Goal: Task Accomplishment & Management: Manage account settings

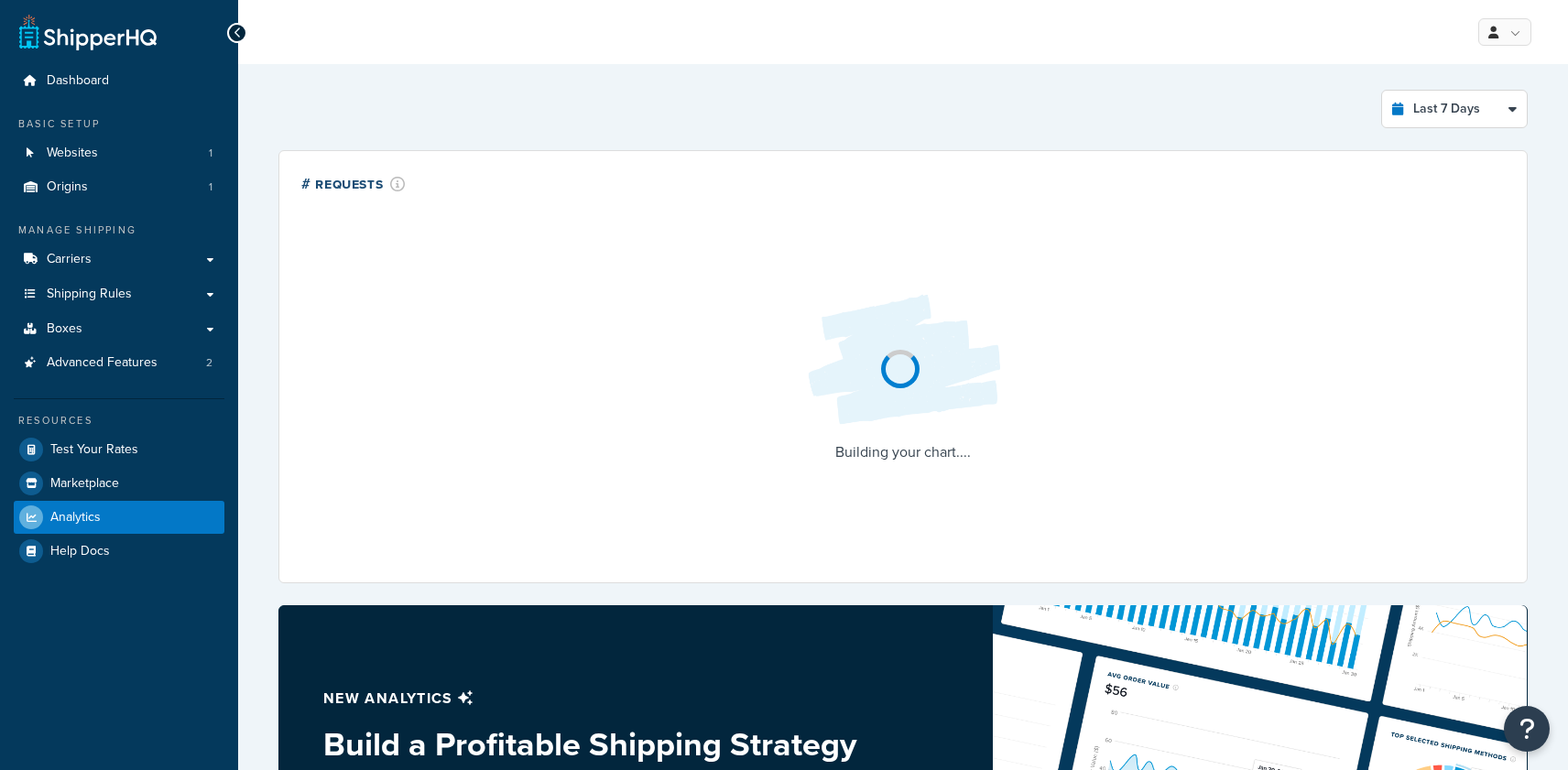
select select "last_7_days"
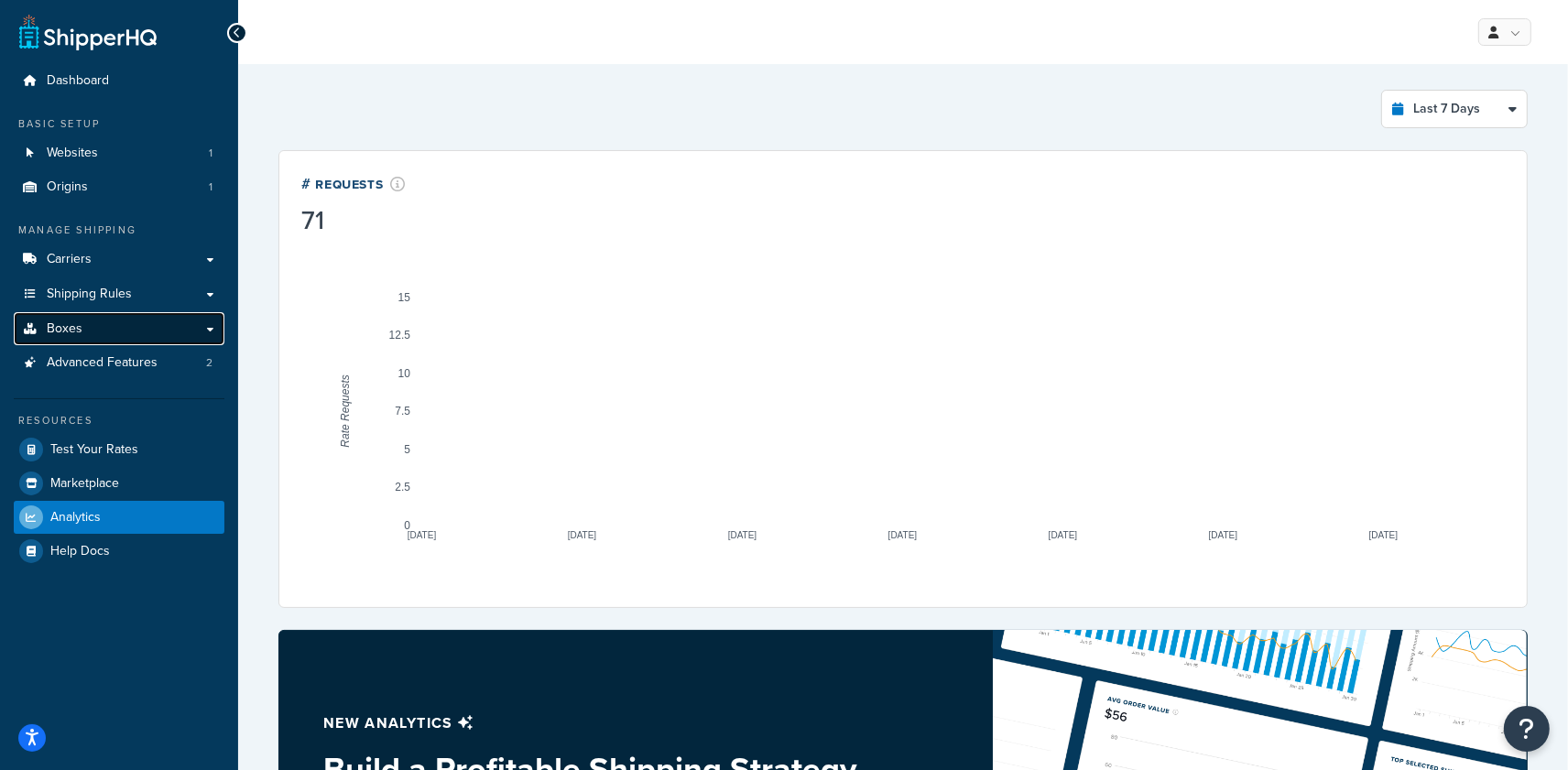
click at [165, 327] on link "Boxes" at bounding box center [119, 329] width 211 height 34
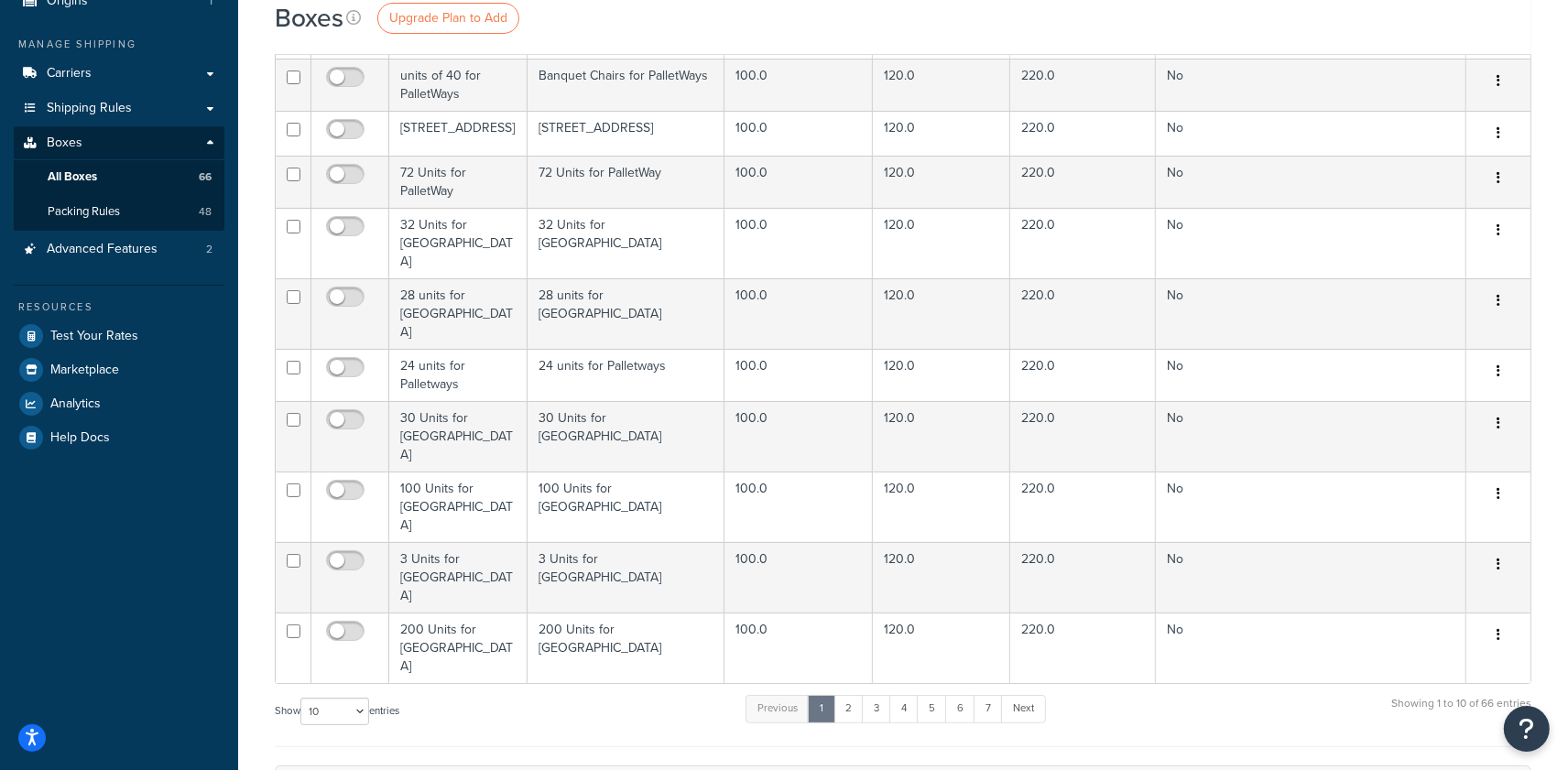
scroll to position [453, 0]
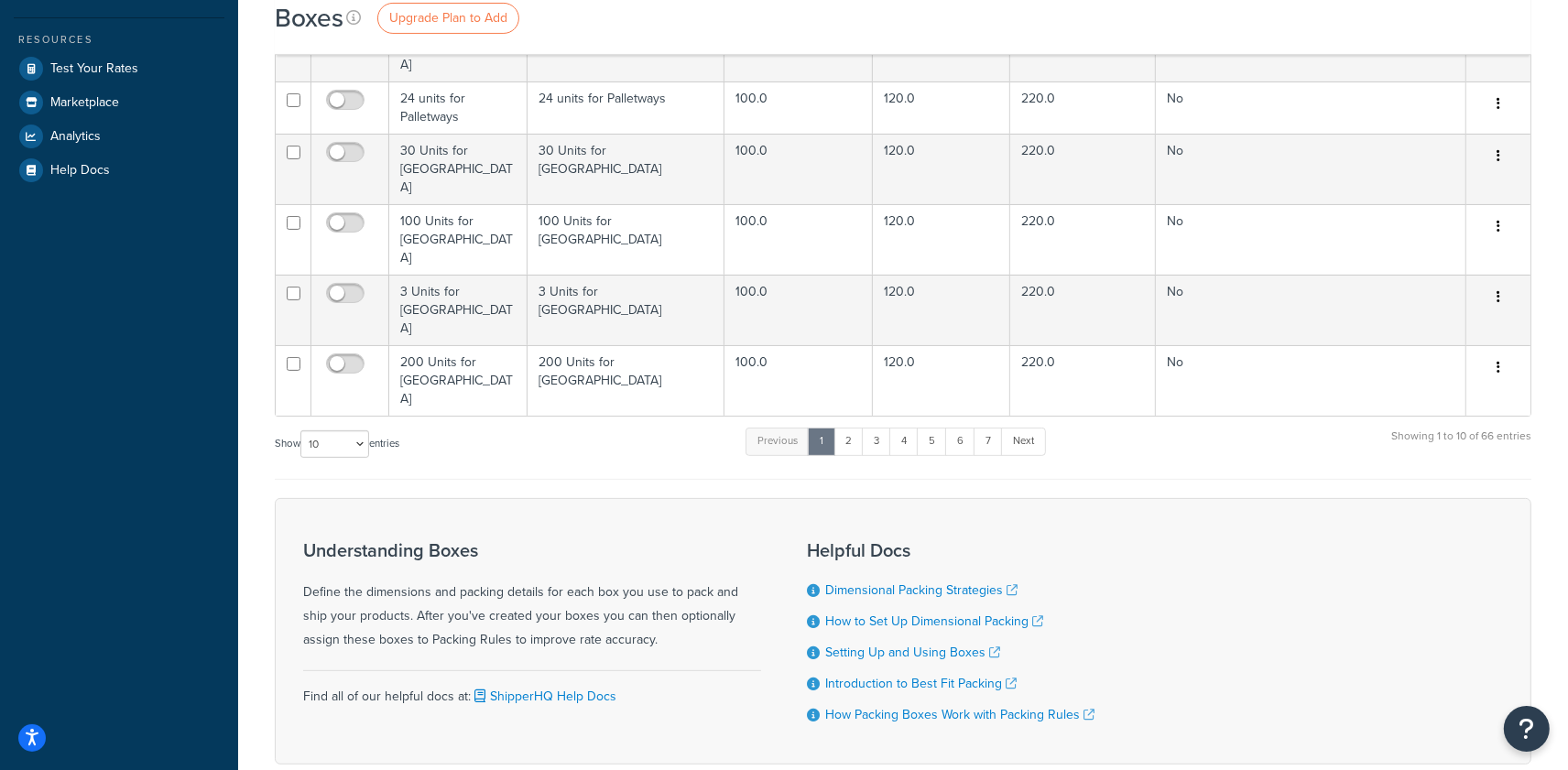
click at [376, 430] on label "Show 10 15 25 50 100 1000 entries" at bounding box center [337, 444] width 125 height 28
click at [370, 430] on select "10 15 25 50 100 1000" at bounding box center [335, 444] width 69 height 28
select select "1000"
click at [303, 430] on select "10 15 25 50 100 1000" at bounding box center [335, 444] width 69 height 28
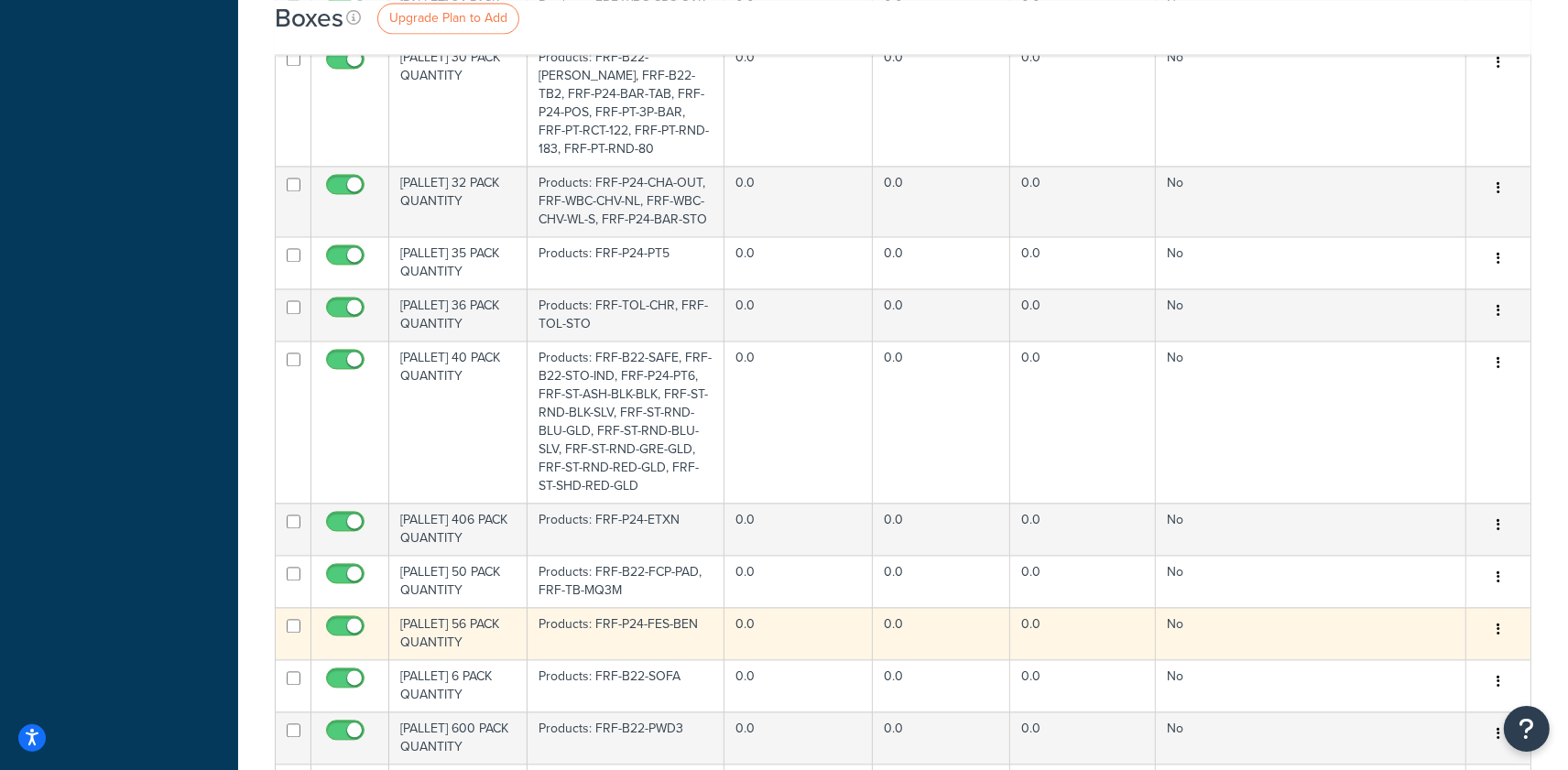
scroll to position [3633, 0]
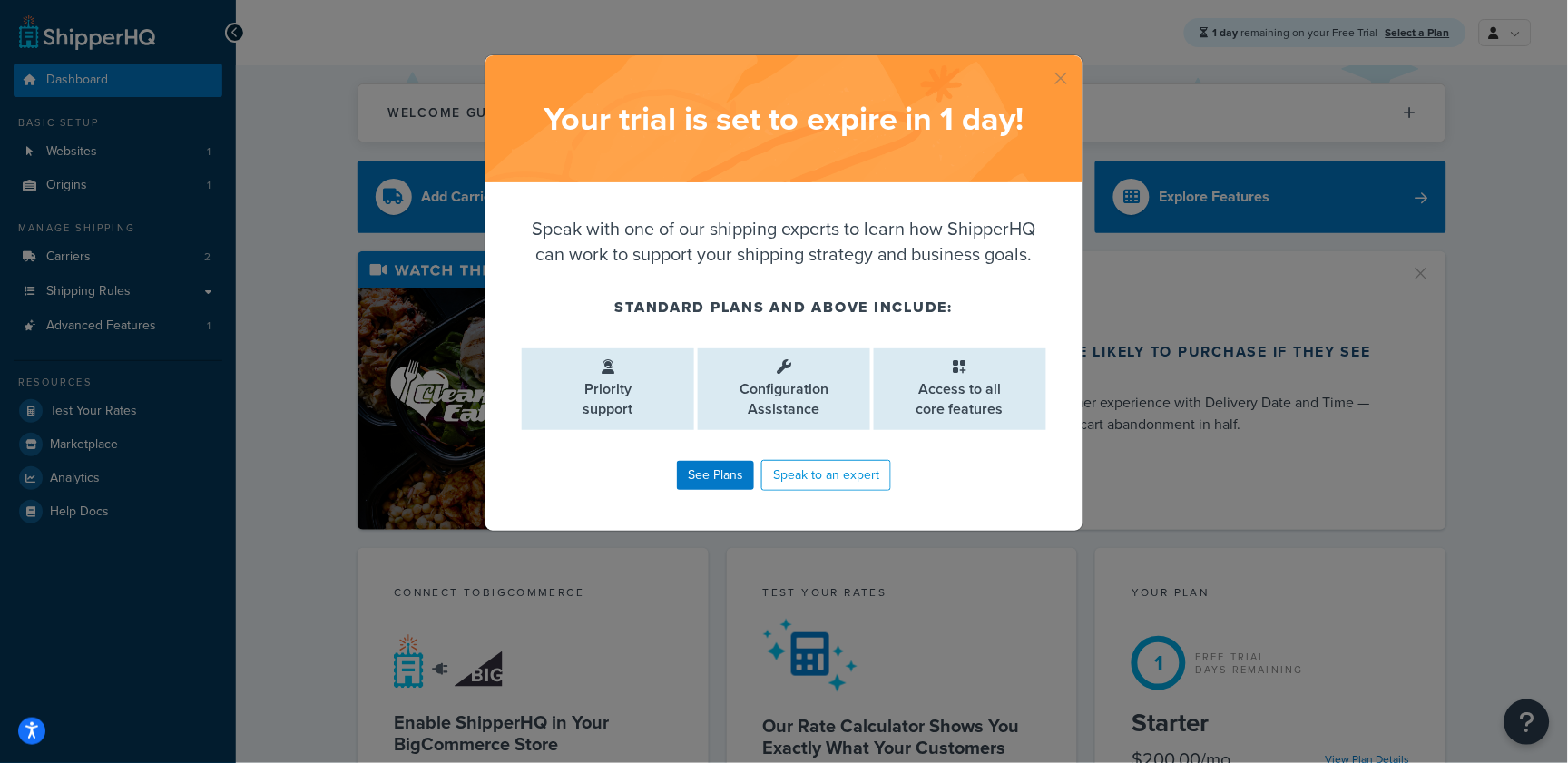
click at [1078, 60] on button "button" at bounding box center [1080, 57] width 5 height 5
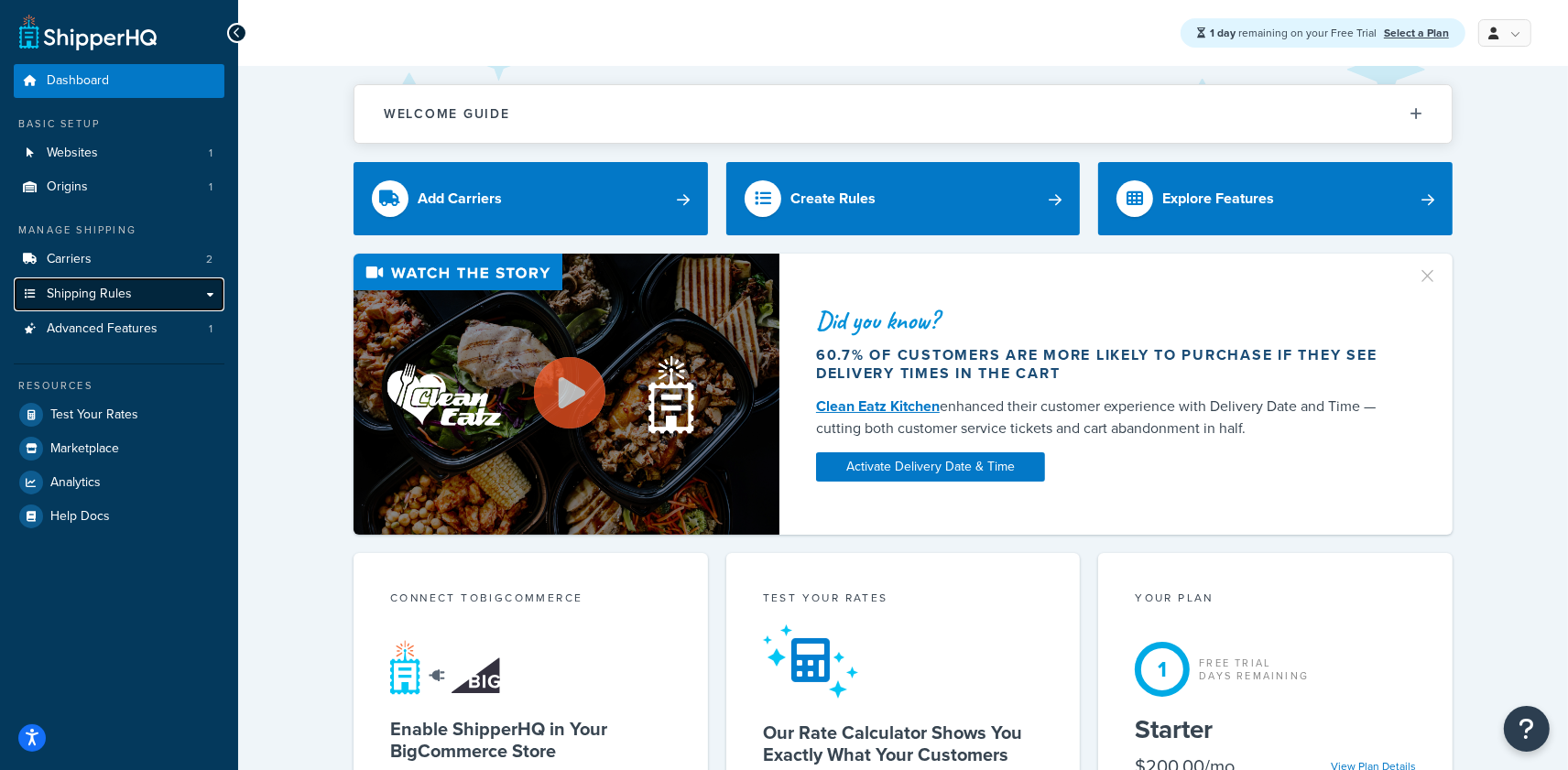
click at [94, 291] on span "Shipping Rules" at bounding box center [89, 294] width 85 height 16
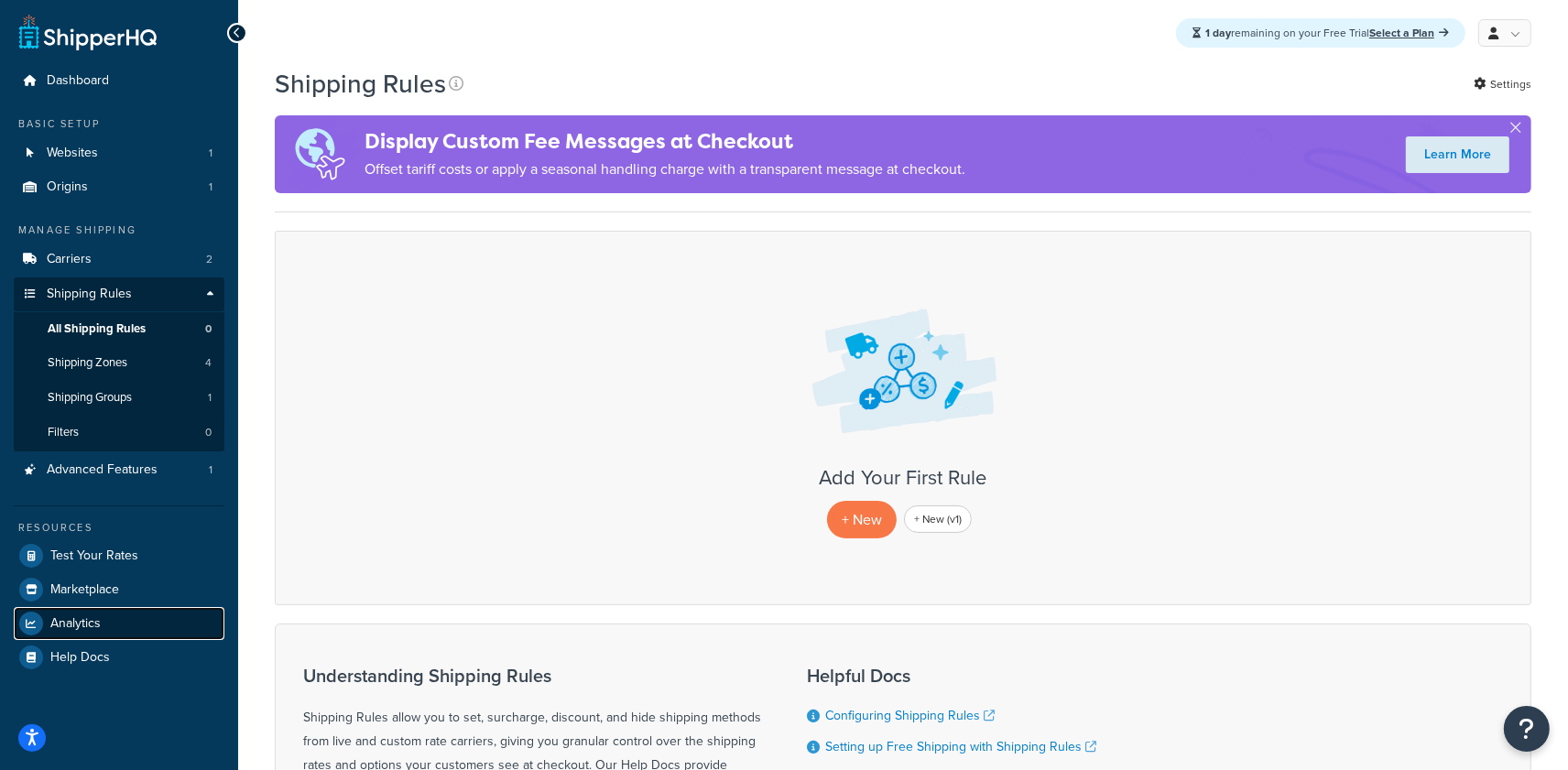
click at [83, 610] on link "Analytics" at bounding box center [119, 623] width 211 height 33
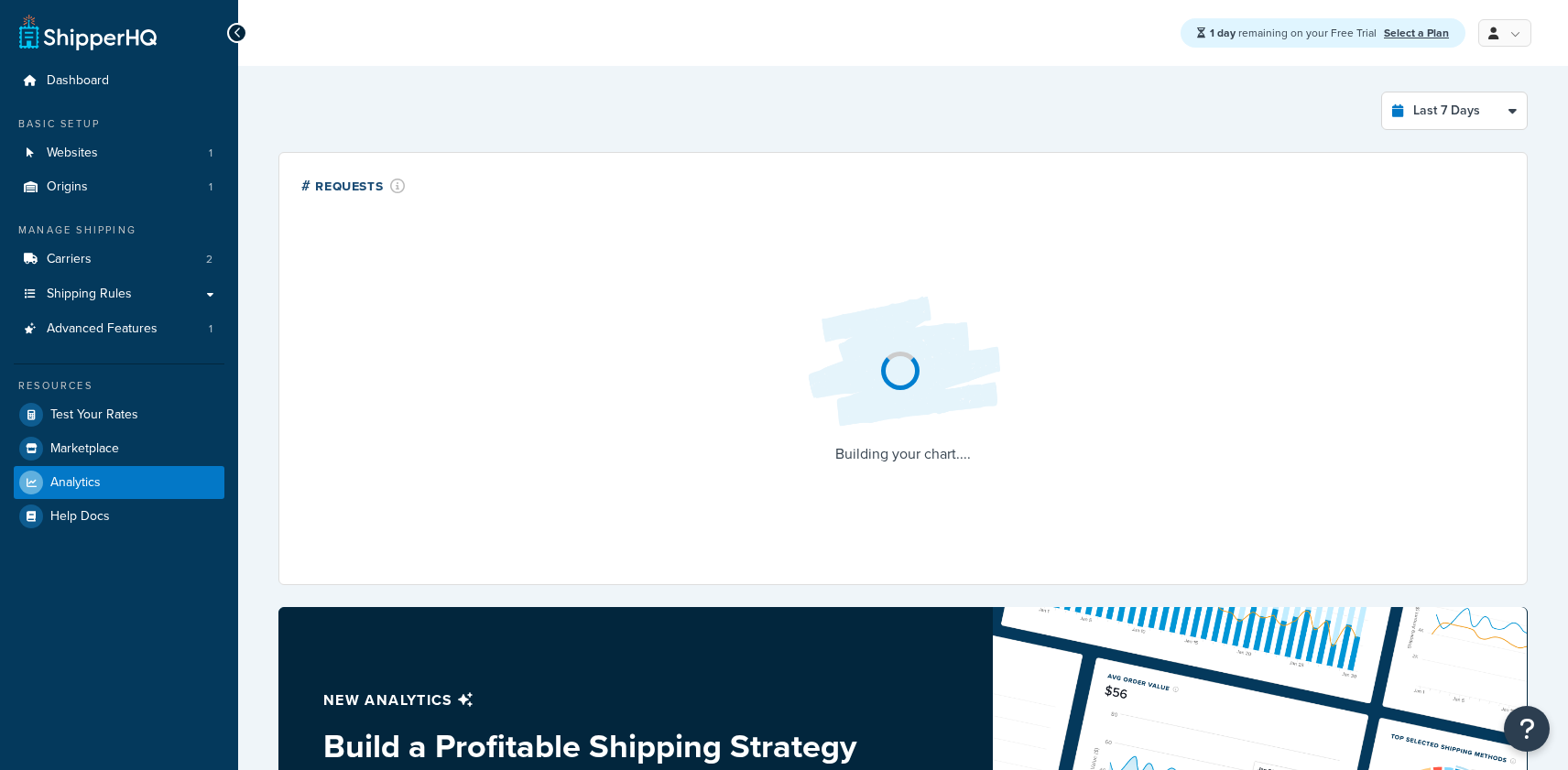
select select "last_7_days"
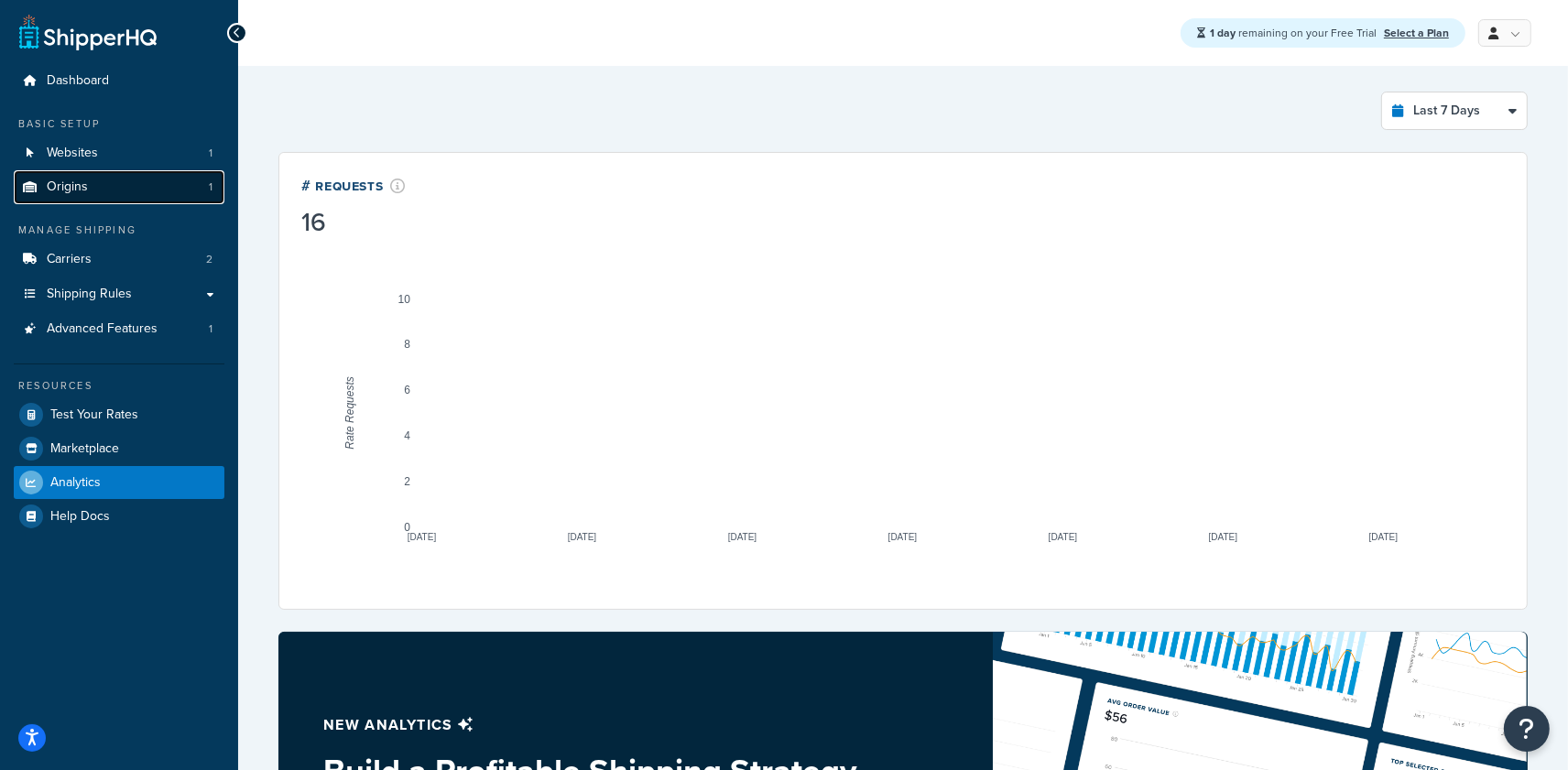
click at [127, 194] on link "Origins 1" at bounding box center [119, 187] width 211 height 34
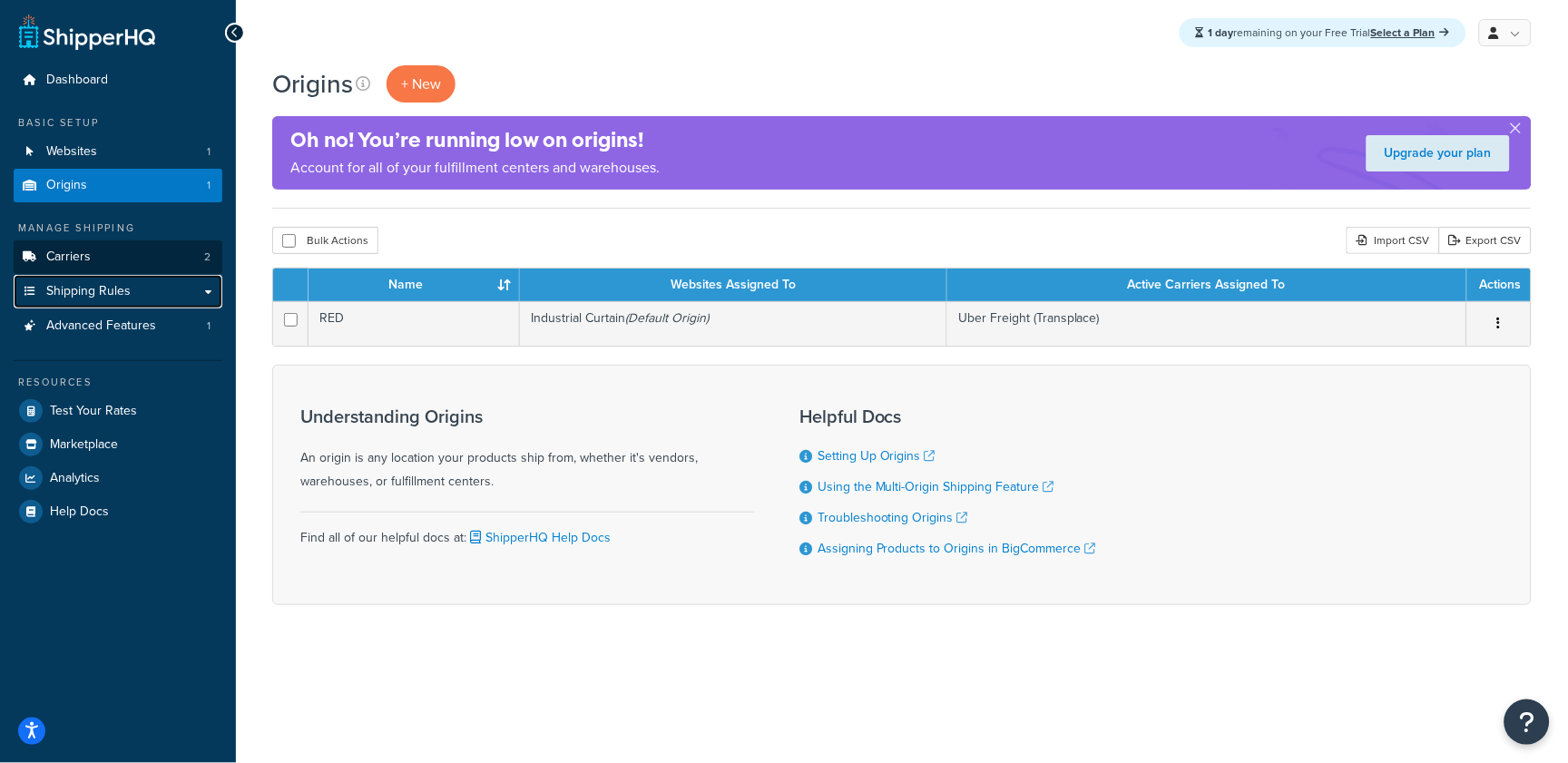
click at [132, 275] on link "Shipping Rules" at bounding box center [118, 292] width 209 height 34
click at [128, 262] on link "Carriers 2" at bounding box center [118, 257] width 209 height 34
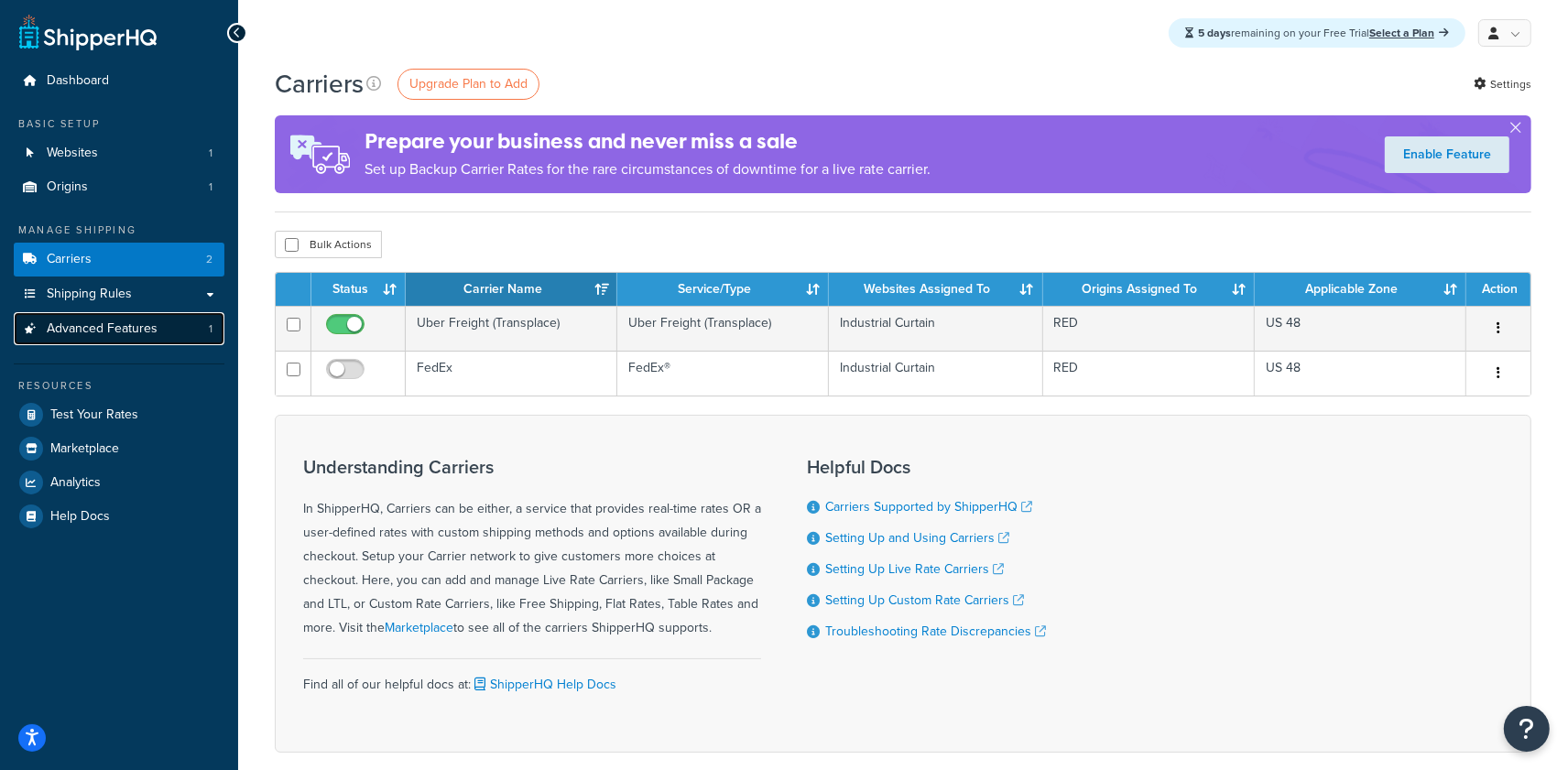
click at [172, 332] on link "Advanced Features 1" at bounding box center [119, 329] width 211 height 34
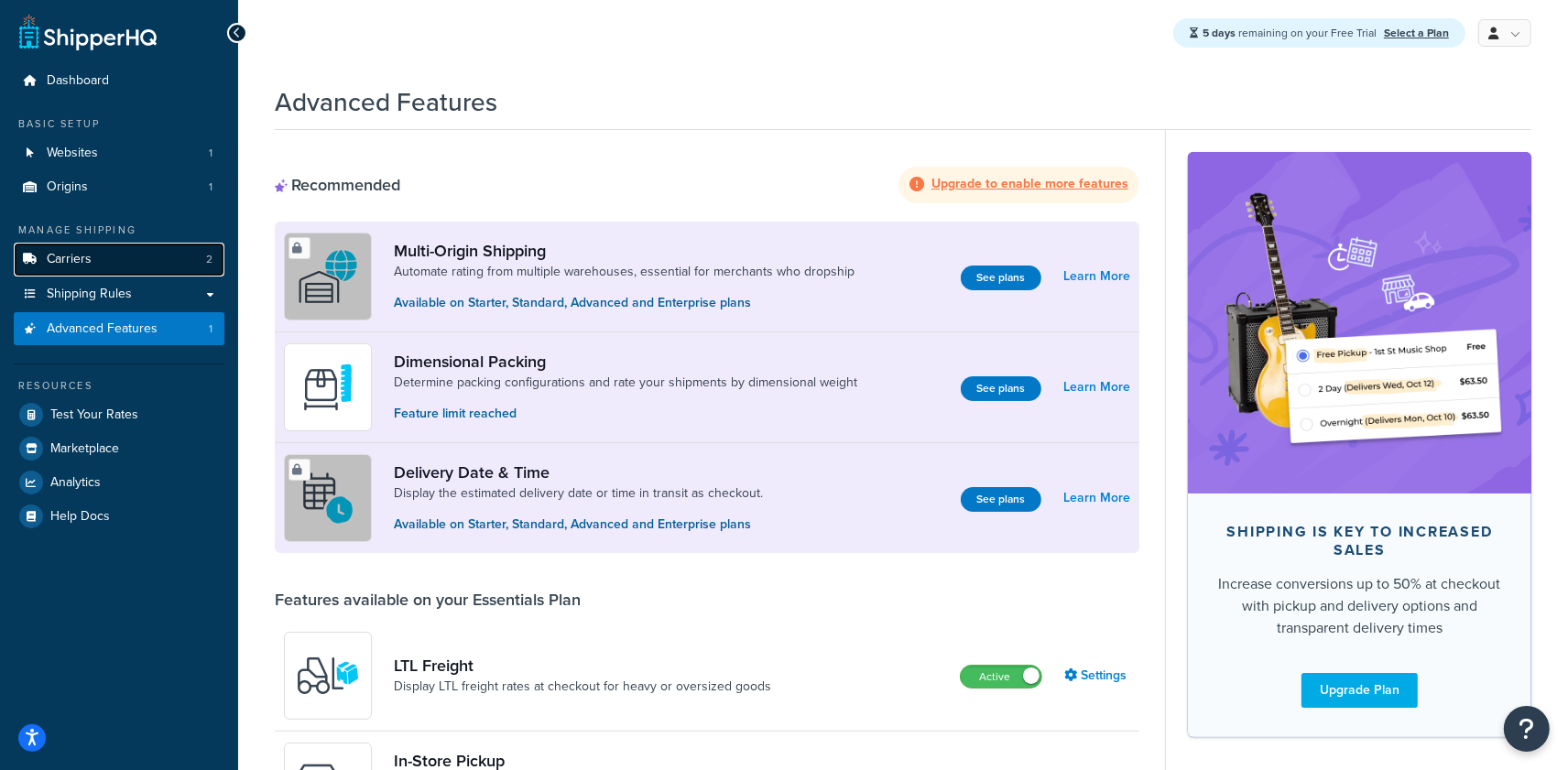
click at [86, 269] on link "Carriers 2" at bounding box center [119, 259] width 211 height 34
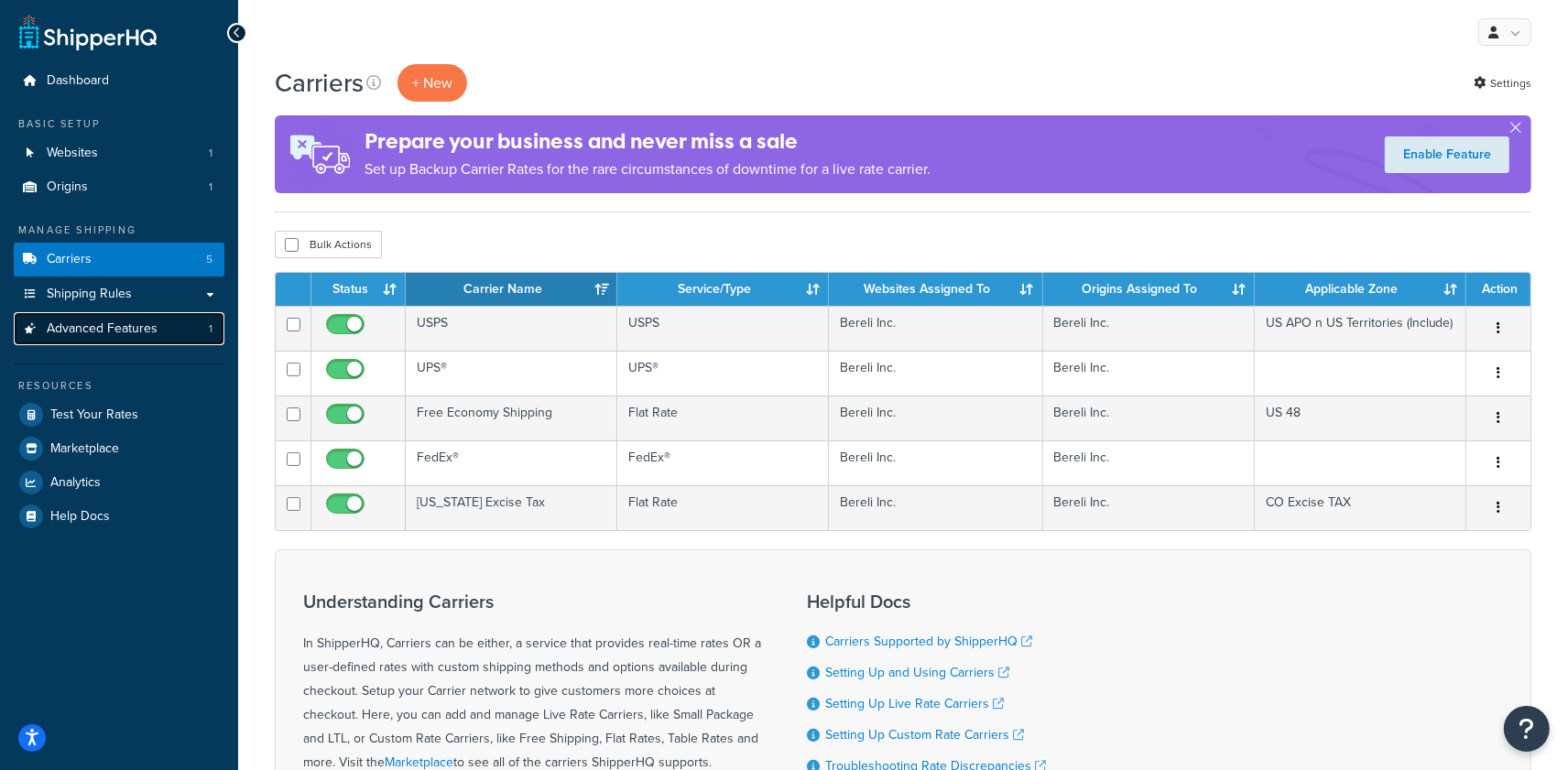
click at [171, 329] on link "Advanced Features 1" at bounding box center [119, 329] width 211 height 34
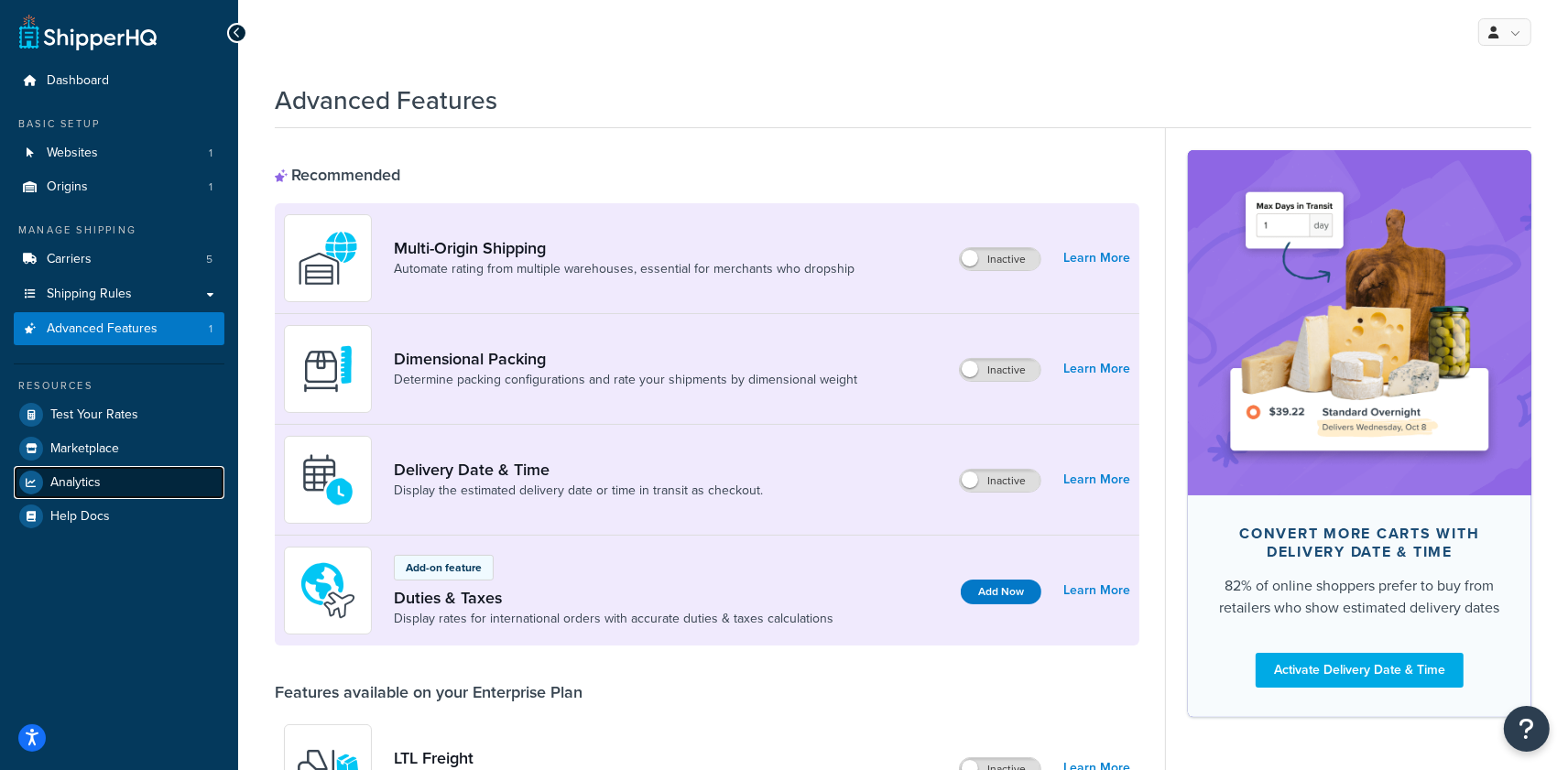
click at [132, 485] on link "Analytics" at bounding box center [119, 482] width 211 height 33
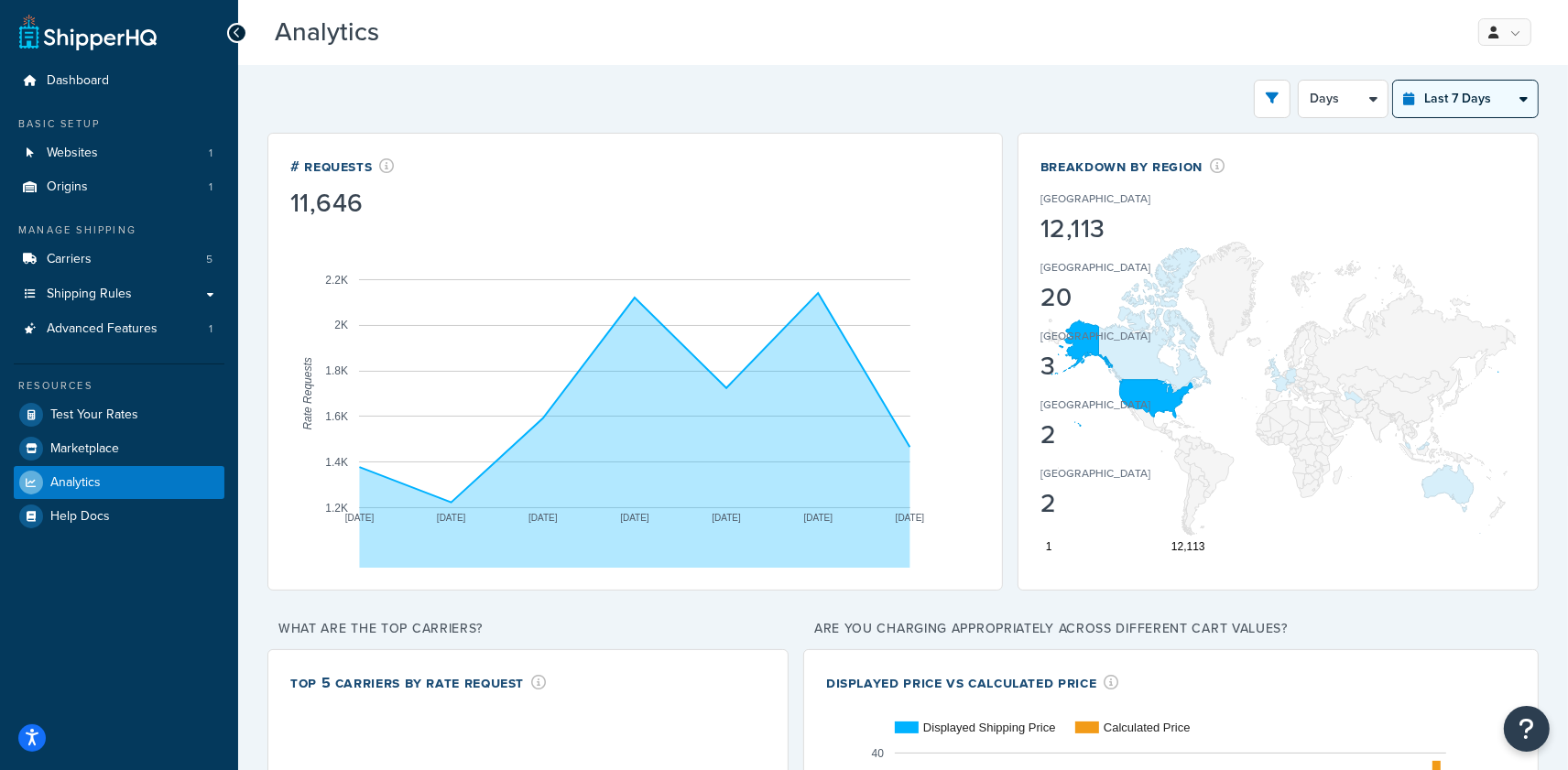
click at [1476, 104] on select "Last 24 Hours Last 7 Days Last 30 Days Last 3 Months Last 6 Months Last 12 Mont…" at bounding box center [1465, 99] width 145 height 37
select select "last_year"
click at [1393, 81] on select "Last 24 Hours Last 7 Days Last 30 Days Last 3 Months Last 6 Months Last 12 Mont…" at bounding box center [1465, 99] width 145 height 37
select select "1M"
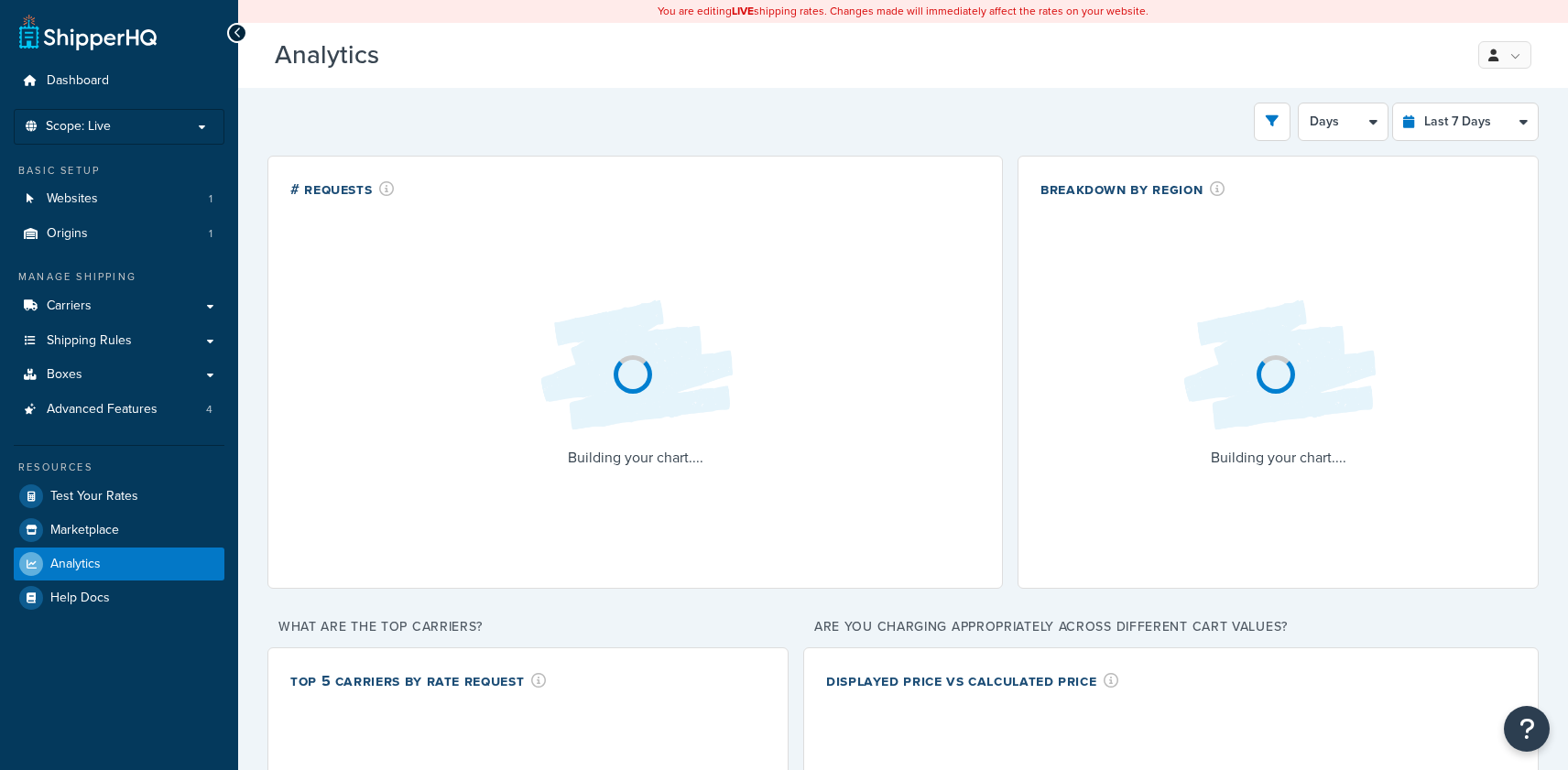
select select "last_7_days"
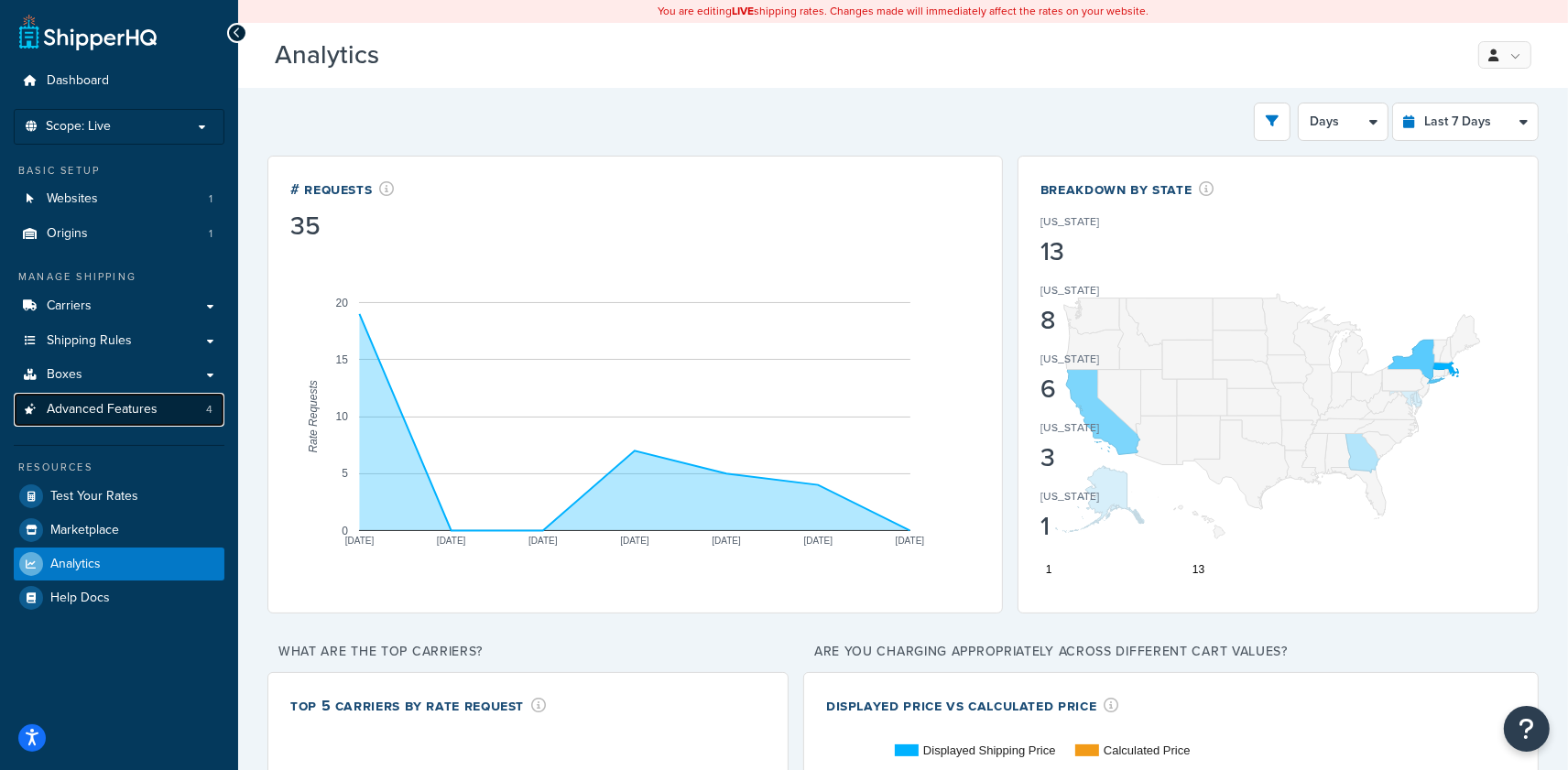
click at [127, 416] on span "Advanced Features" at bounding box center [102, 410] width 111 height 16
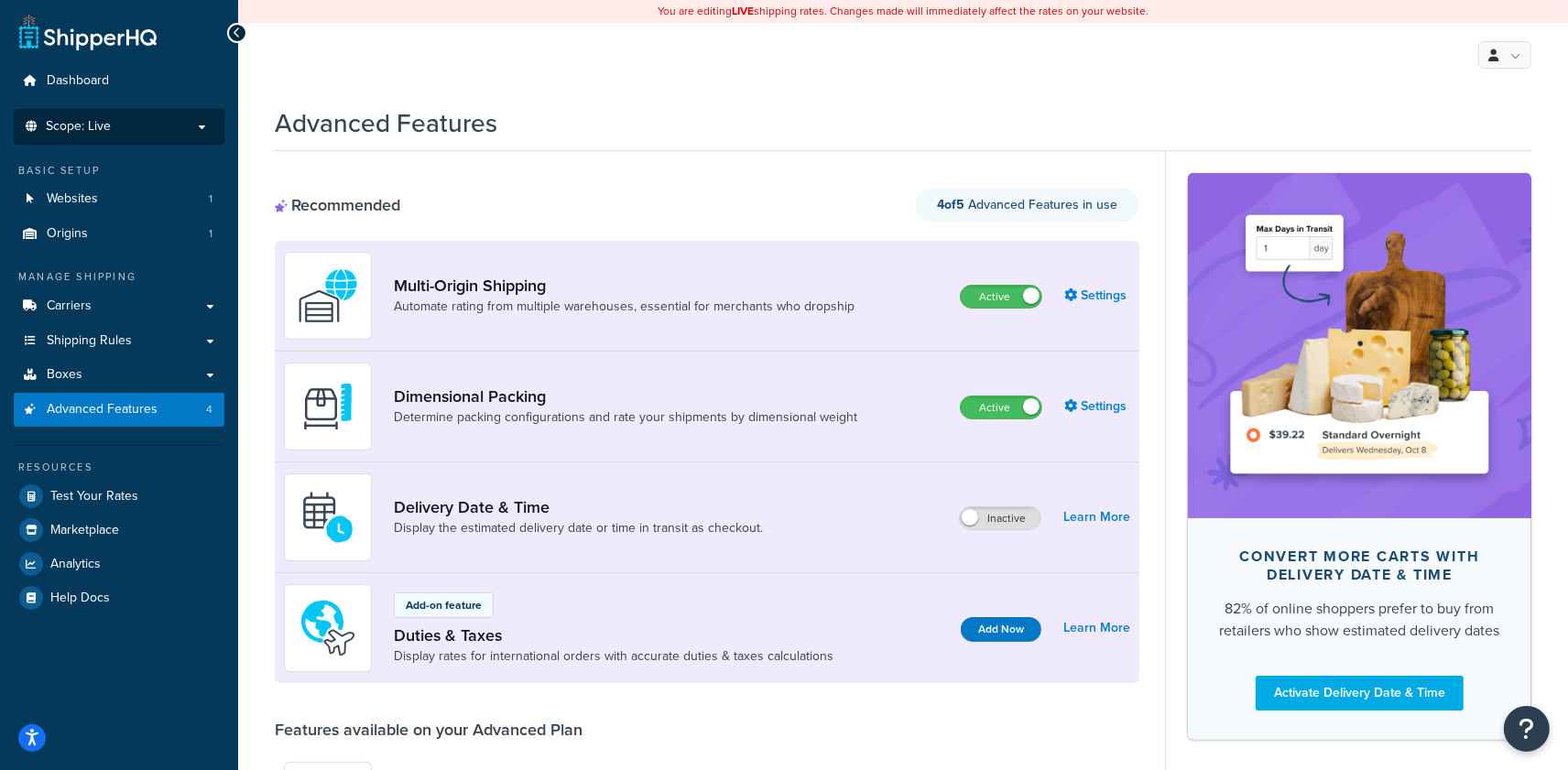
click at [145, 122] on p "Scope: Live" at bounding box center [119, 126] width 194 height 16
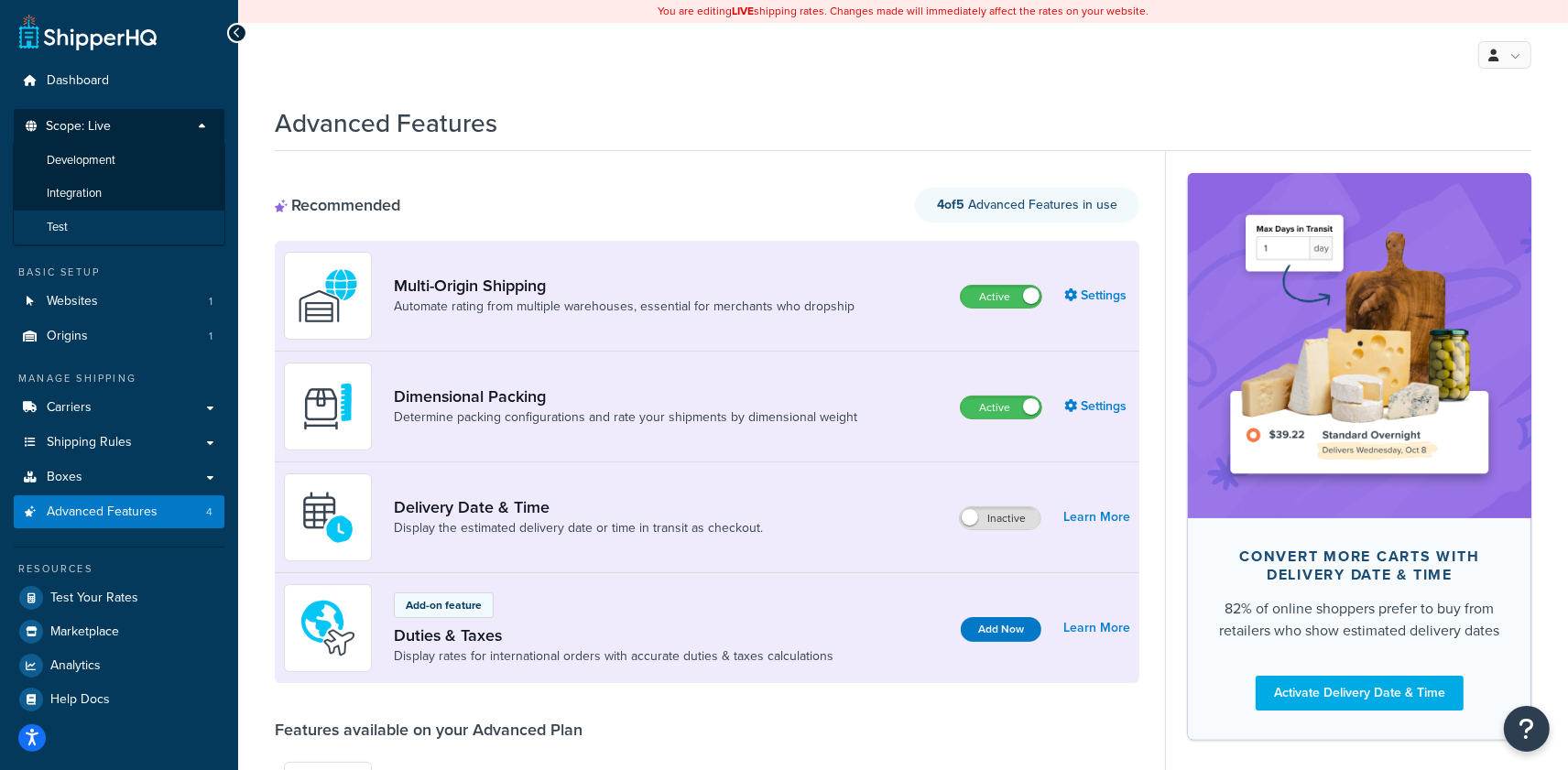
click at [123, 229] on li "Test" at bounding box center [119, 227] width 213 height 34
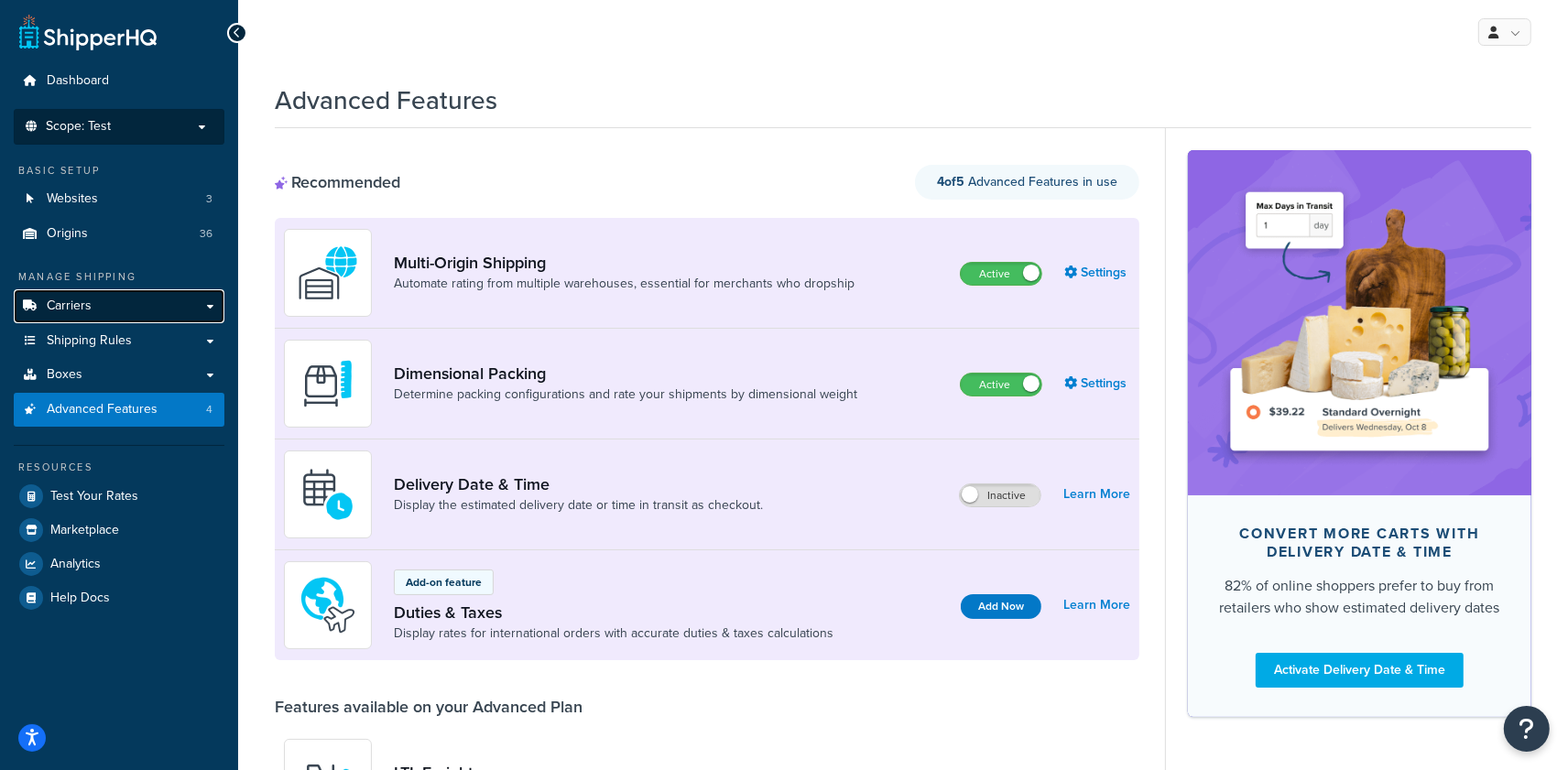
click at [82, 313] on span "Carriers" at bounding box center [69, 306] width 45 height 16
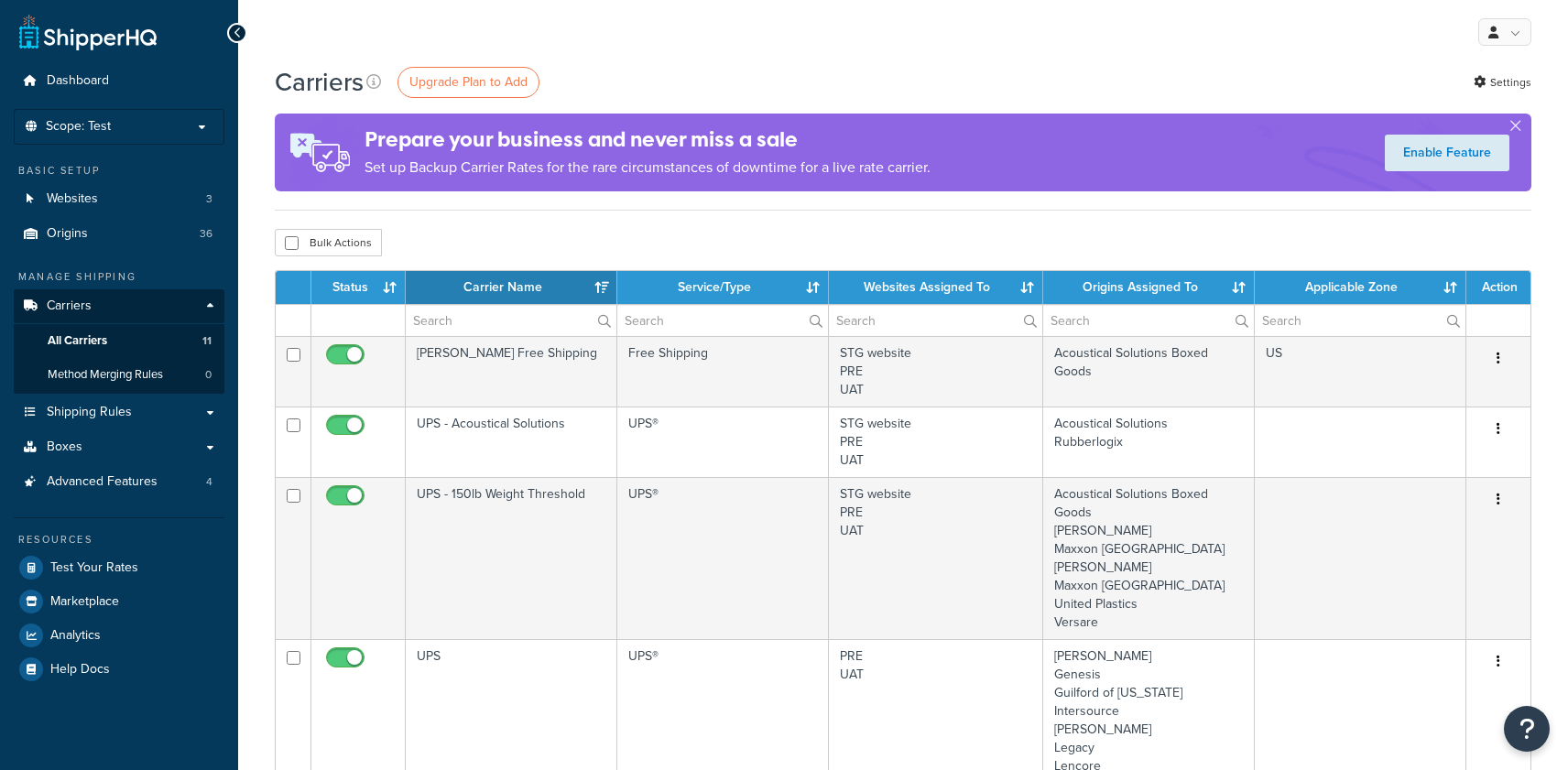
select select "15"
click at [84, 460] on link "Boxes" at bounding box center [119, 446] width 211 height 34
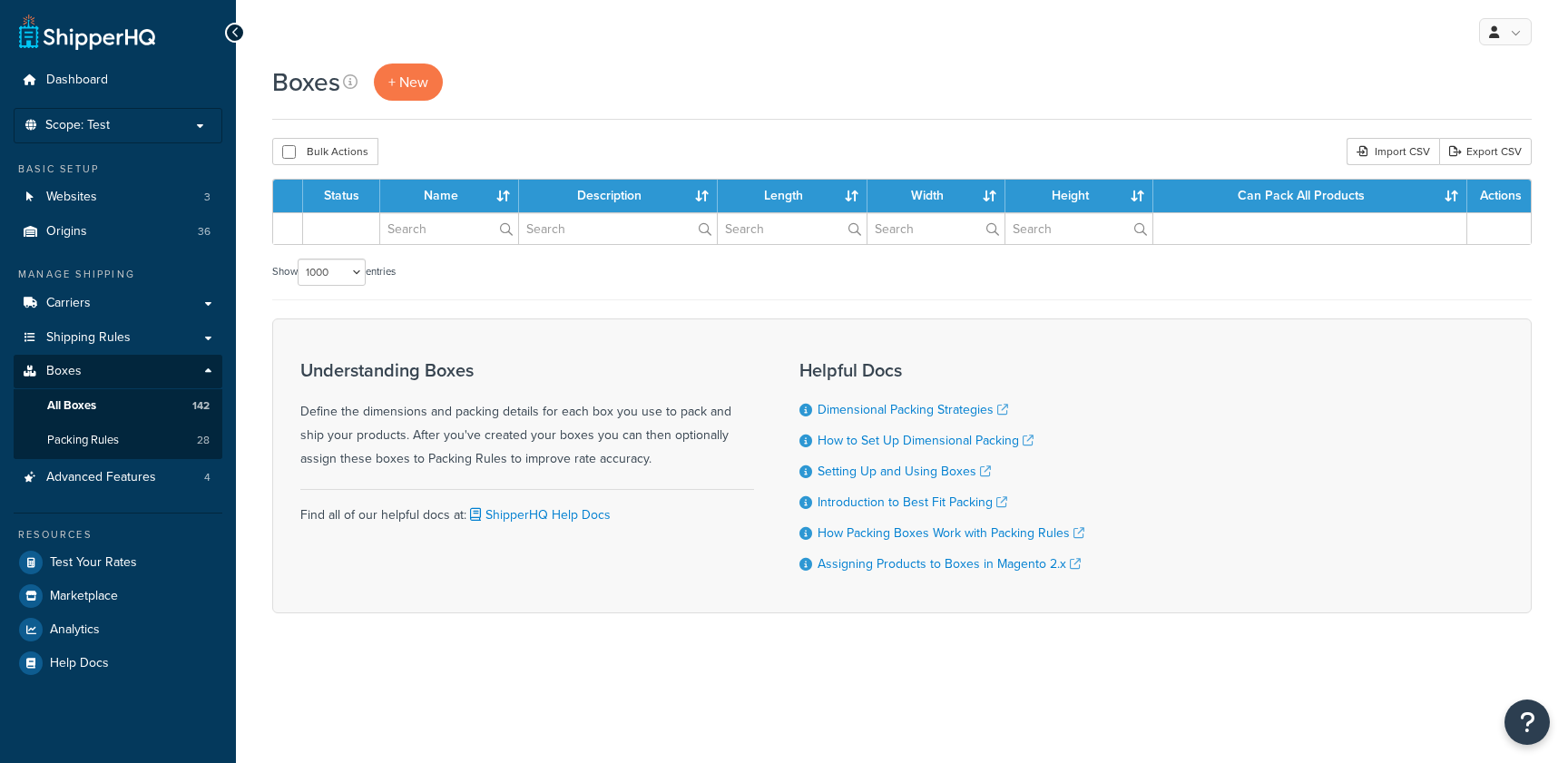
select select "1000"
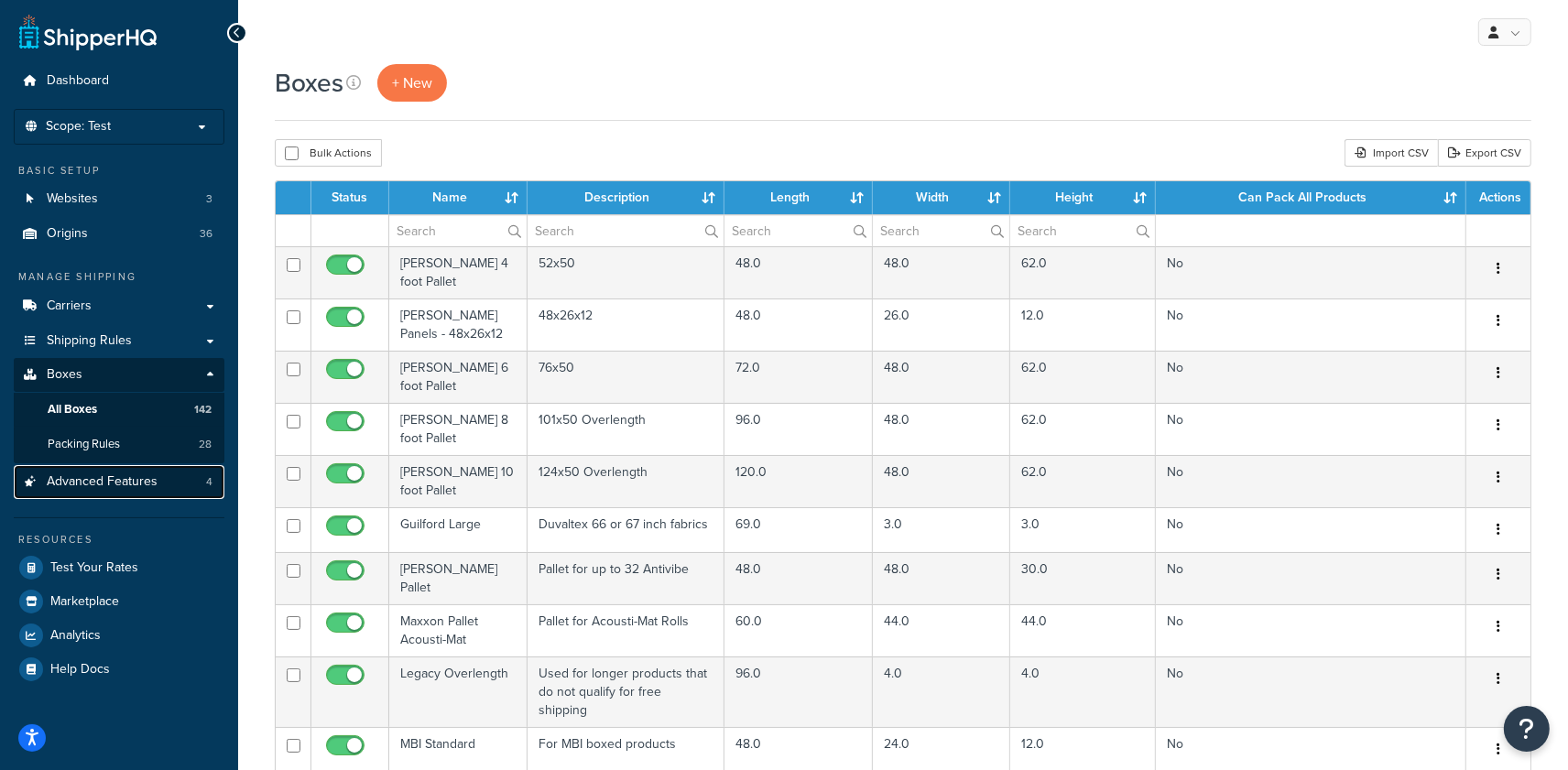
click at [96, 484] on span "Advanced Features" at bounding box center [102, 481] width 111 height 16
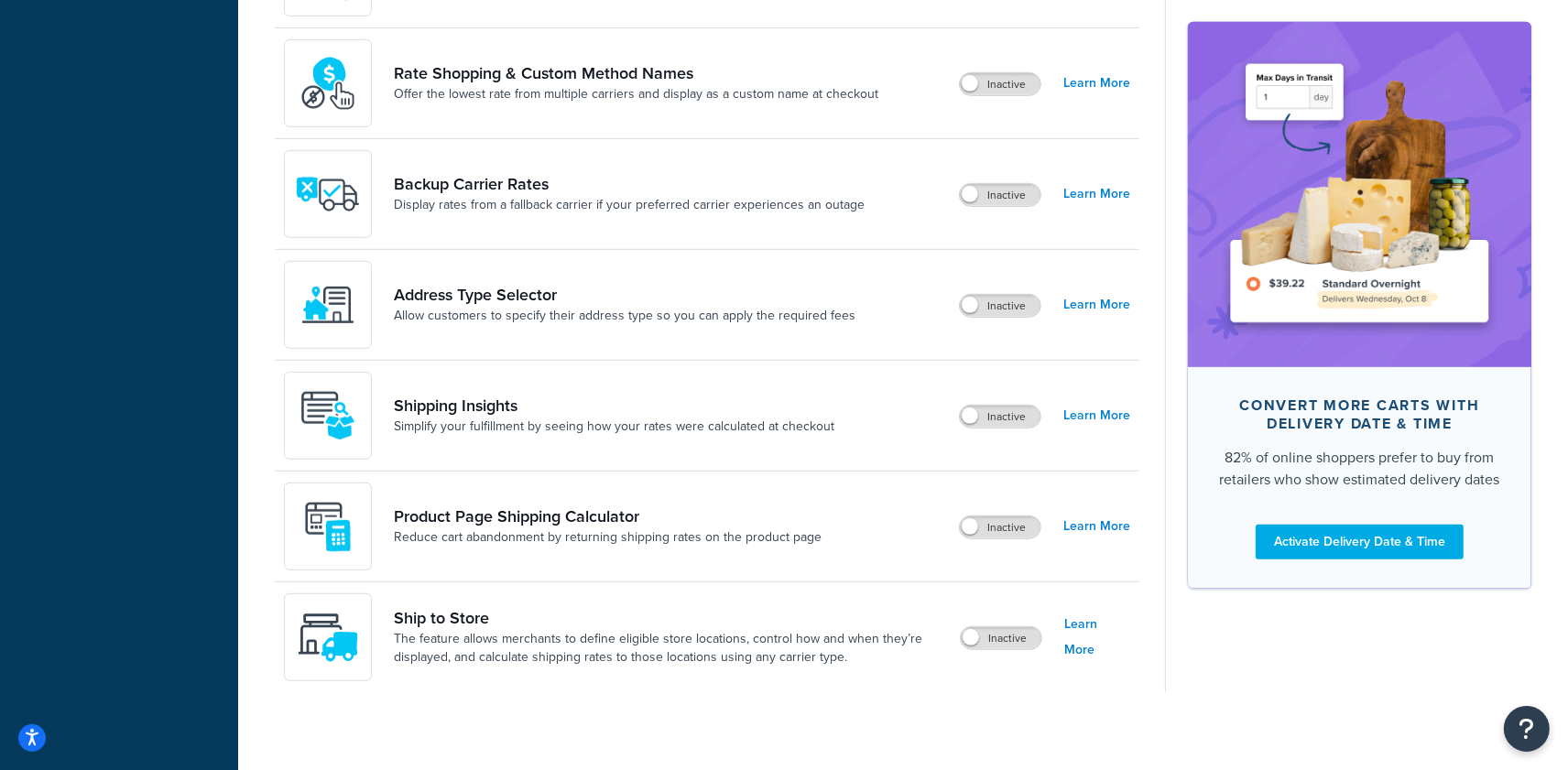
scroll to position [1047, 0]
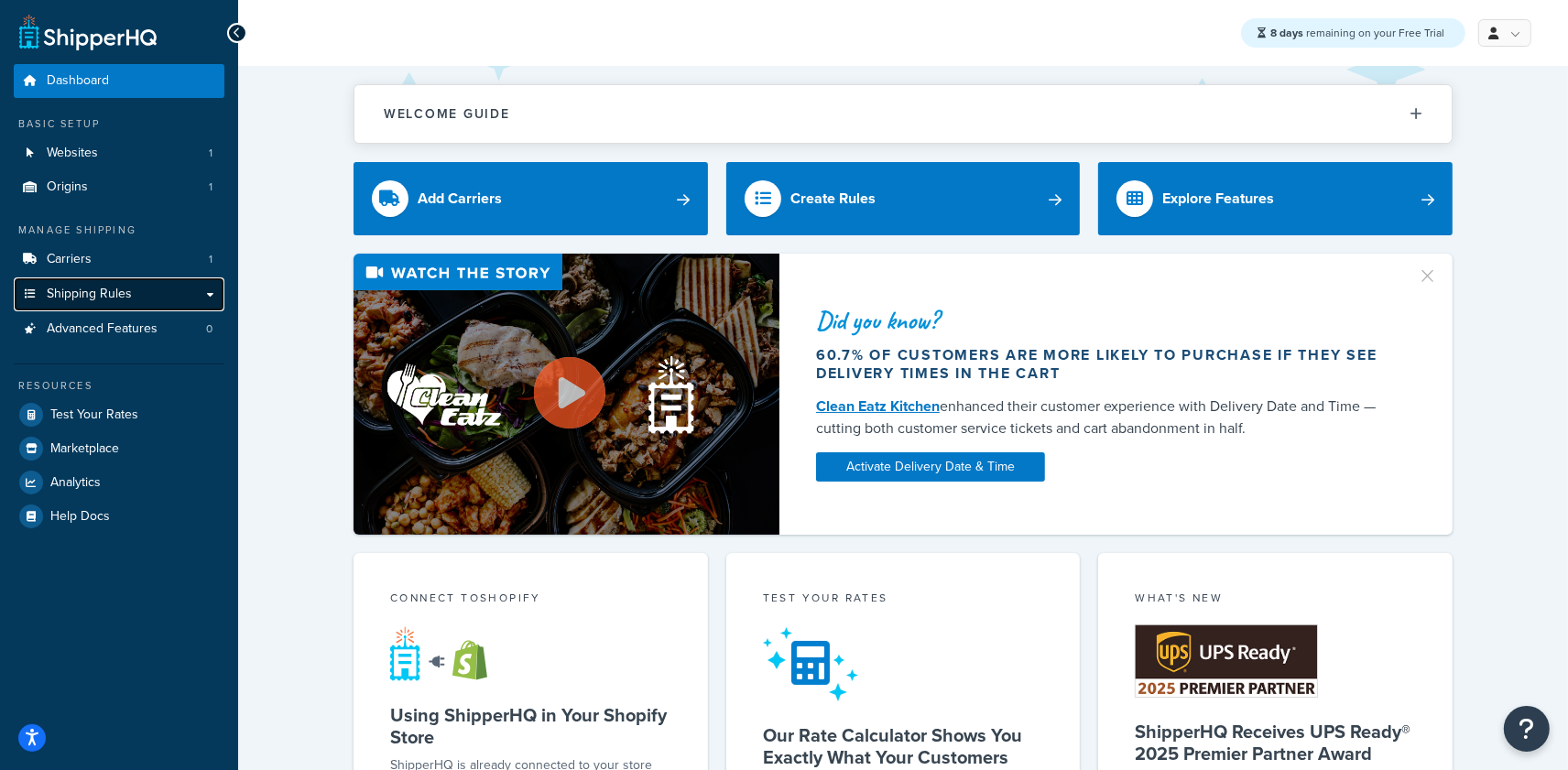
click at [116, 292] on span "Shipping Rules" at bounding box center [89, 294] width 85 height 16
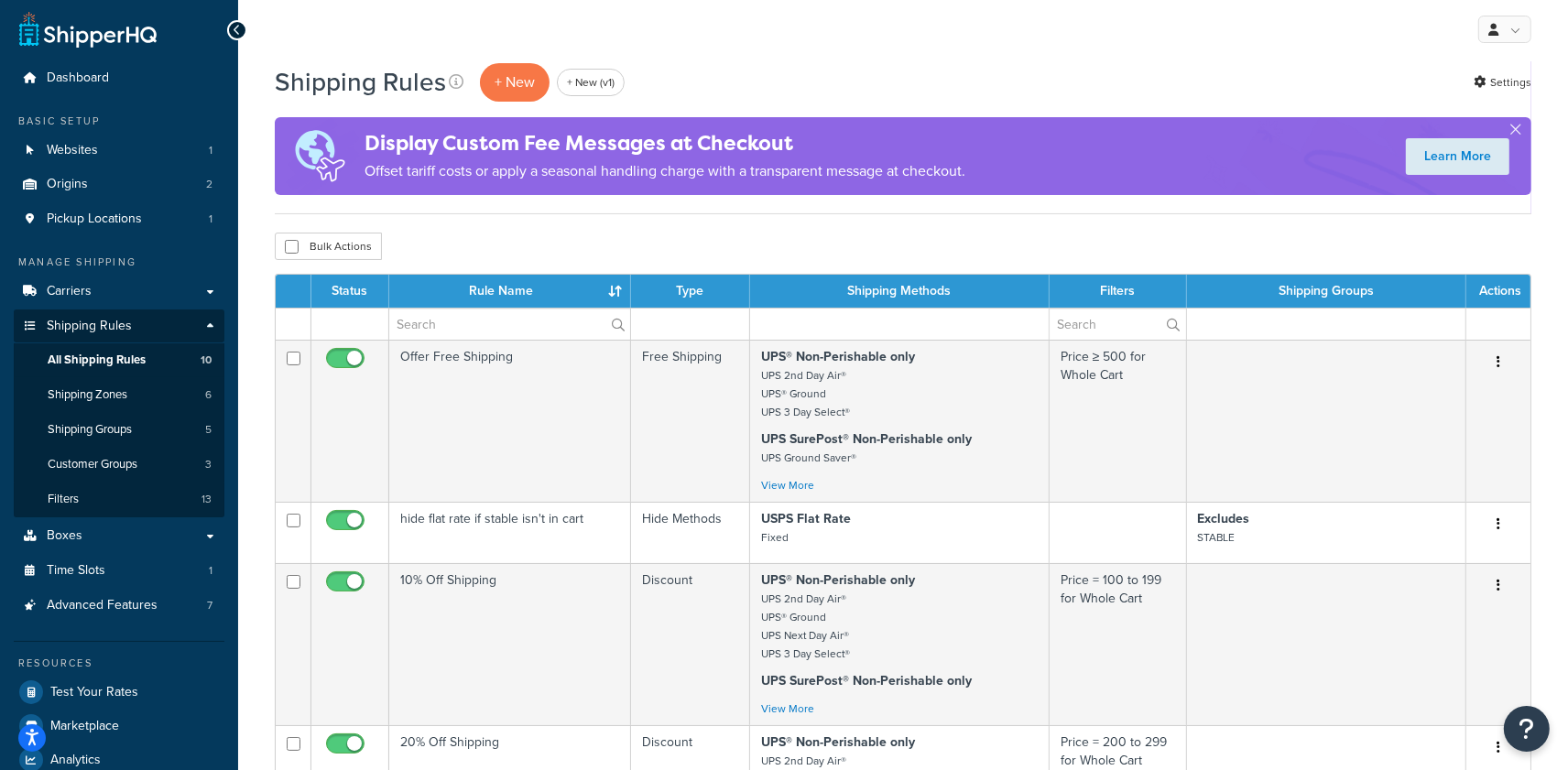
scroll to position [4, 0]
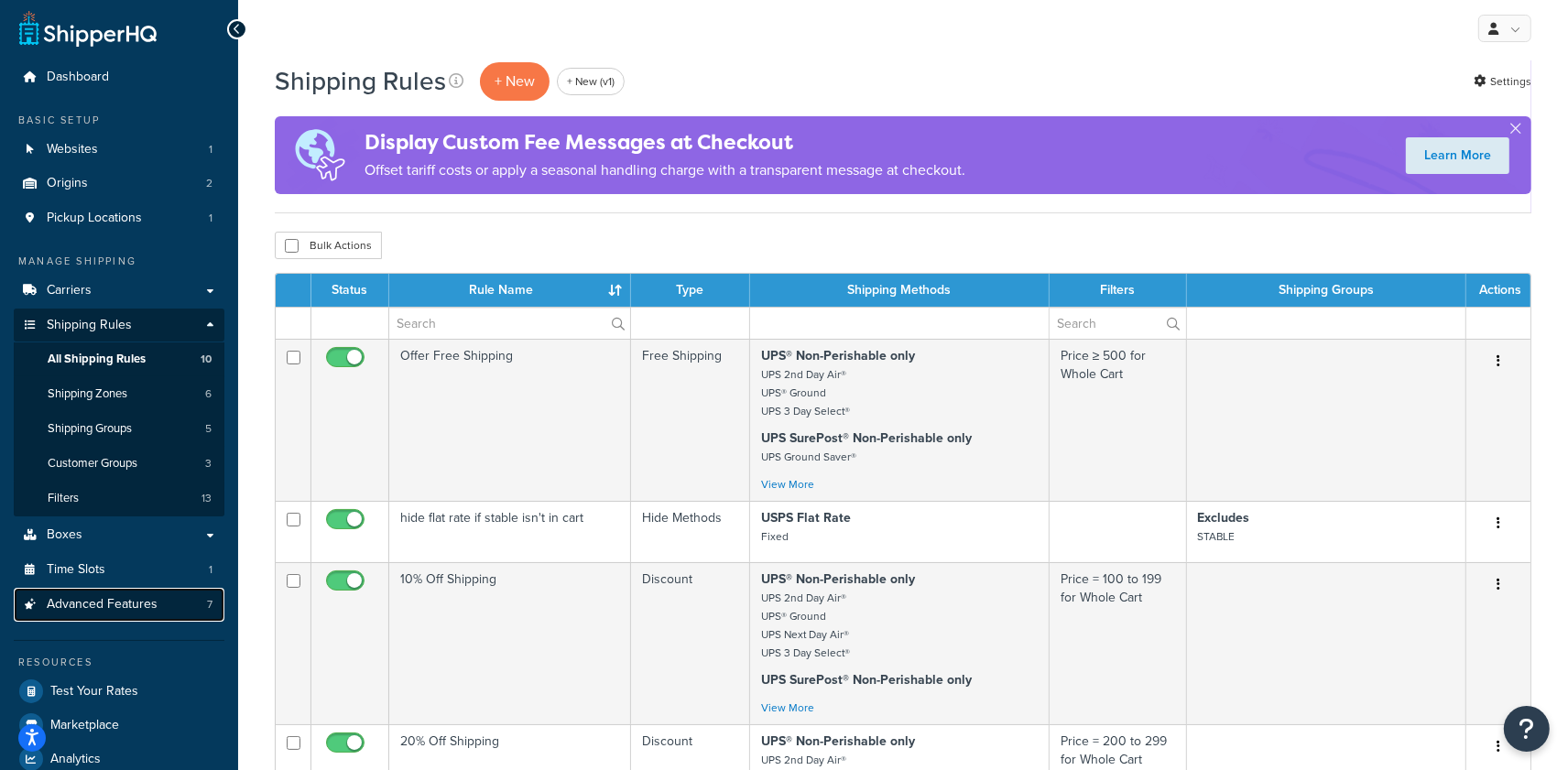
click at [175, 609] on link "Advanced Features 7" at bounding box center [119, 604] width 211 height 34
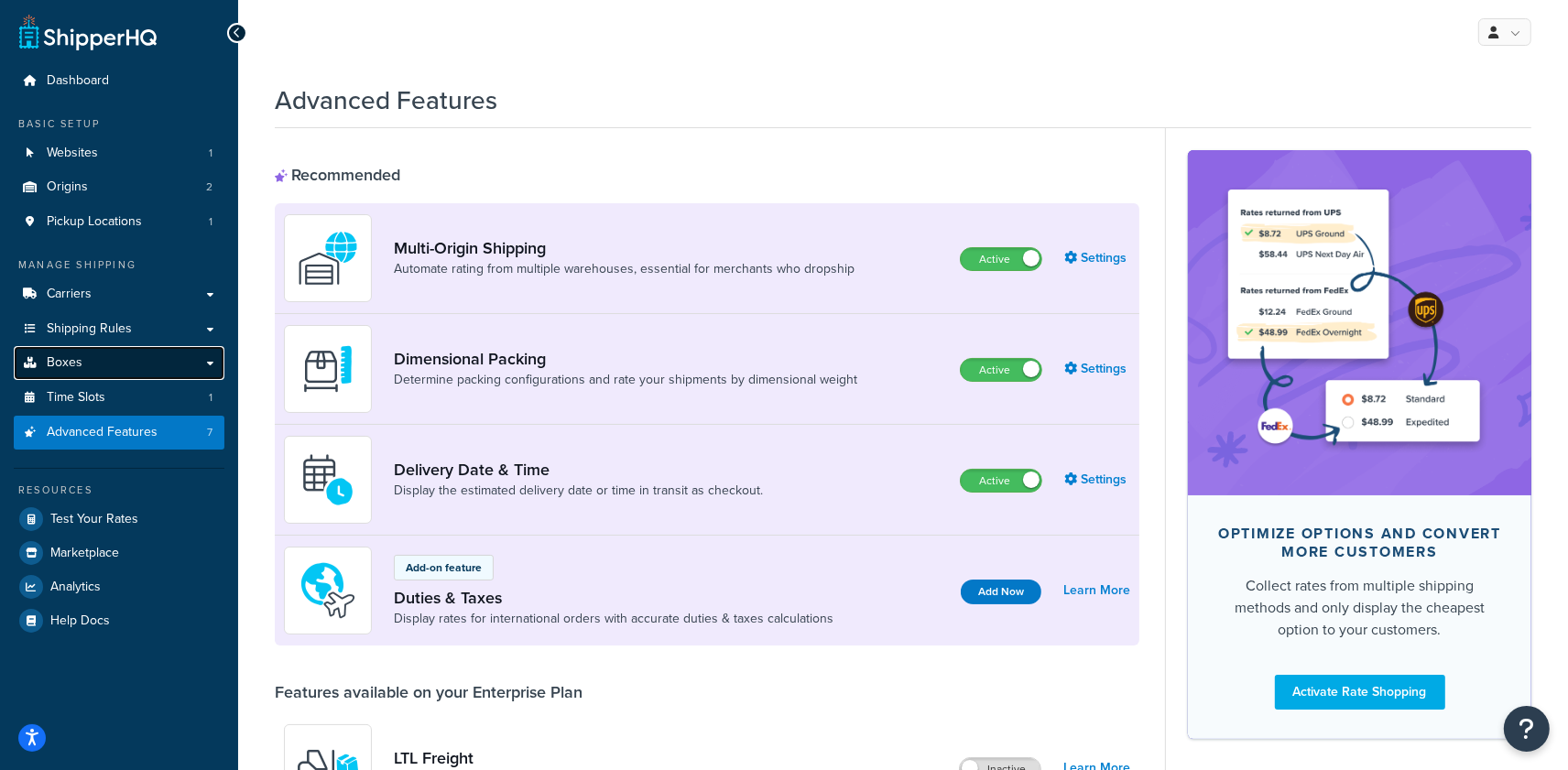
click at [88, 355] on link "Boxes" at bounding box center [119, 363] width 211 height 34
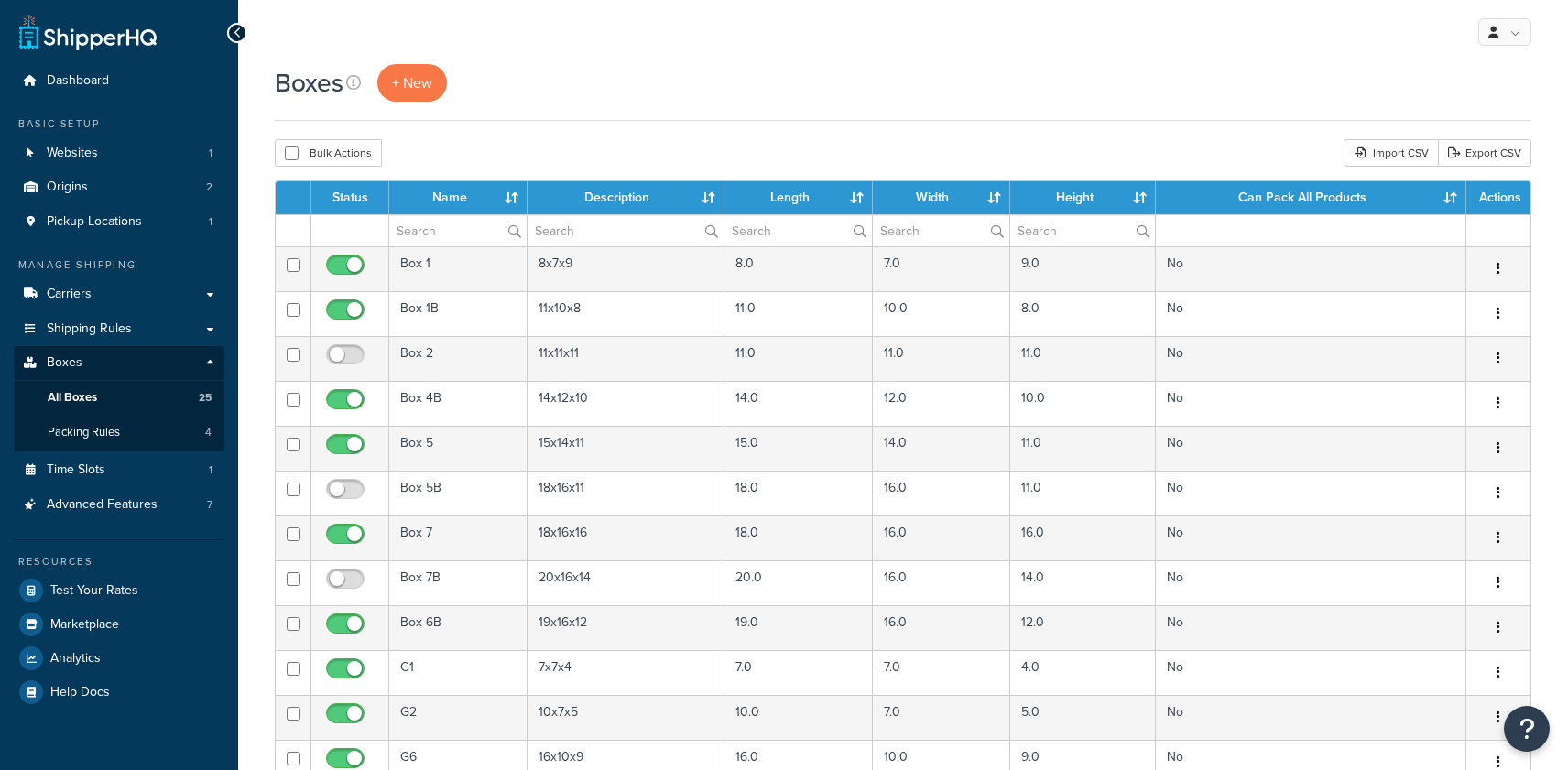
select select "1000"
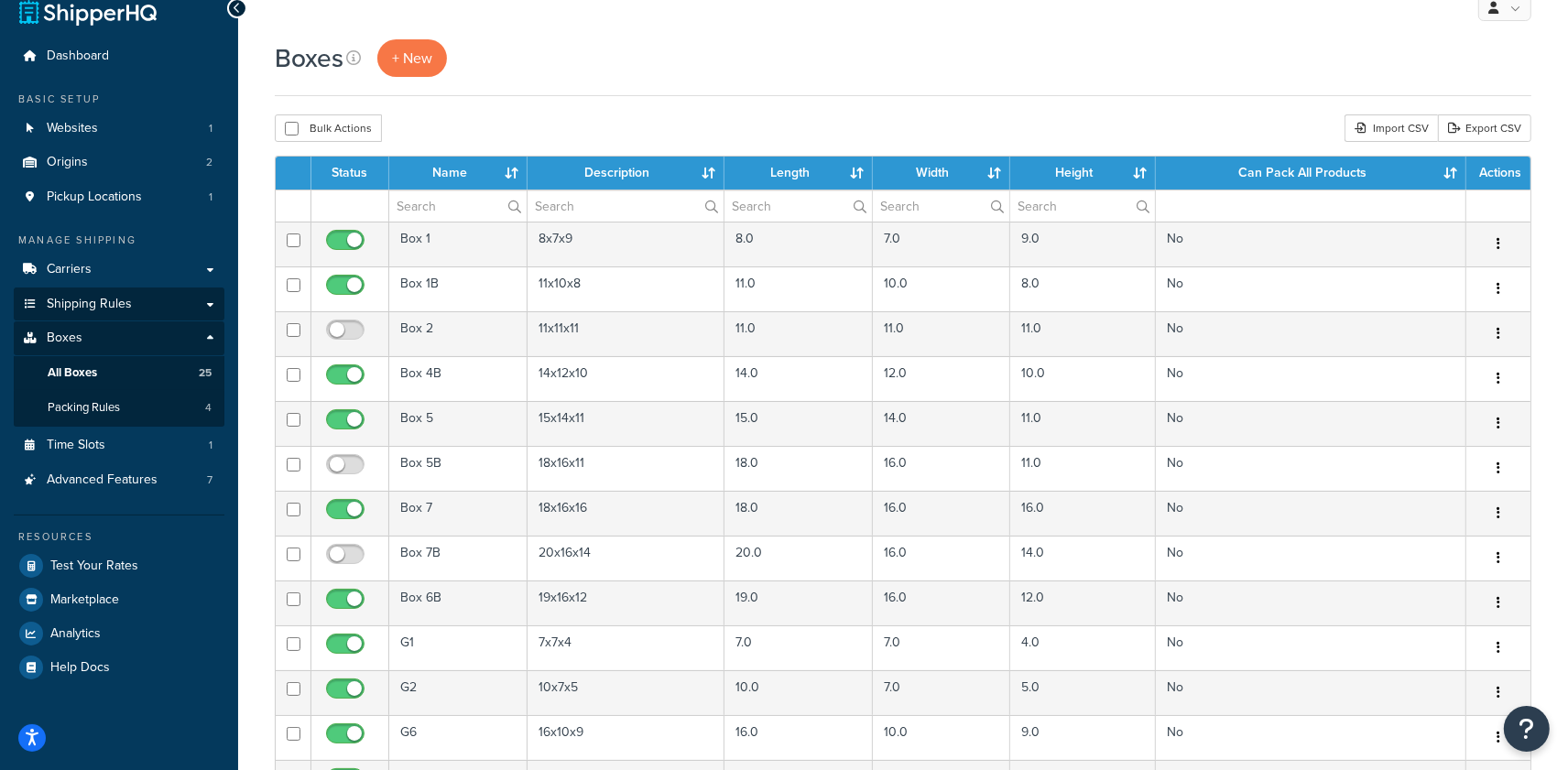
scroll to position [30, 0]
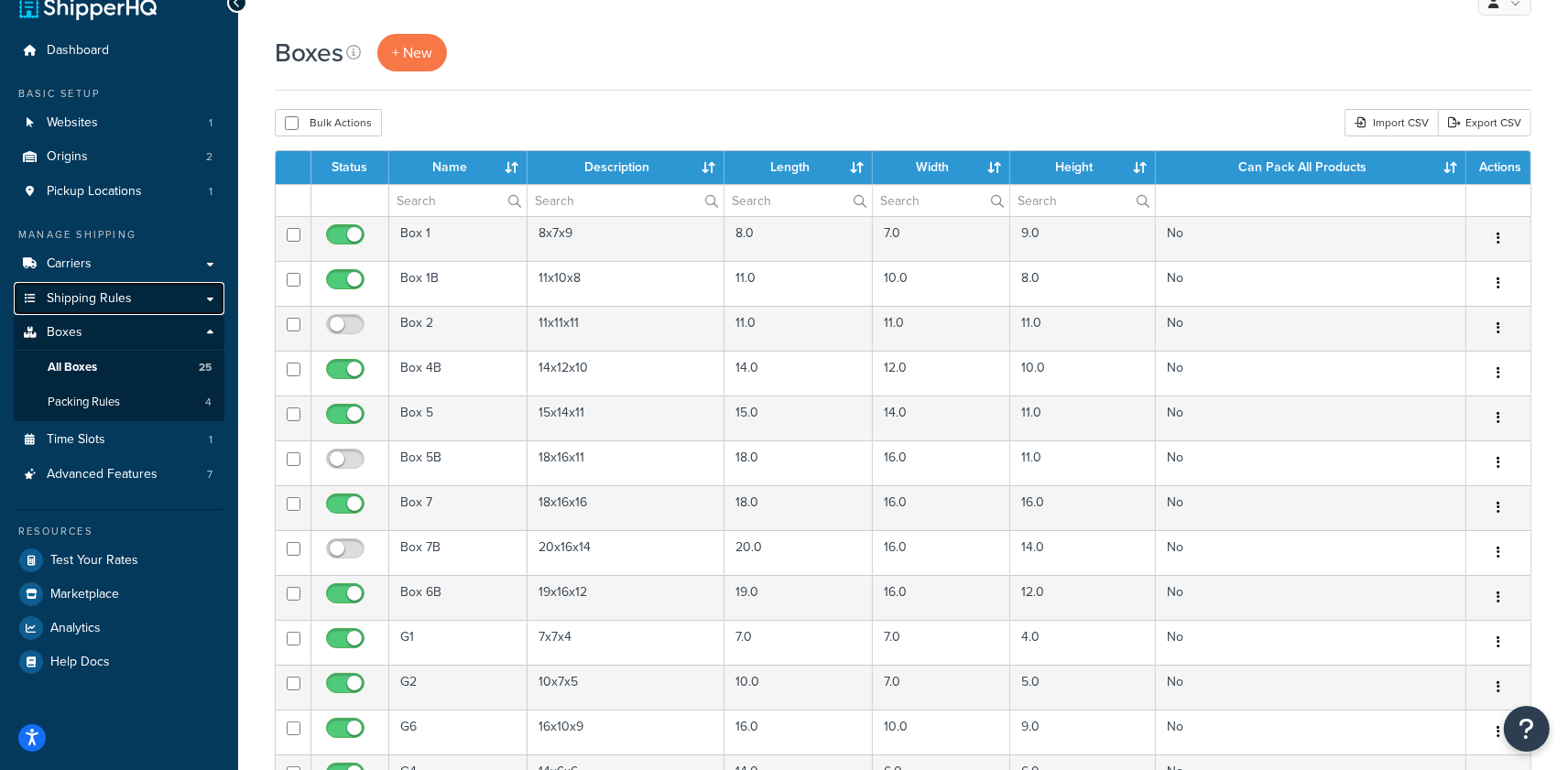
click at [82, 297] on span "Shipping Rules" at bounding box center [89, 299] width 85 height 16
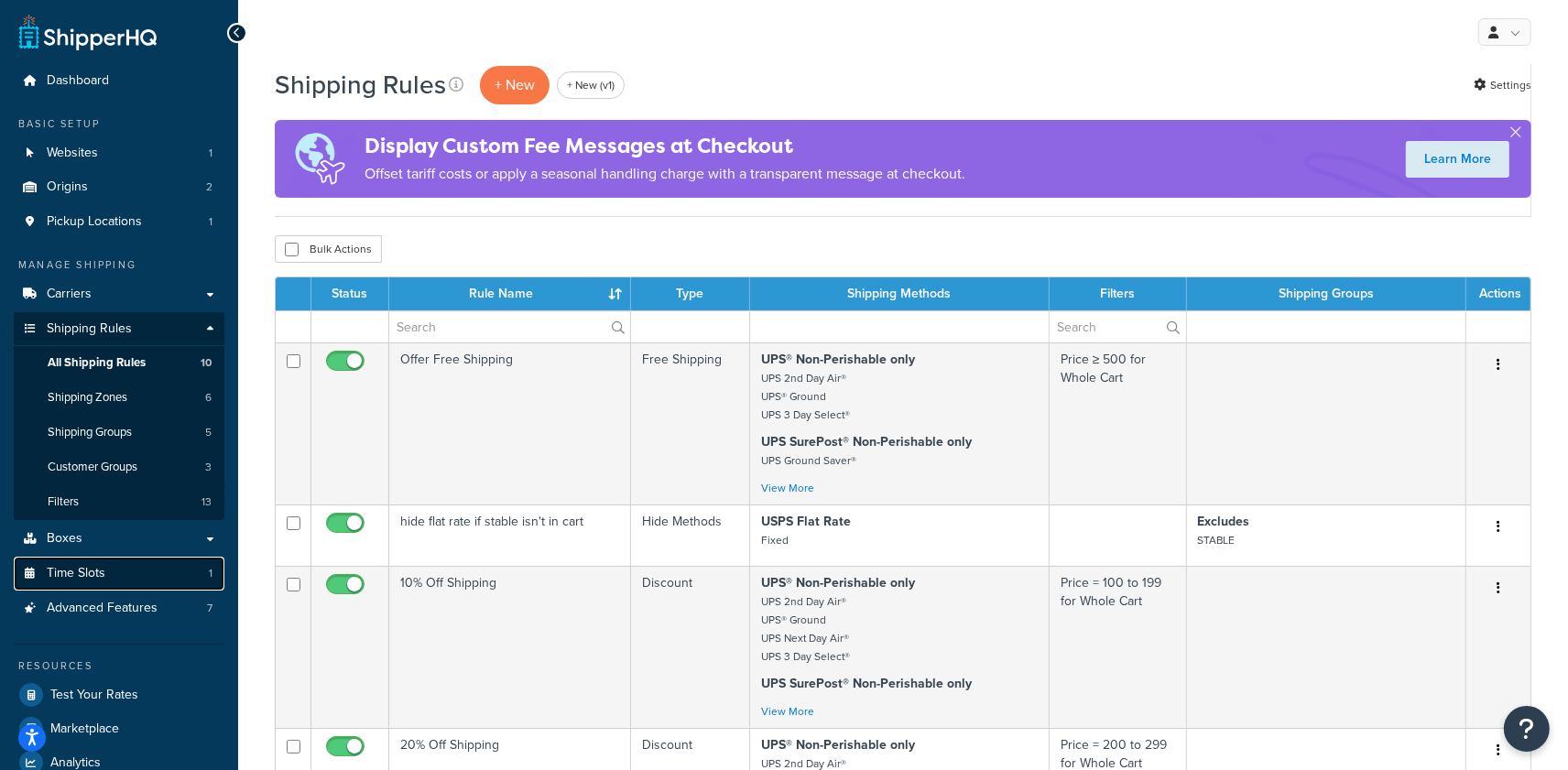
click at [100, 578] on span "Time Slots" at bounding box center [76, 573] width 59 height 16
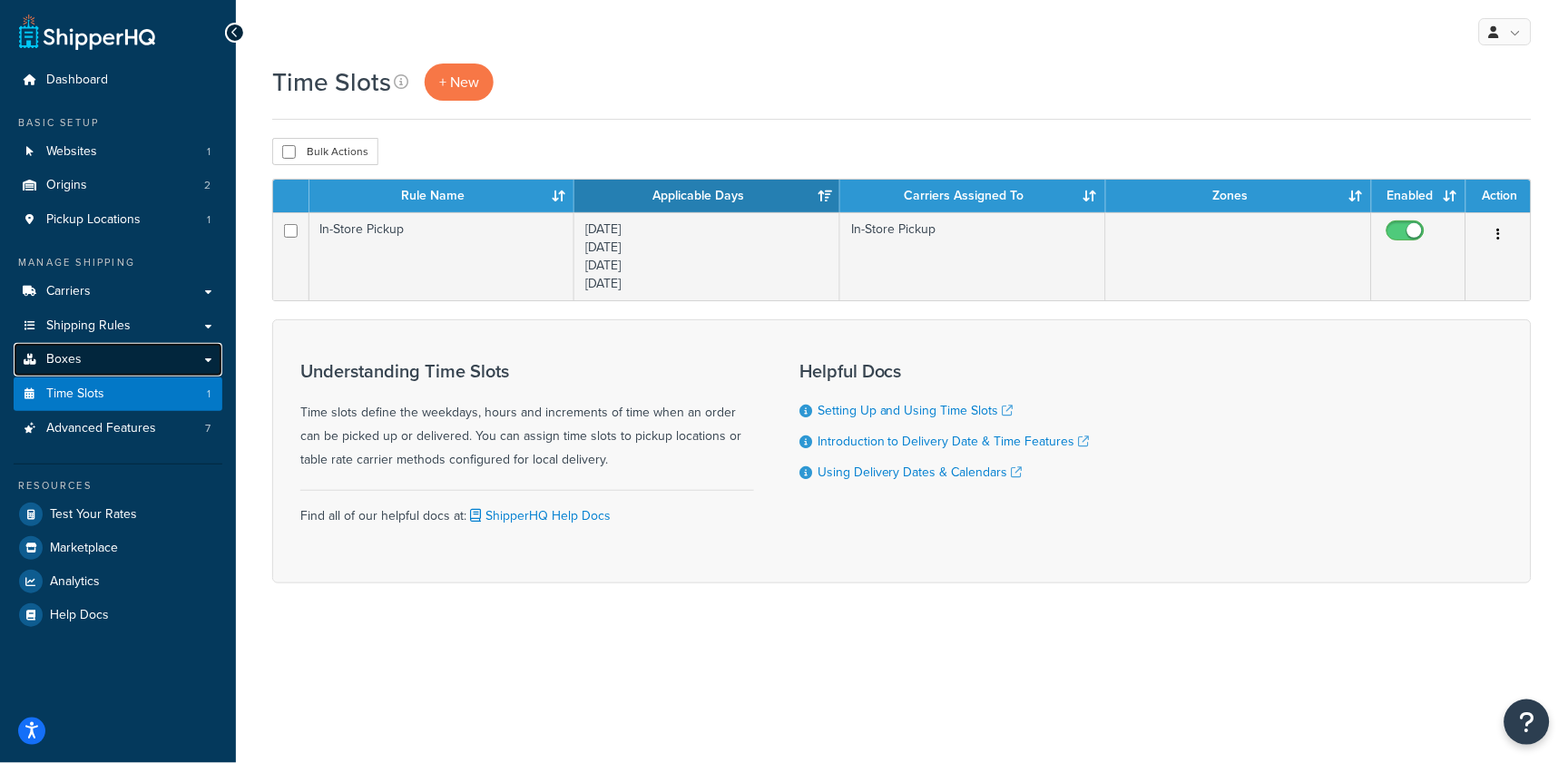
click at [101, 358] on link "Boxes" at bounding box center [118, 360] width 209 height 34
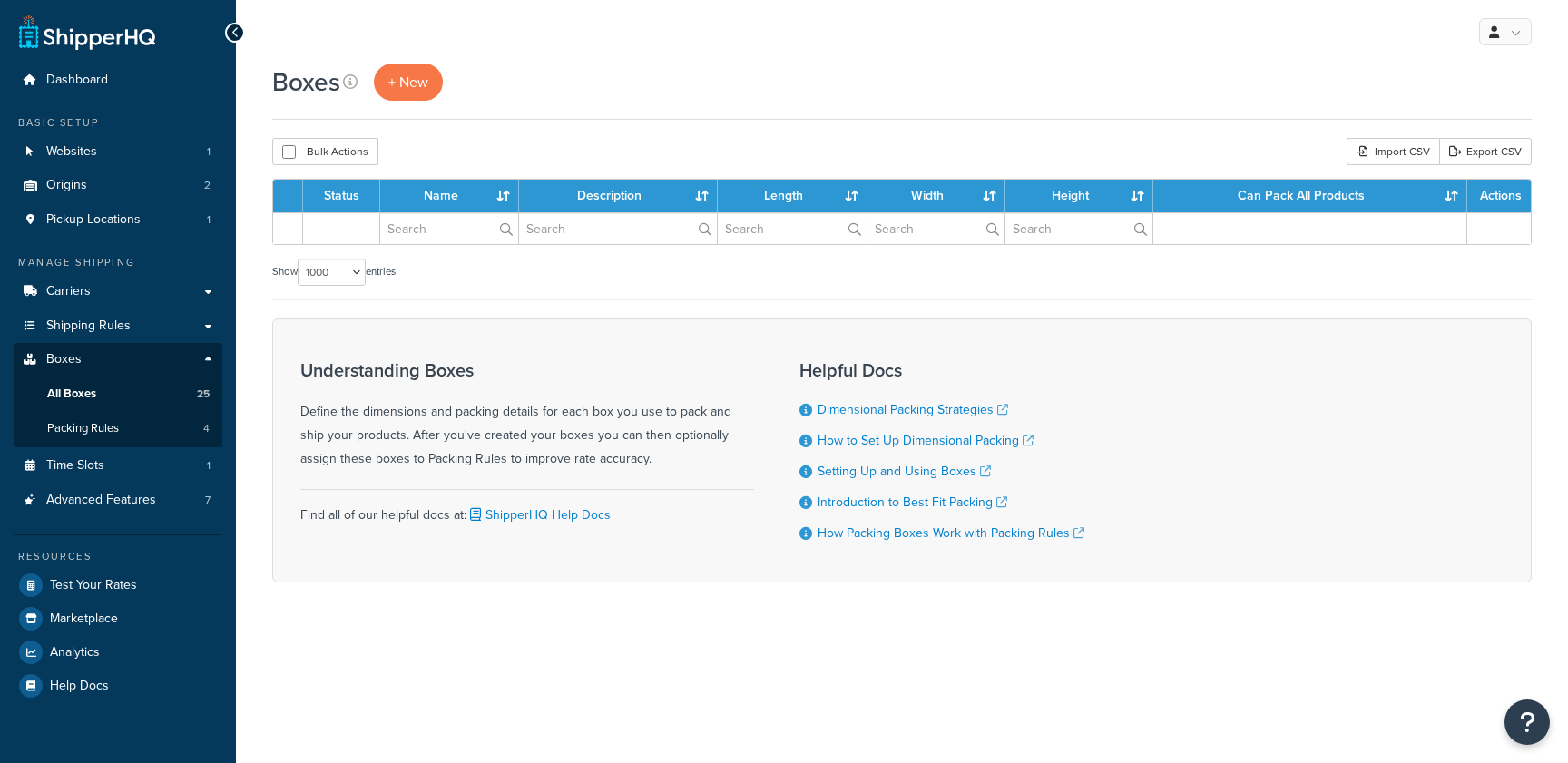
select select "1000"
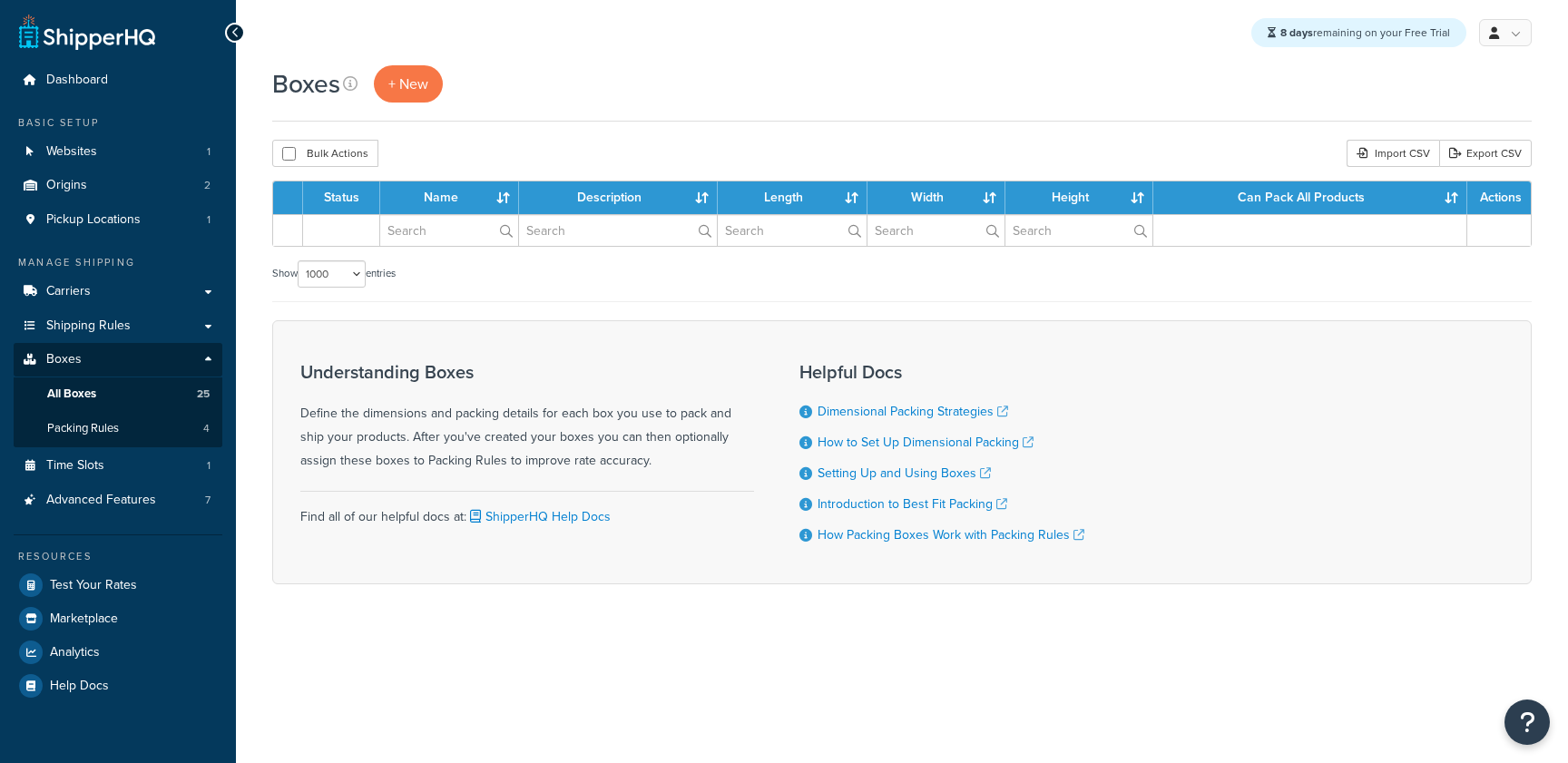
select select "1000"
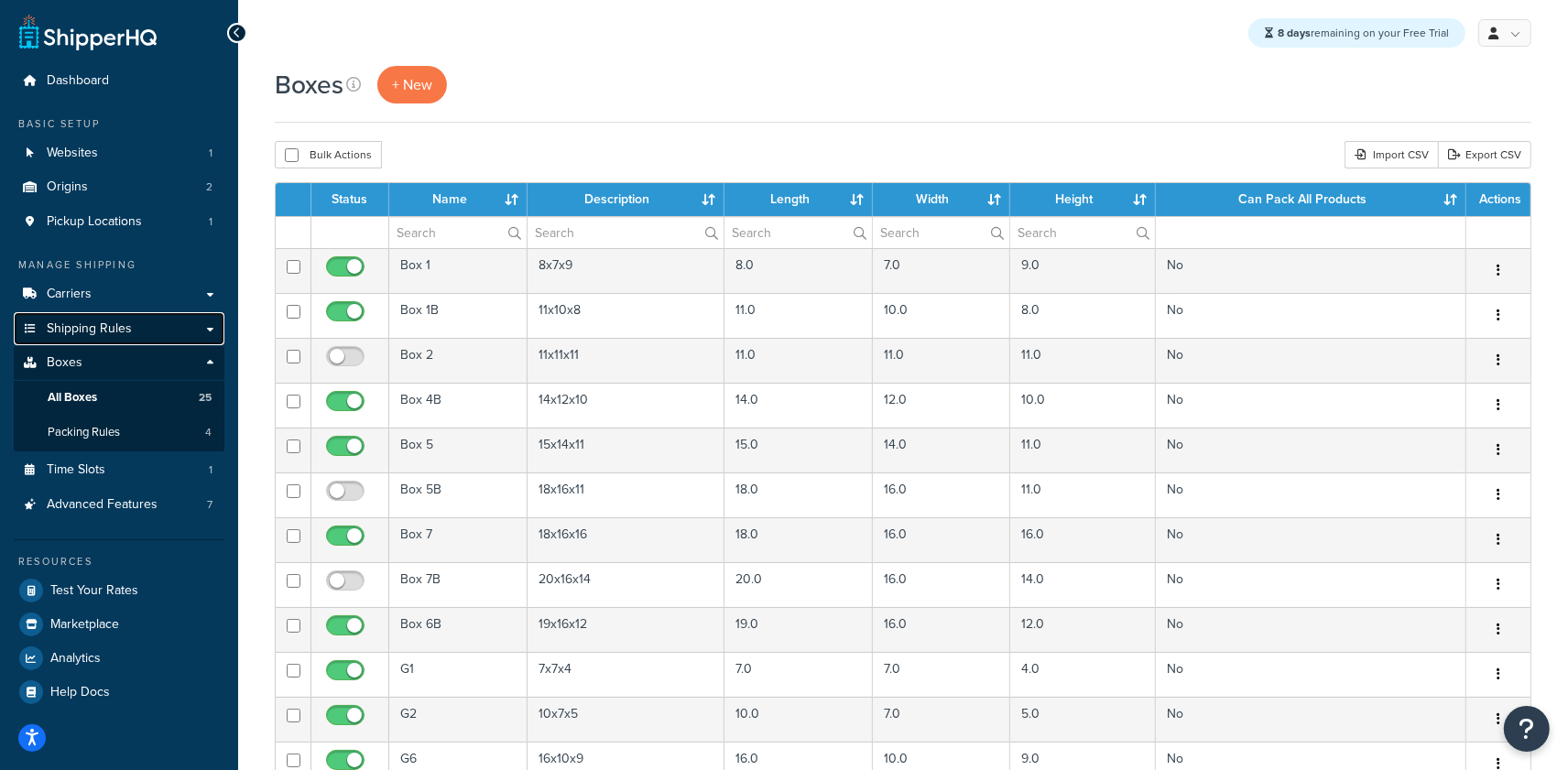
click at [144, 339] on link "Shipping Rules" at bounding box center [119, 329] width 211 height 34
click at [148, 334] on link "Shipping Rules" at bounding box center [119, 329] width 211 height 34
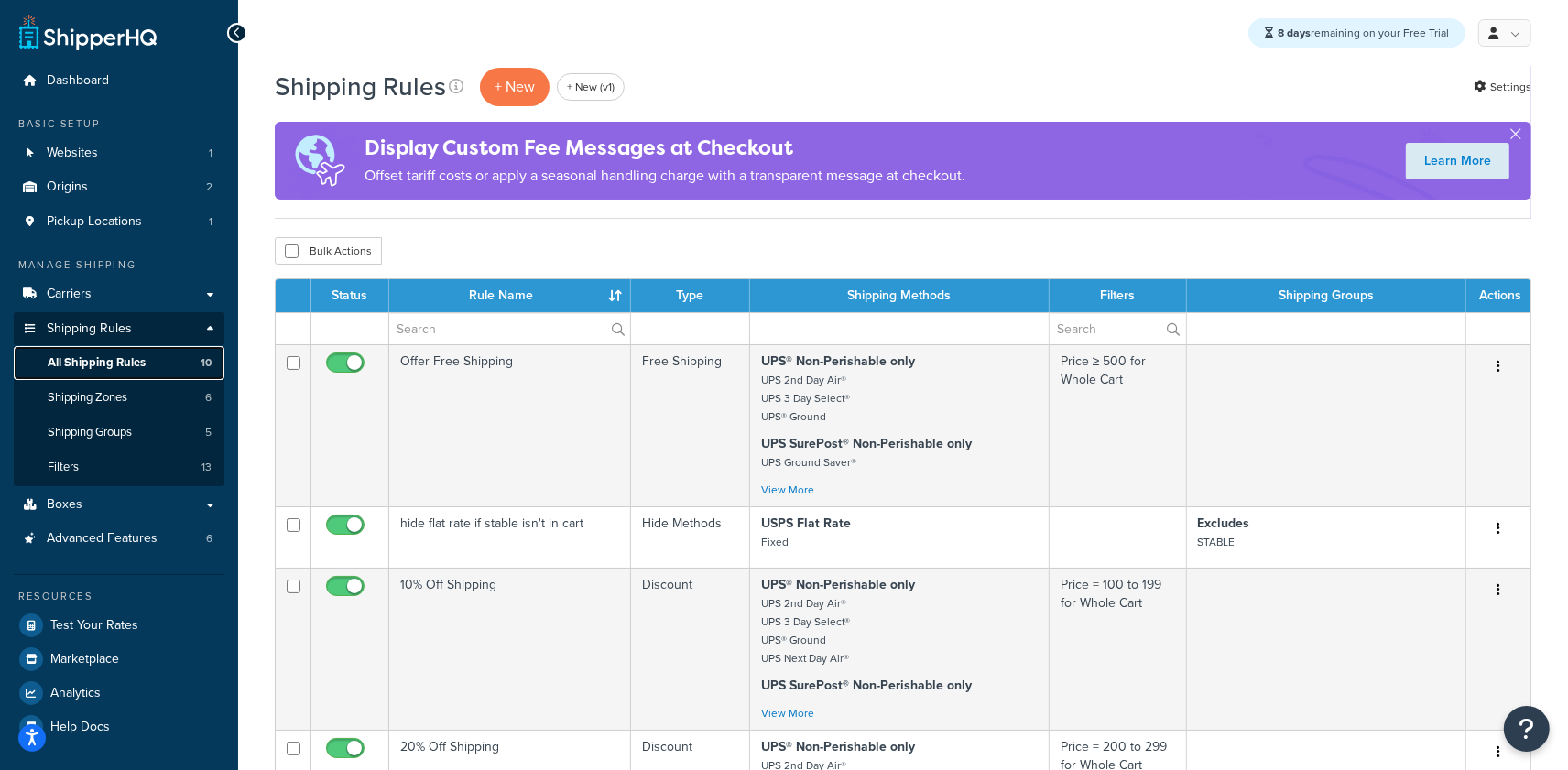
click at [127, 367] on span "All Shipping Rules" at bounding box center [96, 363] width 98 height 16
click at [1491, 91] on link "Settings" at bounding box center [1502, 87] width 58 height 26
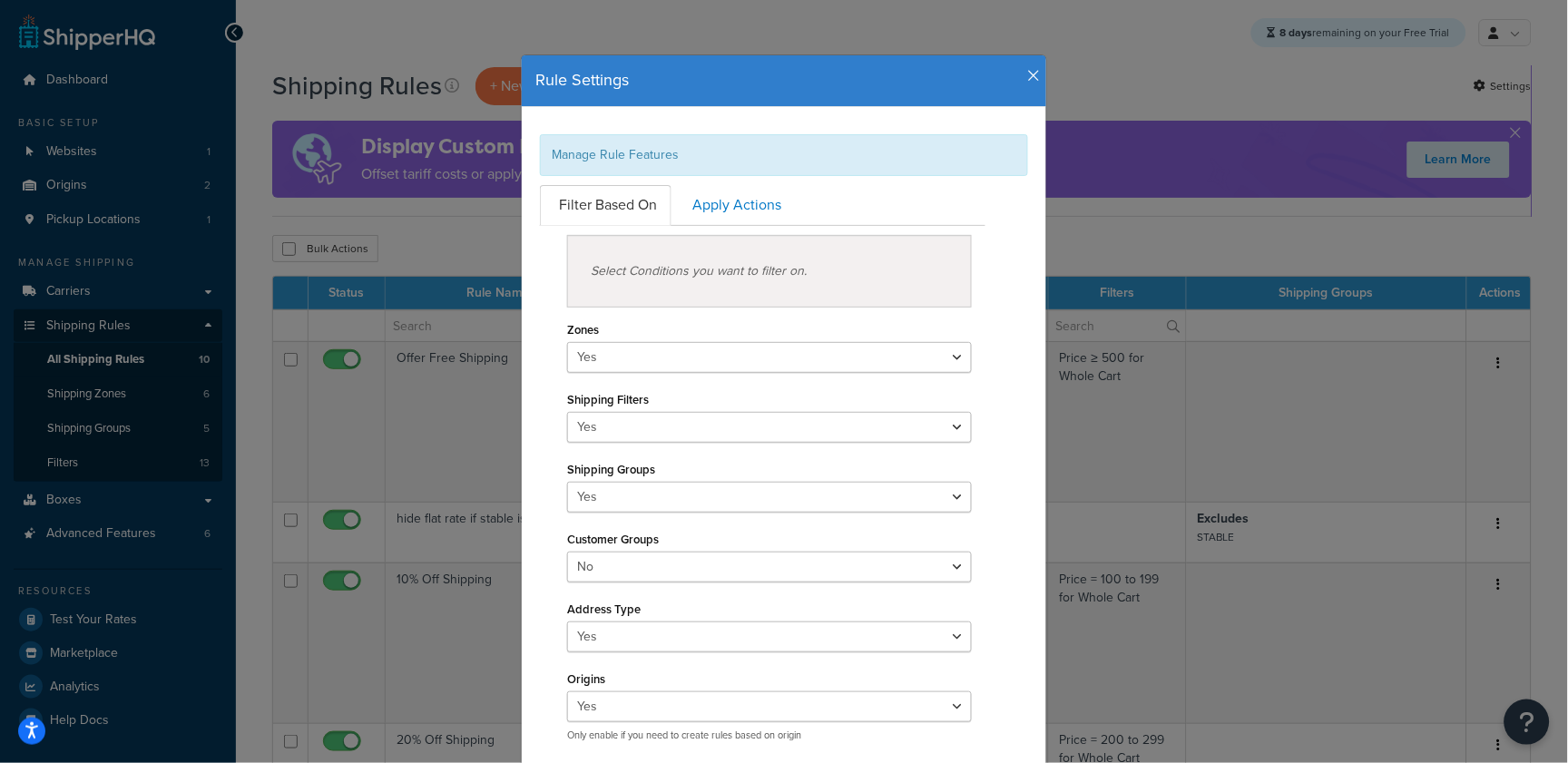
scroll to position [4, 0]
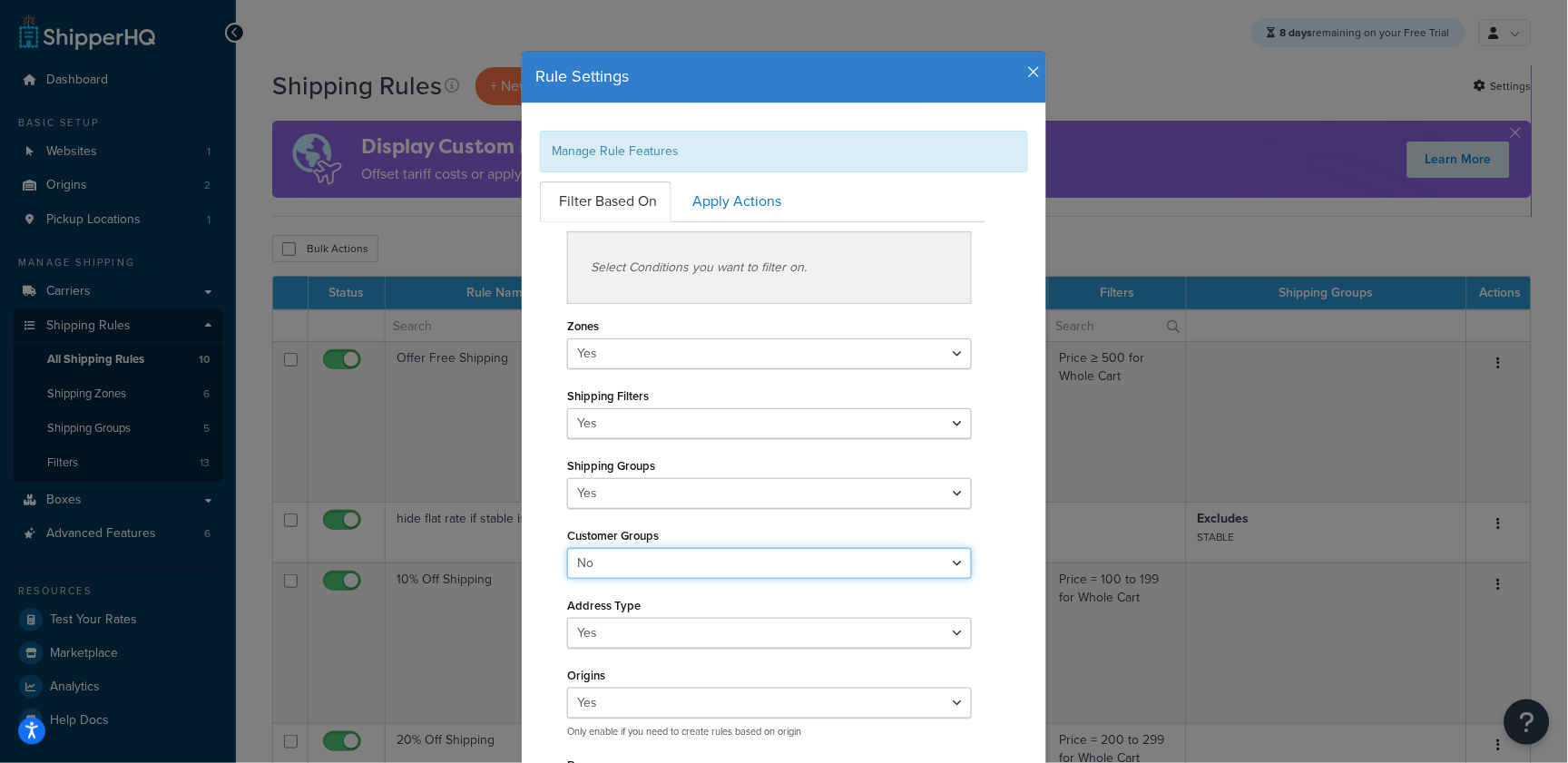
click at [654, 570] on select "Yes No" at bounding box center [769, 563] width 405 height 31
select select "true"
click at [567, 548] on select "Yes No" at bounding box center [769, 563] width 405 height 31
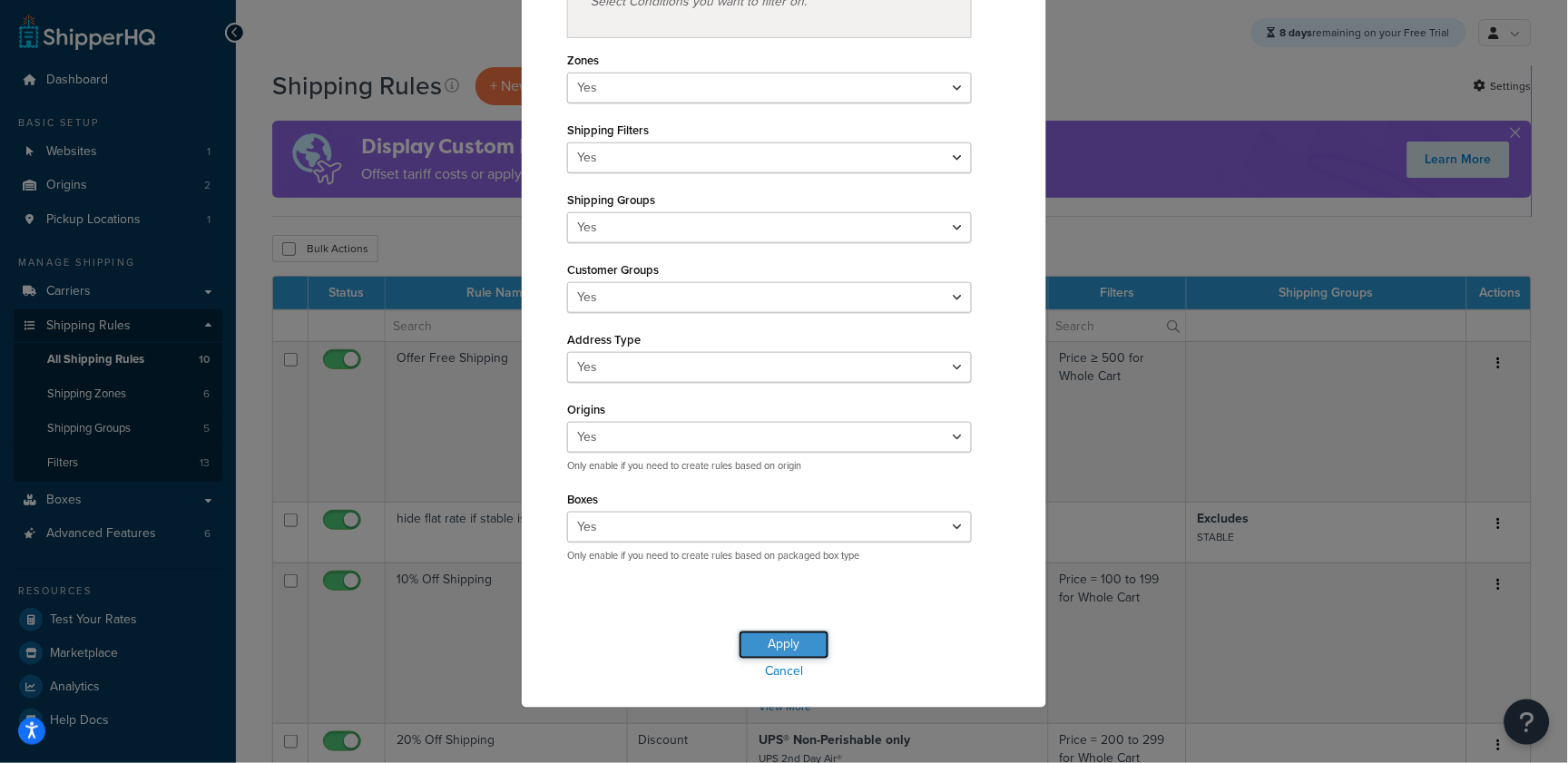
click at [752, 649] on button "Apply" at bounding box center [784, 645] width 91 height 29
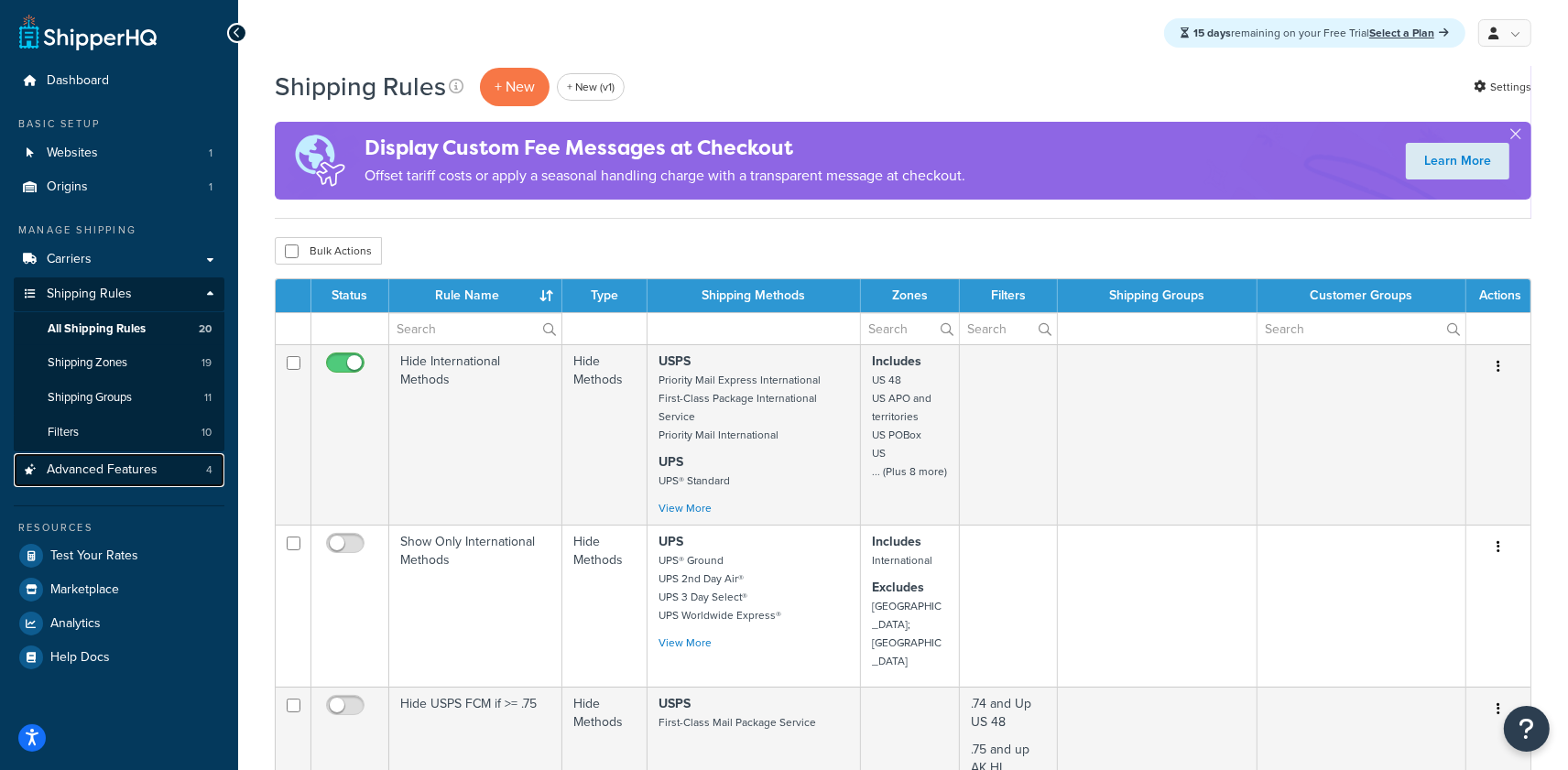
click at [157, 478] on link "Advanced Features 4" at bounding box center [119, 469] width 211 height 34
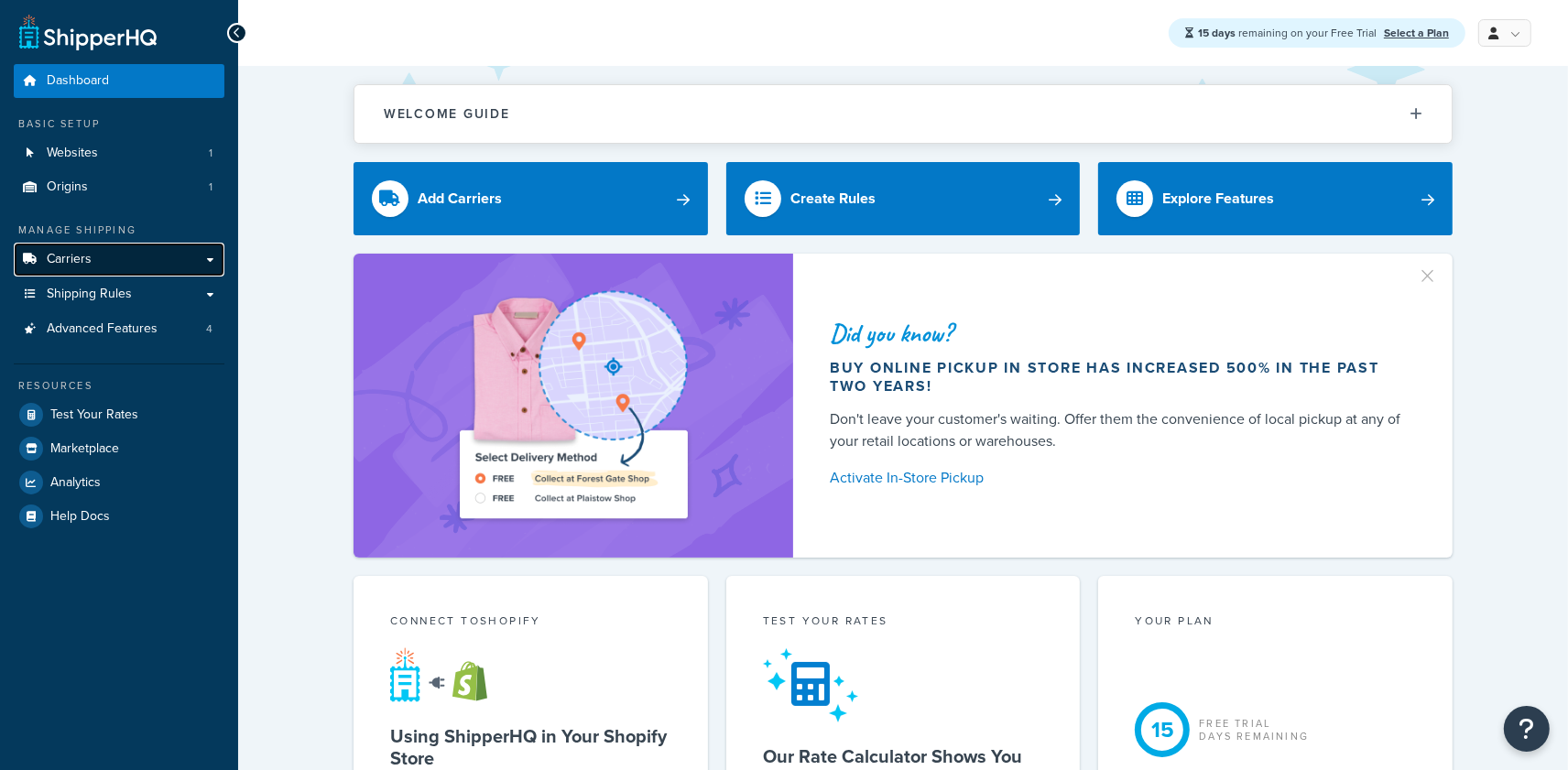
click at [147, 260] on link "Carriers" at bounding box center [119, 259] width 211 height 34
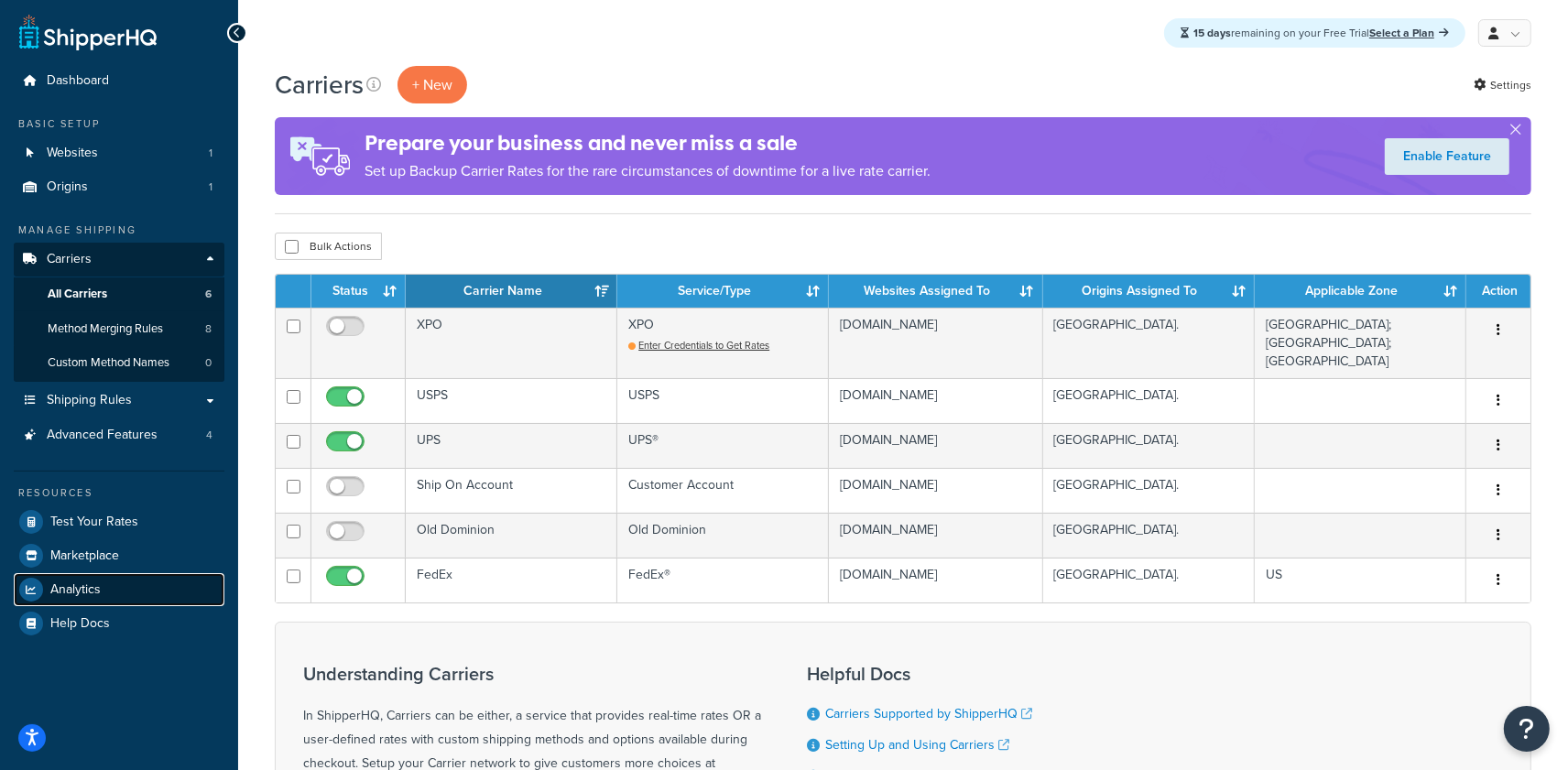
click at [94, 587] on span "Analytics" at bounding box center [75, 589] width 50 height 16
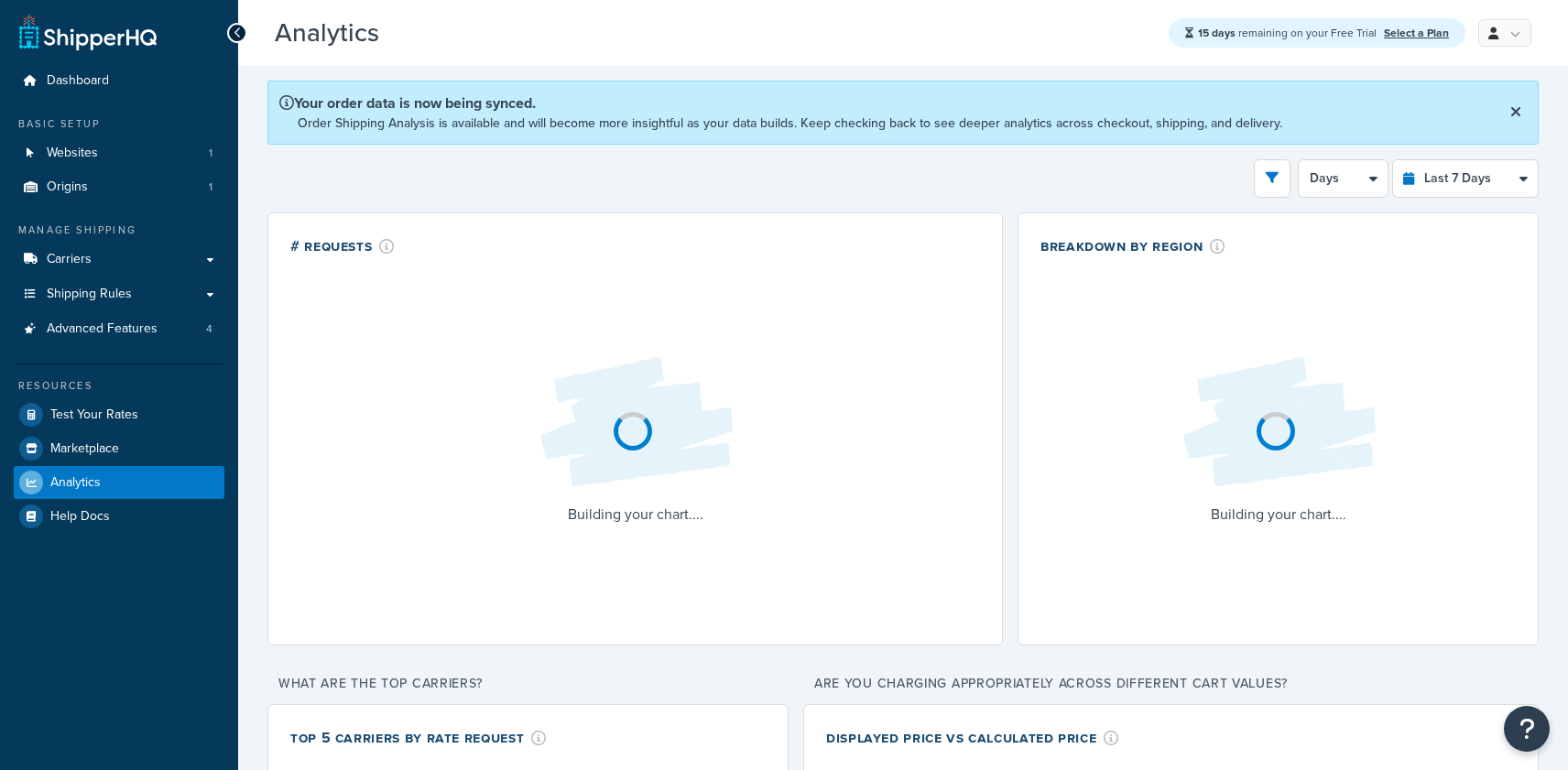
select select "last_7_days"
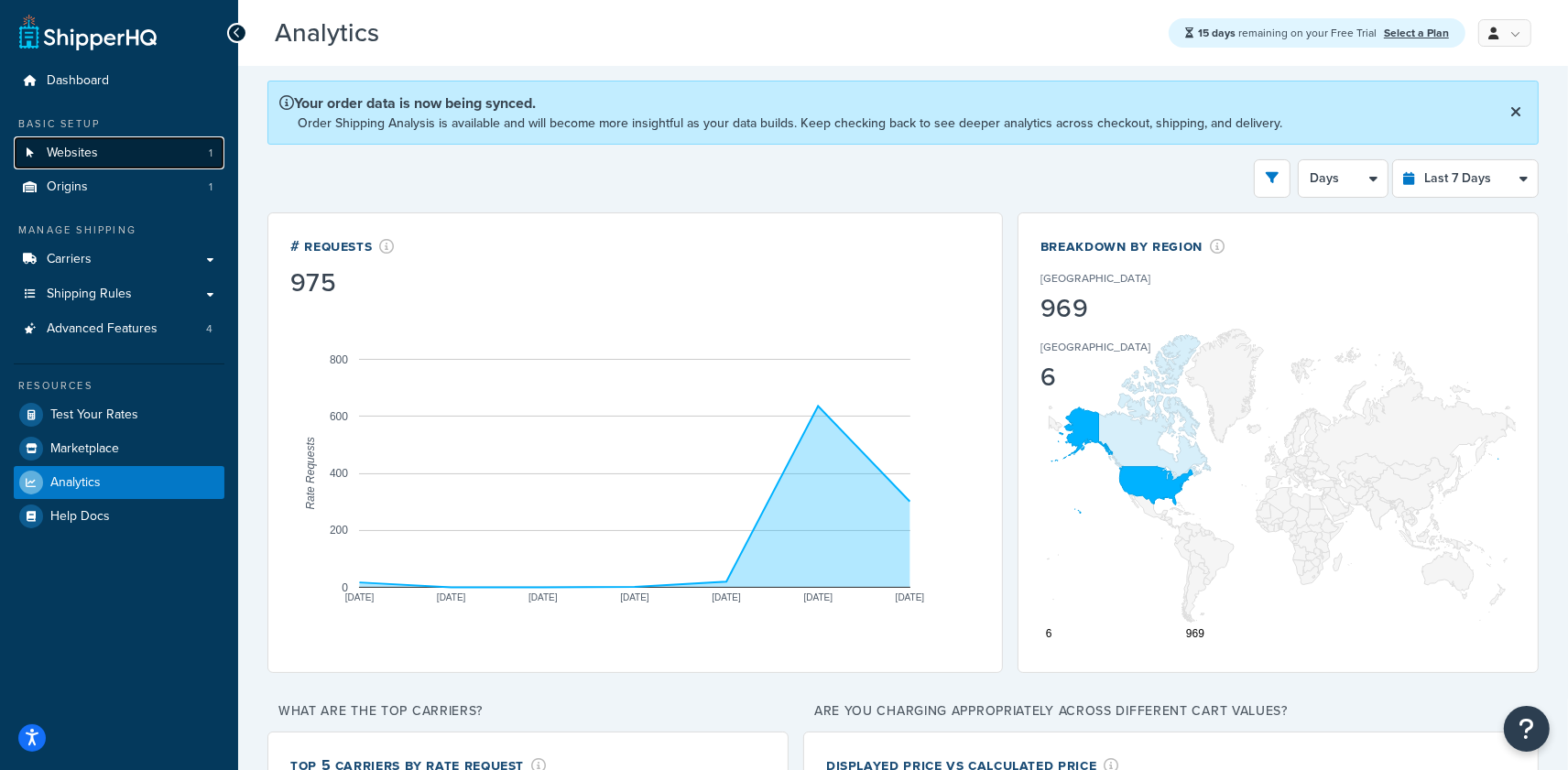
click at [164, 160] on link "Websites 1" at bounding box center [119, 153] width 211 height 34
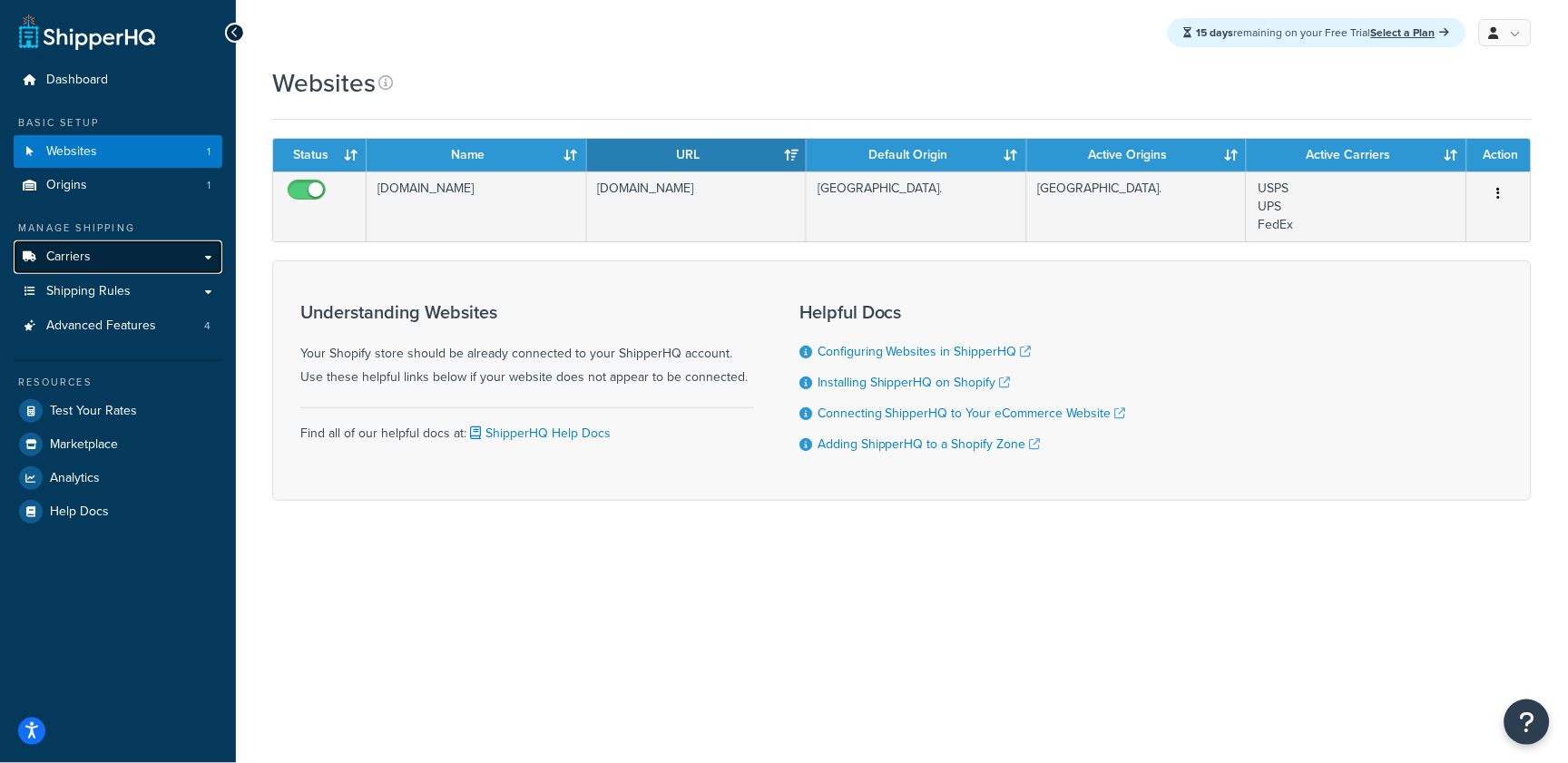
click at [114, 263] on link "Carriers" at bounding box center [118, 257] width 209 height 34
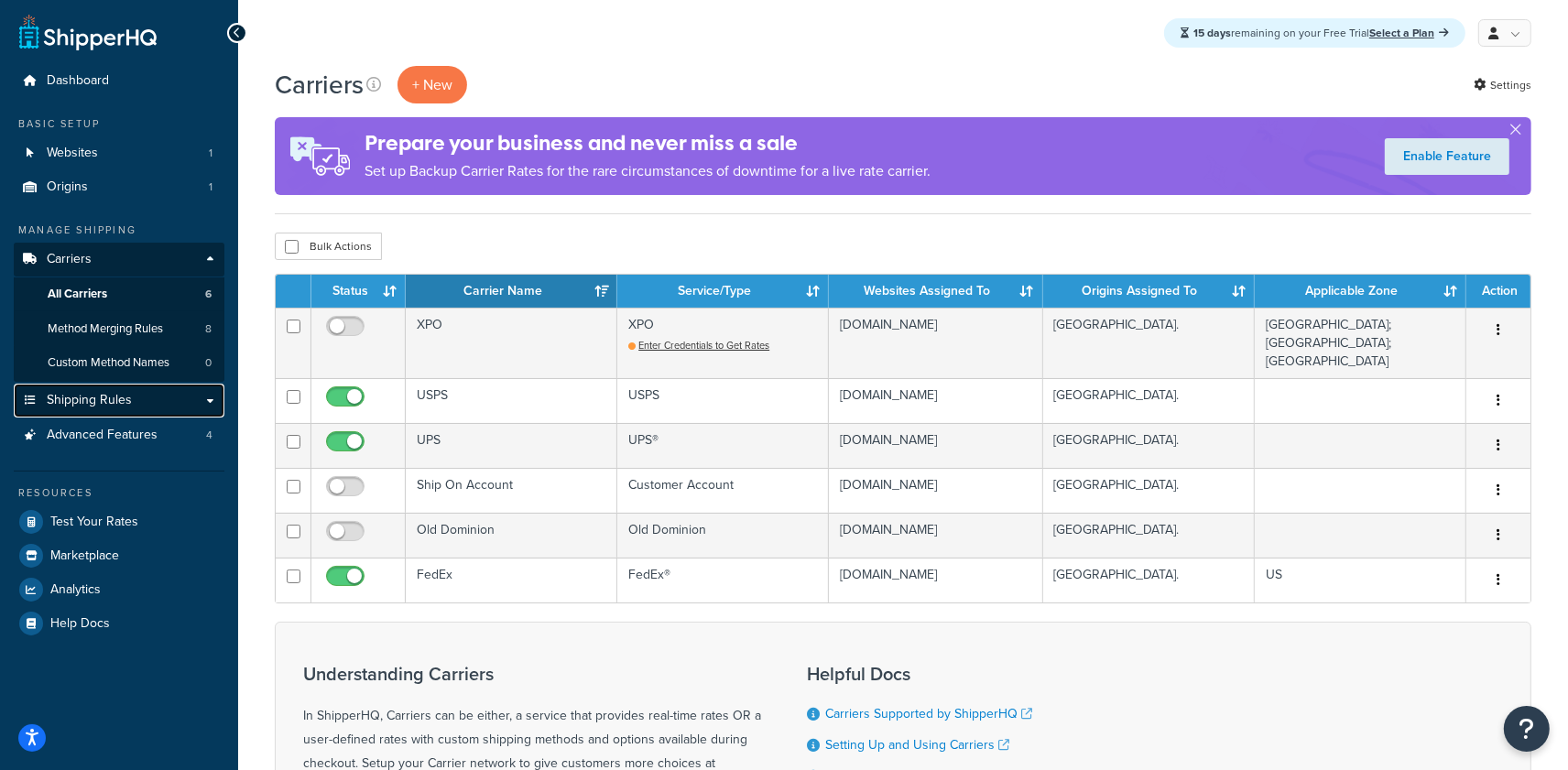
click at [131, 400] on link "Shipping Rules" at bounding box center [119, 401] width 211 height 34
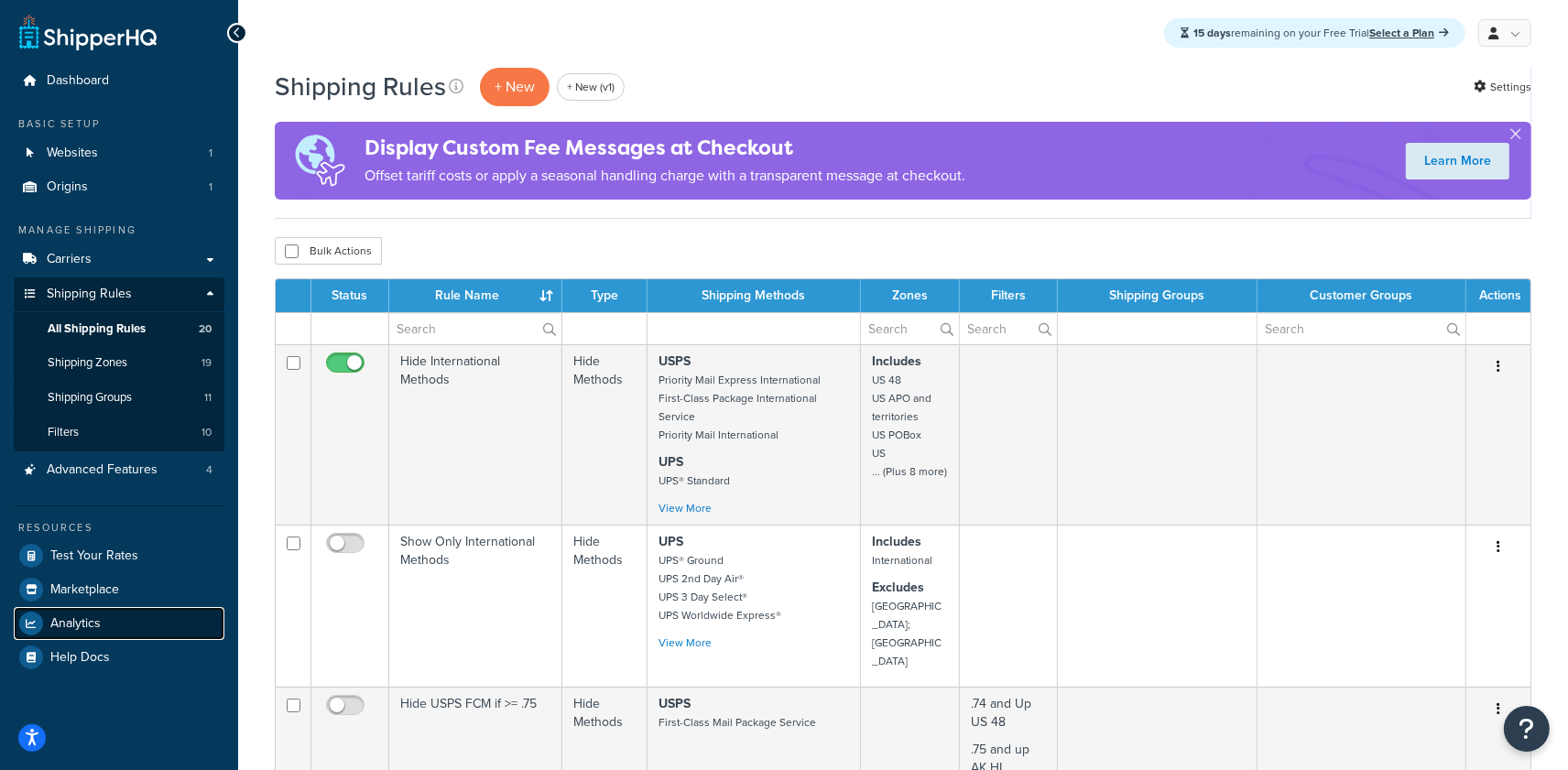
click at [127, 628] on link "Analytics" at bounding box center [119, 623] width 211 height 33
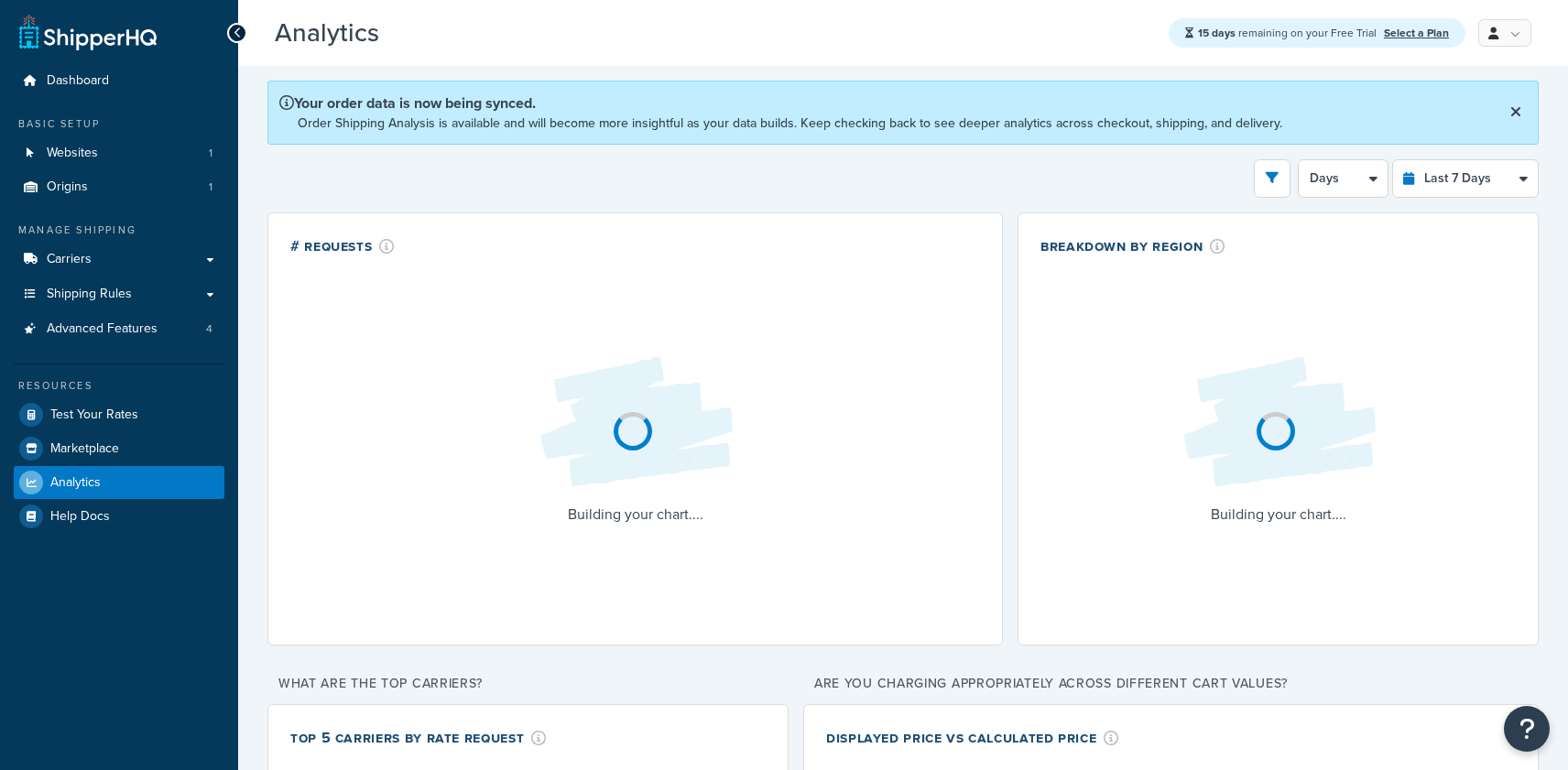
select select "last_7_days"
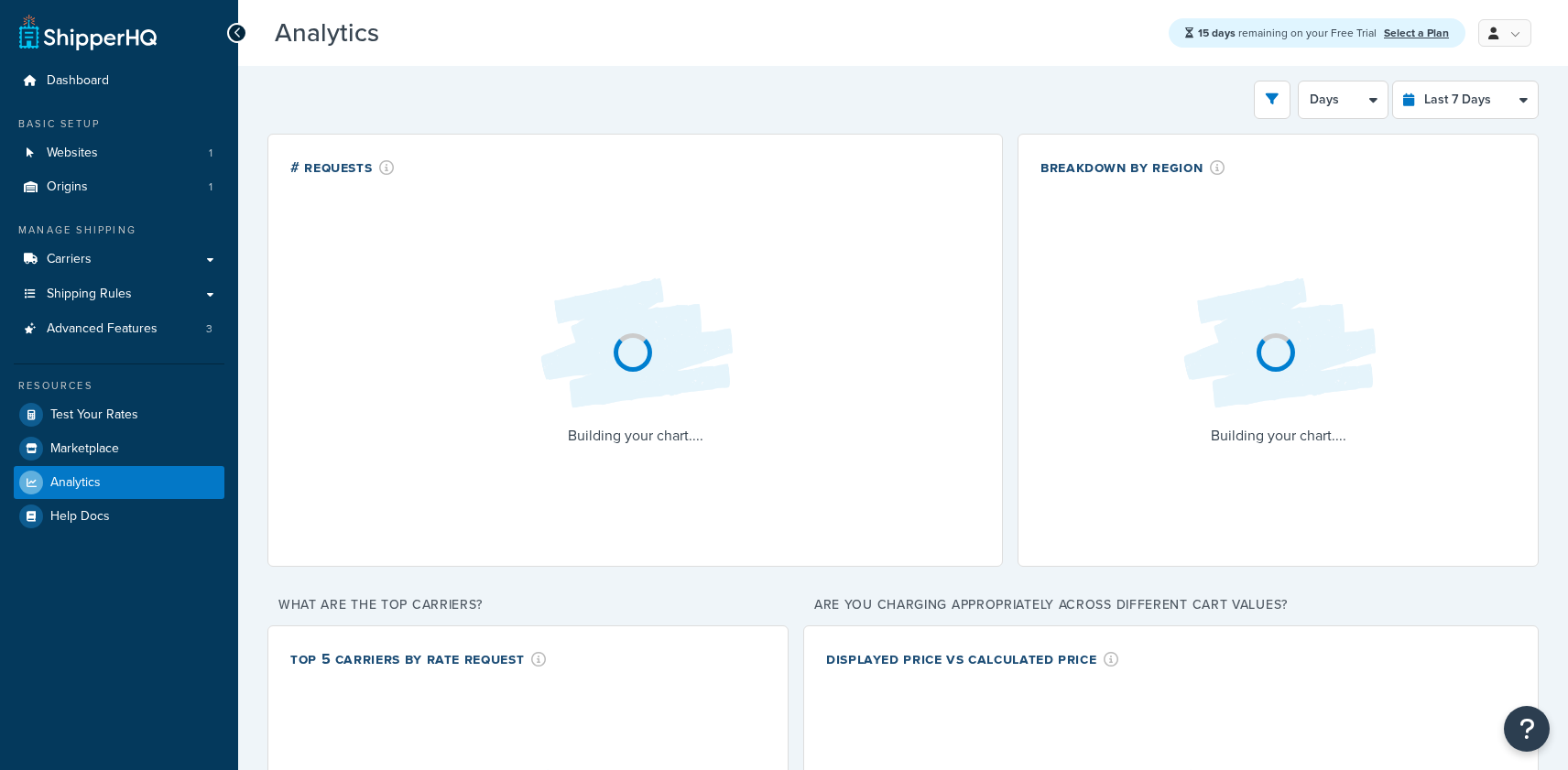
select select "last_7_days"
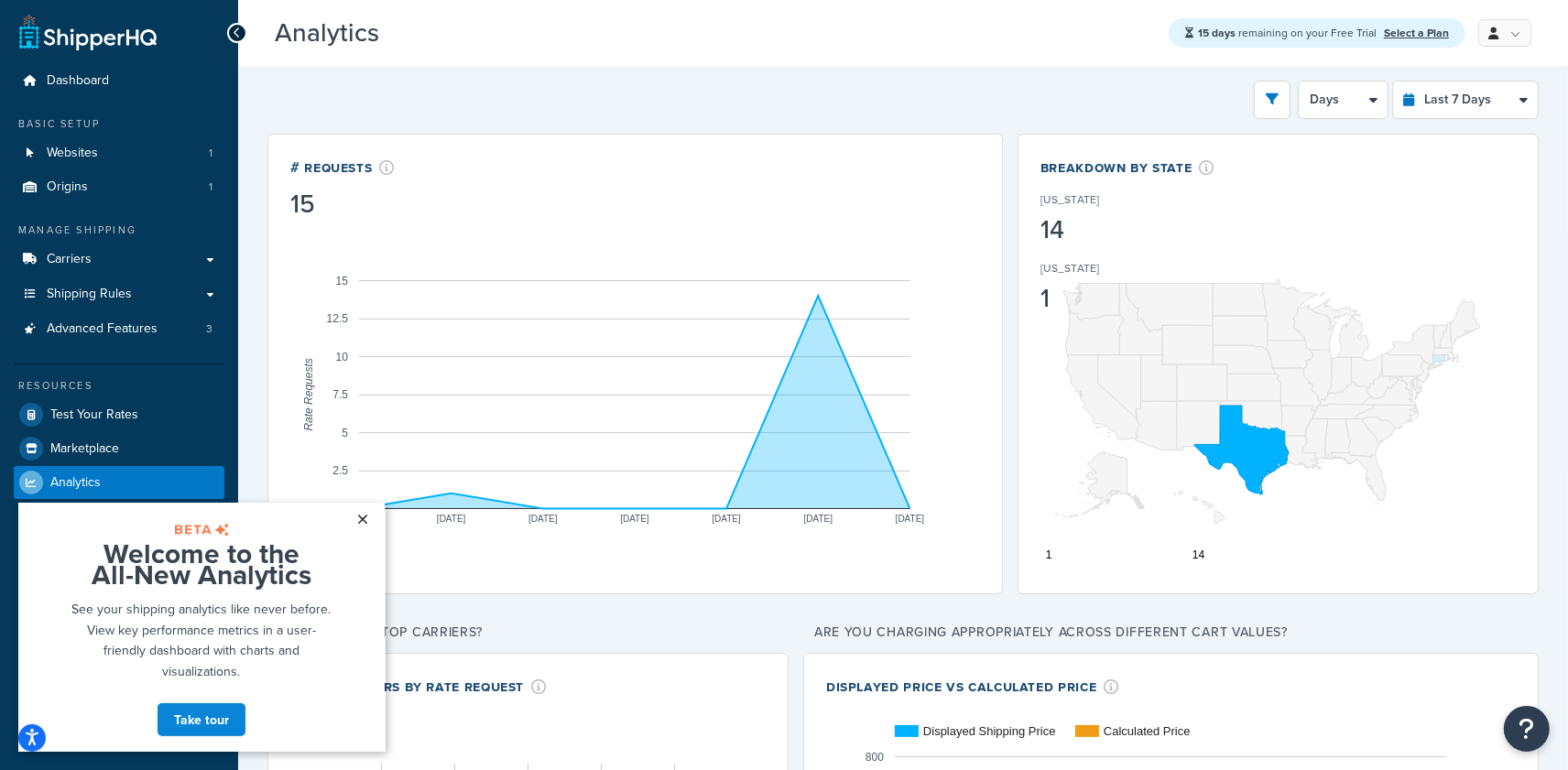
click at [354, 518] on link "×" at bounding box center [363, 518] width 32 height 33
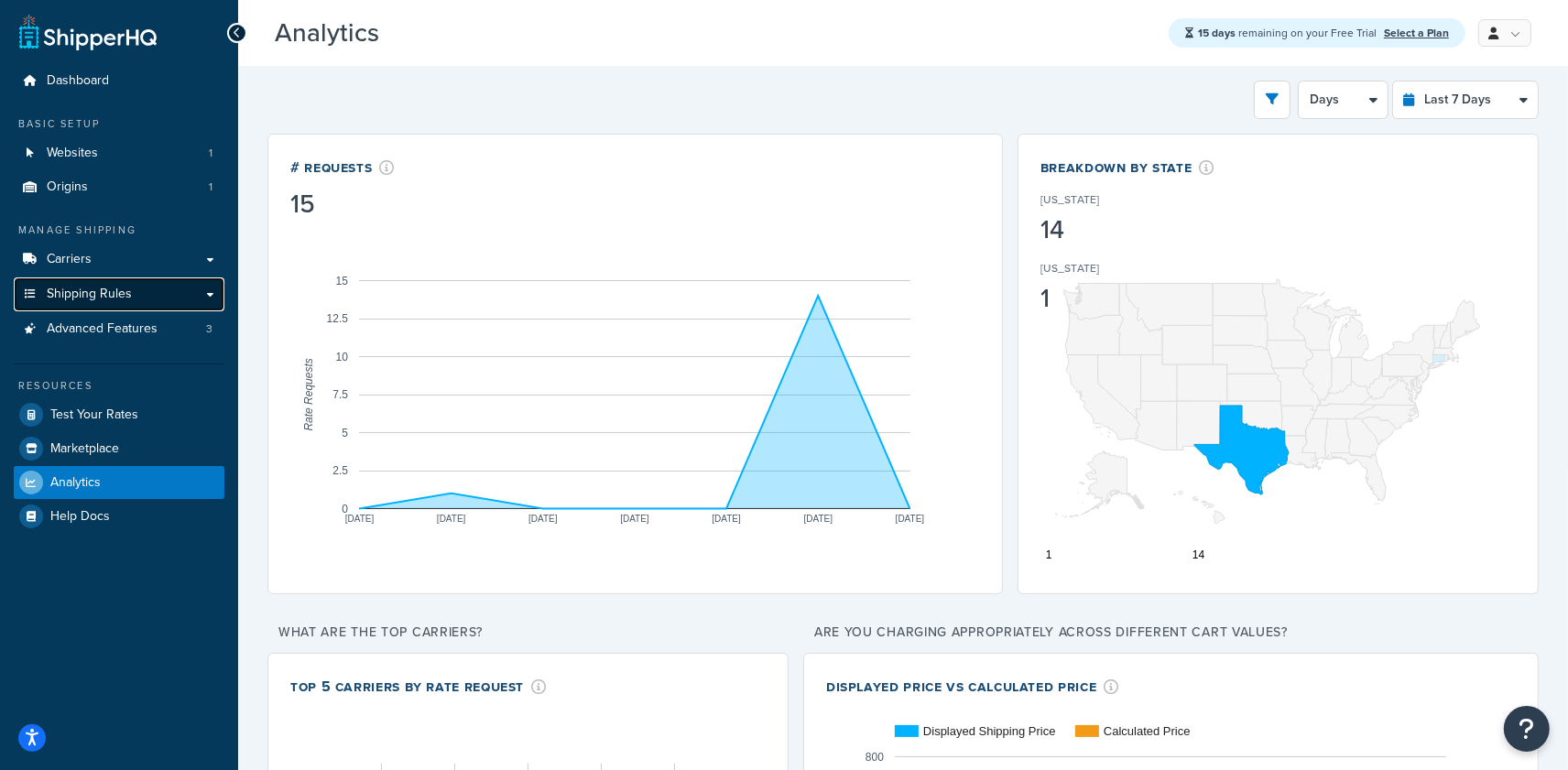
click at [127, 305] on link "Shipping Rules" at bounding box center [119, 294] width 211 height 34
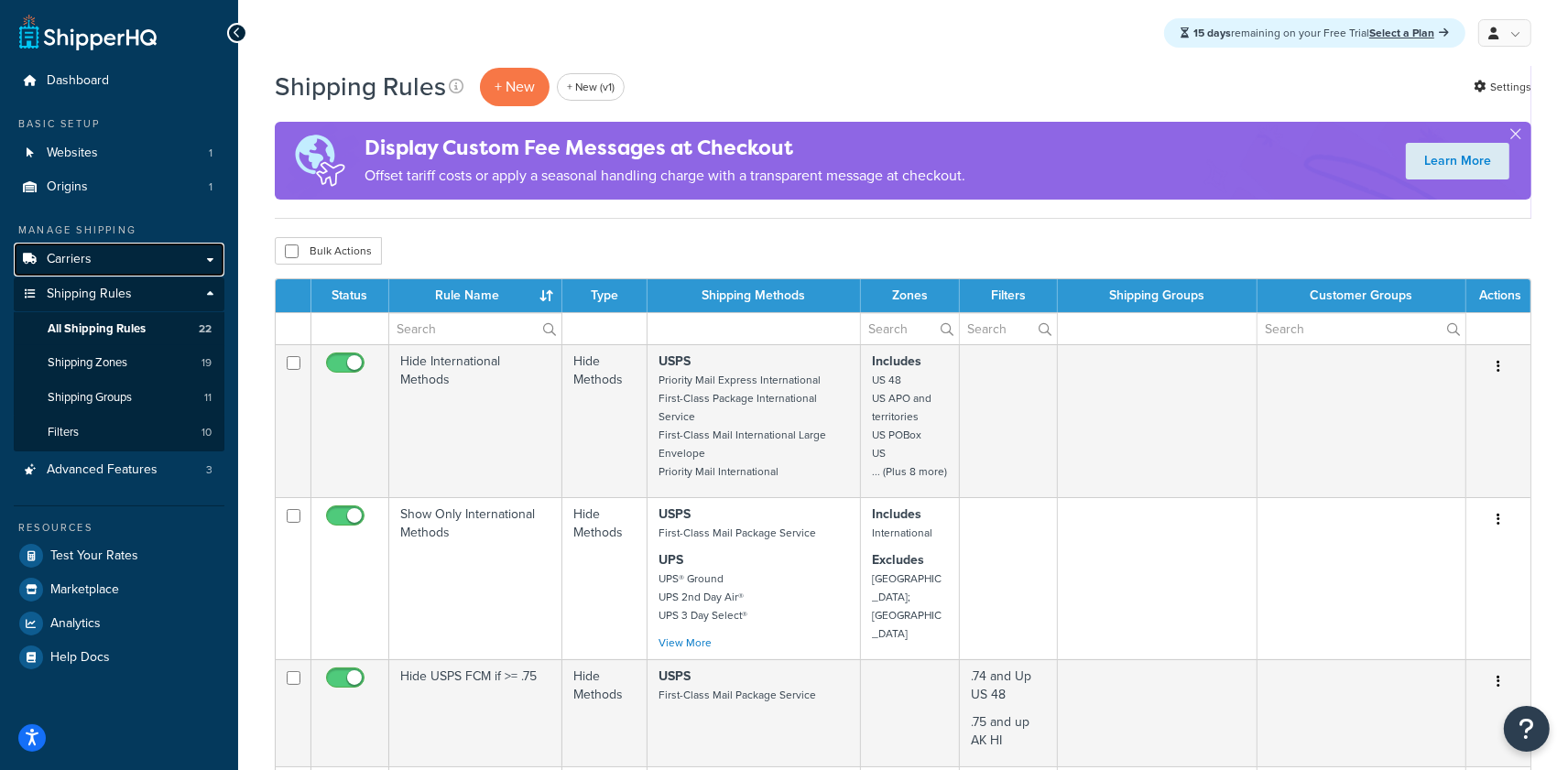
click at [168, 270] on link "Carriers" at bounding box center [119, 259] width 211 height 34
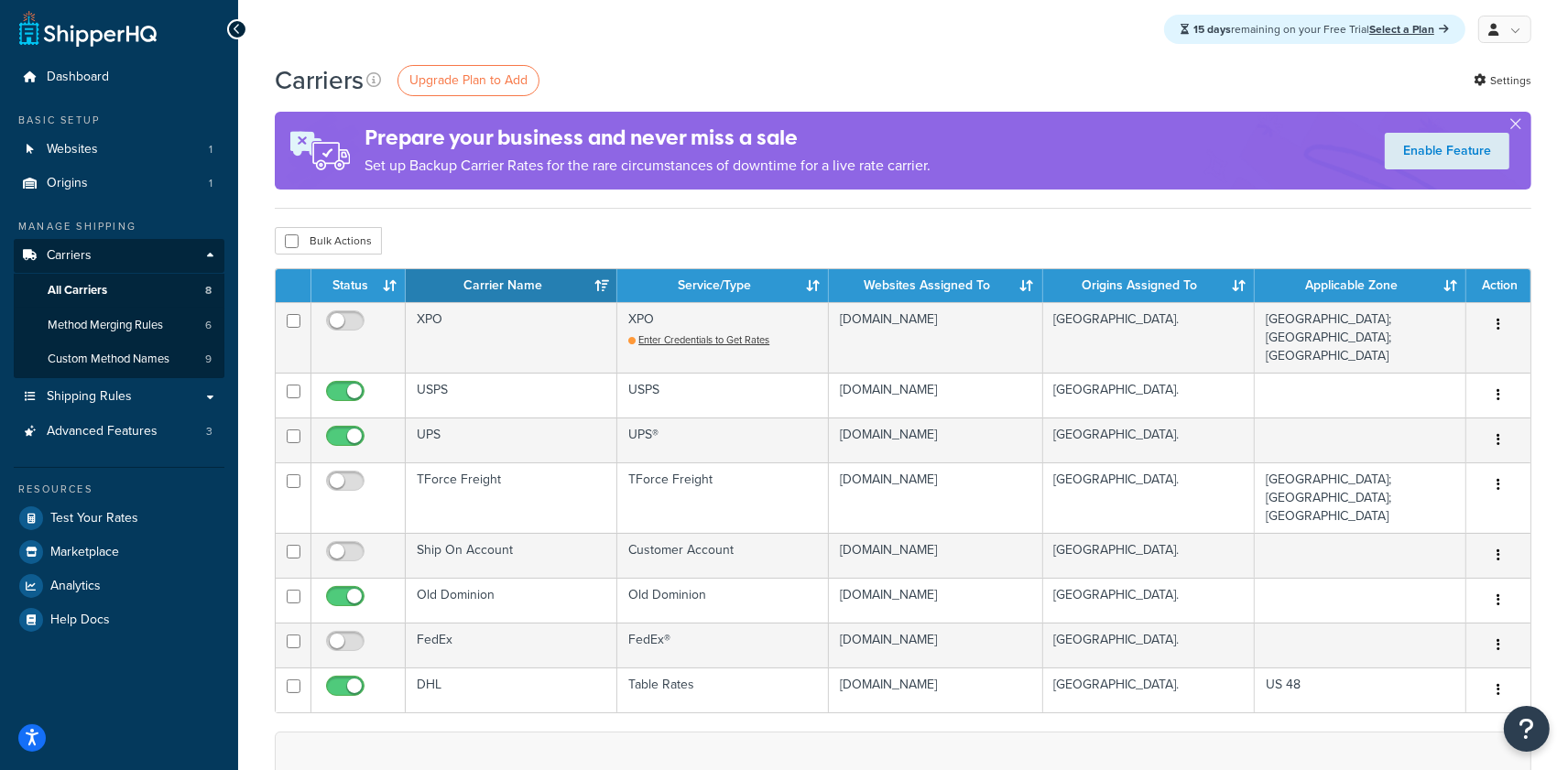
scroll to position [7, 0]
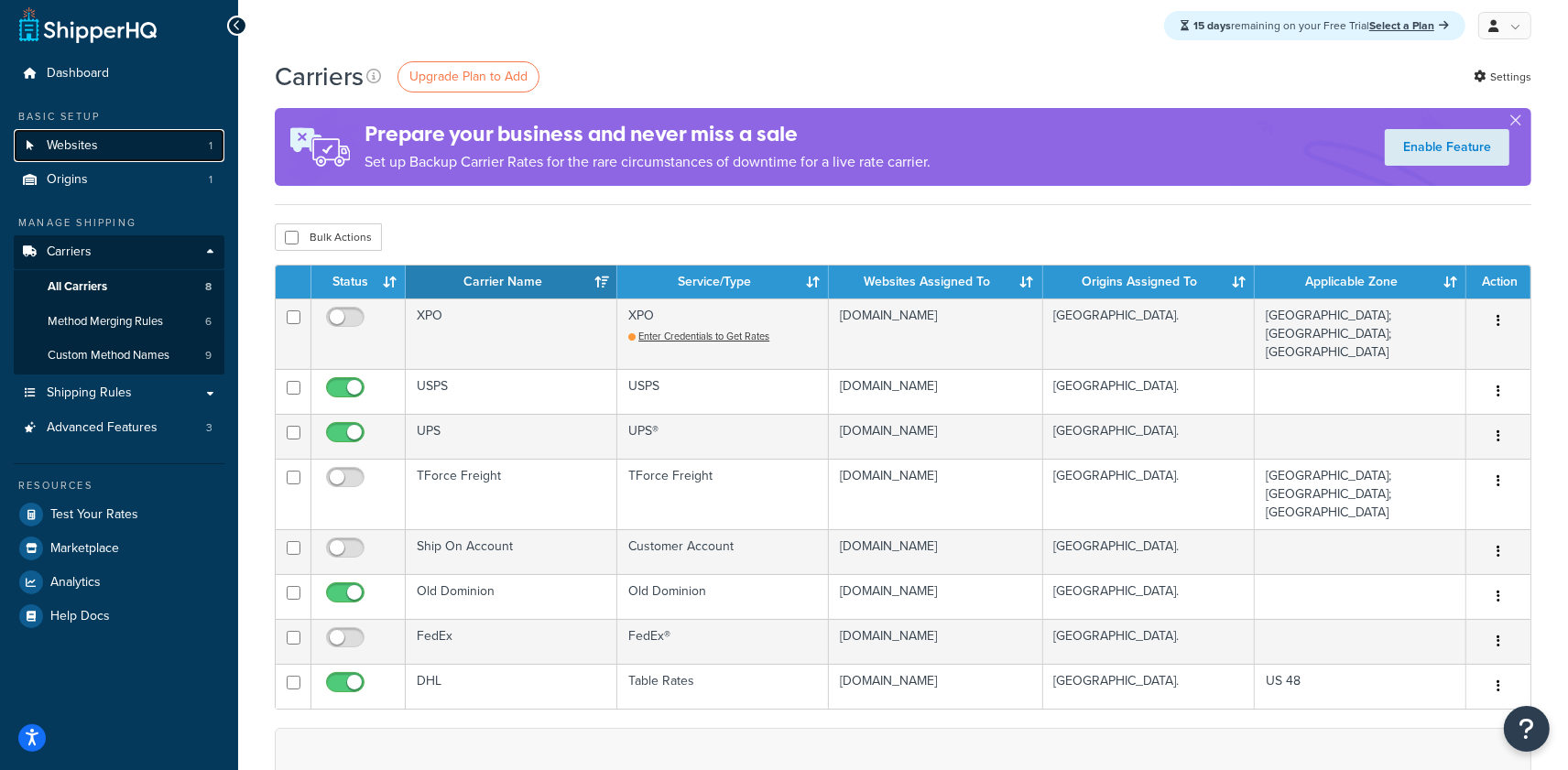
click at [150, 156] on link "Websites 1" at bounding box center [119, 146] width 211 height 34
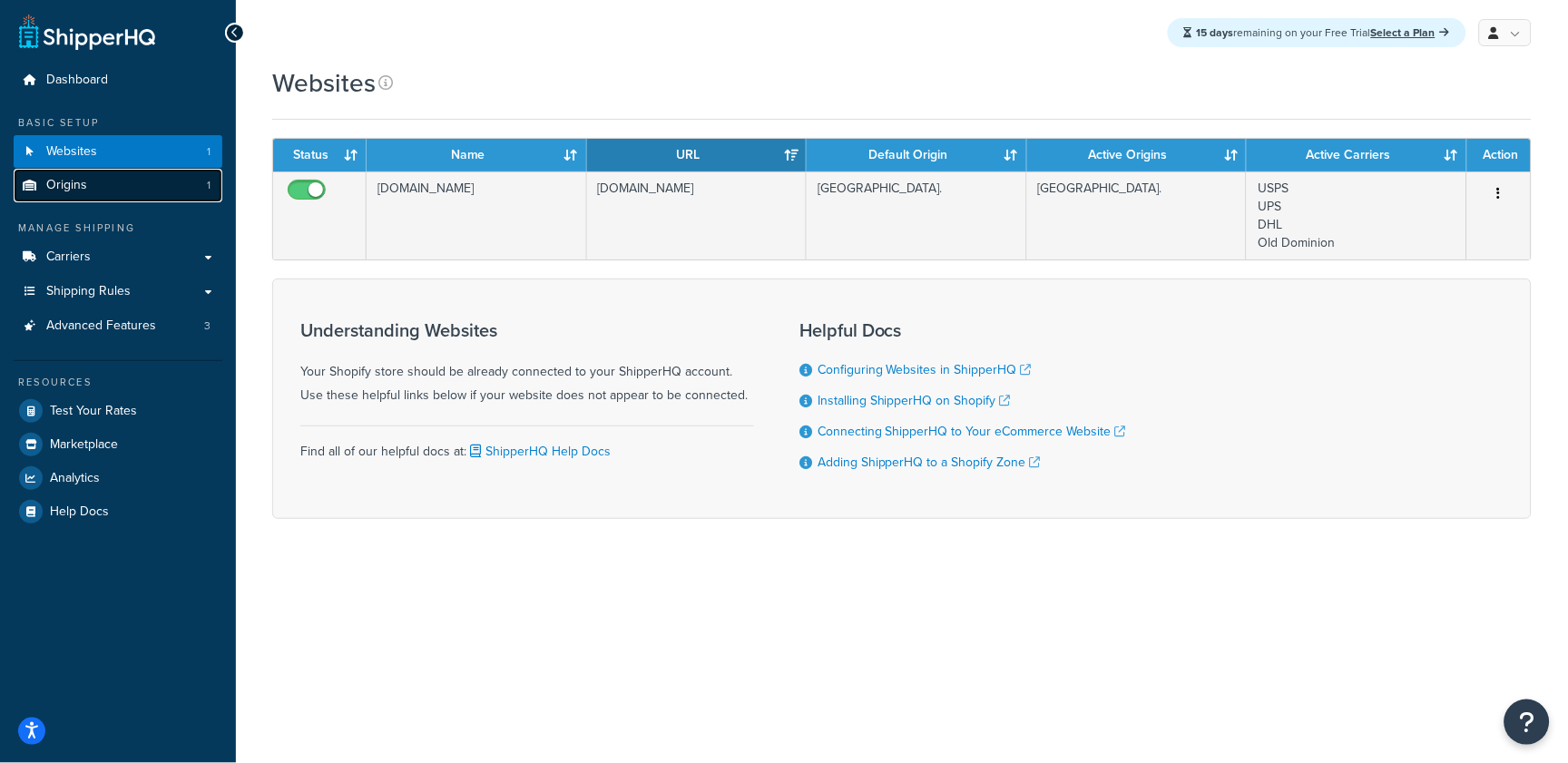
click at [158, 186] on link "Origins 1" at bounding box center [118, 185] width 209 height 34
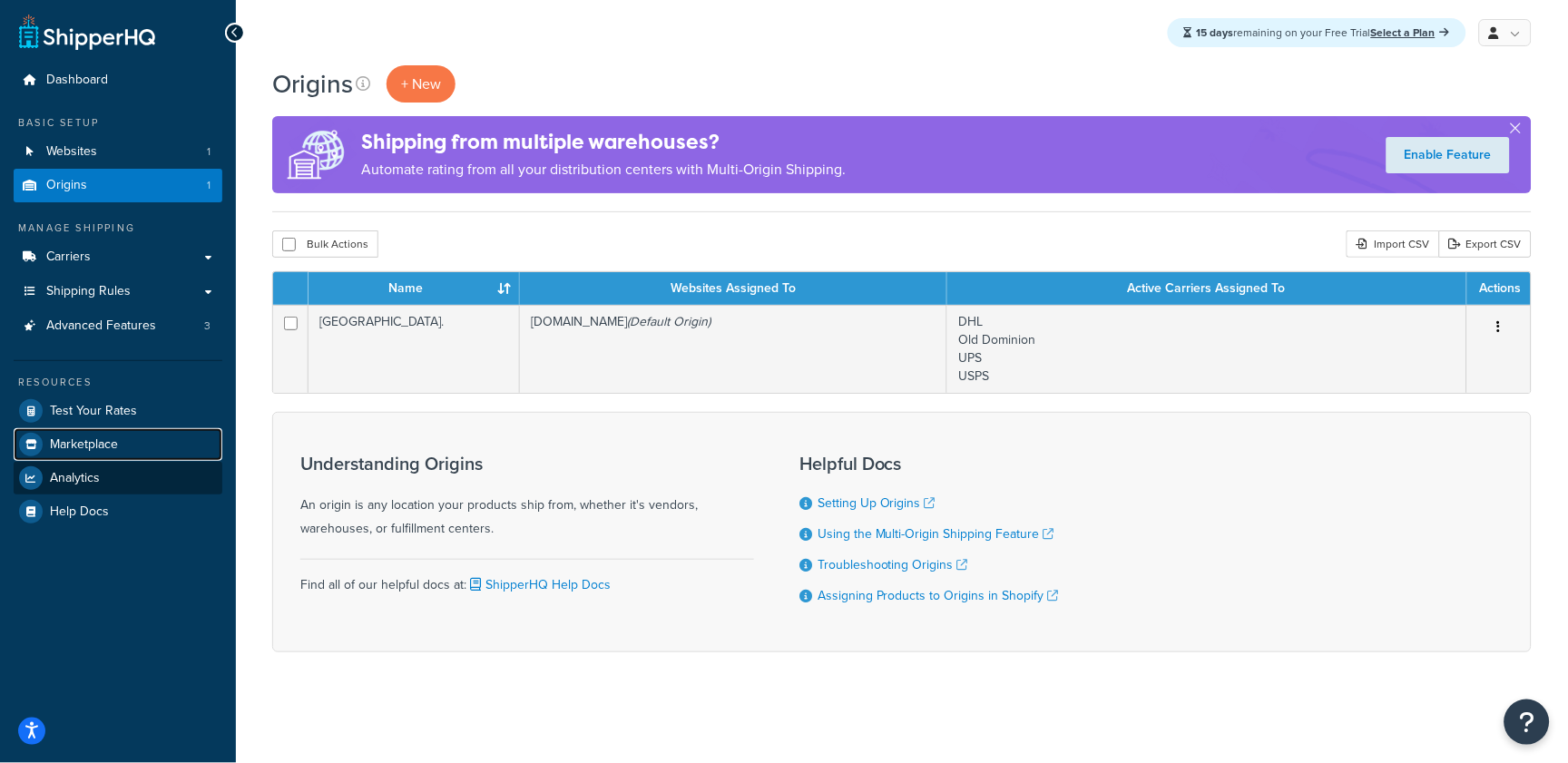
click at [108, 458] on link "Marketplace" at bounding box center [118, 444] width 209 height 33
click at [106, 465] on link "Analytics" at bounding box center [118, 478] width 209 height 33
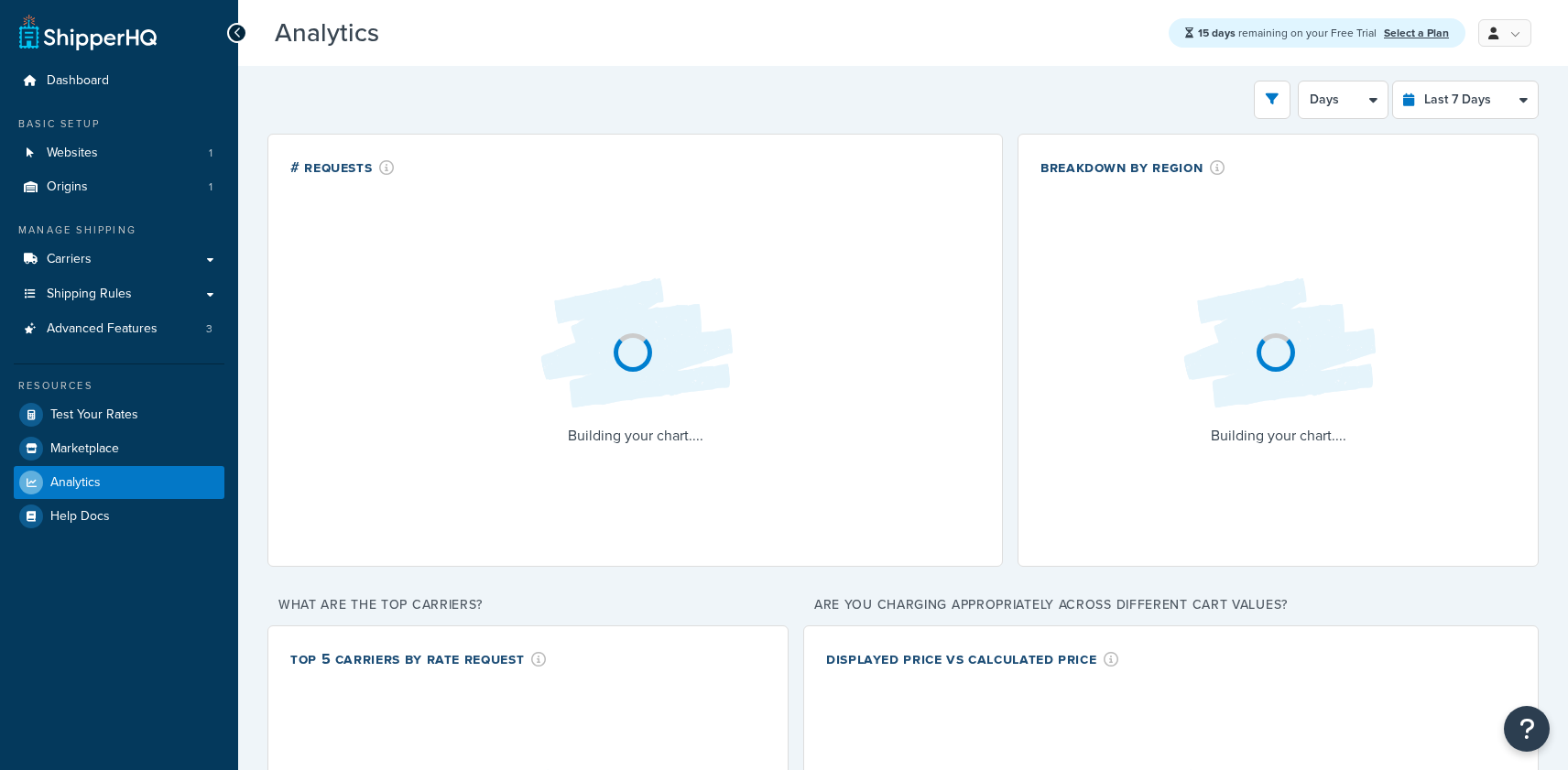
select select "last_7_days"
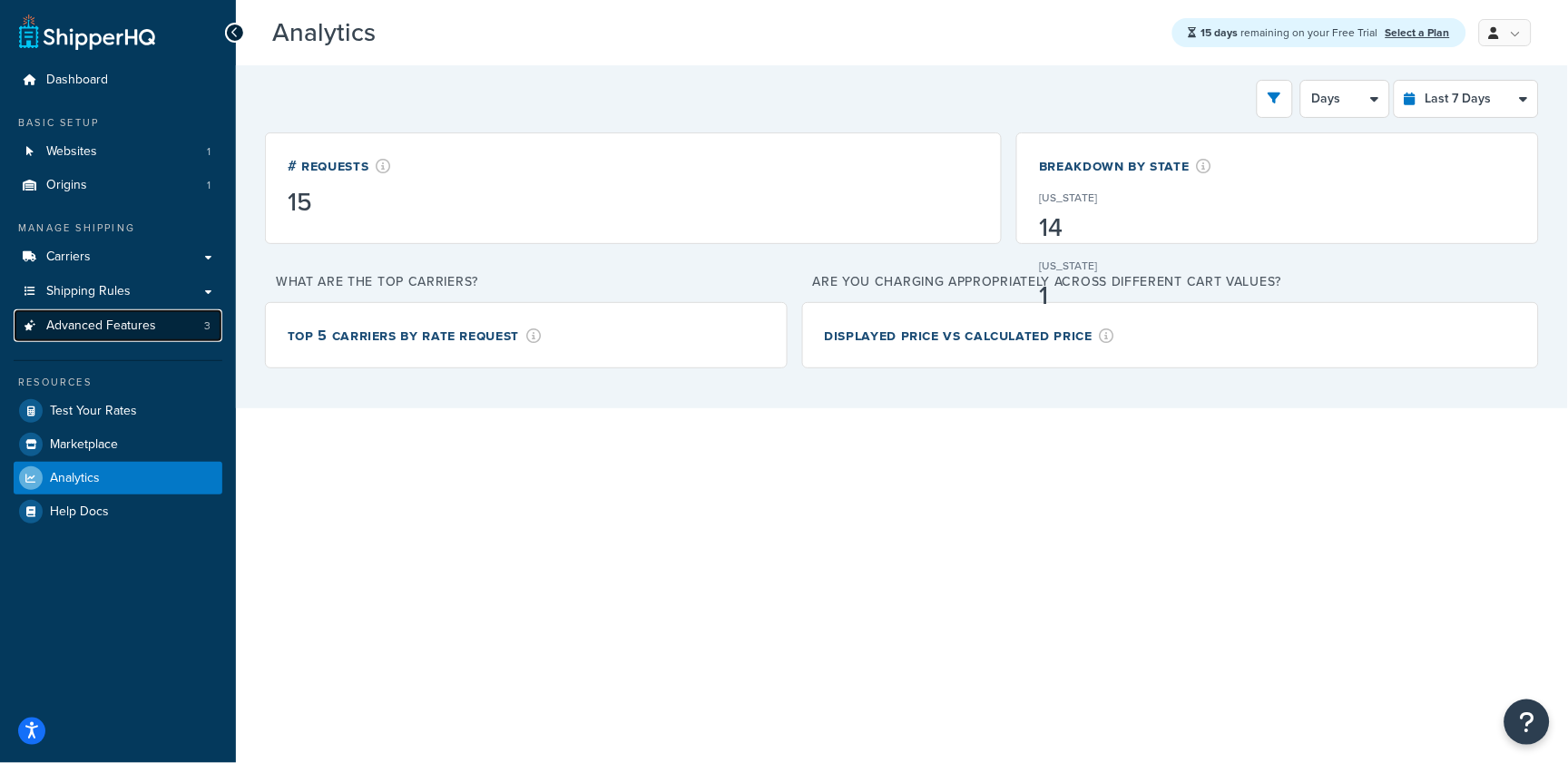
click at [98, 324] on span "Advanced Features" at bounding box center [101, 326] width 110 height 15
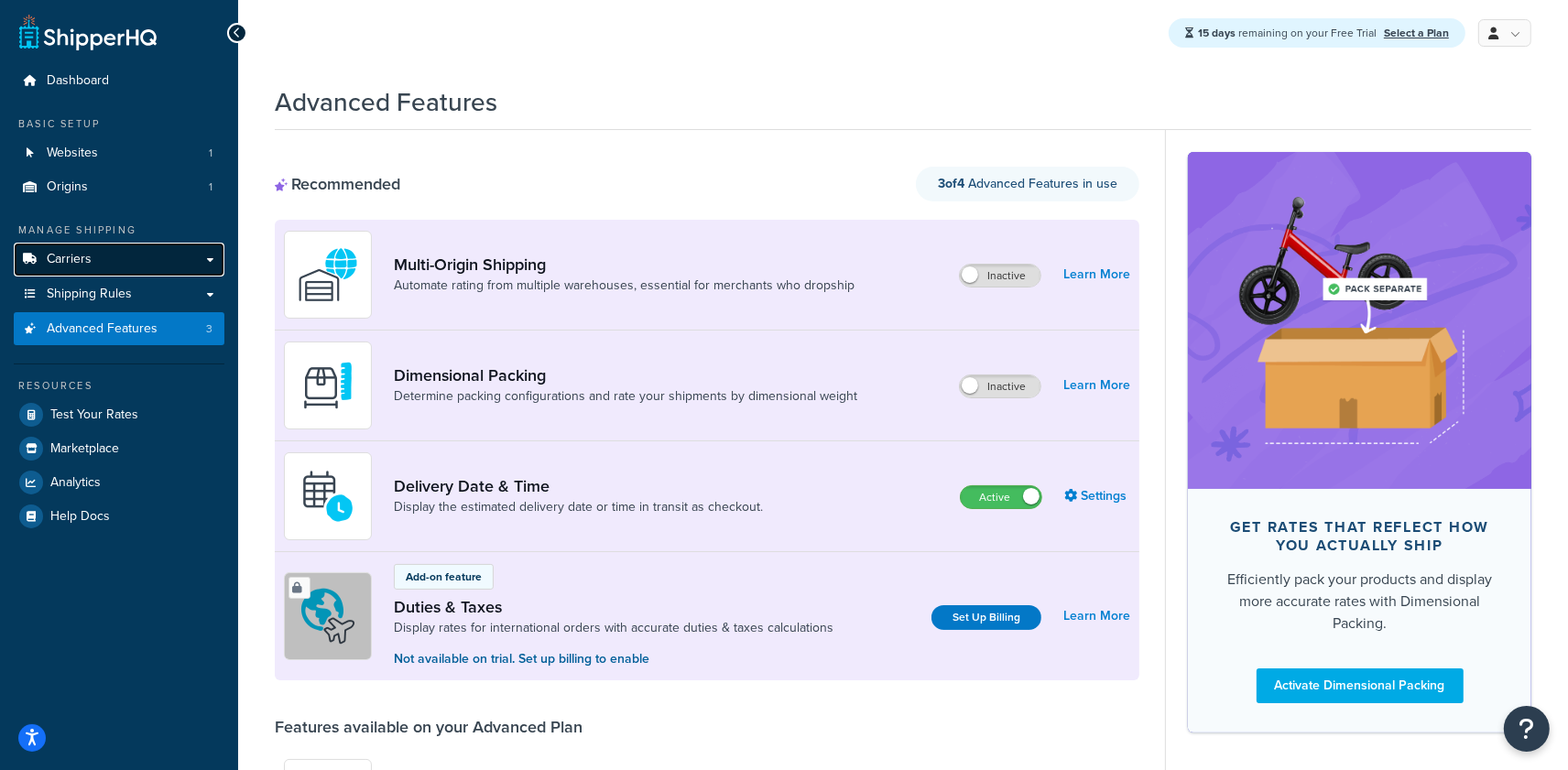
click at [116, 275] on link "Carriers" at bounding box center [119, 259] width 211 height 34
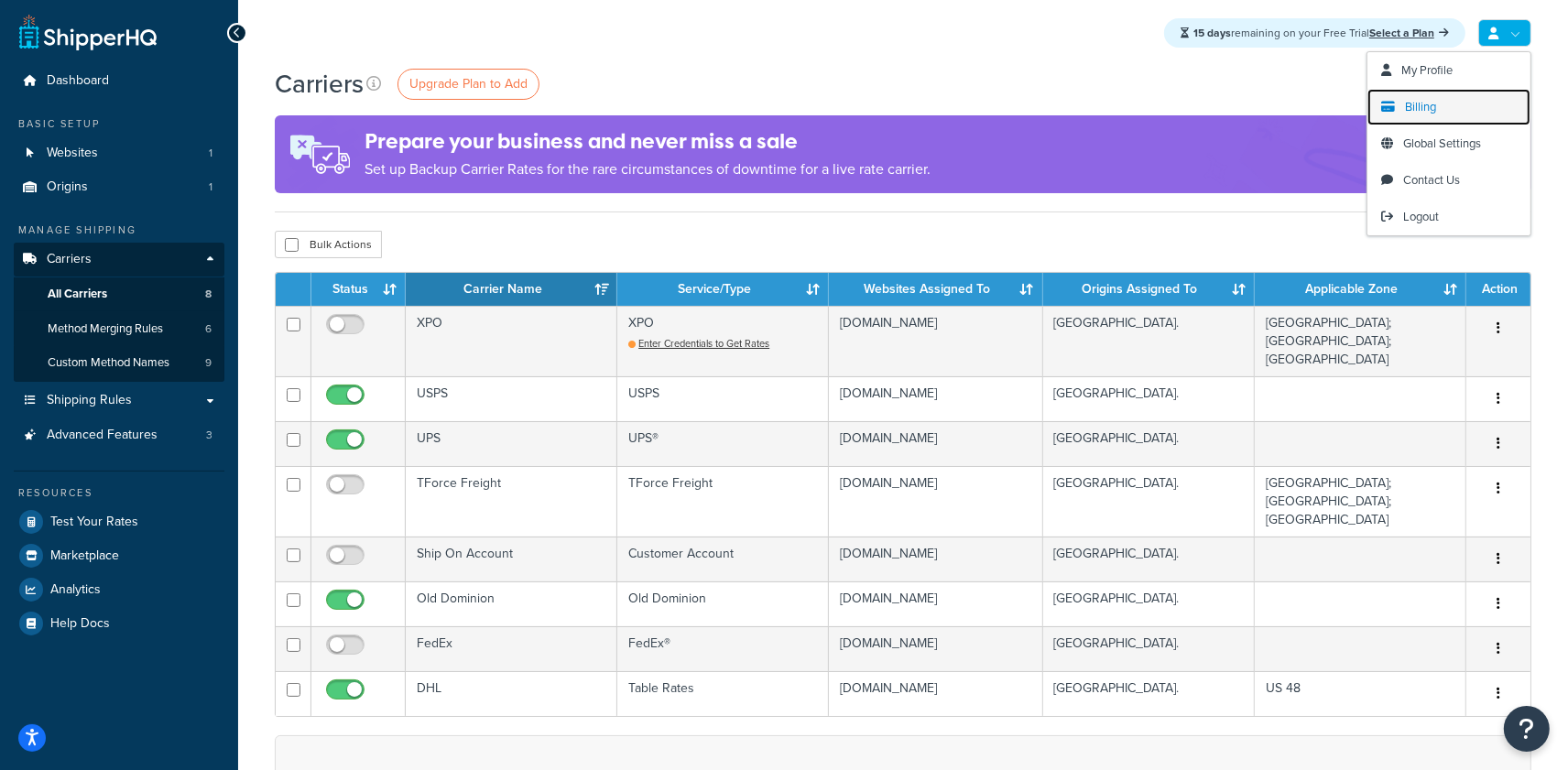
click at [1434, 111] on span "Billing" at bounding box center [1420, 106] width 31 height 17
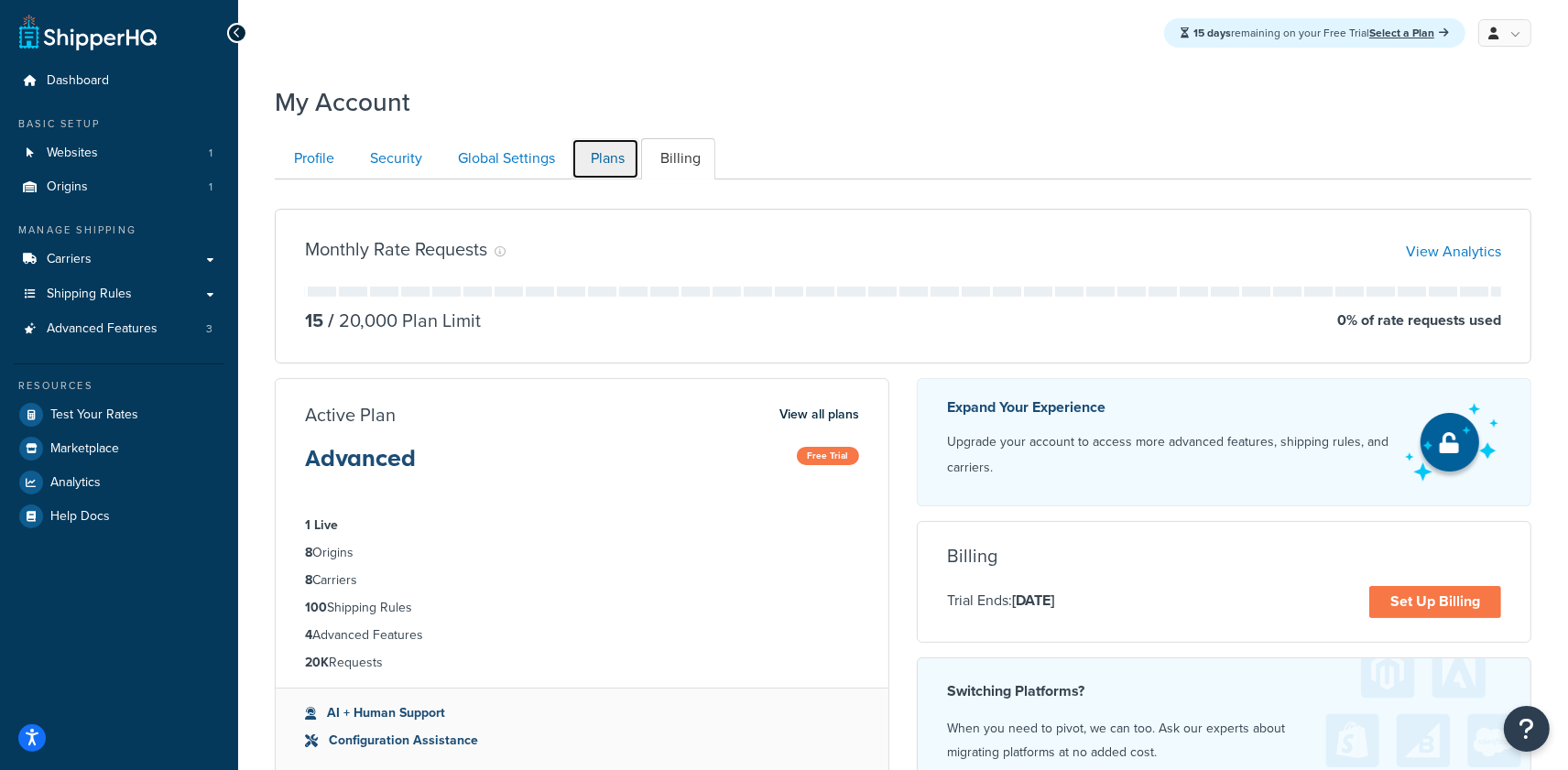
click at [623, 163] on link "Plans" at bounding box center [605, 159] width 68 height 41
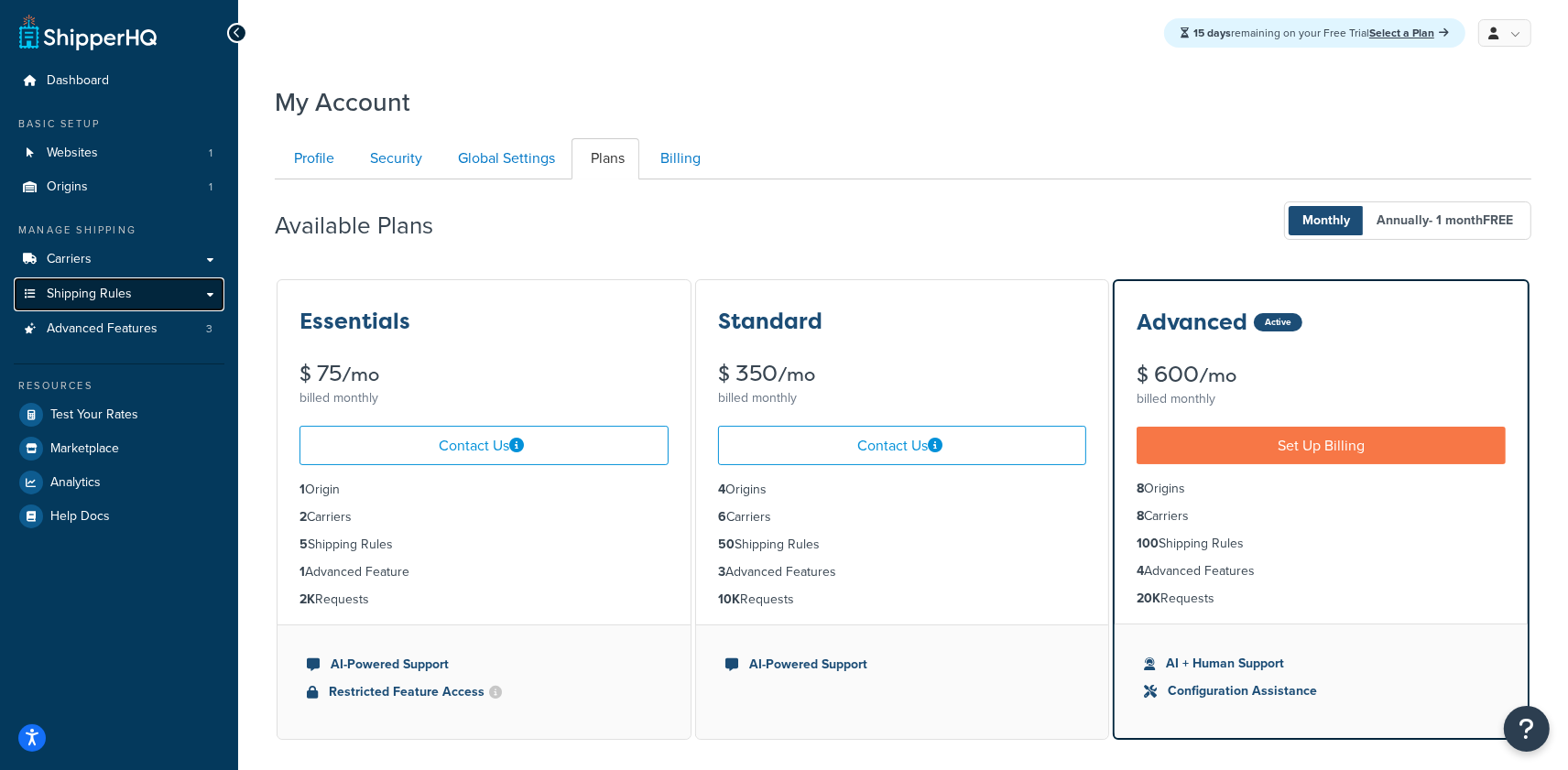
click at [154, 292] on link "Shipping Rules" at bounding box center [119, 294] width 211 height 34
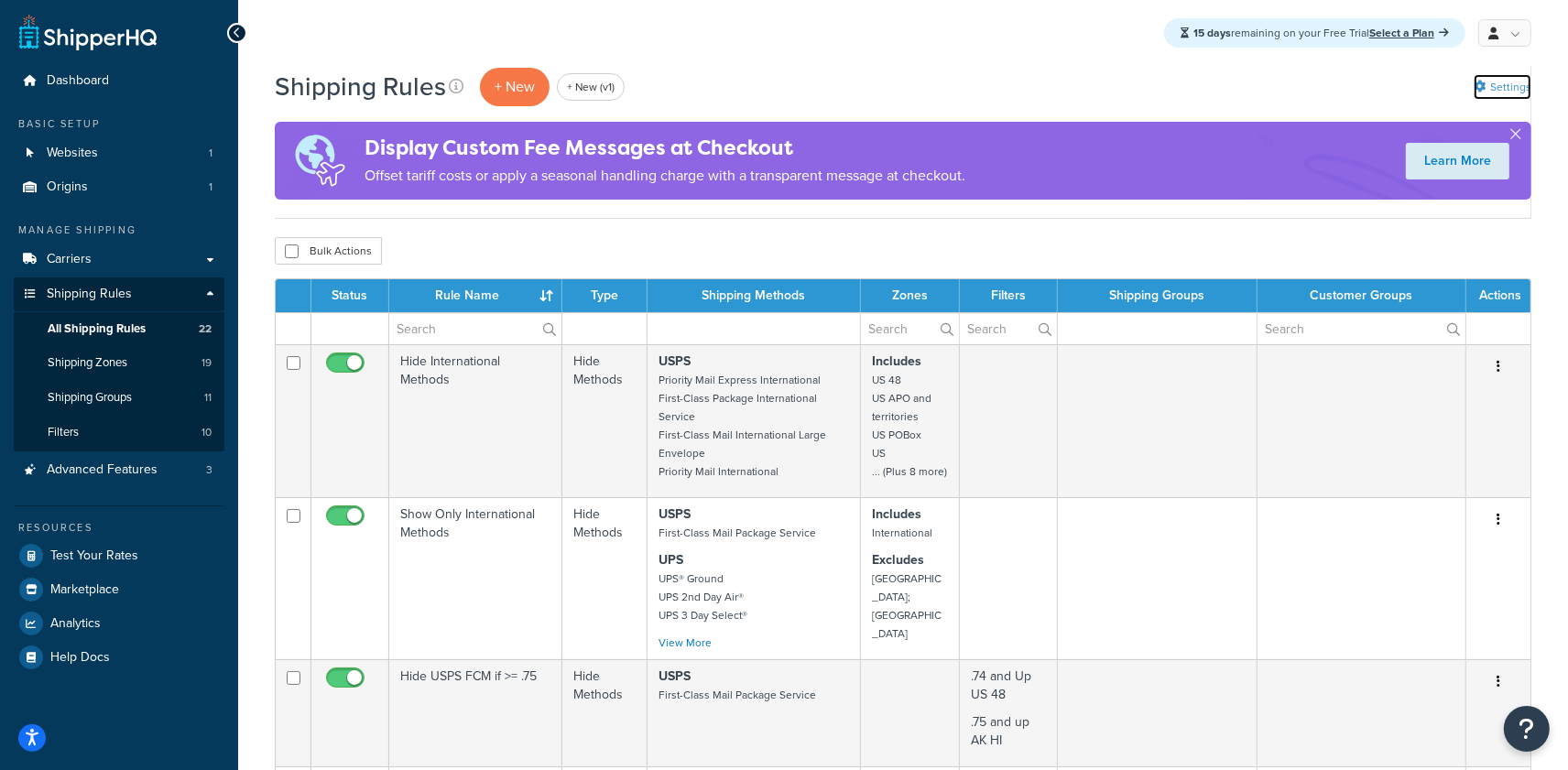
click at [1499, 84] on link "Settings" at bounding box center [1502, 87] width 58 height 26
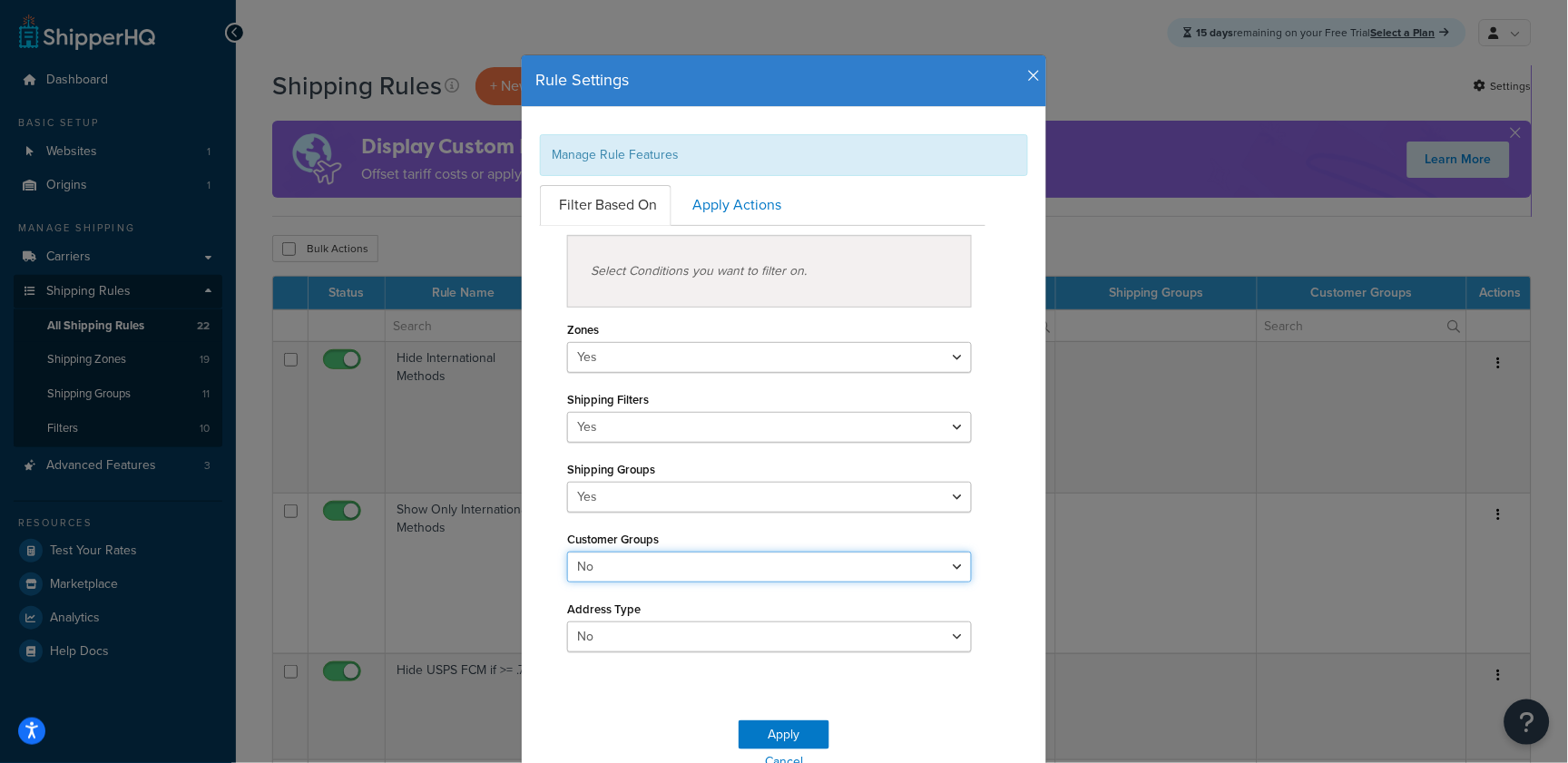
click at [625, 568] on select "Yes No" at bounding box center [769, 567] width 405 height 31
select select "true"
click at [567, 551] on select "Yes No" at bounding box center [769, 567] width 405 height 31
click at [759, 731] on button "Apply" at bounding box center [784, 735] width 91 height 29
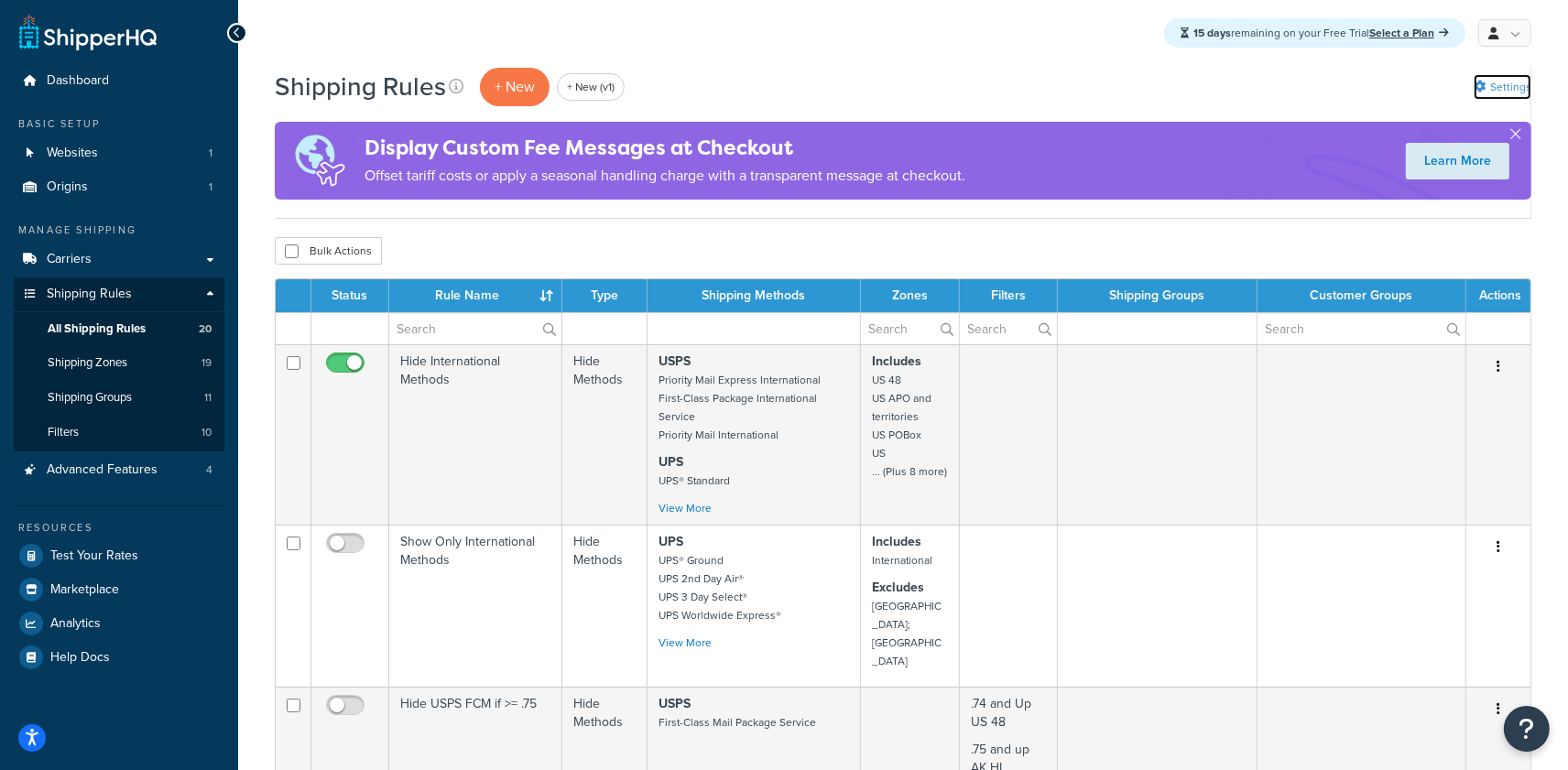
click at [1479, 93] on icon at bounding box center [1479, 86] width 12 height 12
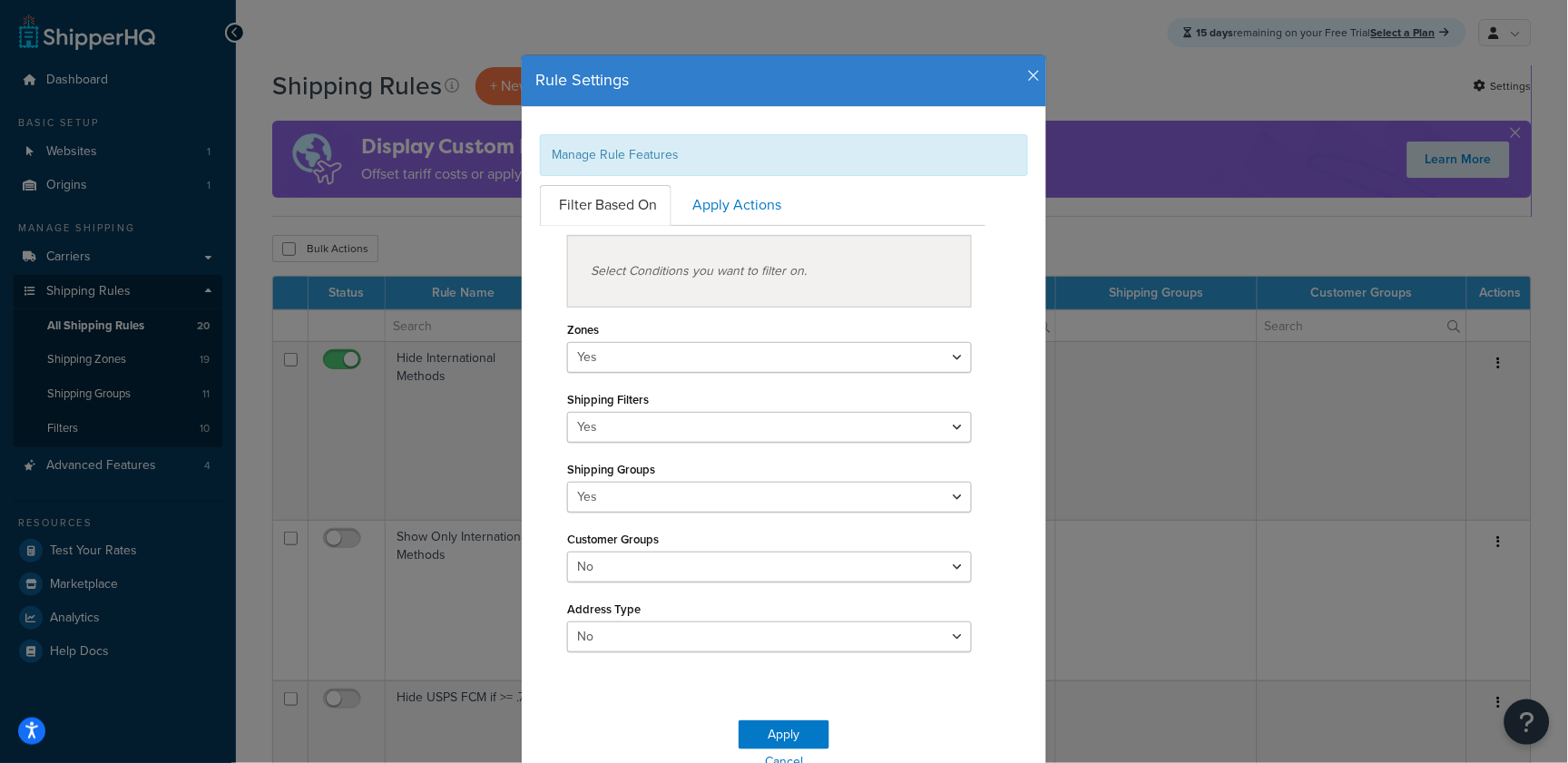
click at [1032, 76] on icon "button" at bounding box center [1035, 76] width 13 height 16
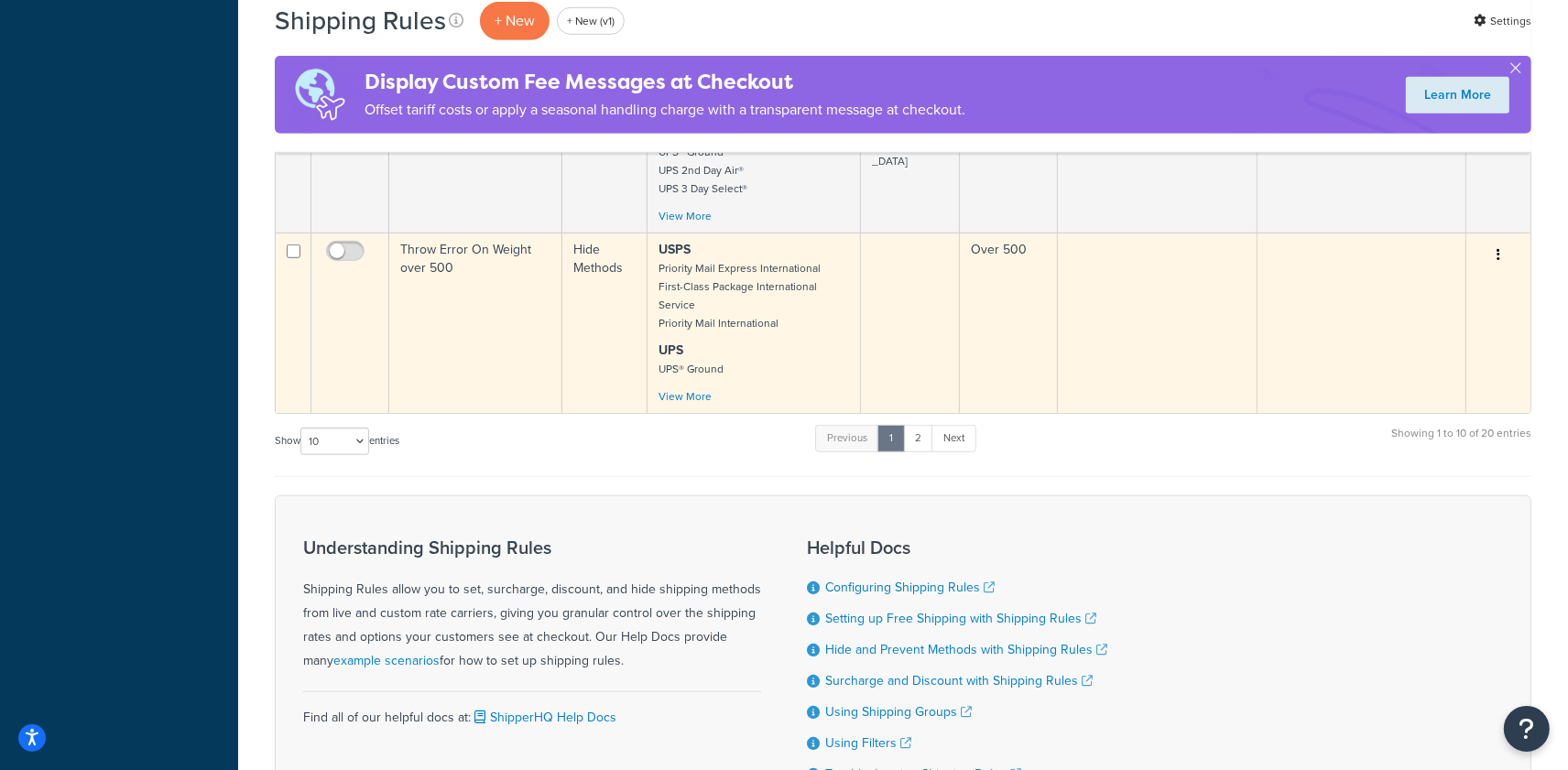
scroll to position [1040, 0]
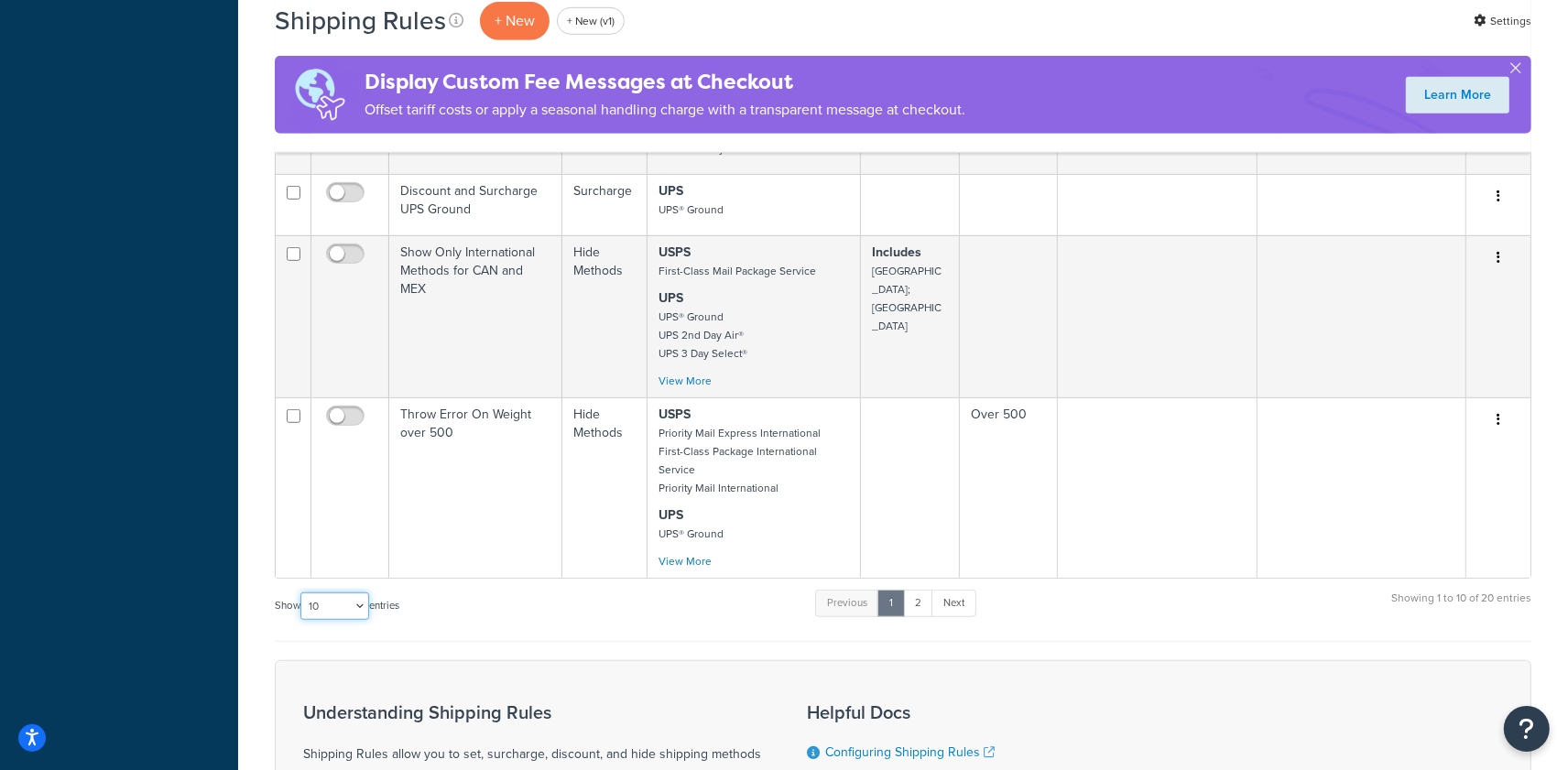
click at [309, 592] on select "10 15 25 50 100 1000" at bounding box center [335, 606] width 69 height 28
select select "25"
click at [303, 592] on select "10 15 25 50 100 1000" at bounding box center [335, 606] width 69 height 28
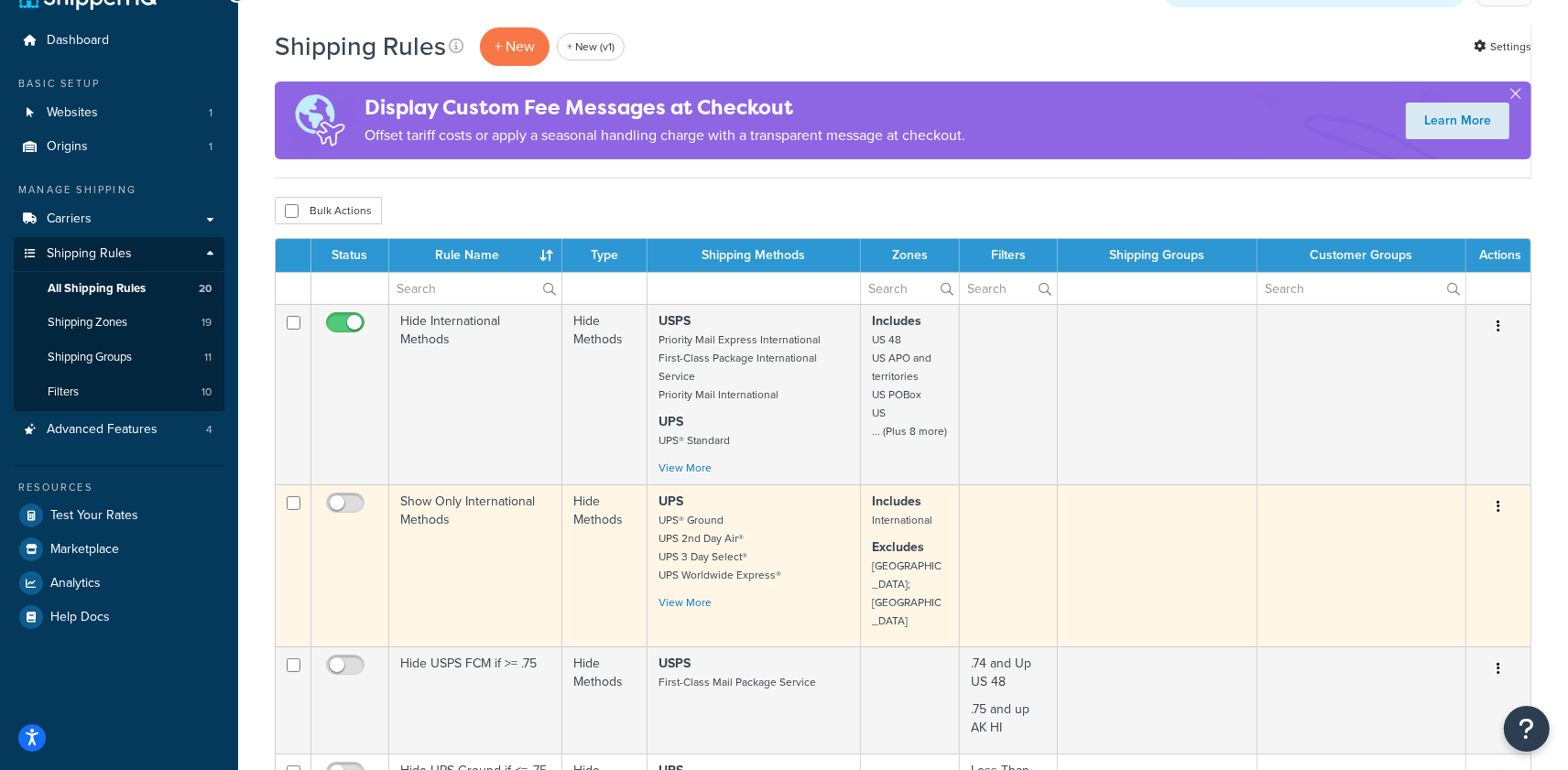
scroll to position [0, 0]
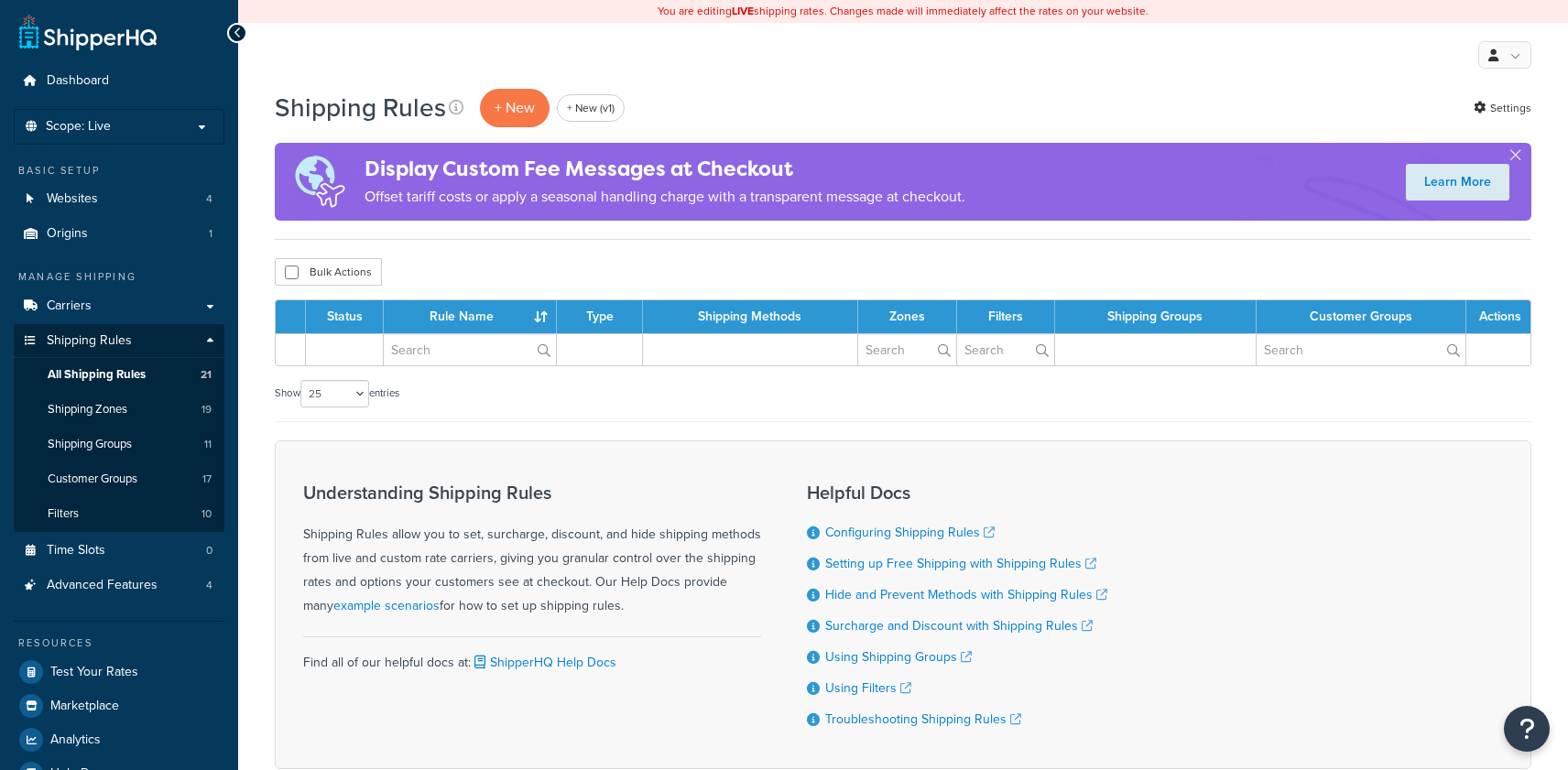
select select "25"
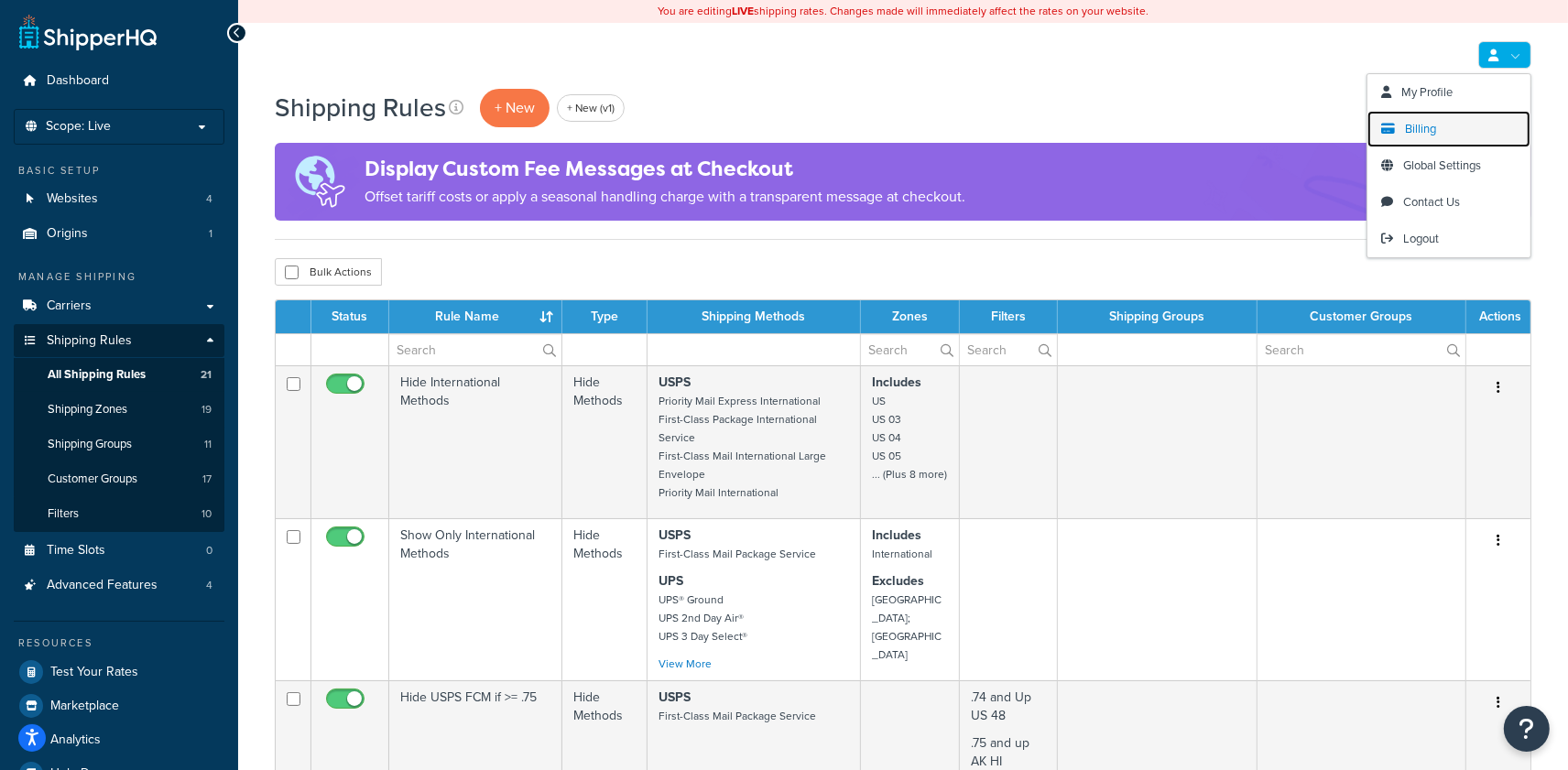
click at [1444, 127] on link "Billing" at bounding box center [1449, 129] width 163 height 37
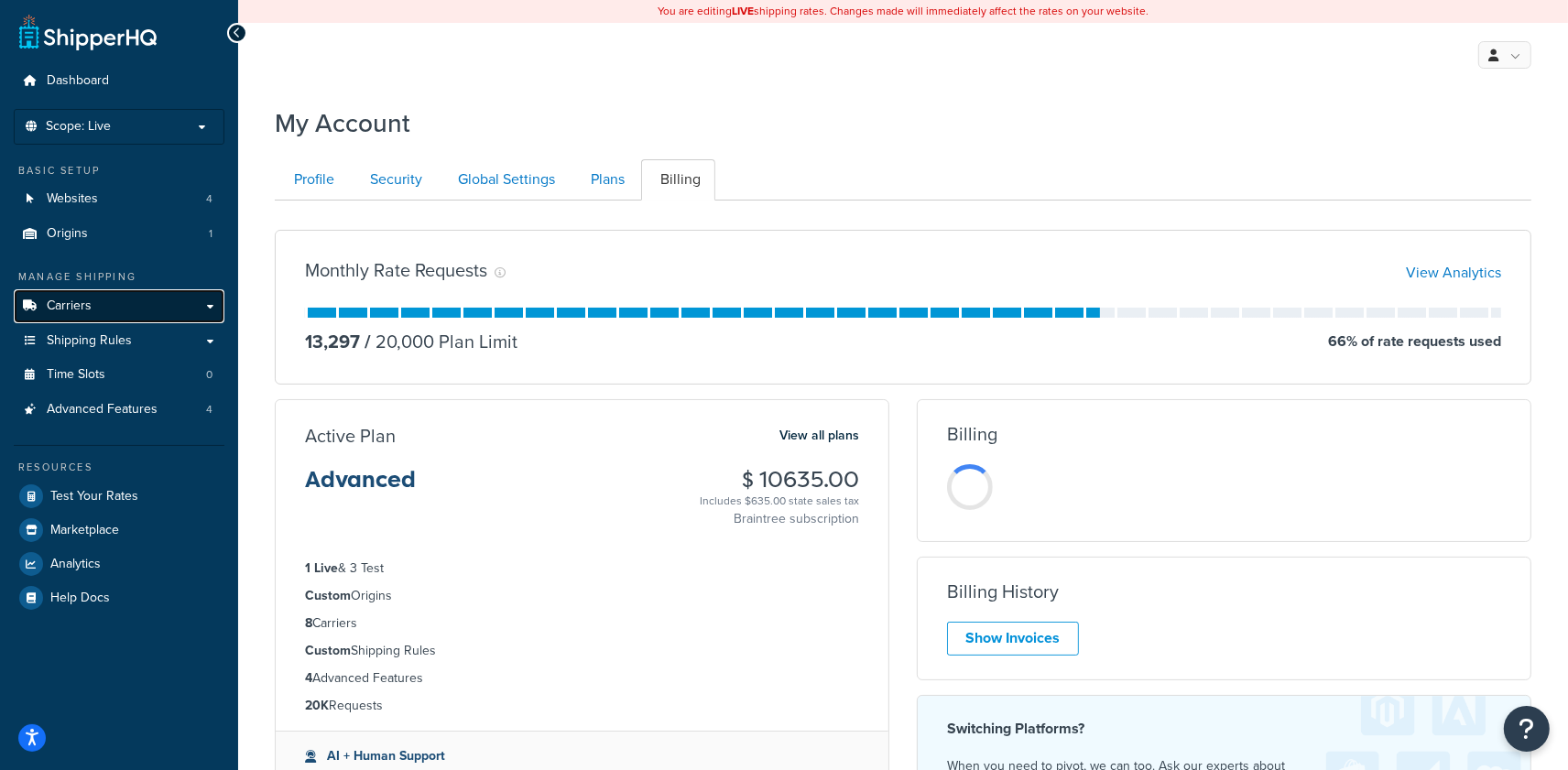
click at [186, 301] on link "Carriers" at bounding box center [119, 306] width 211 height 34
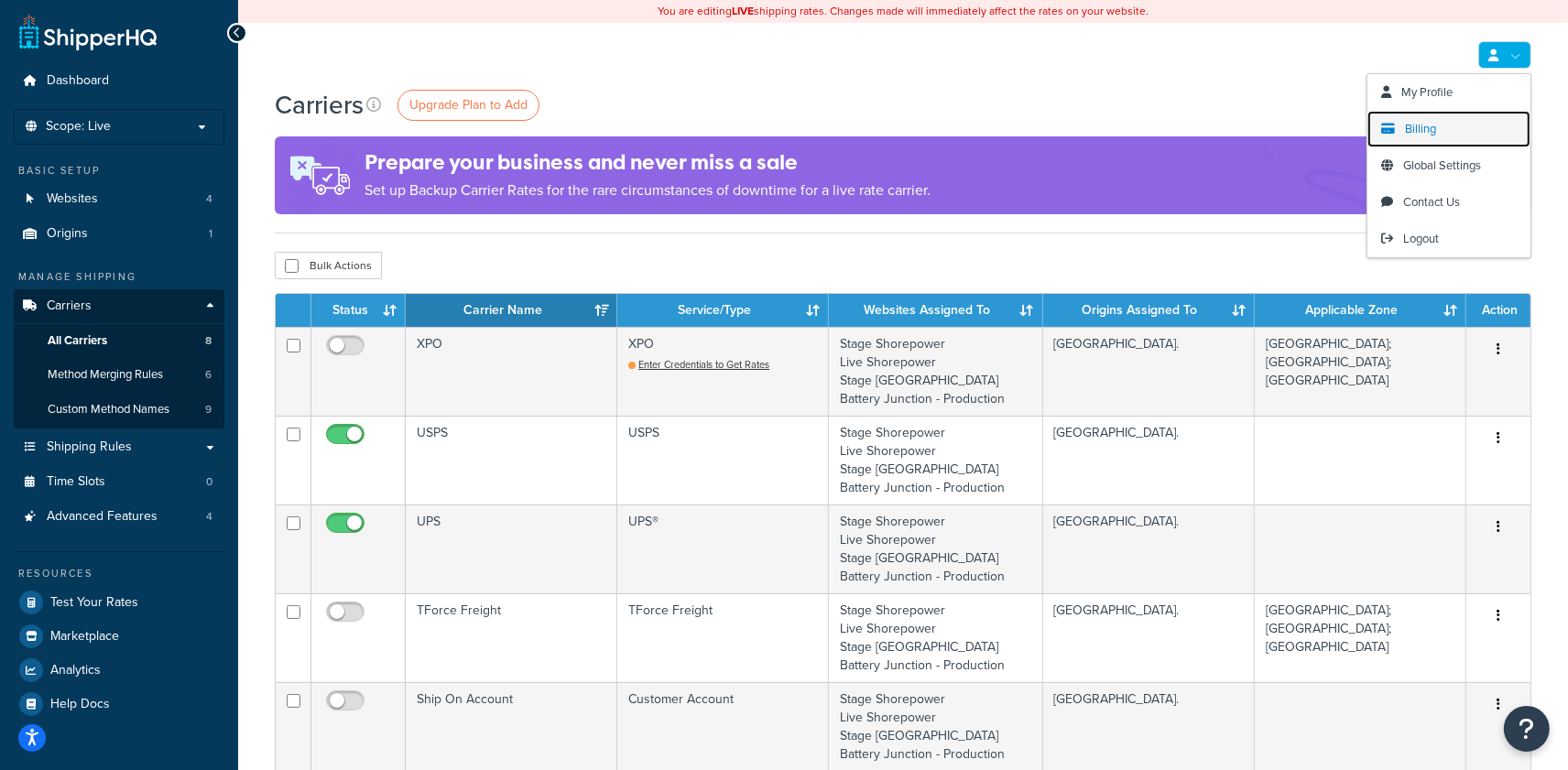
click at [1392, 131] on icon at bounding box center [1387, 128] width 14 height 12
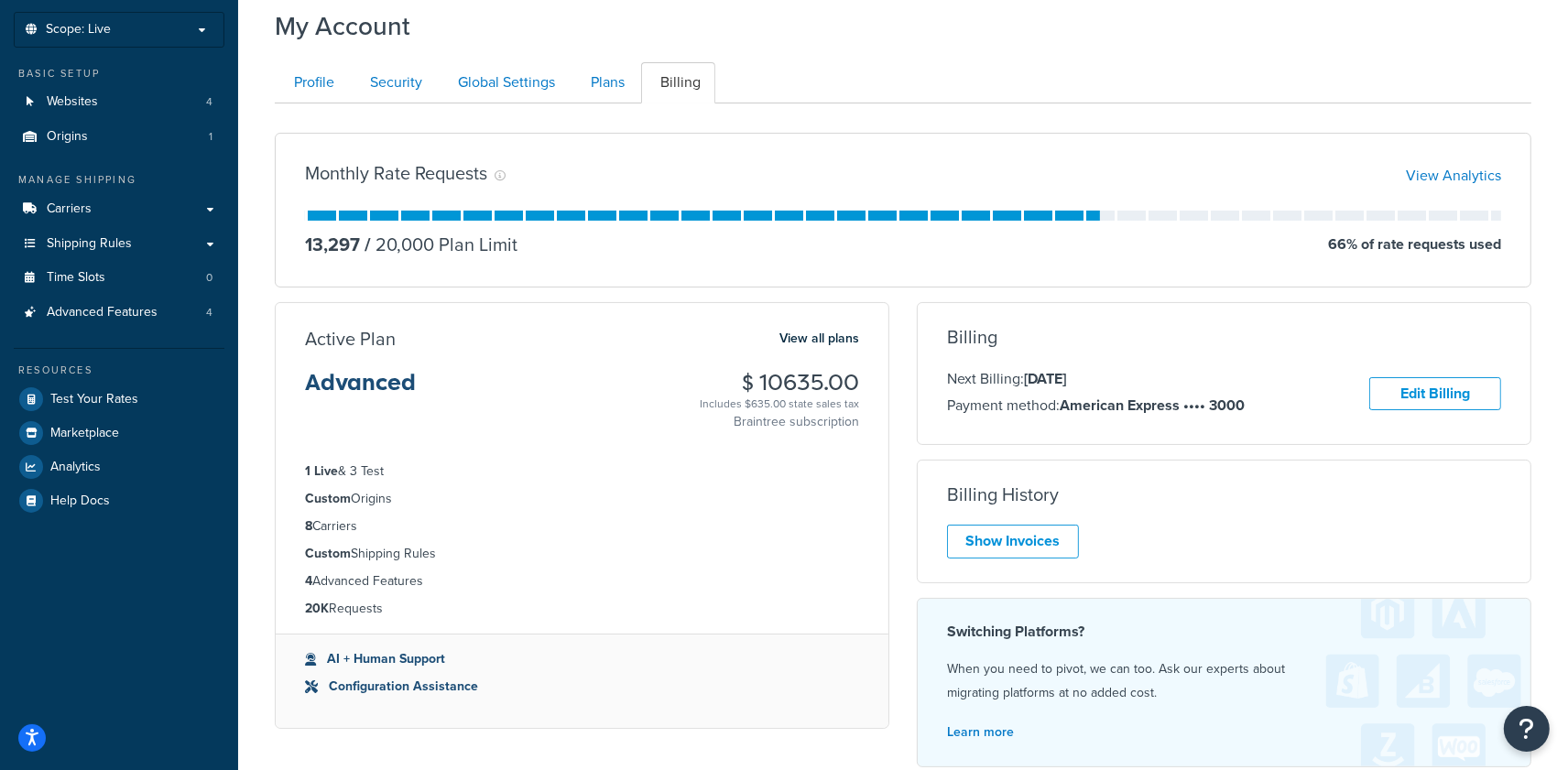
scroll to position [302, 0]
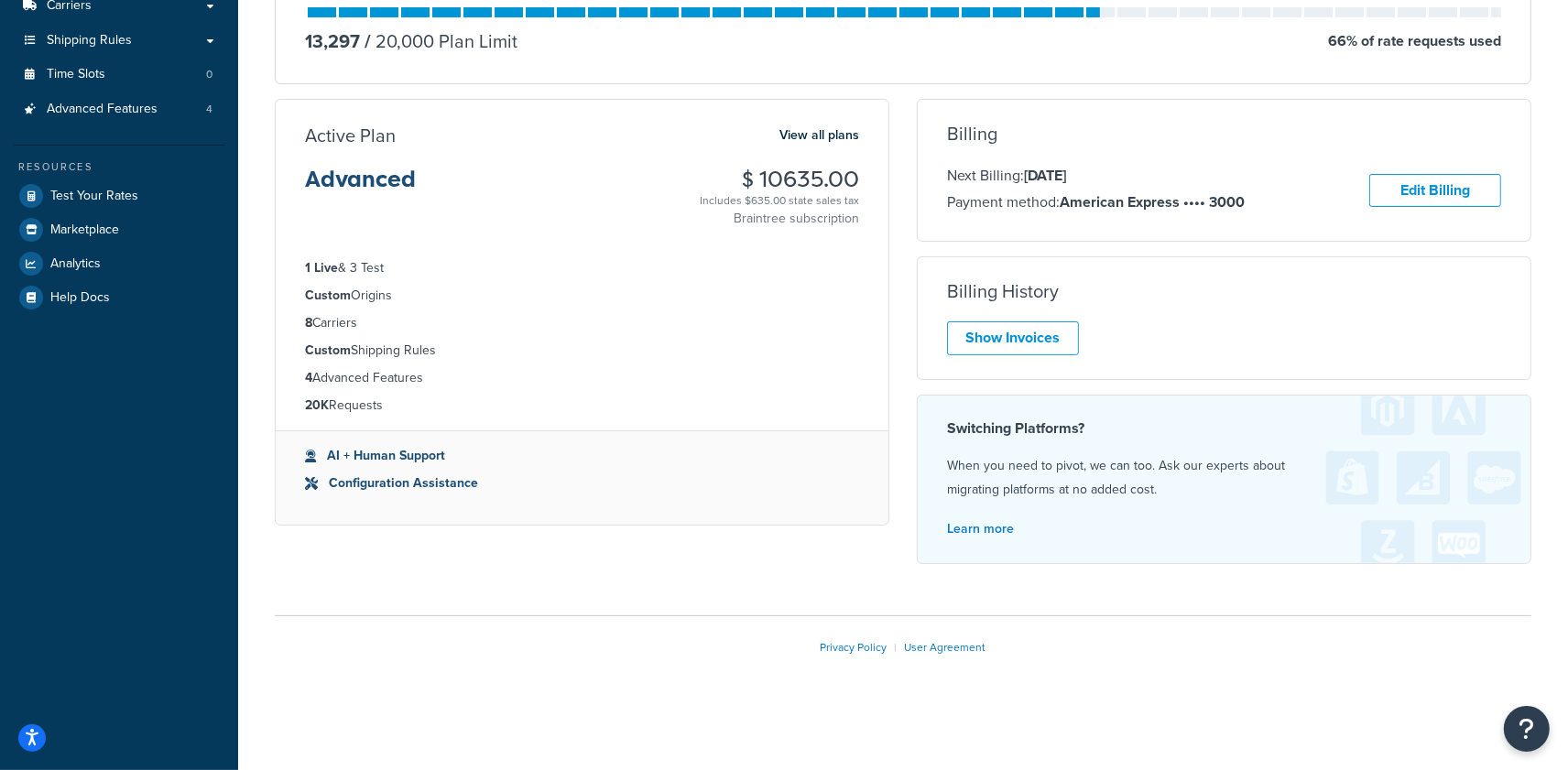
drag, startPoint x: 1032, startPoint y: 179, endPoint x: 1185, endPoint y: 190, distance: 153.4
click at [1185, 190] on div "Next Billing: May 26, 2026 Payment method: American Express •••• 3000" at bounding box center [1096, 191] width 298 height 53
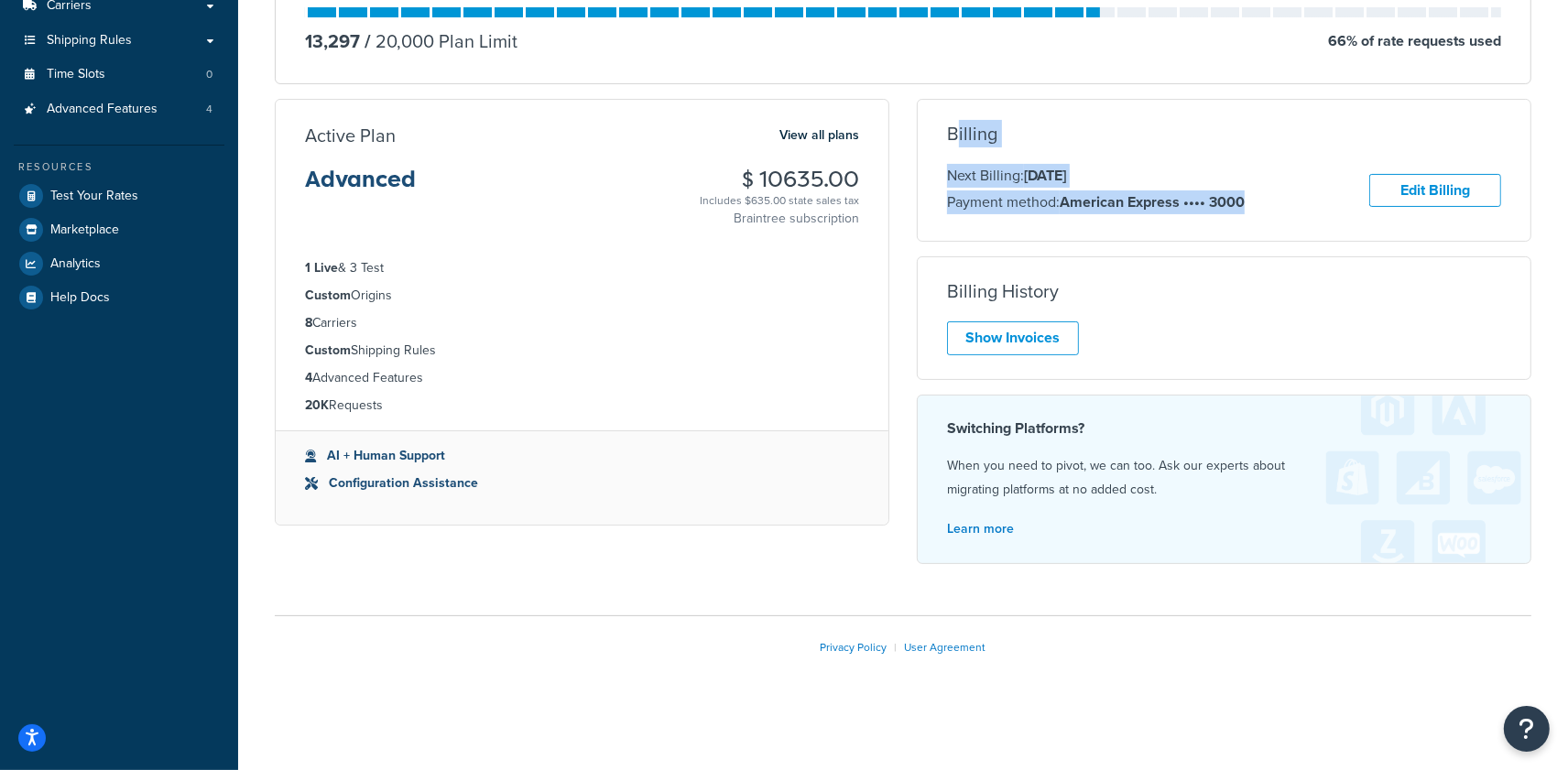
drag, startPoint x: 1199, startPoint y: 218, endPoint x: 957, endPoint y: 135, distance: 255.8
click at [958, 136] on div "Billing Next Billing: May 26, 2026 Payment method: American Express •••• 3000 E…" at bounding box center [1224, 170] width 613 height 94
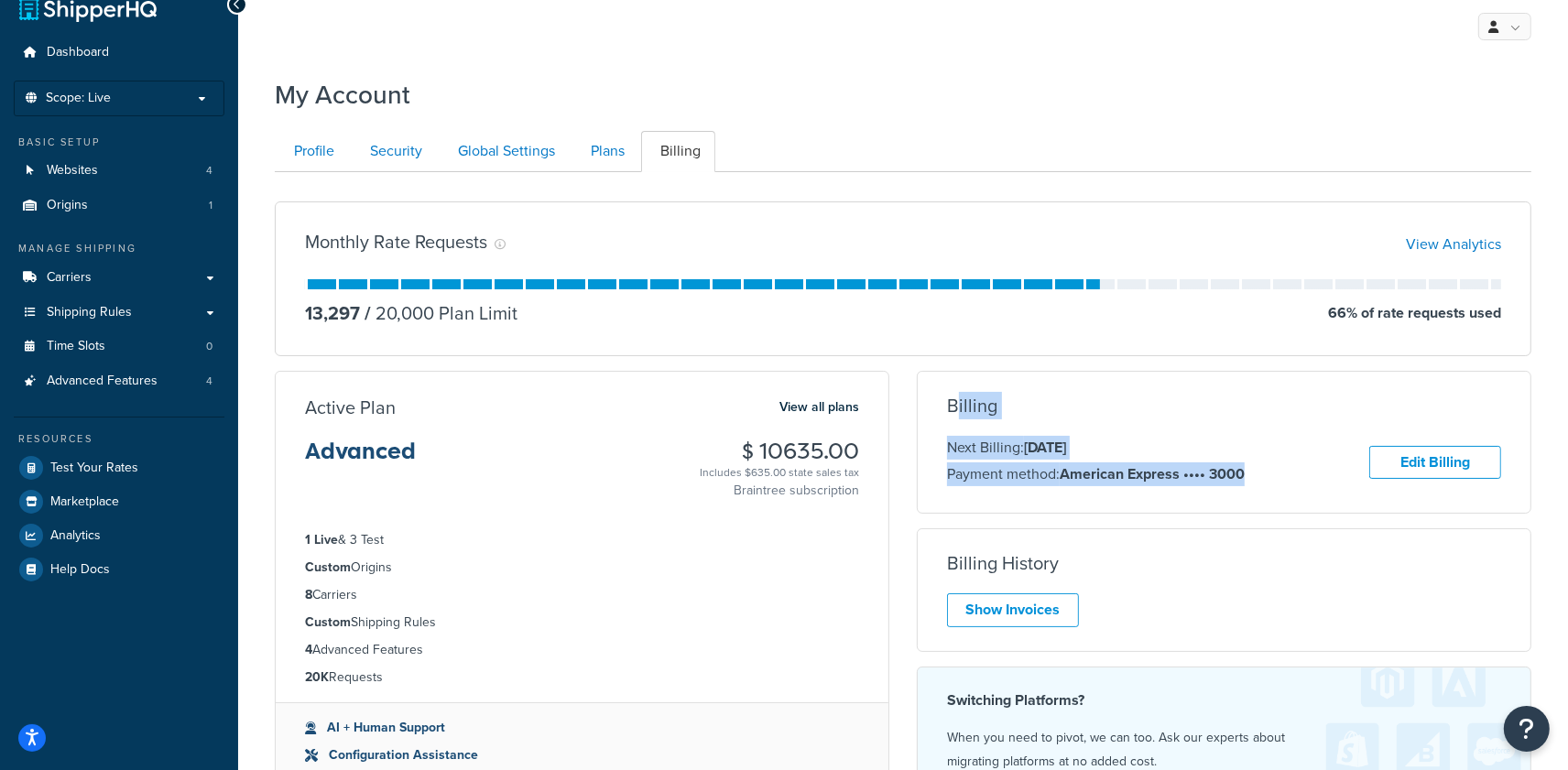
scroll to position [0, 0]
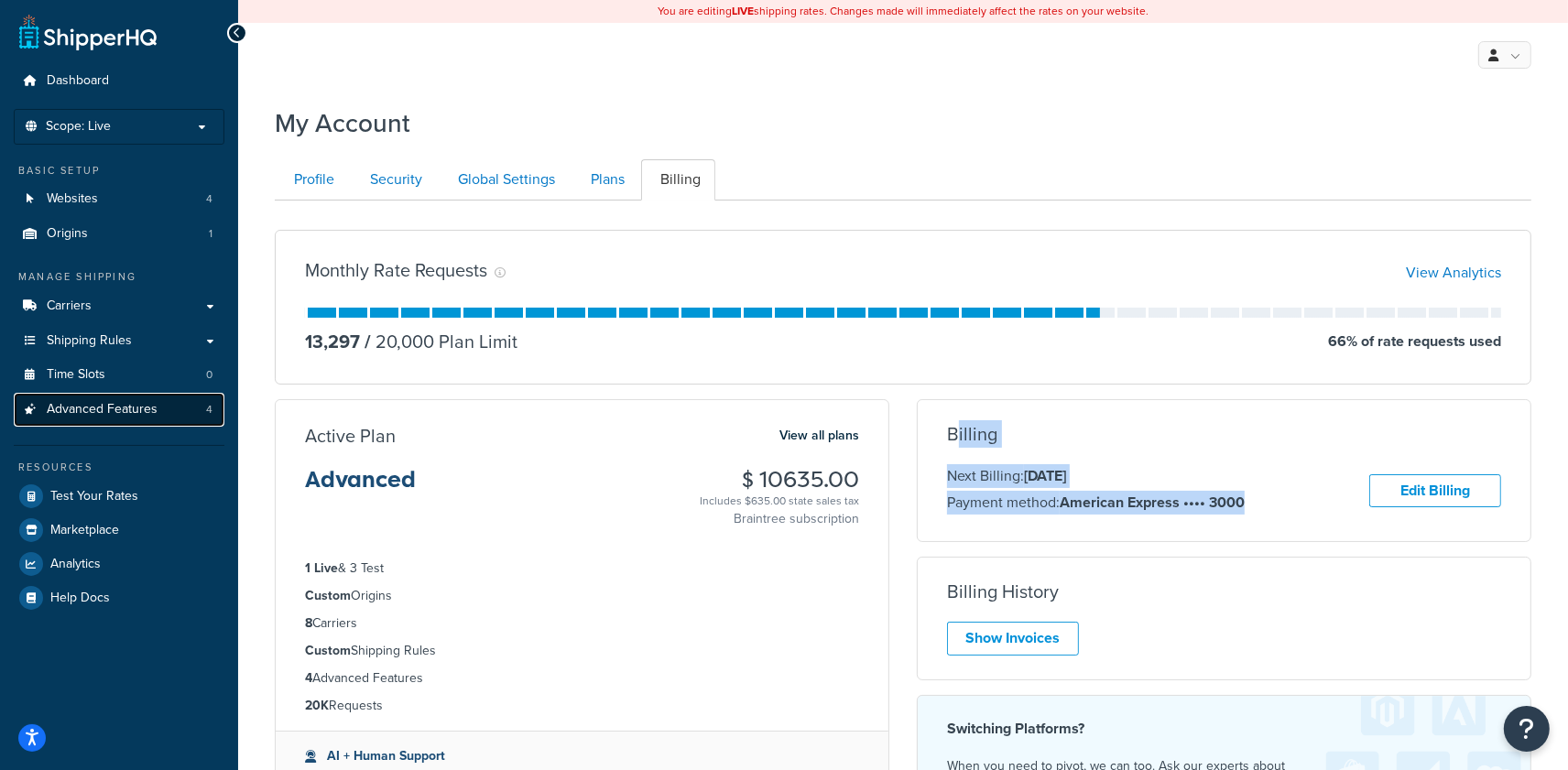
click at [175, 410] on link "Advanced Features 4" at bounding box center [119, 410] width 211 height 34
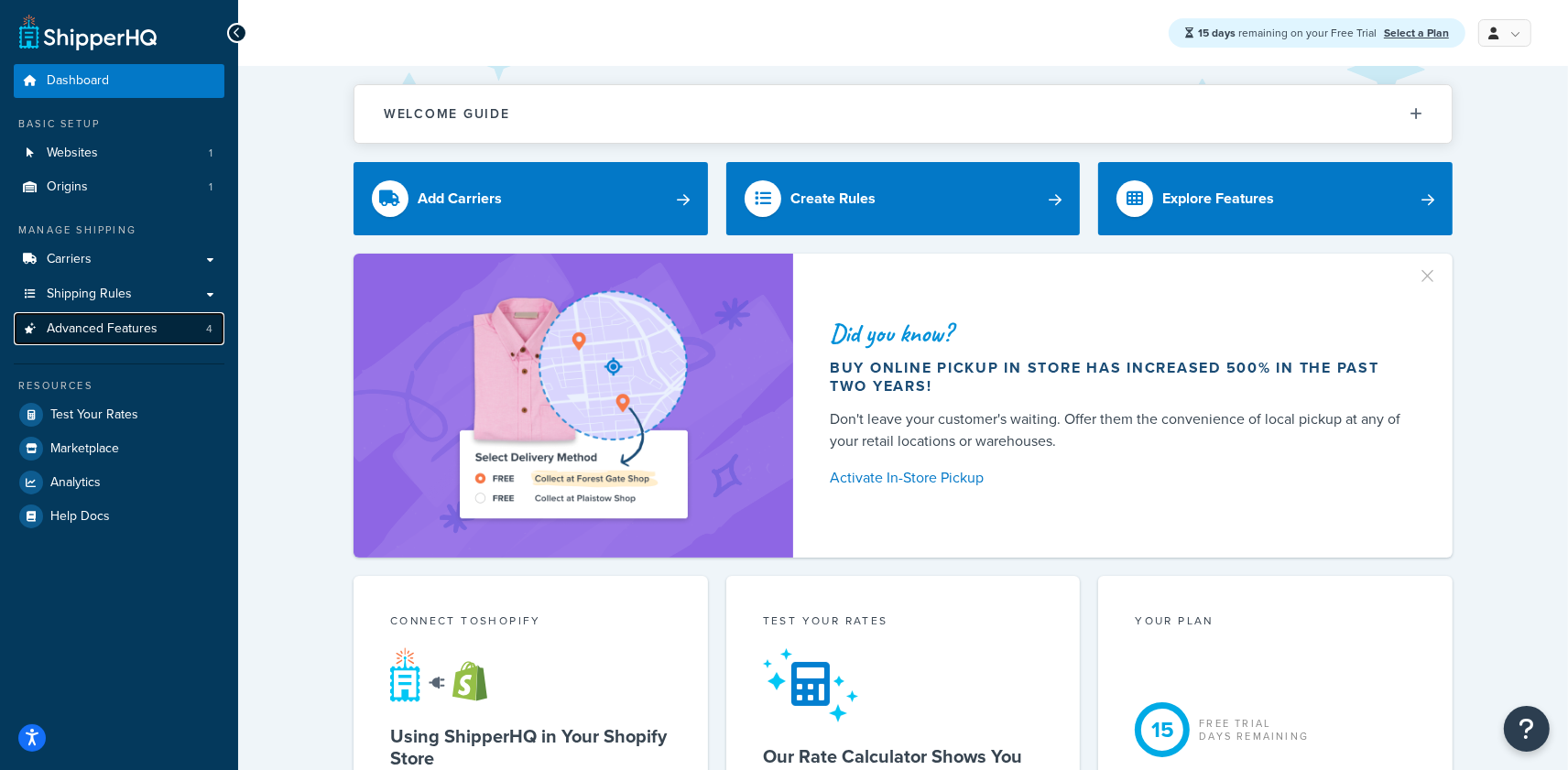
click at [131, 324] on span "Advanced Features" at bounding box center [102, 329] width 111 height 16
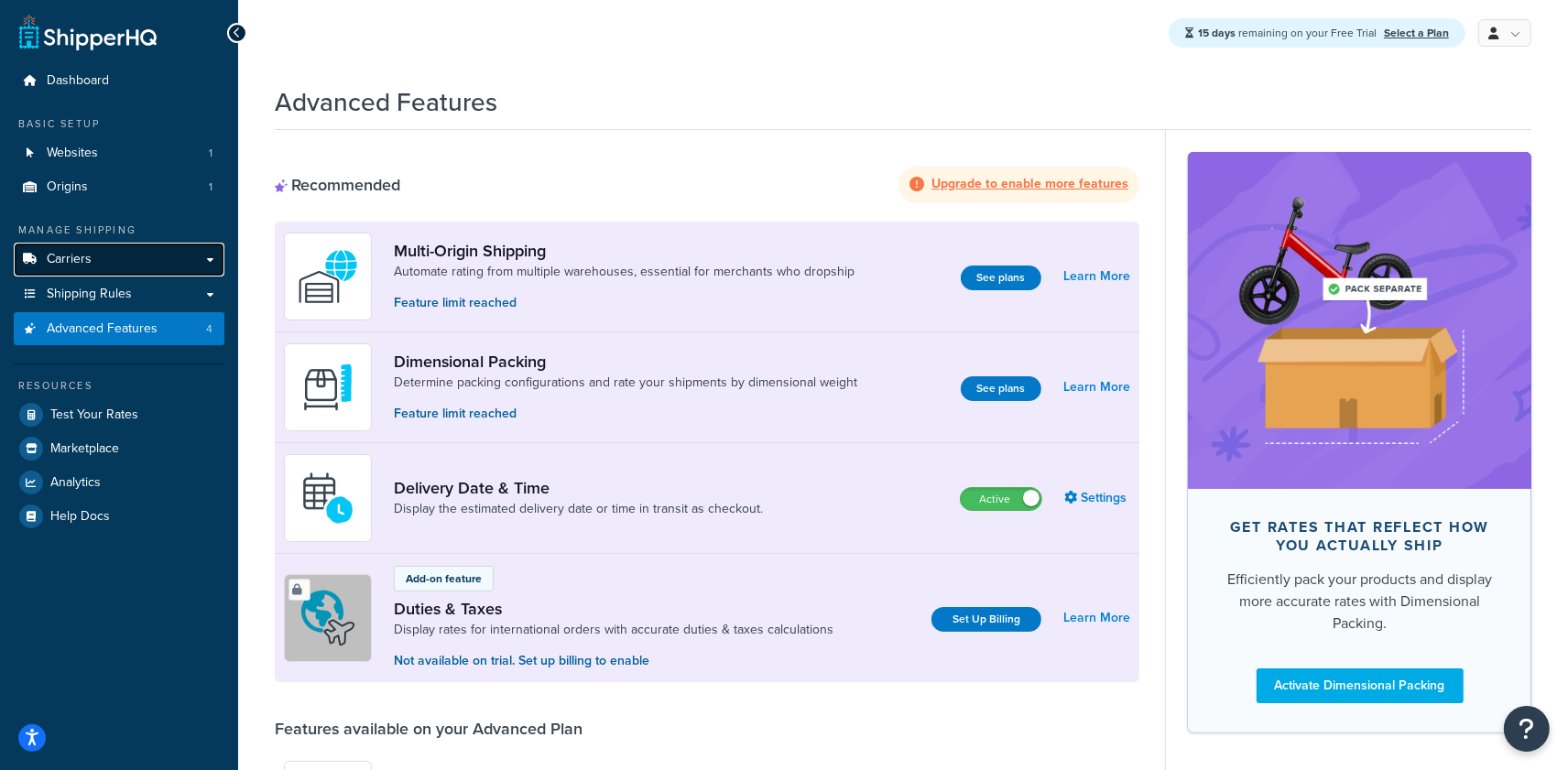
click at [79, 258] on span "Carriers" at bounding box center [69, 259] width 45 height 16
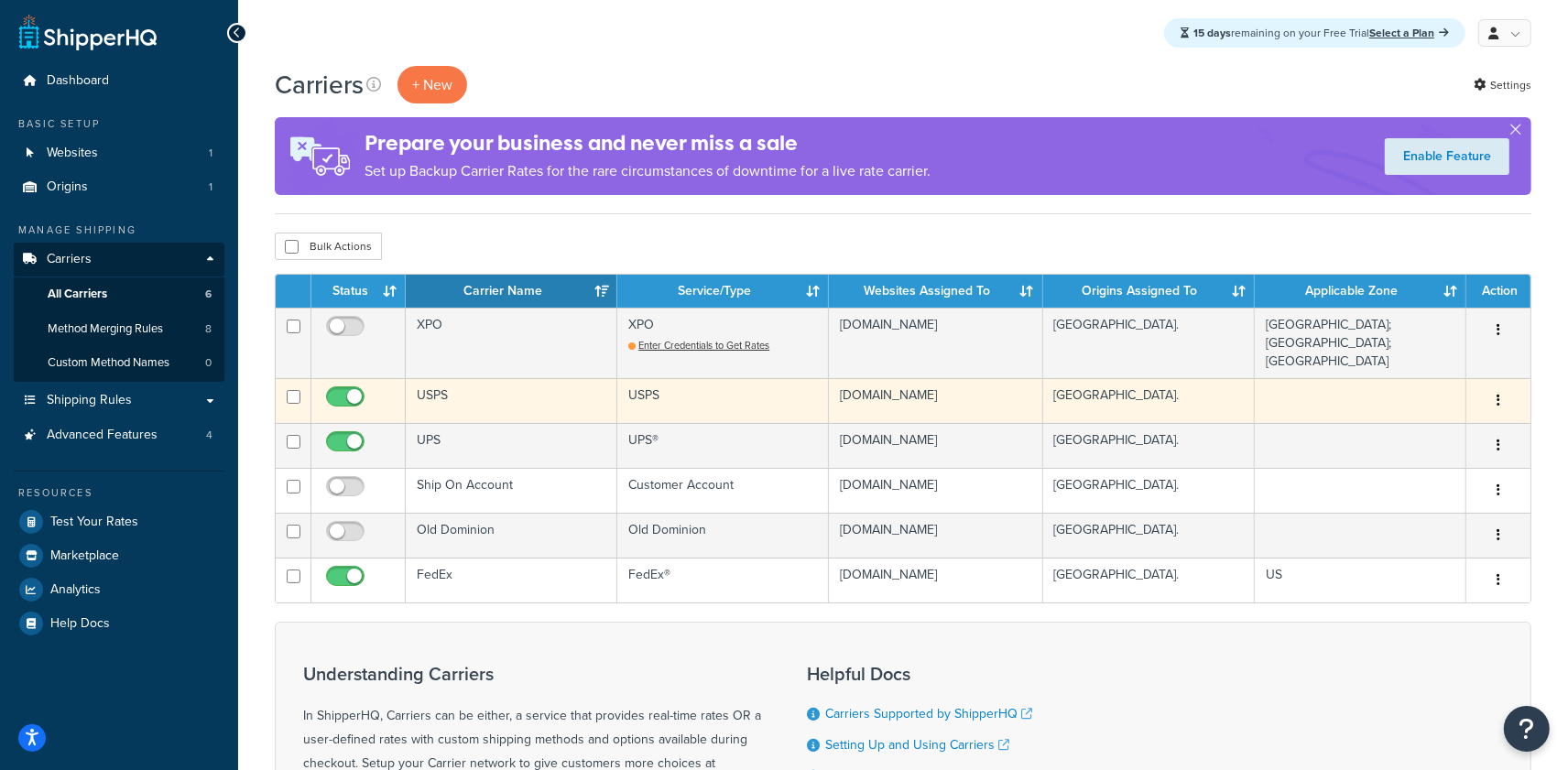
click at [527, 391] on td "USPS" at bounding box center [512, 401] width 212 height 45
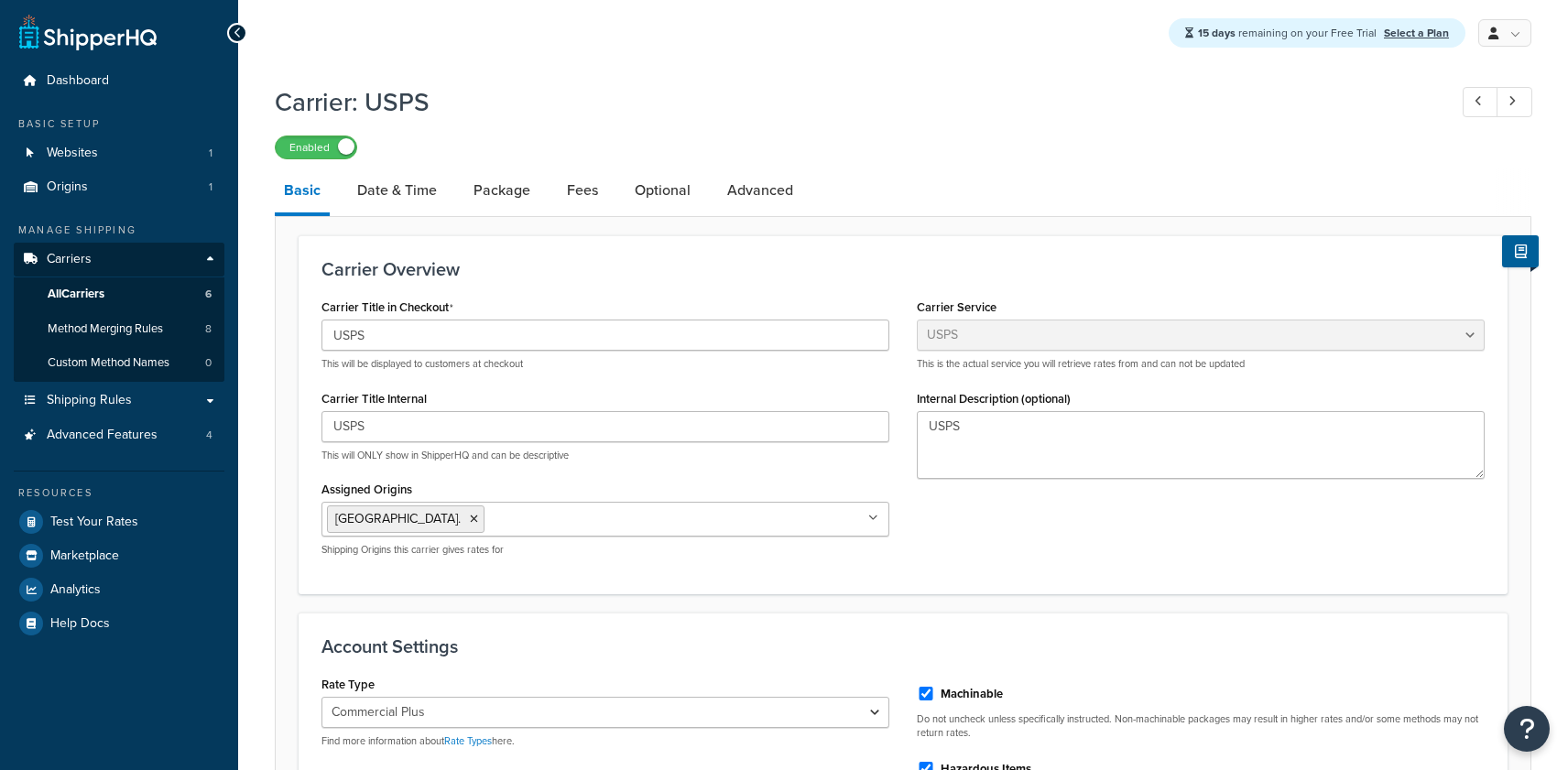
select select "usps"
select select "PLUS"
click at [429, 203] on link "Date & Time" at bounding box center [397, 191] width 98 height 44
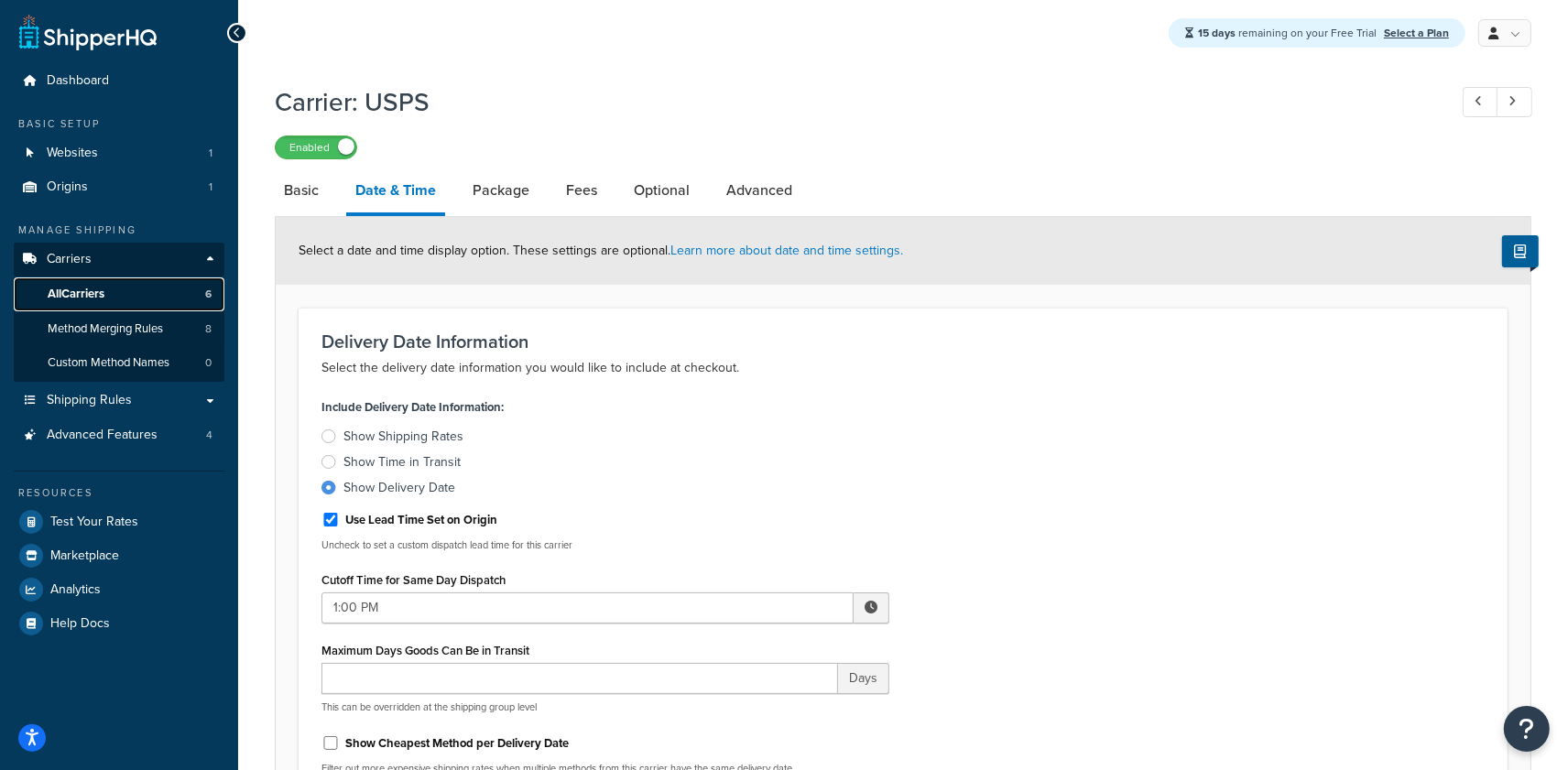
click at [99, 287] on span "All Carriers" at bounding box center [76, 294] width 57 height 16
click at [100, 292] on span "All Carriers" at bounding box center [76, 294] width 57 height 16
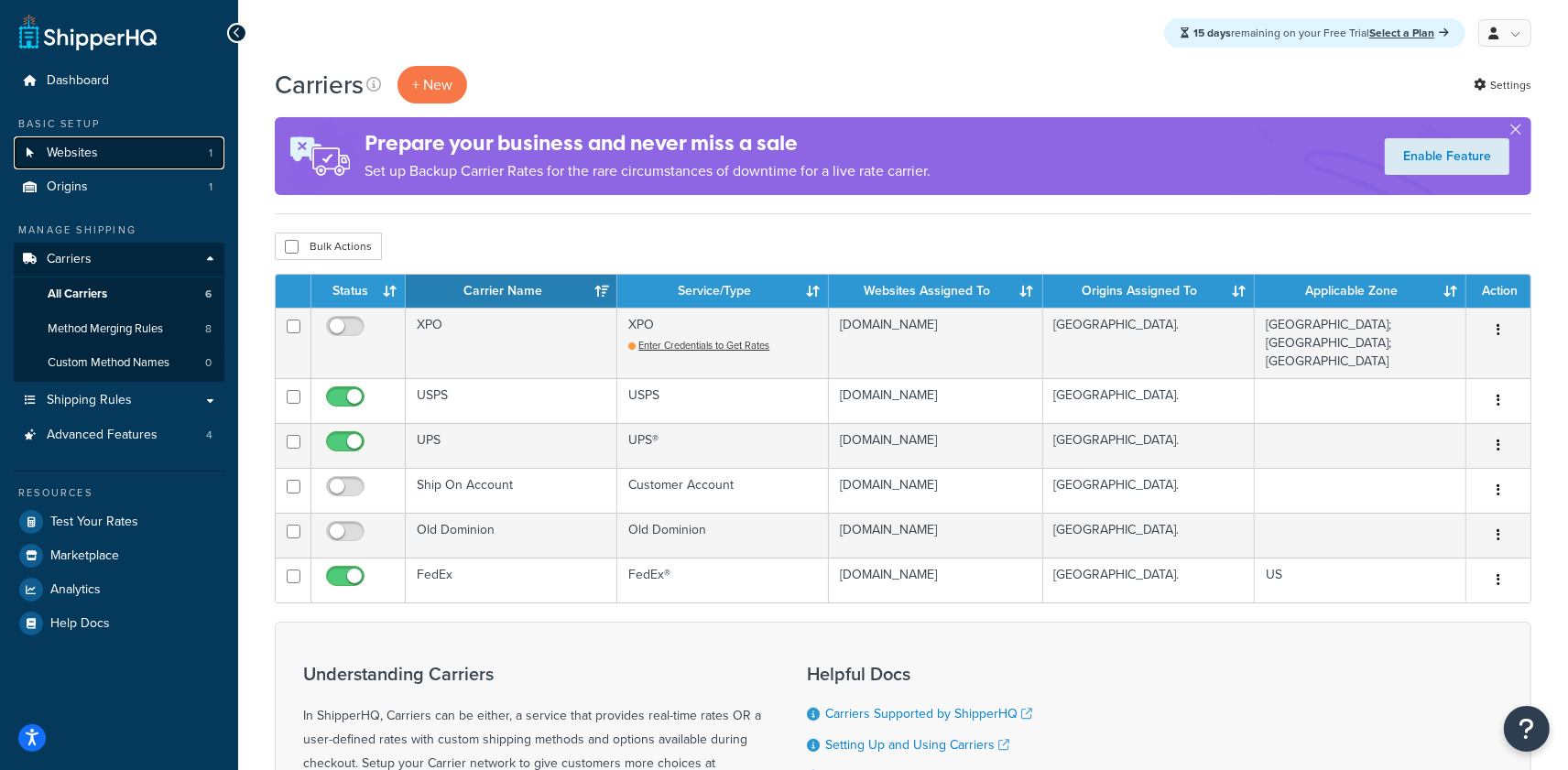
click at [95, 146] on span "Websites" at bounding box center [72, 153] width 51 height 16
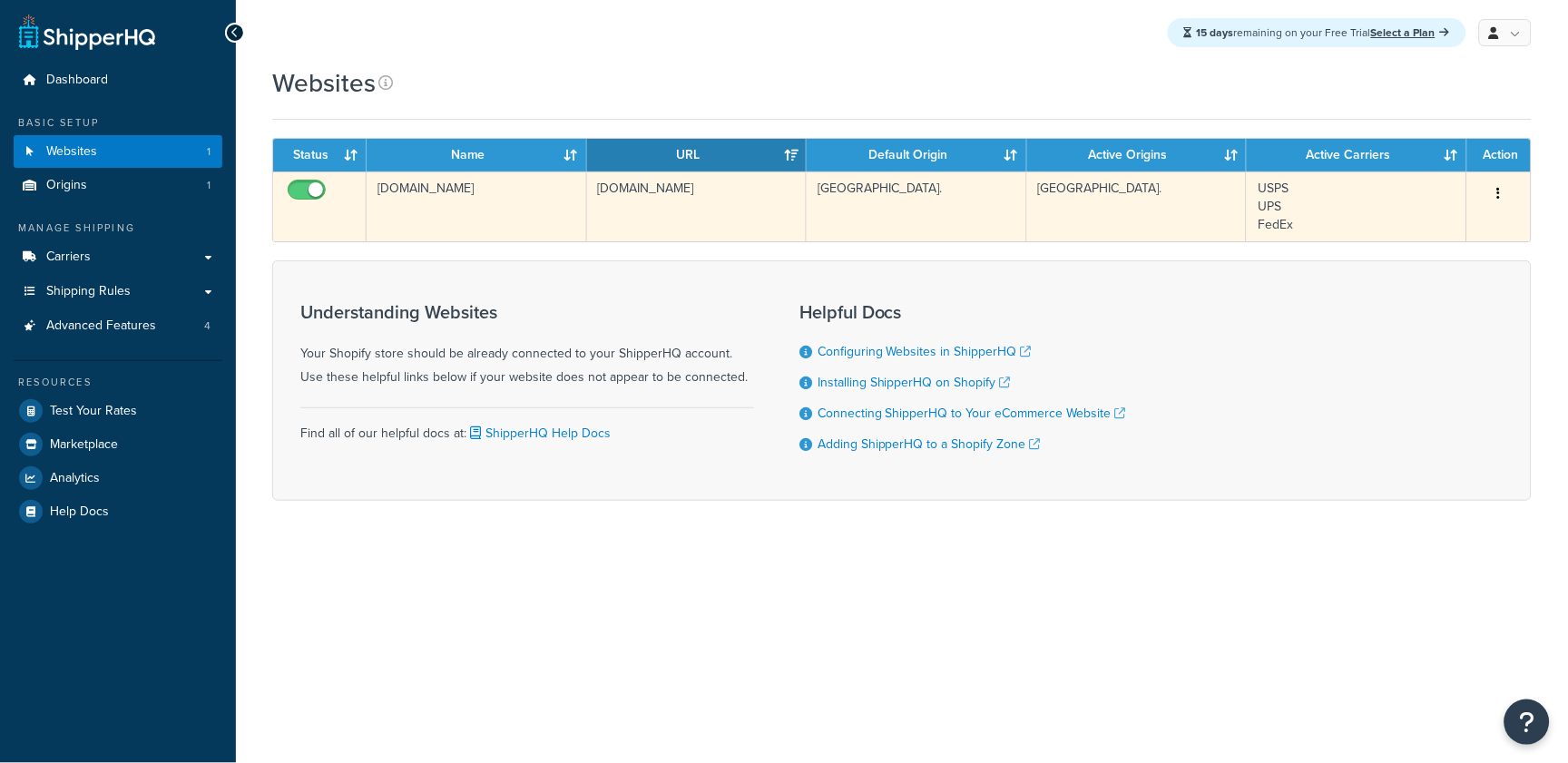
click at [521, 230] on td "[DOMAIN_NAME]" at bounding box center [477, 206] width 221 height 70
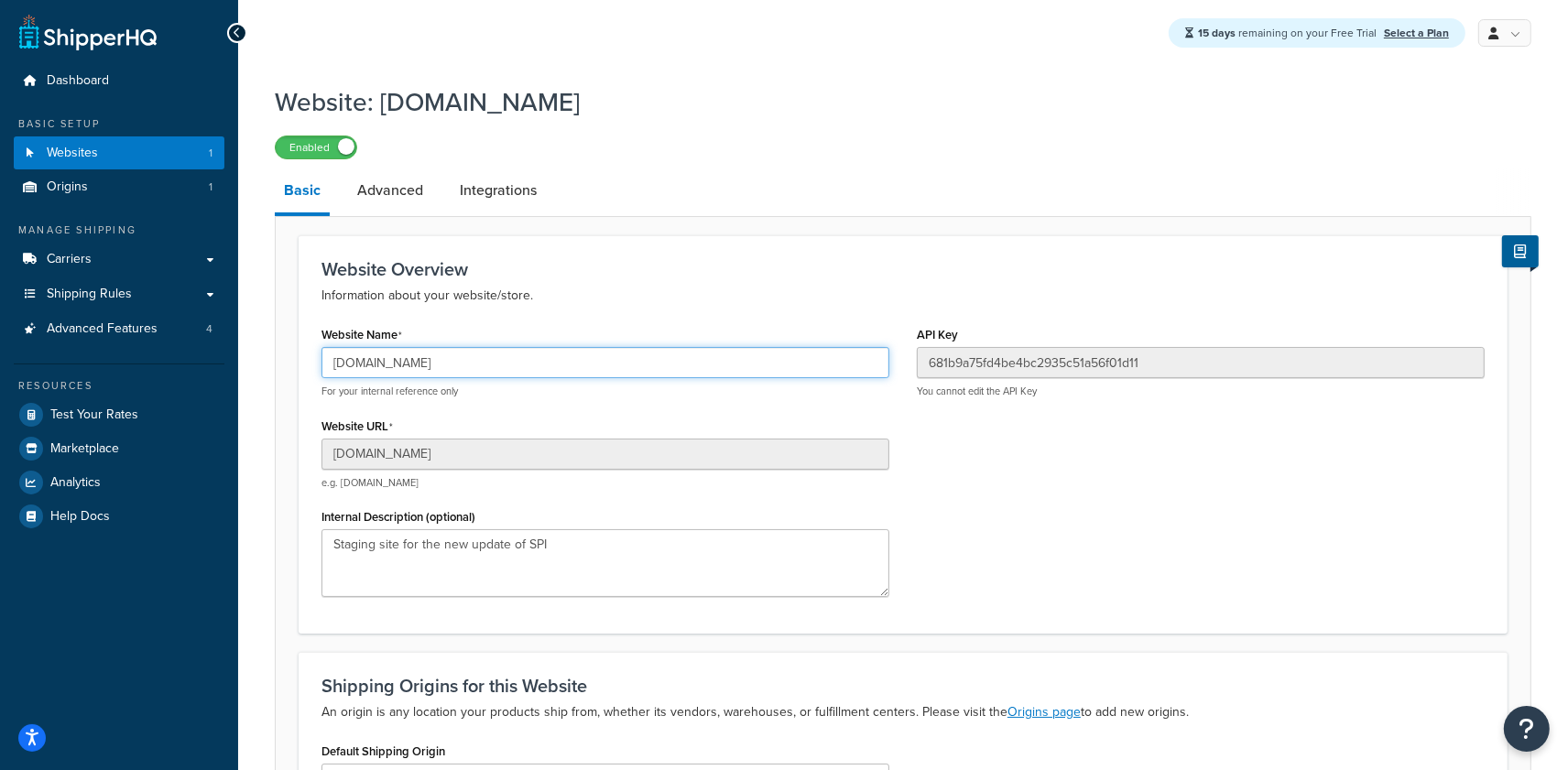
click at [444, 358] on input "[DOMAIN_NAME]" at bounding box center [605, 363] width 568 height 31
click at [143, 258] on link "Carriers" at bounding box center [119, 259] width 211 height 34
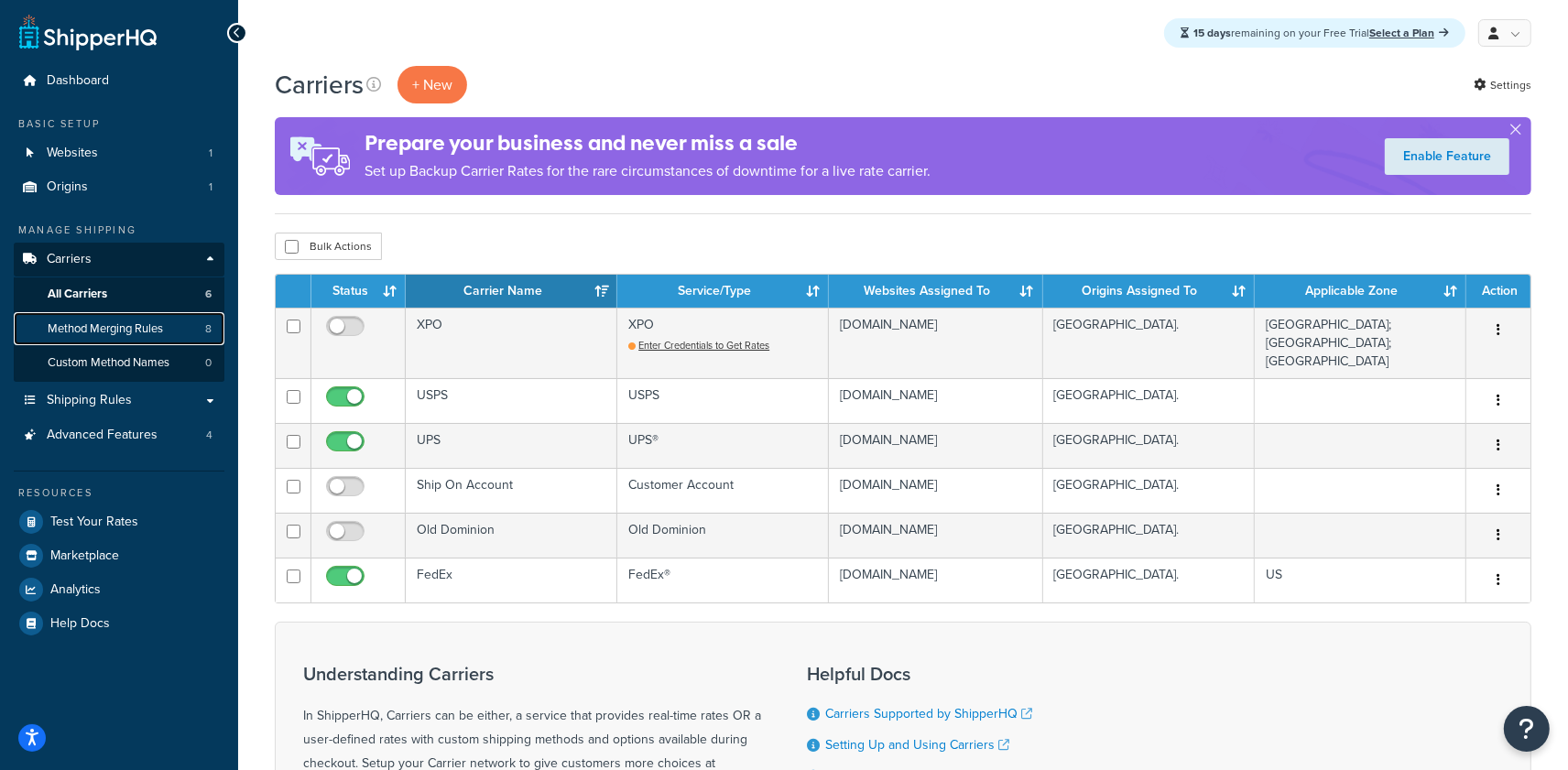
click at [145, 333] on span "Method Merging Rules" at bounding box center [105, 329] width 116 height 16
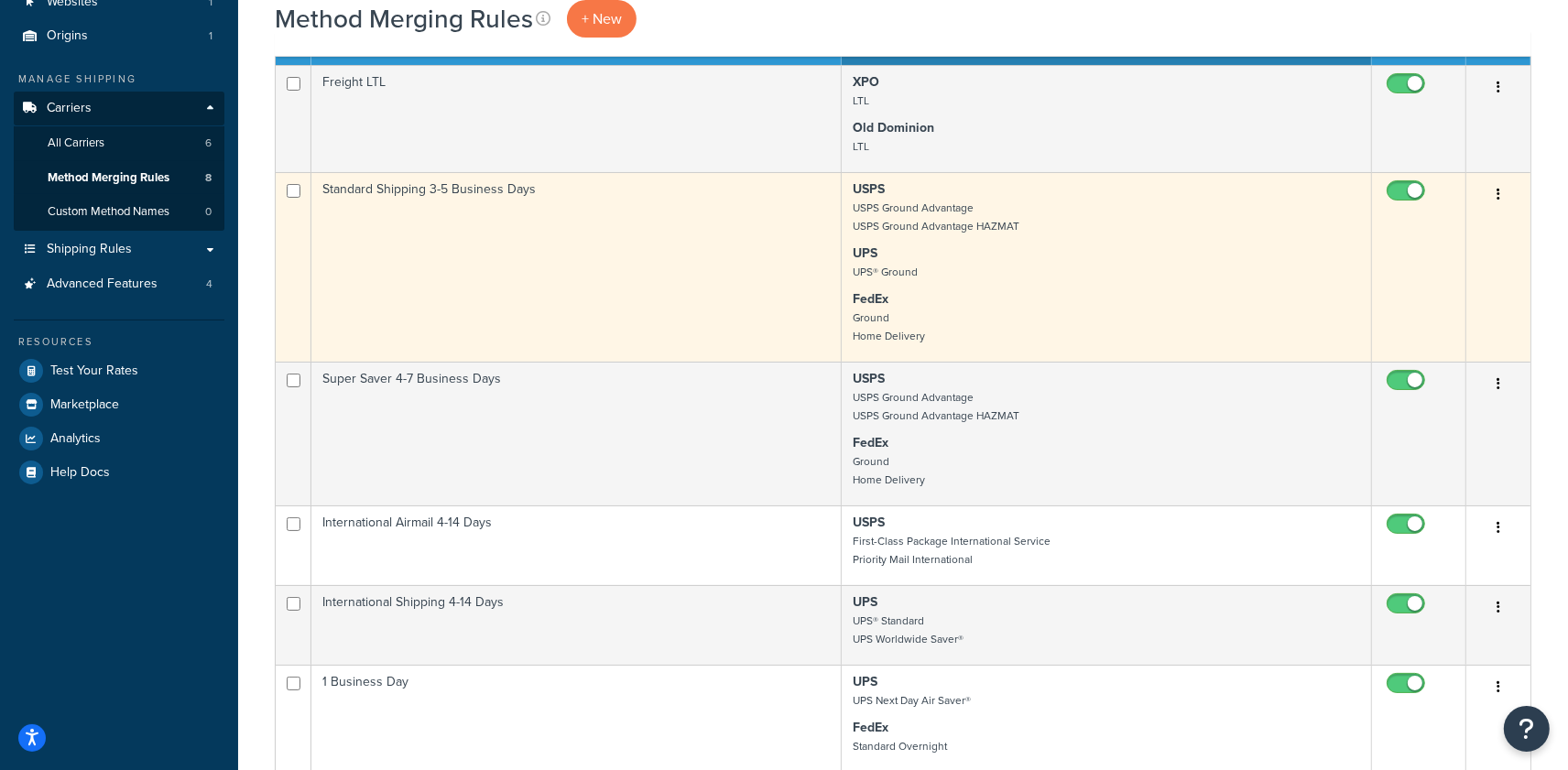
scroll to position [123, 0]
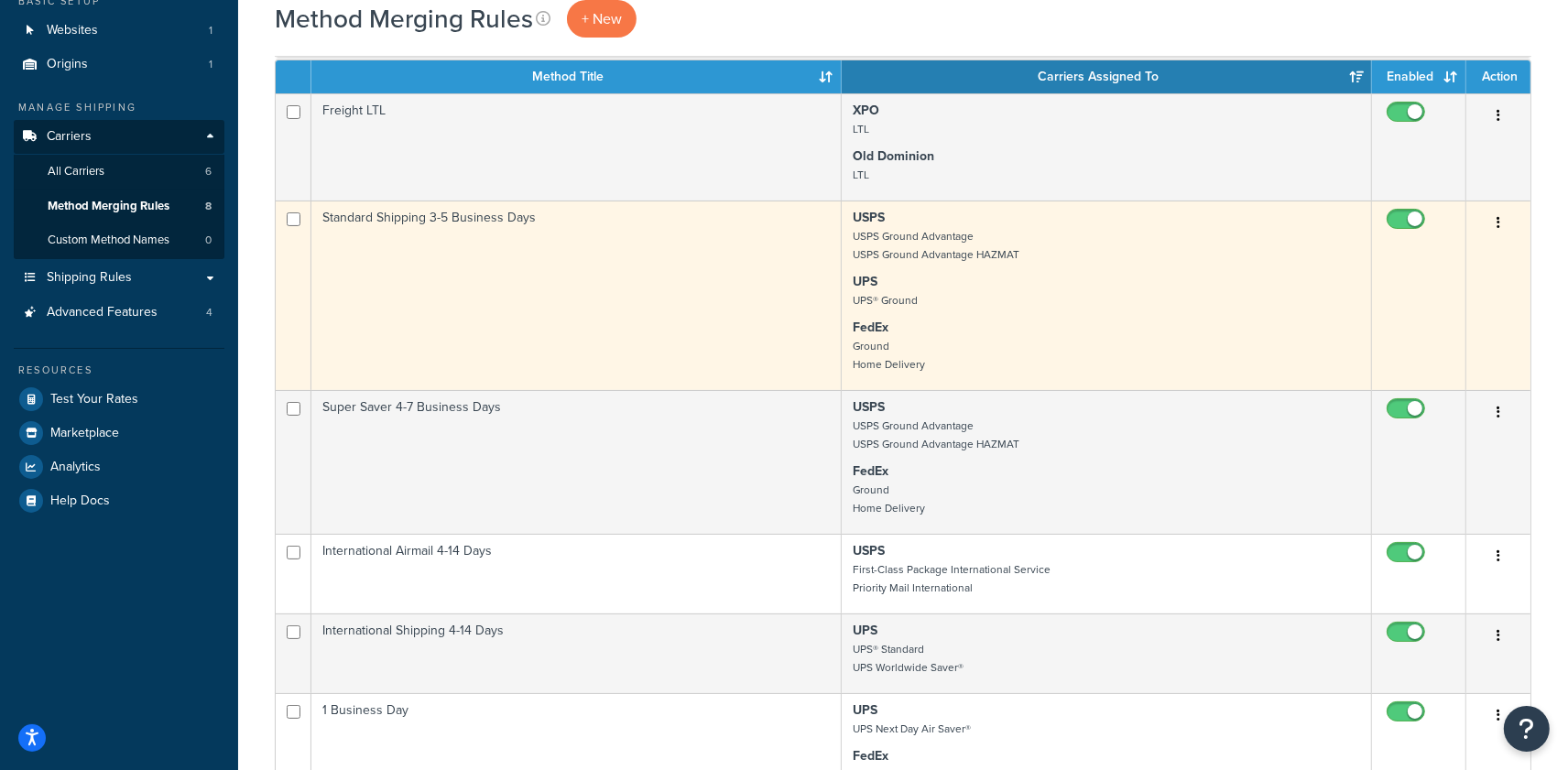
click at [713, 271] on td "Standard Shipping 3-5 Business Days" at bounding box center [577, 295] width 530 height 190
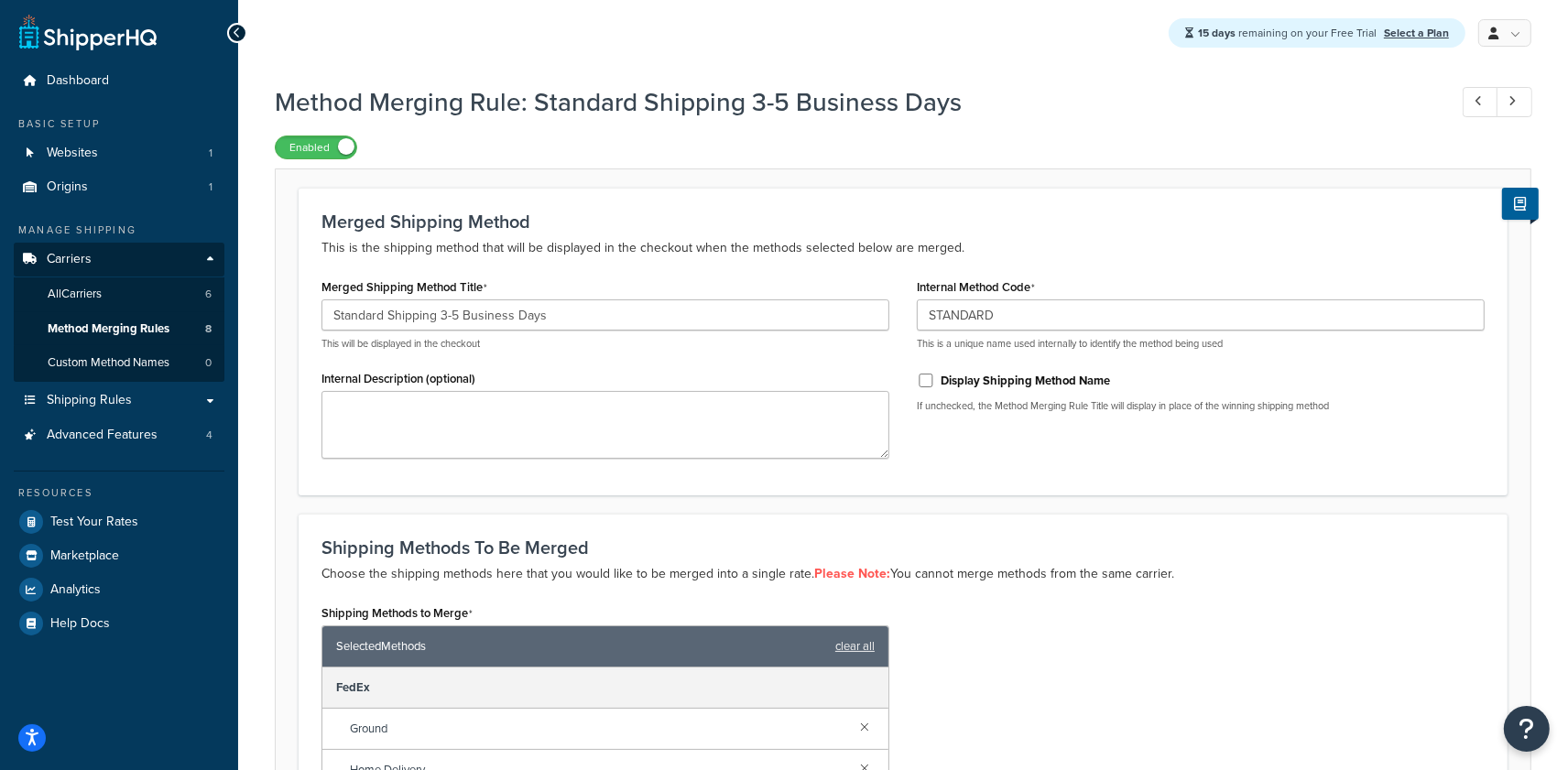
scroll to position [4, 0]
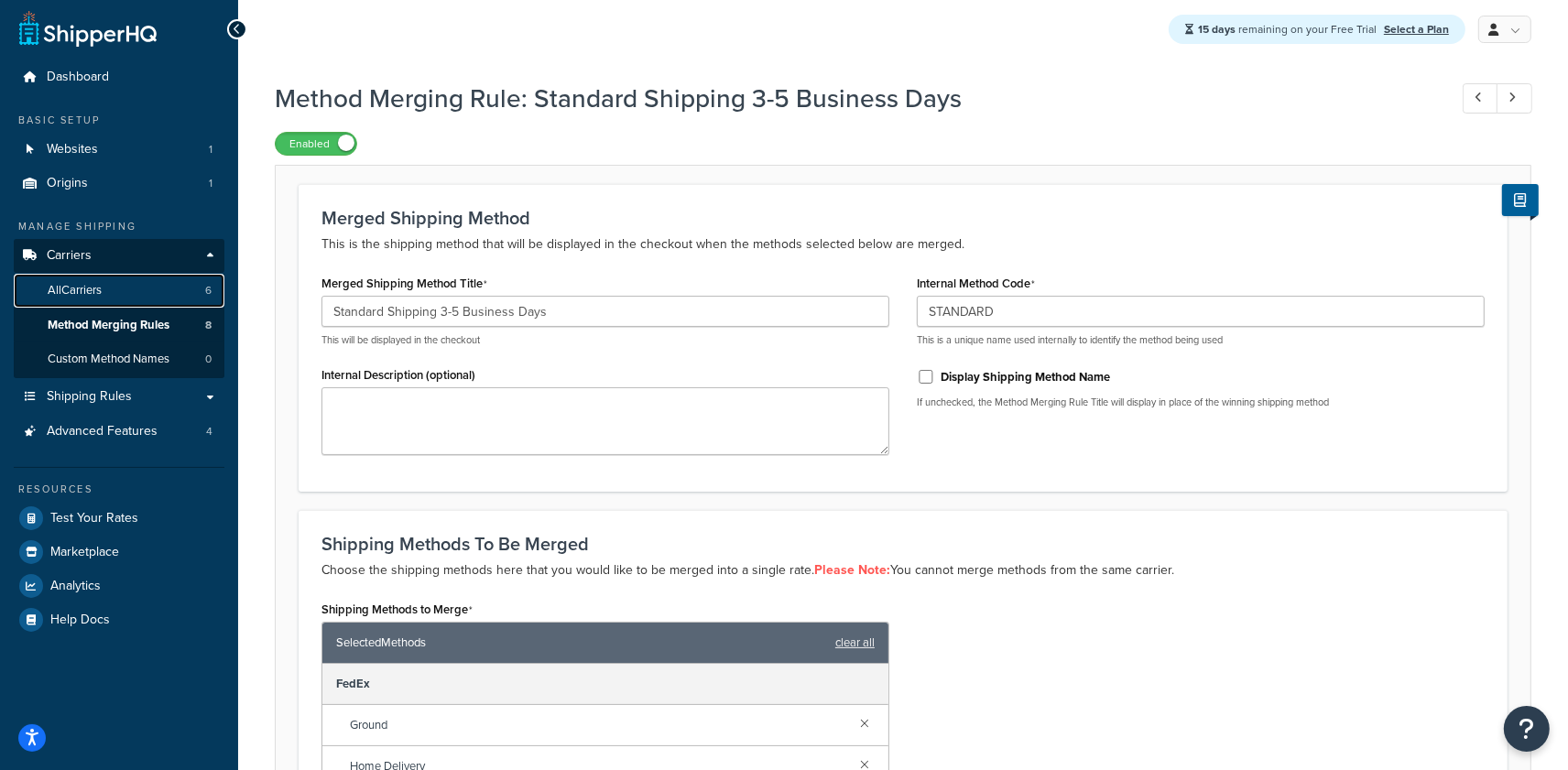
click at [80, 287] on span "All Carriers" at bounding box center [74, 291] width 54 height 16
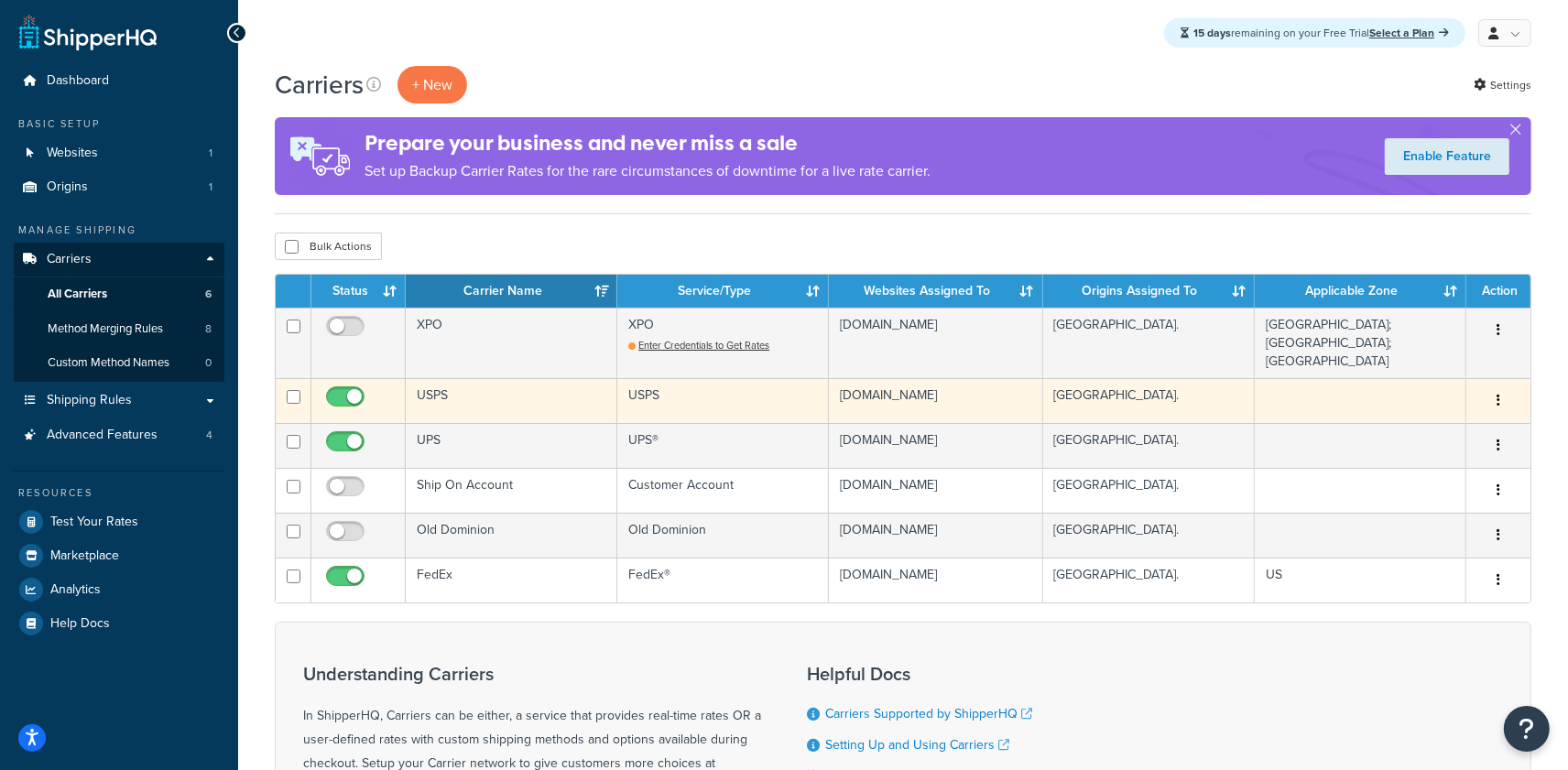
click at [483, 395] on td "USPS" at bounding box center [512, 401] width 212 height 45
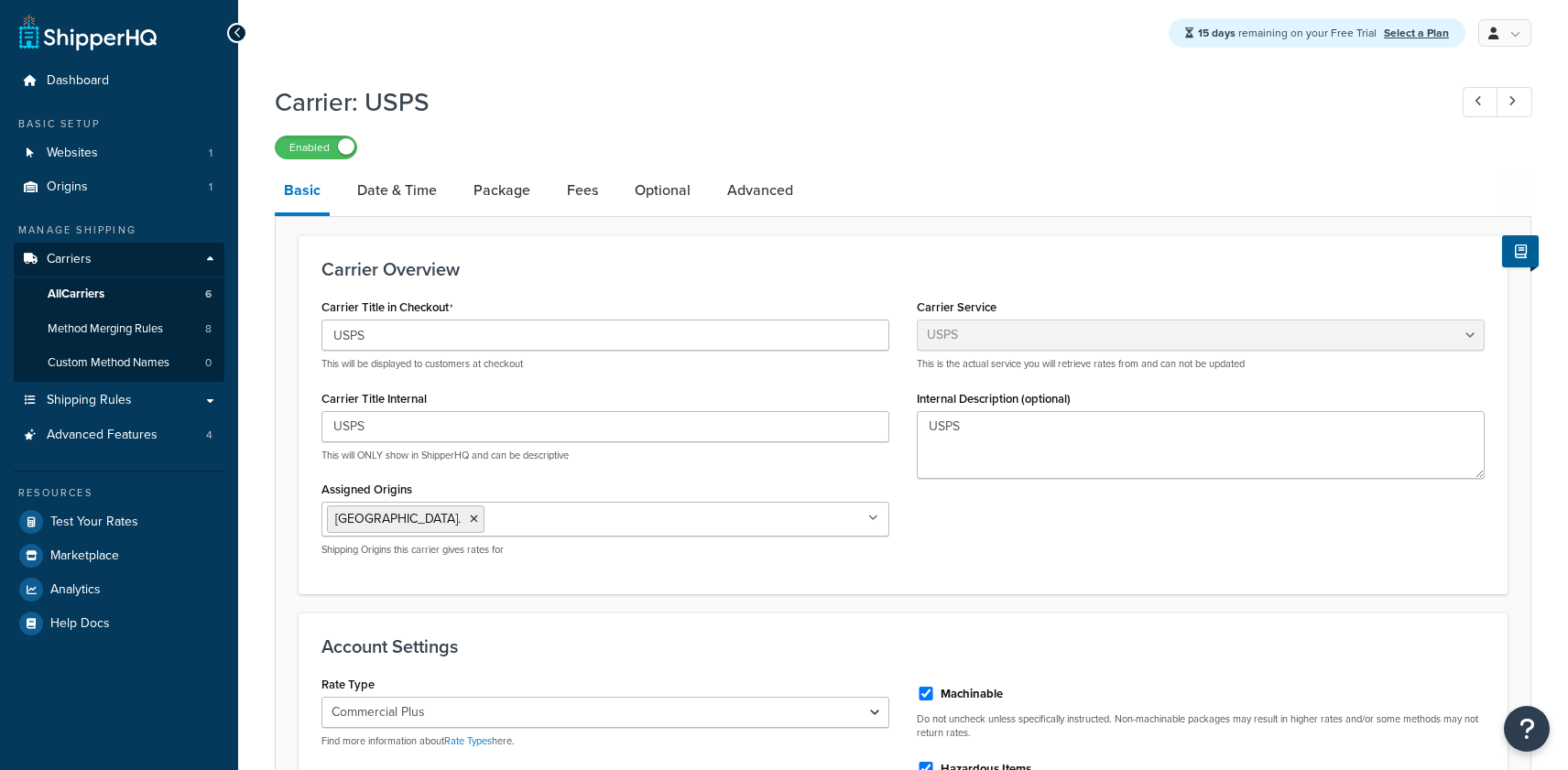
select select "usps"
select select "PLUS"
click at [421, 192] on link "Date & Time" at bounding box center [397, 191] width 98 height 44
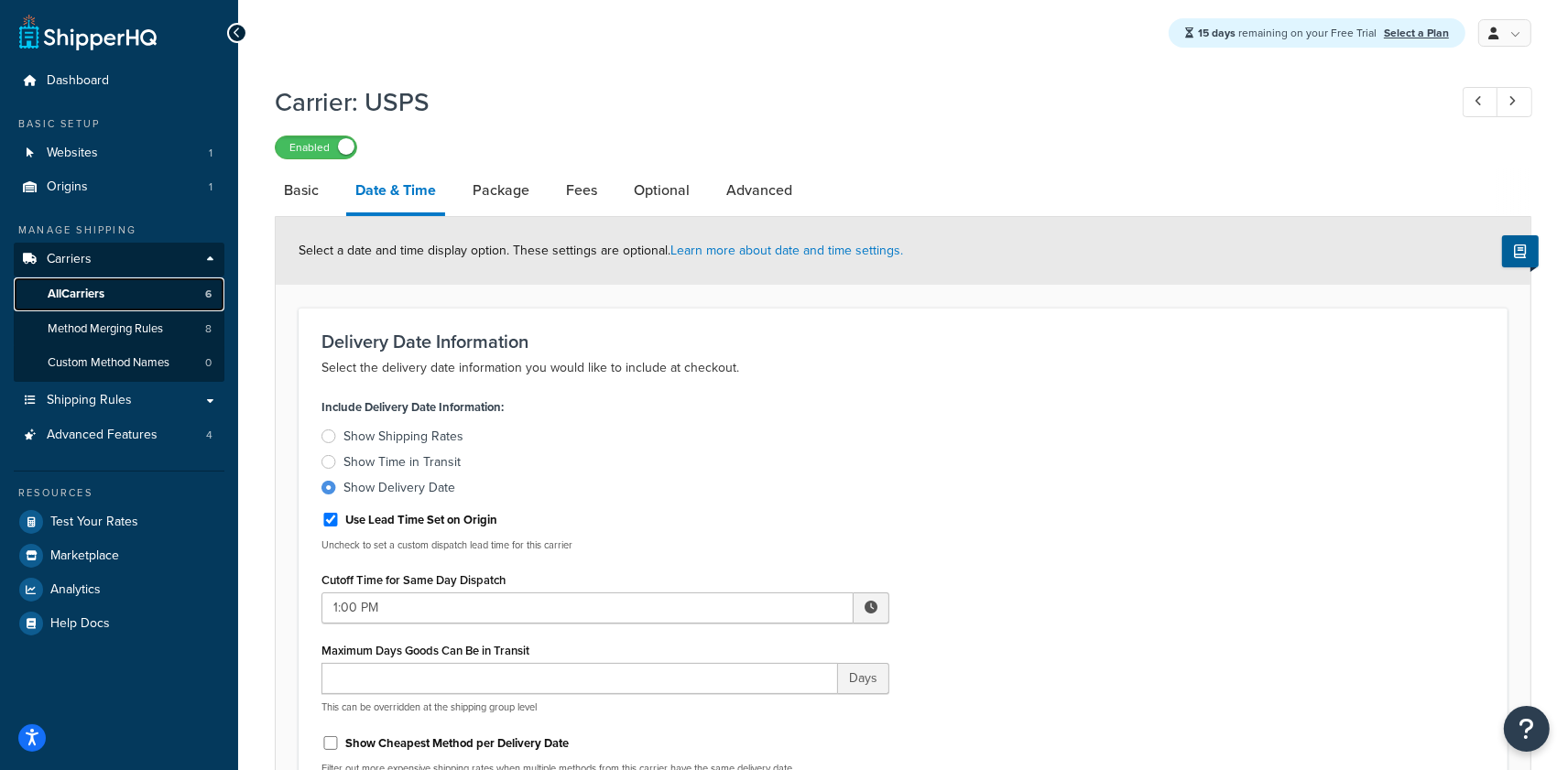
click at [144, 291] on link "All Carriers 6" at bounding box center [119, 294] width 211 height 34
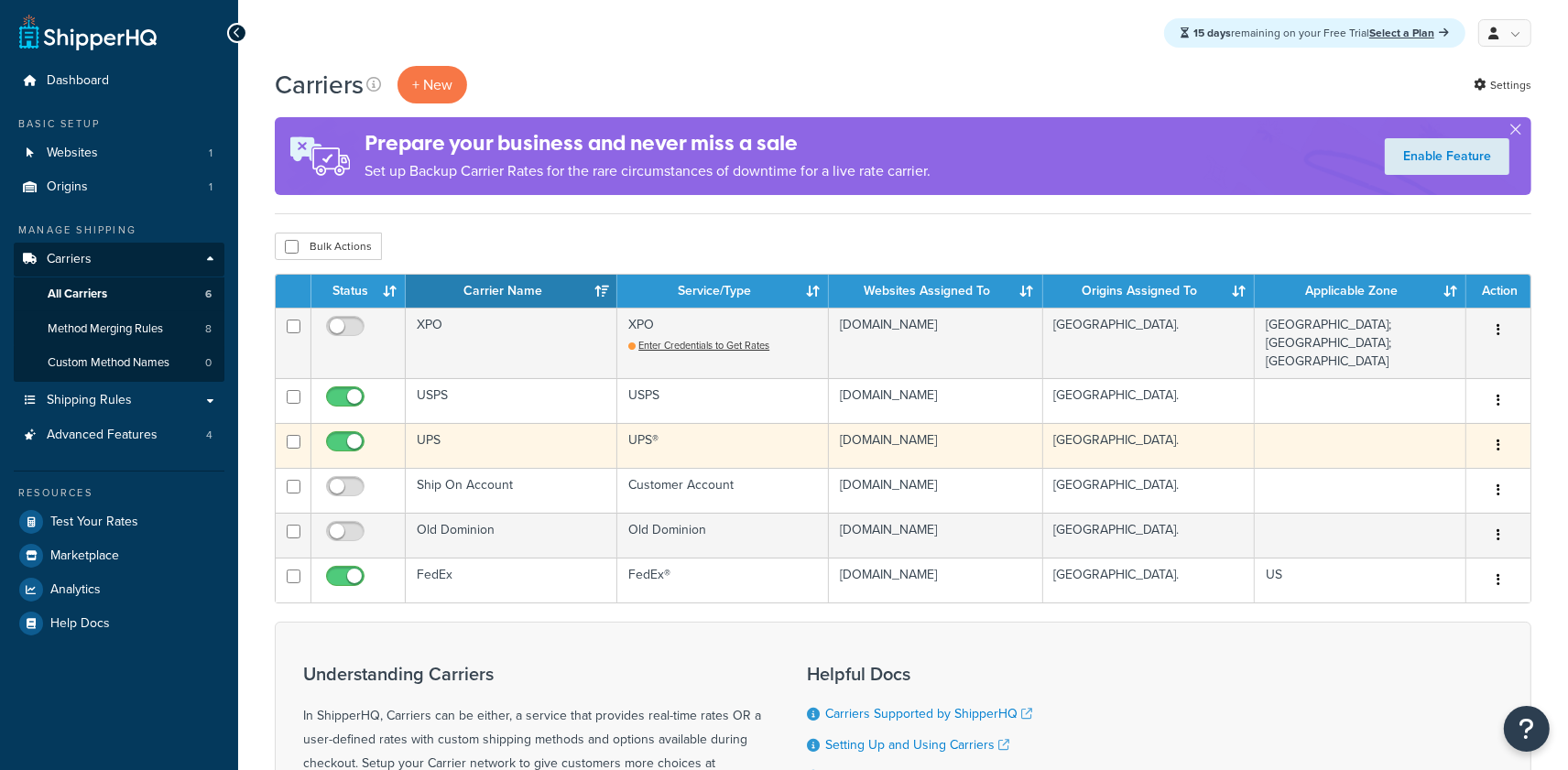
click at [483, 440] on td "UPS" at bounding box center [512, 445] width 212 height 45
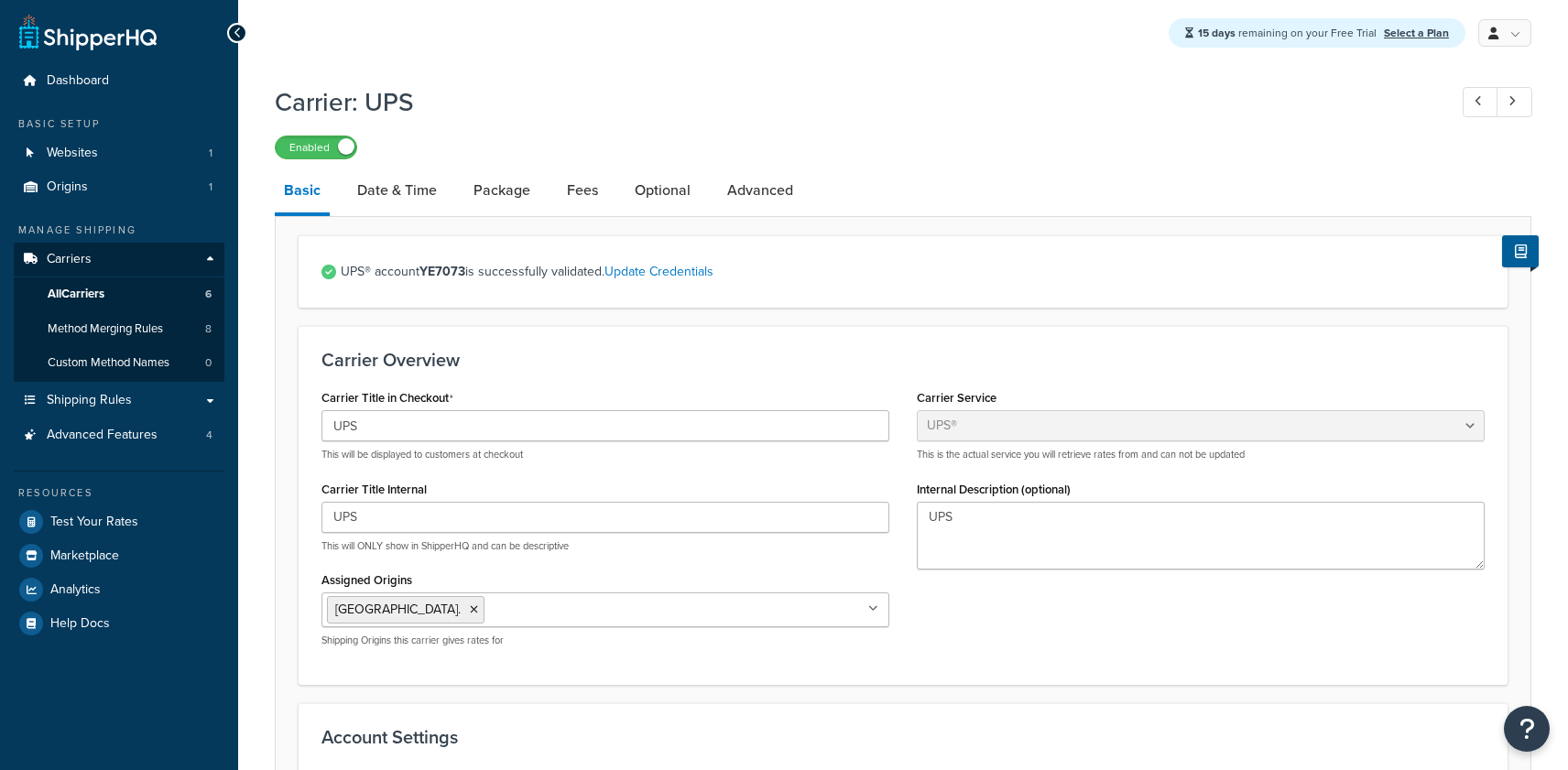
select select "ups"
click at [371, 188] on link "Date & Time" at bounding box center [397, 191] width 98 height 44
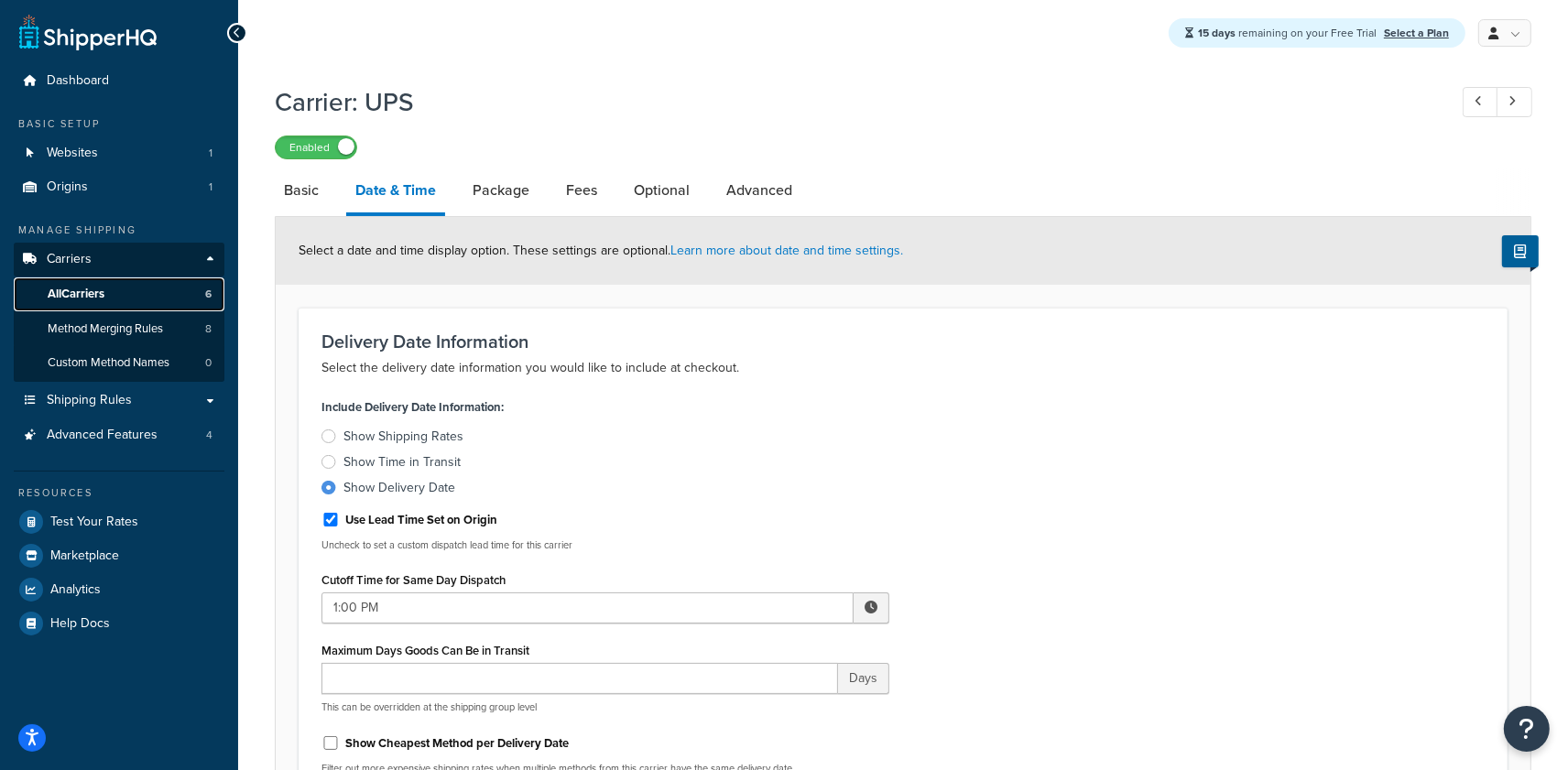
click at [116, 301] on link "All Carriers 6" at bounding box center [119, 294] width 211 height 34
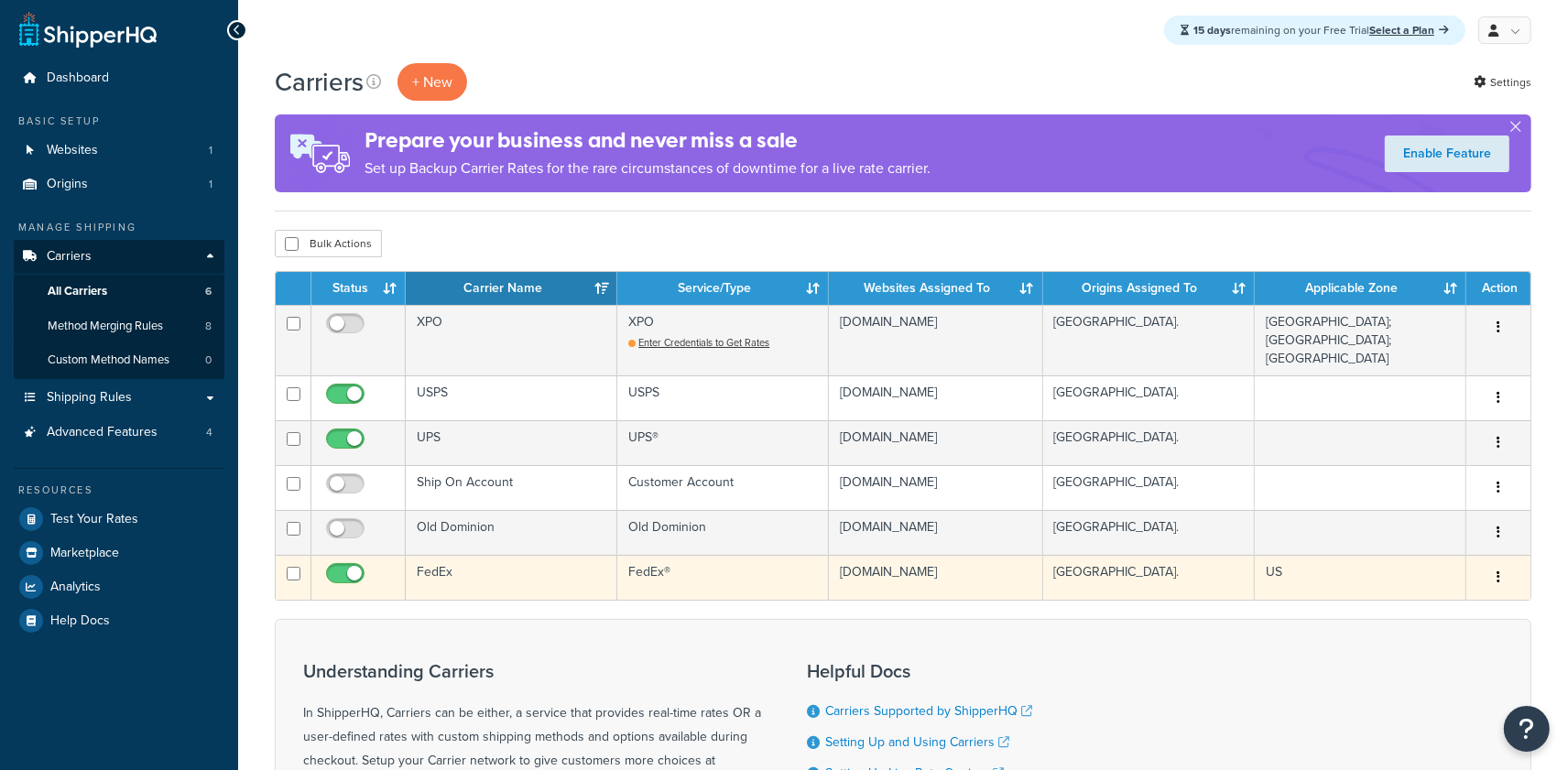
scroll to position [4, 0]
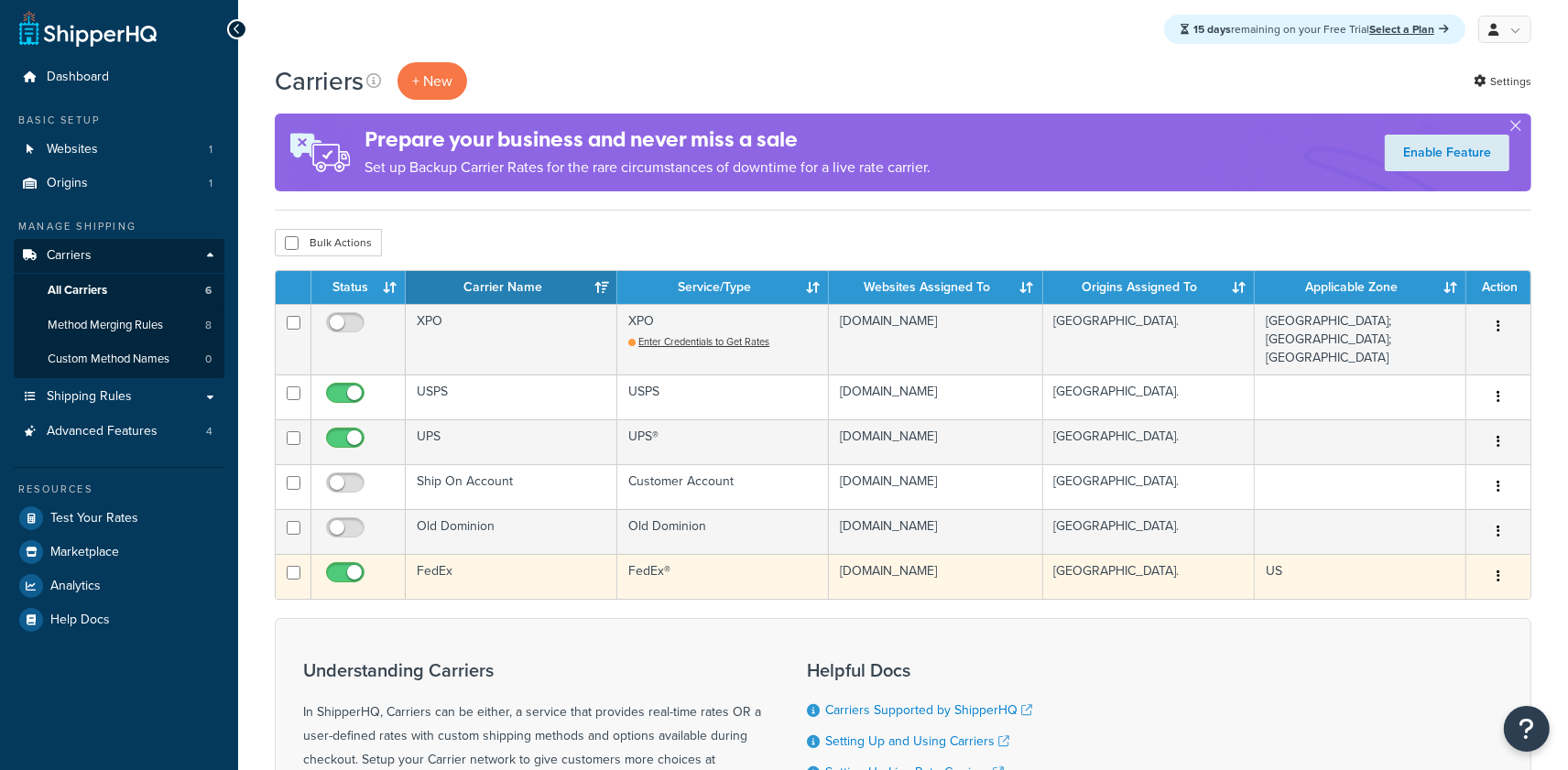
click at [488, 566] on td "FedEx" at bounding box center [512, 576] width 212 height 45
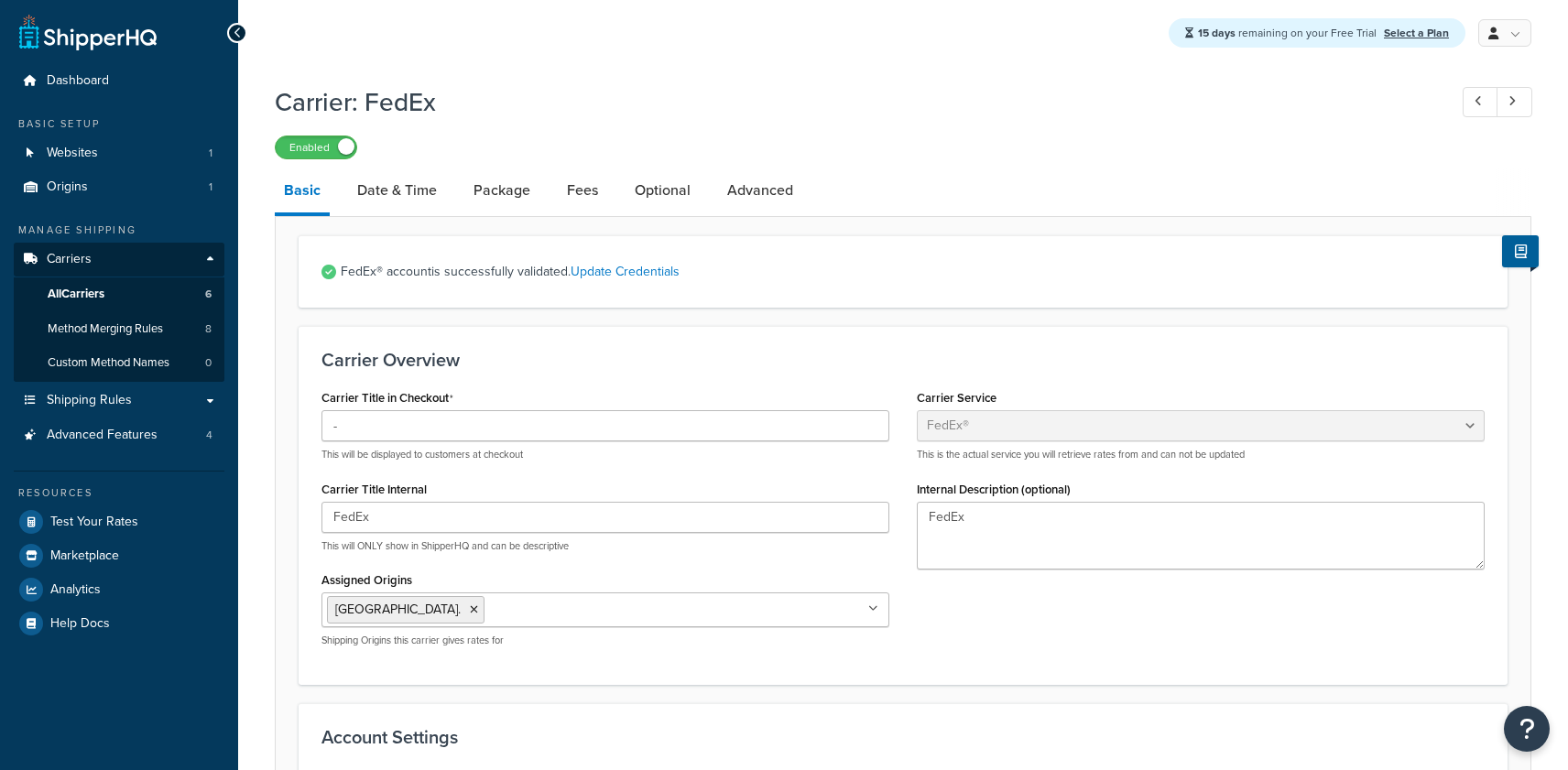
select select "fedEx"
select select "REGULAR_PICKUP"
select select "YOUR_PACKAGING"
click at [393, 196] on link "Date & Time" at bounding box center [397, 191] width 98 height 44
select select "yMd"
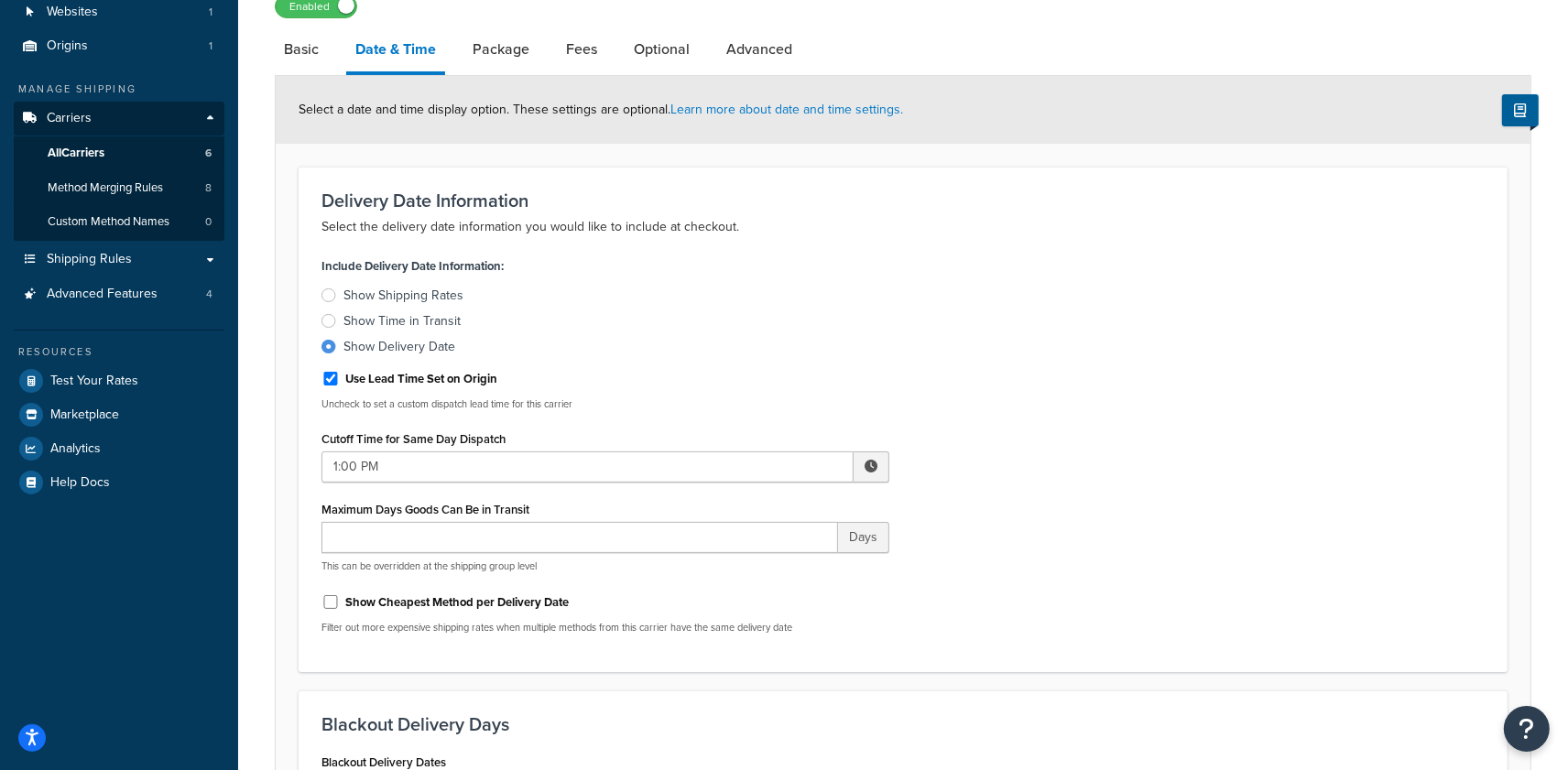
scroll to position [195, 0]
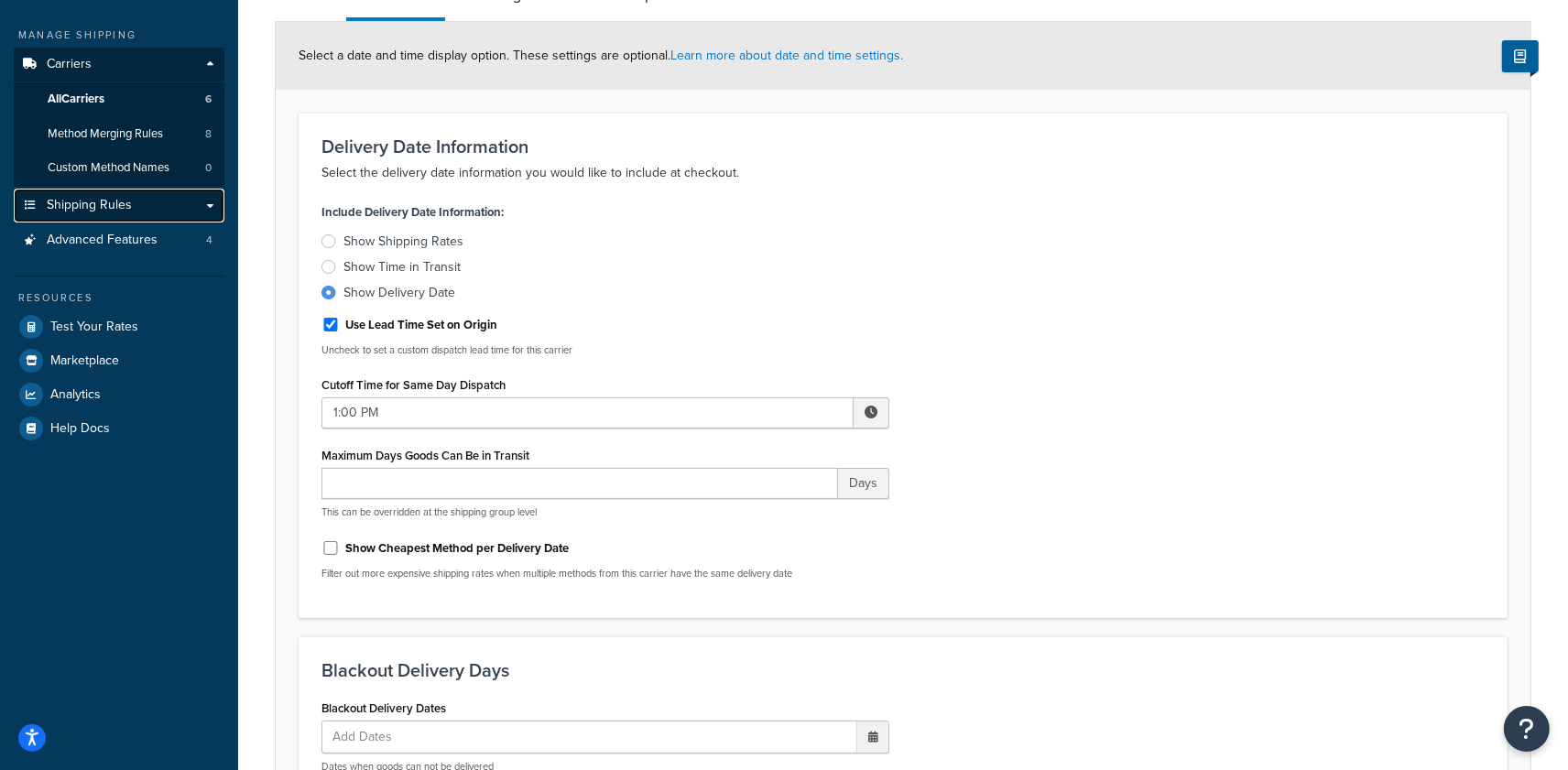
click at [118, 209] on span "Shipping Rules" at bounding box center [89, 205] width 85 height 16
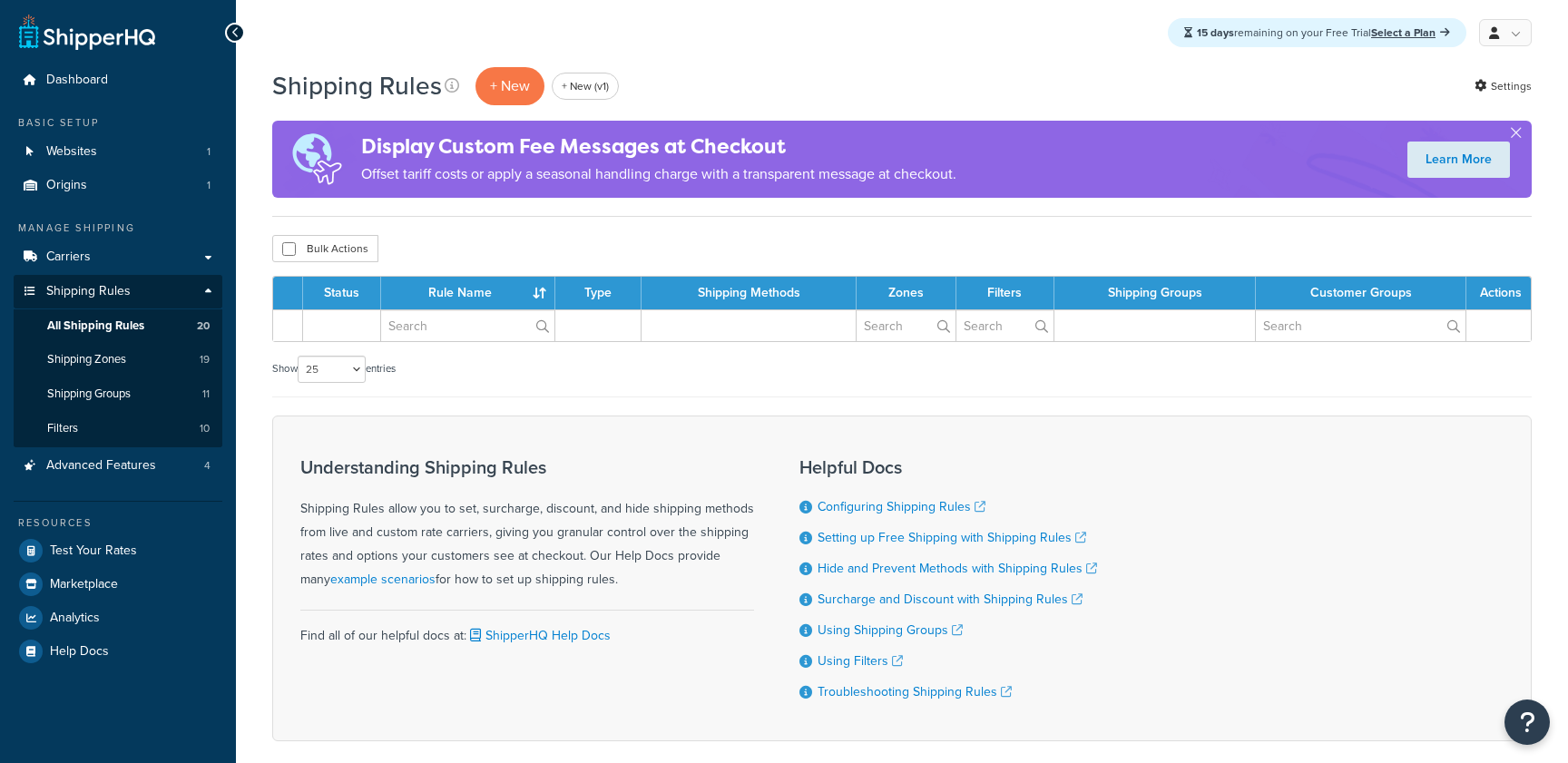
select select "25"
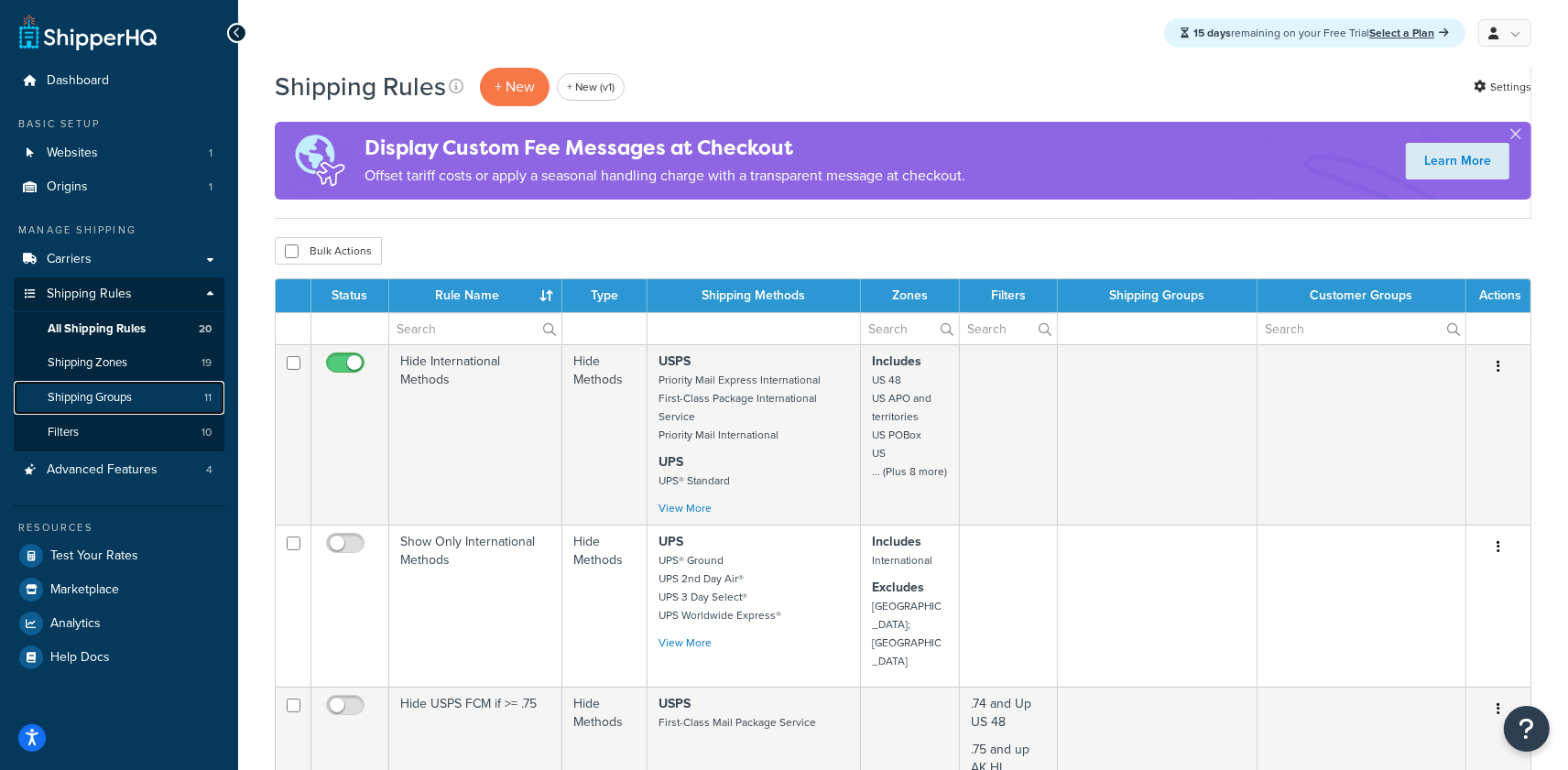
click at [120, 396] on span "Shipping Groups" at bounding box center [90, 398] width 84 height 16
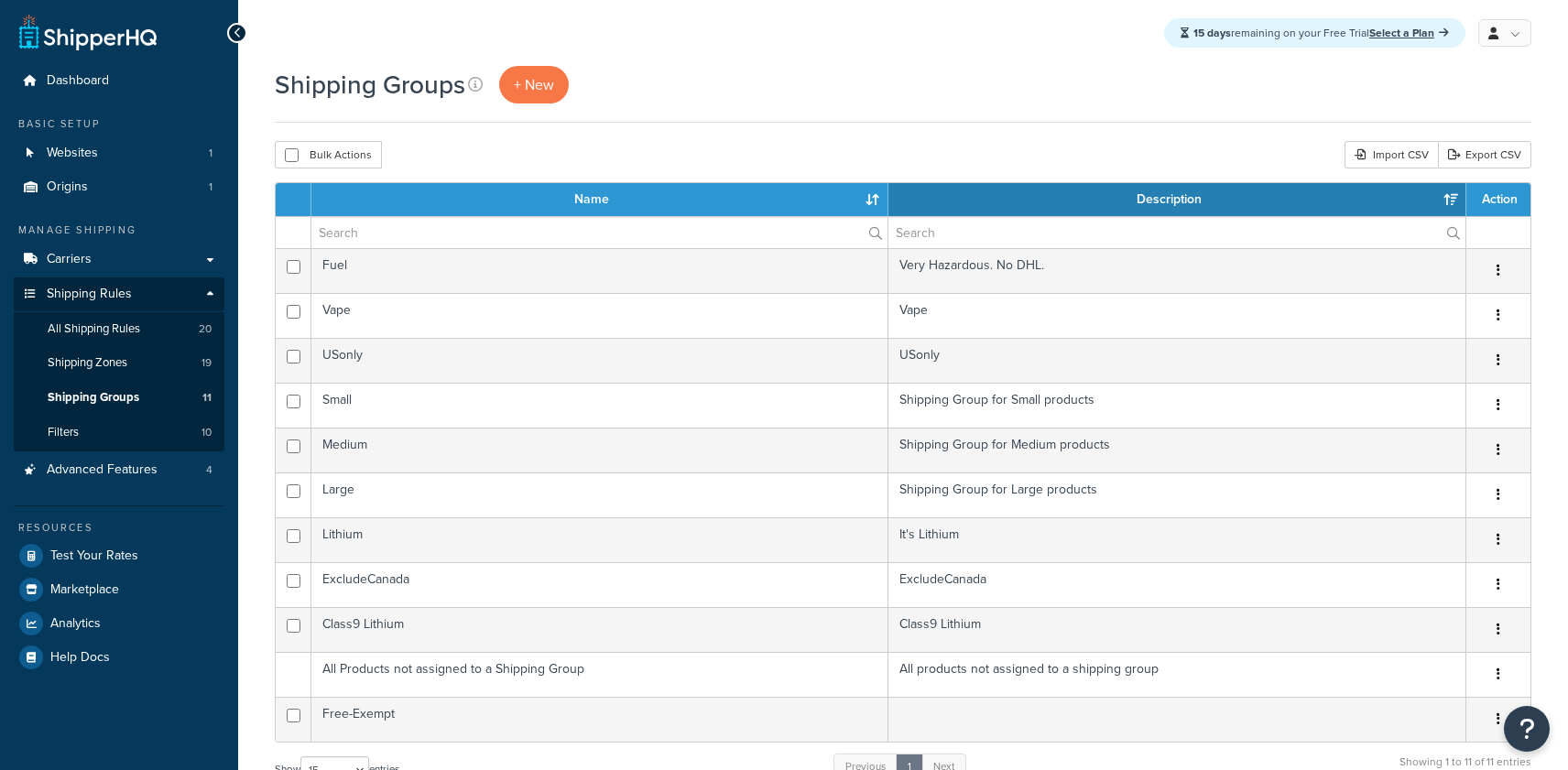
select select "15"
click at [100, 325] on span "All Shipping Rules" at bounding box center [94, 329] width 93 height 16
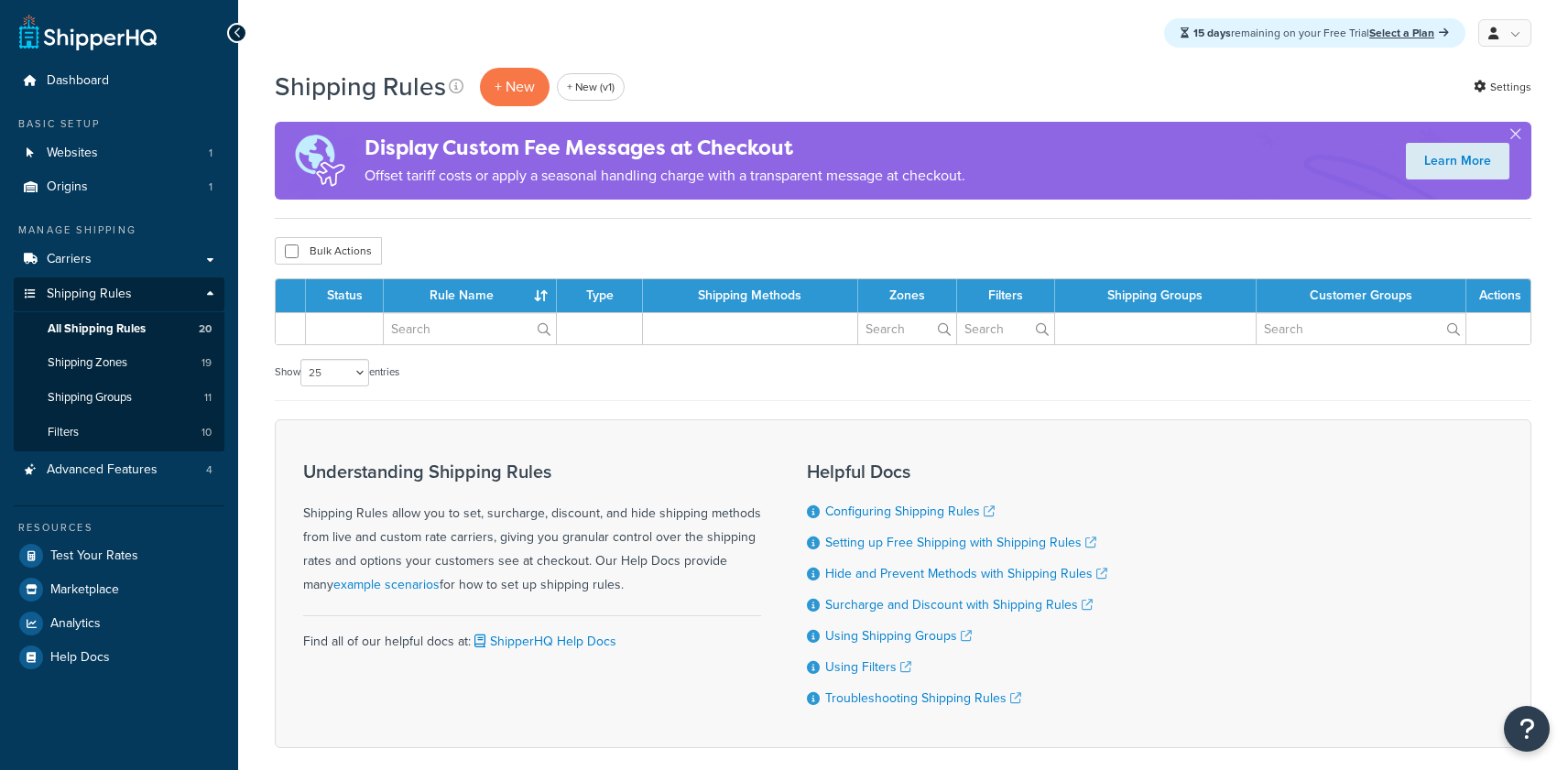
select select "25"
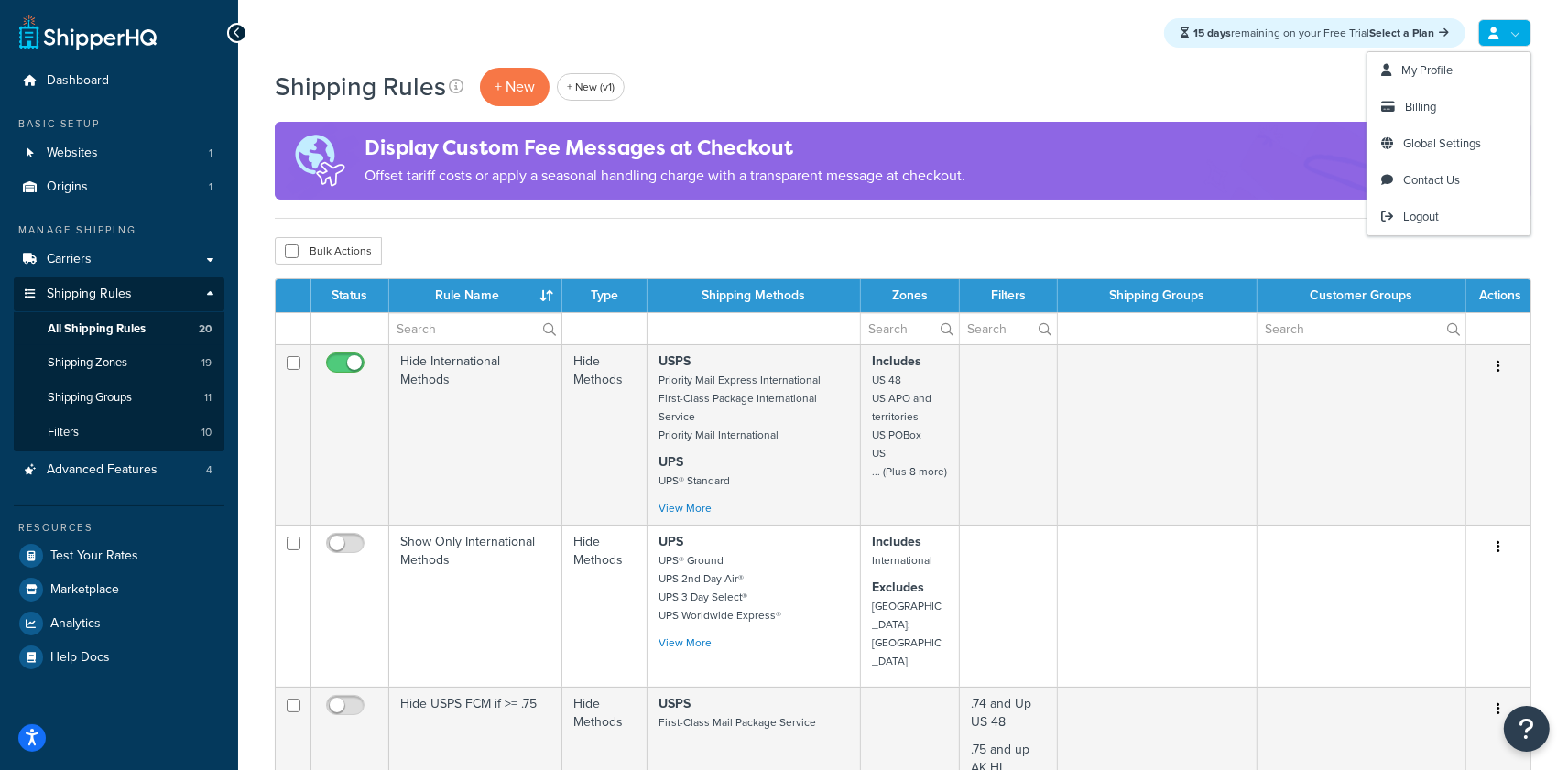
click at [1280, 90] on div "Shipping Rules + New + New (v1) Settings" at bounding box center [903, 87] width 1256 height 42
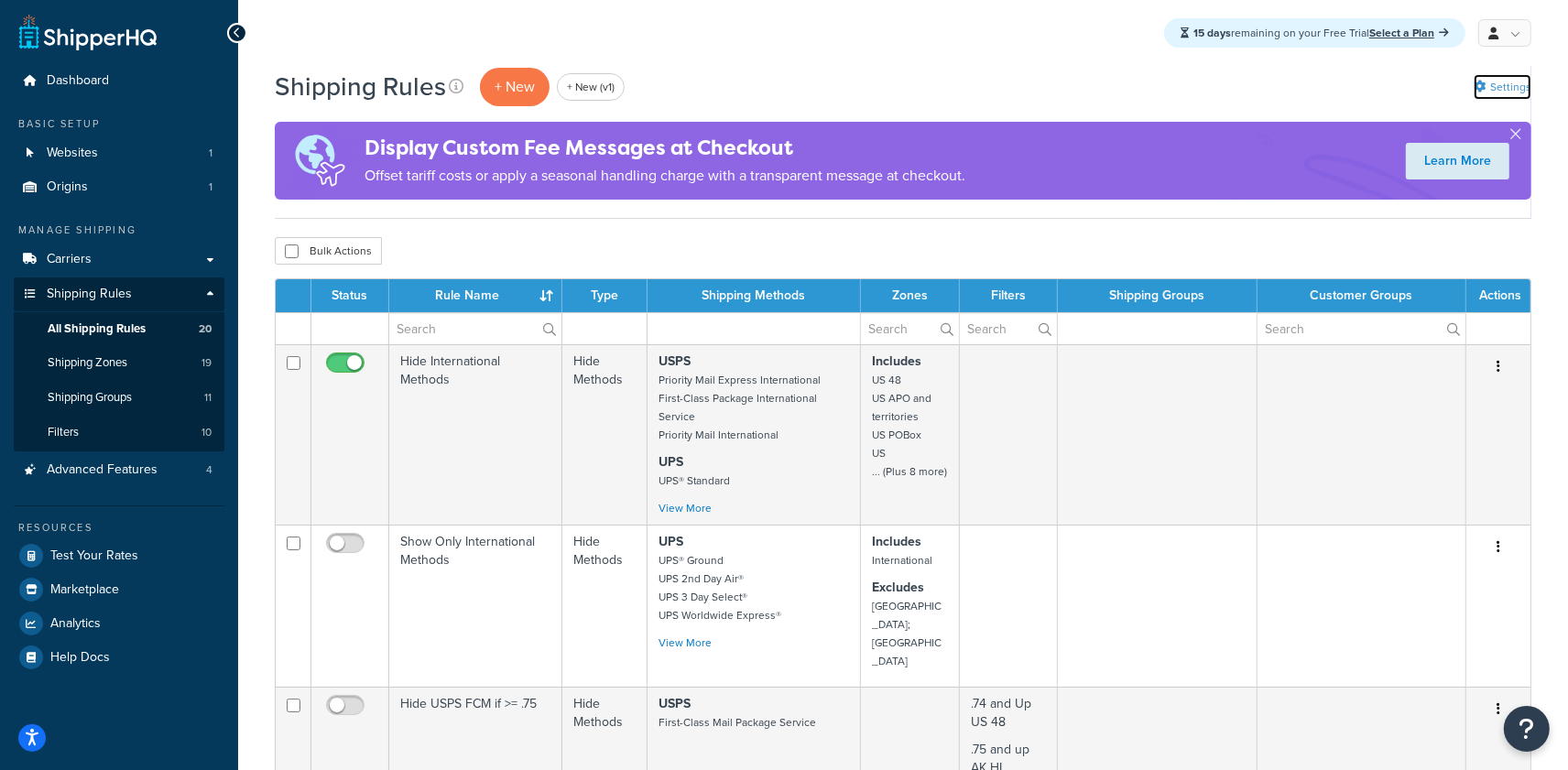
click at [1528, 88] on link "Settings" at bounding box center [1502, 87] width 58 height 26
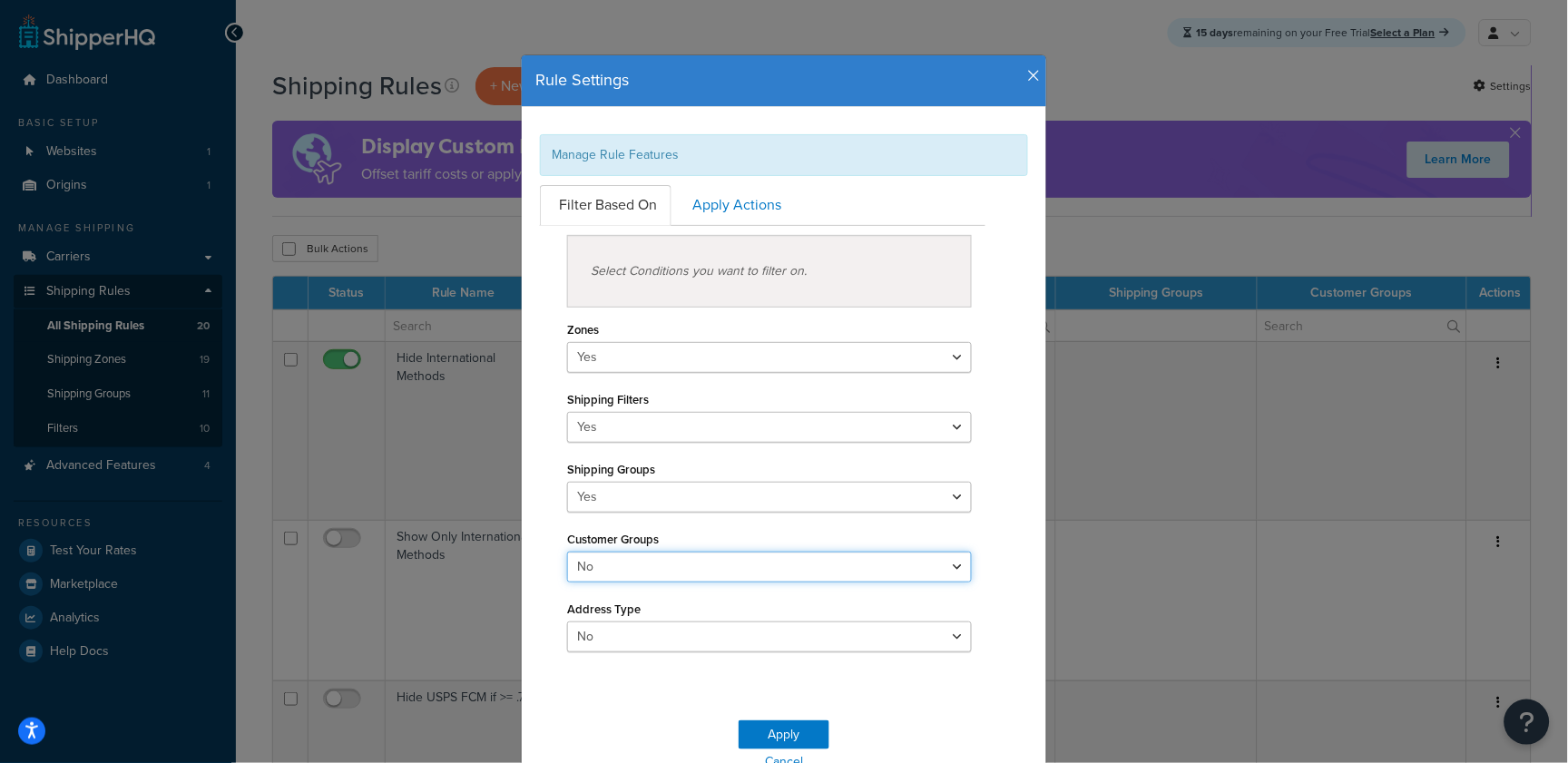
click at [606, 571] on select "Yes No" at bounding box center [769, 567] width 405 height 31
select select "true"
click at [567, 551] on select "Yes No" at bounding box center [769, 567] width 405 height 31
click at [770, 732] on button "Apply" at bounding box center [784, 735] width 91 height 29
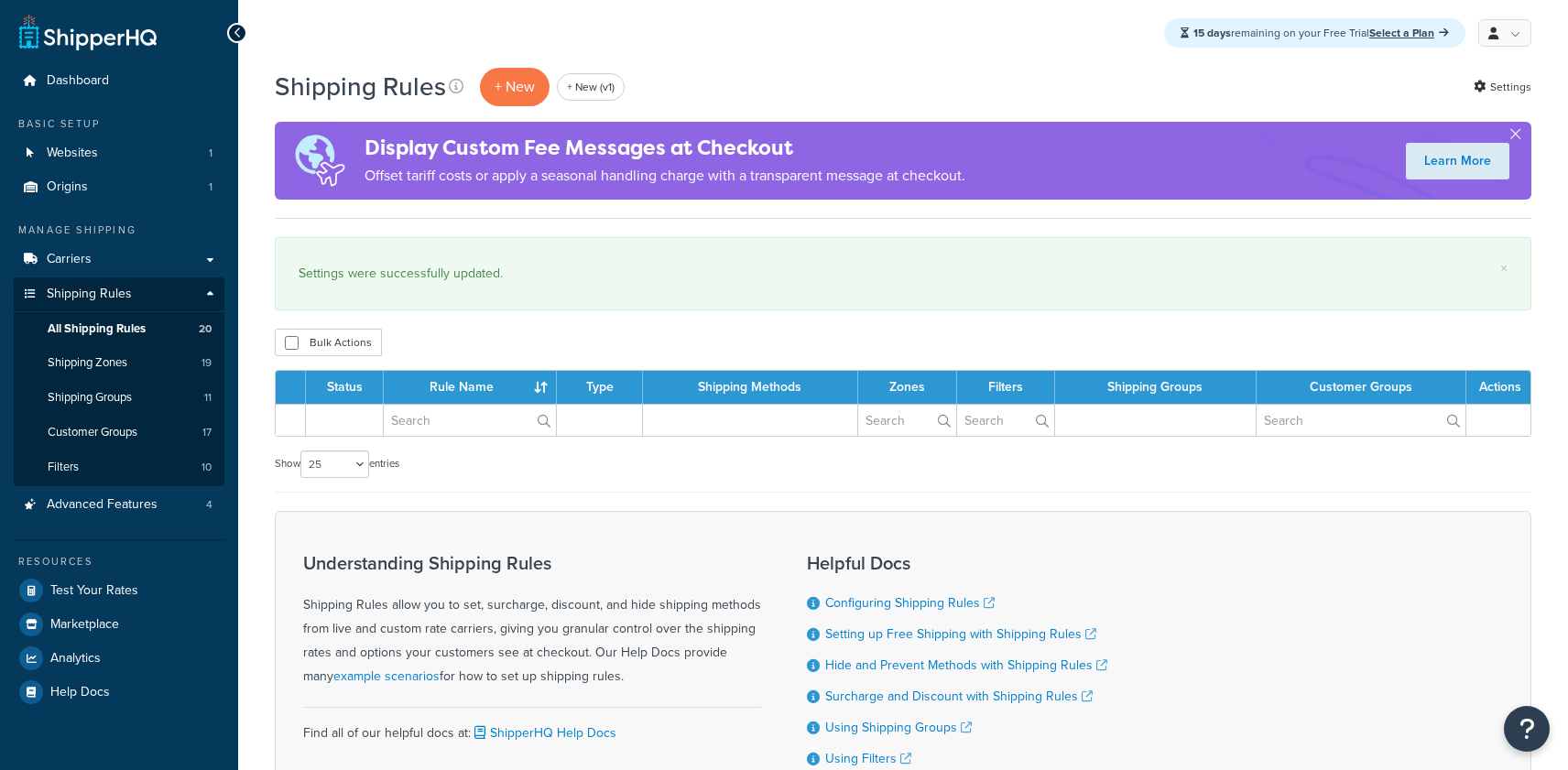
select select "25"
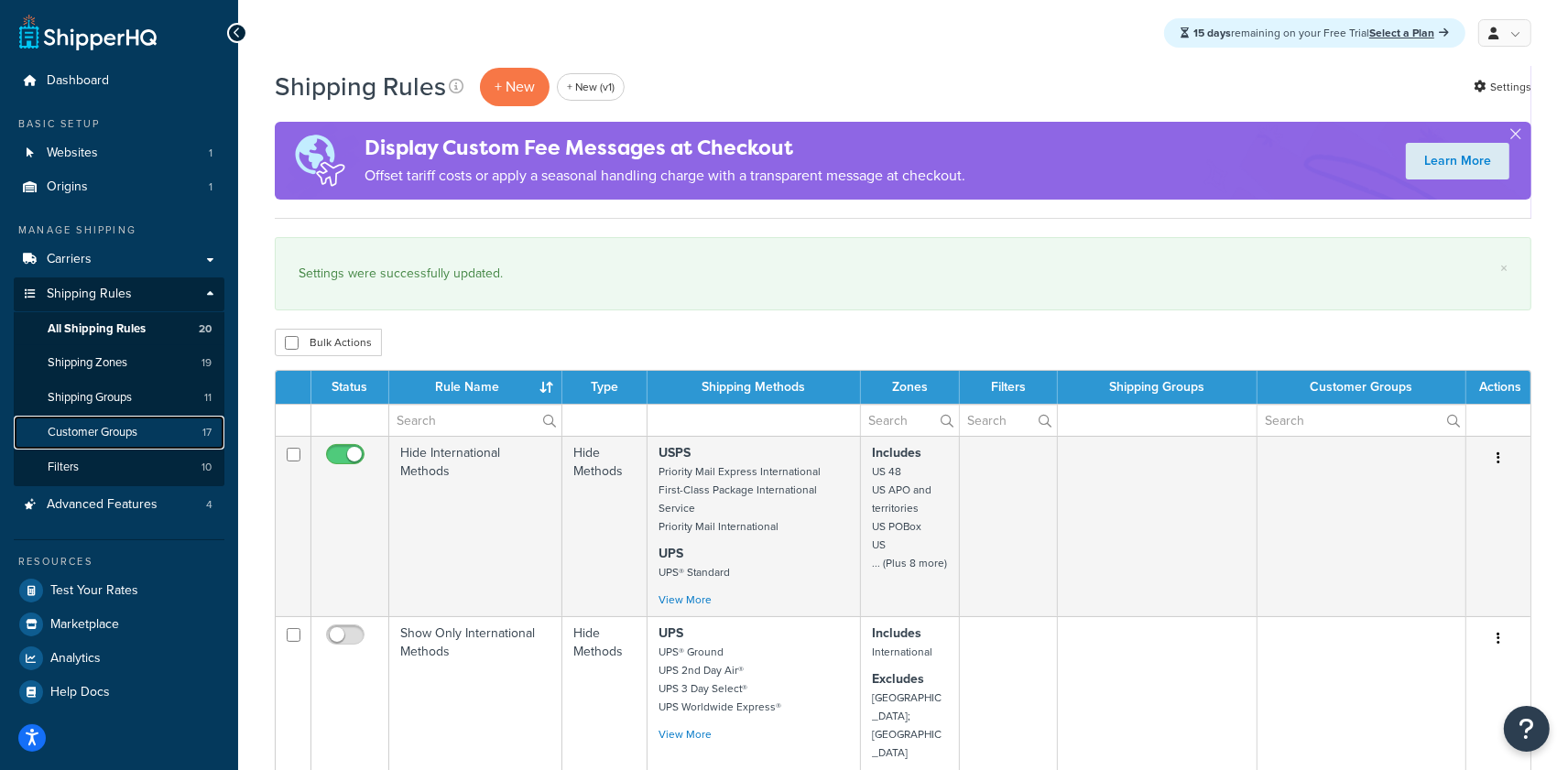
click at [130, 435] on span "Customer Groups" at bounding box center [93, 432] width 90 height 16
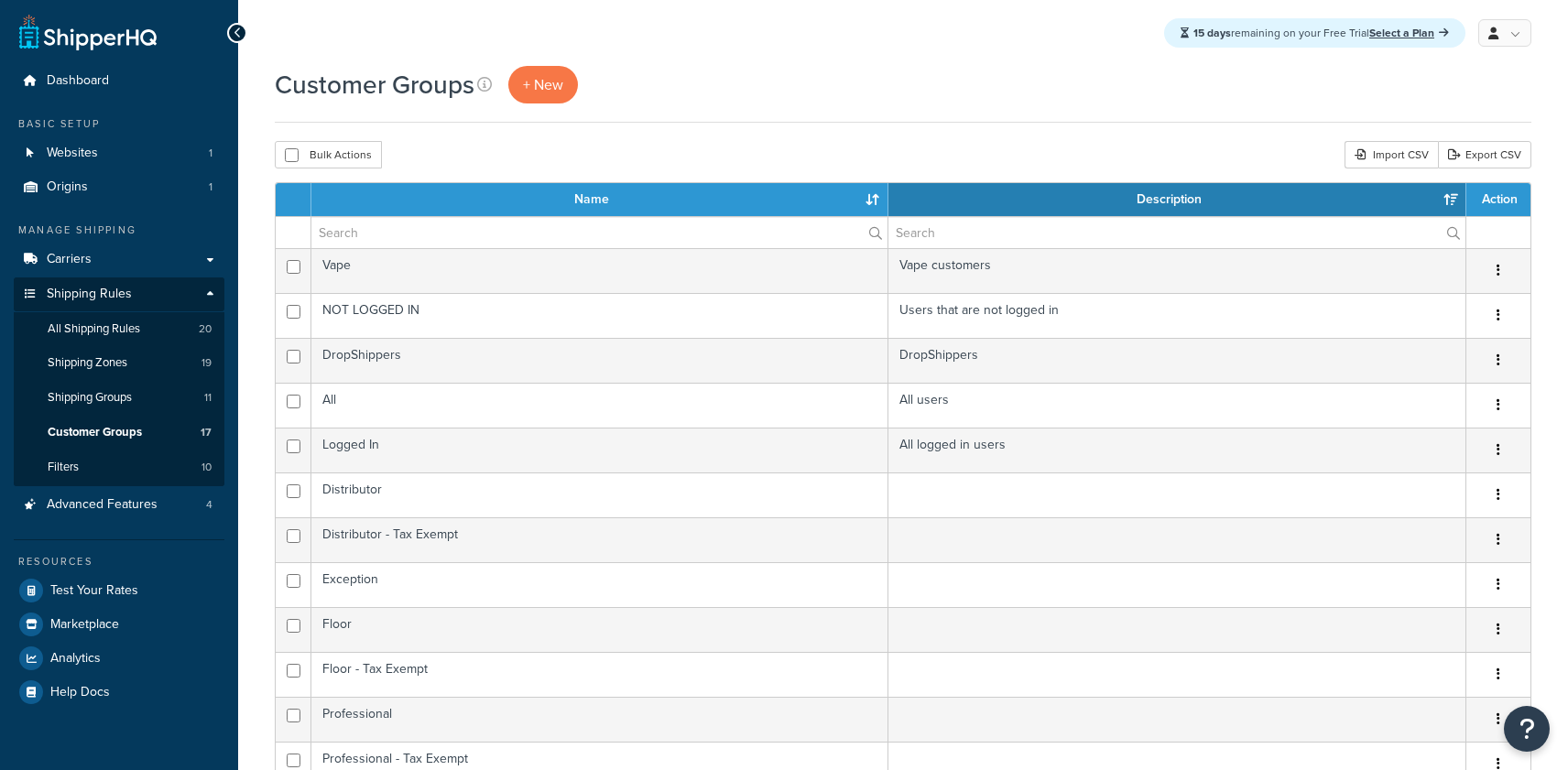
select select "15"
click at [129, 324] on span "All Shipping Rules" at bounding box center [94, 329] width 93 height 16
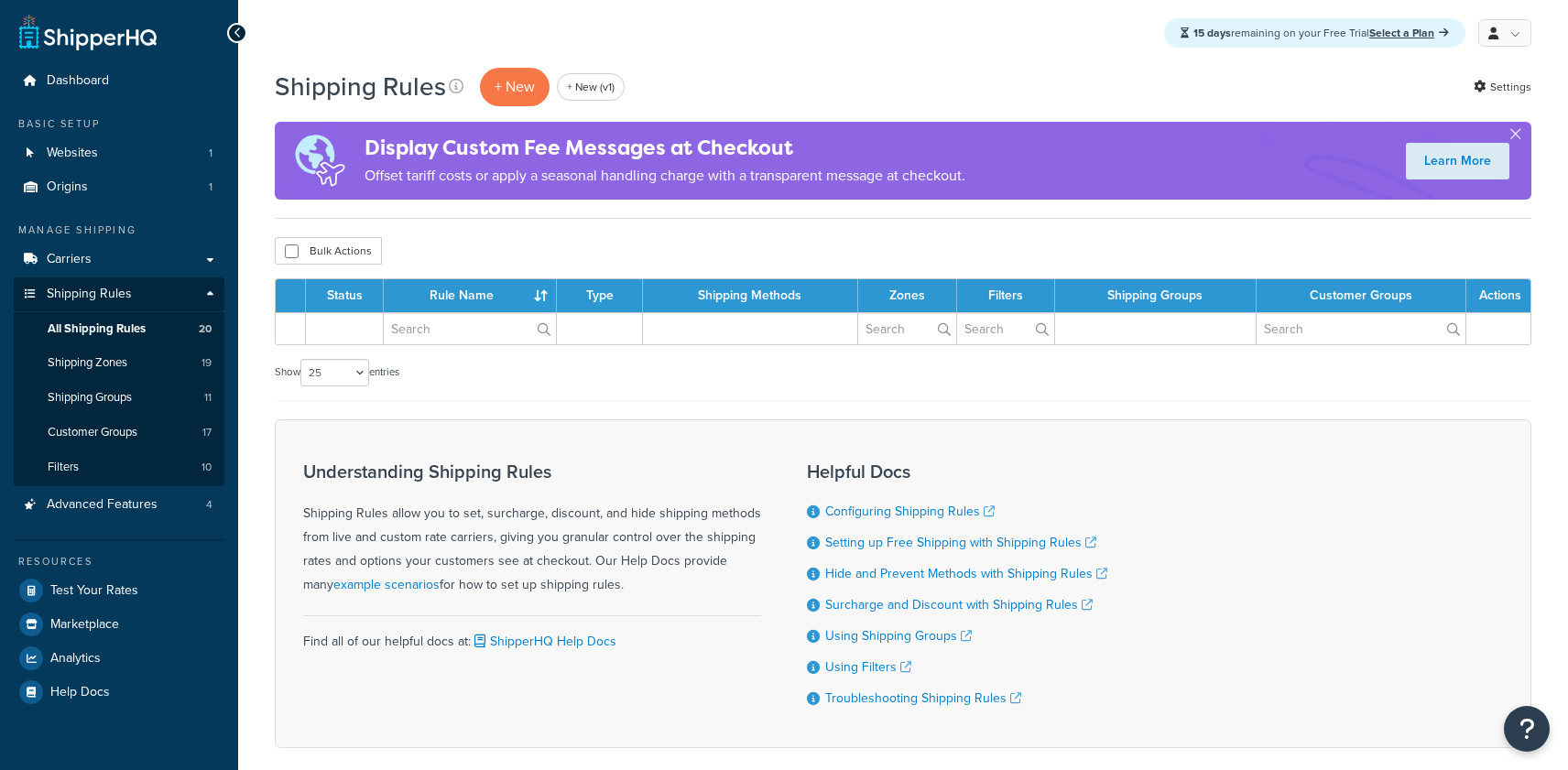
select select "25"
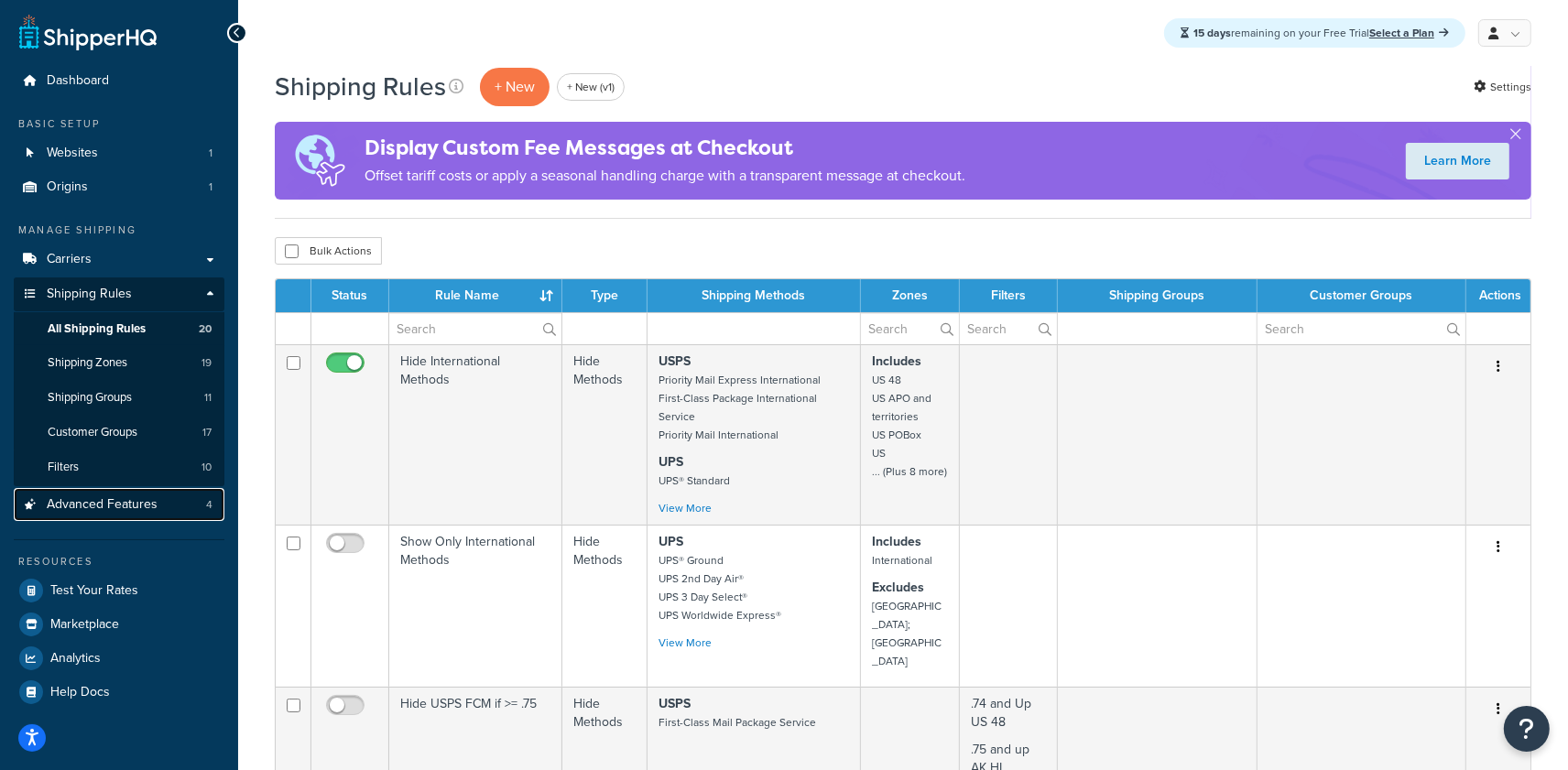
click at [108, 498] on span "Advanced Features" at bounding box center [102, 504] width 111 height 16
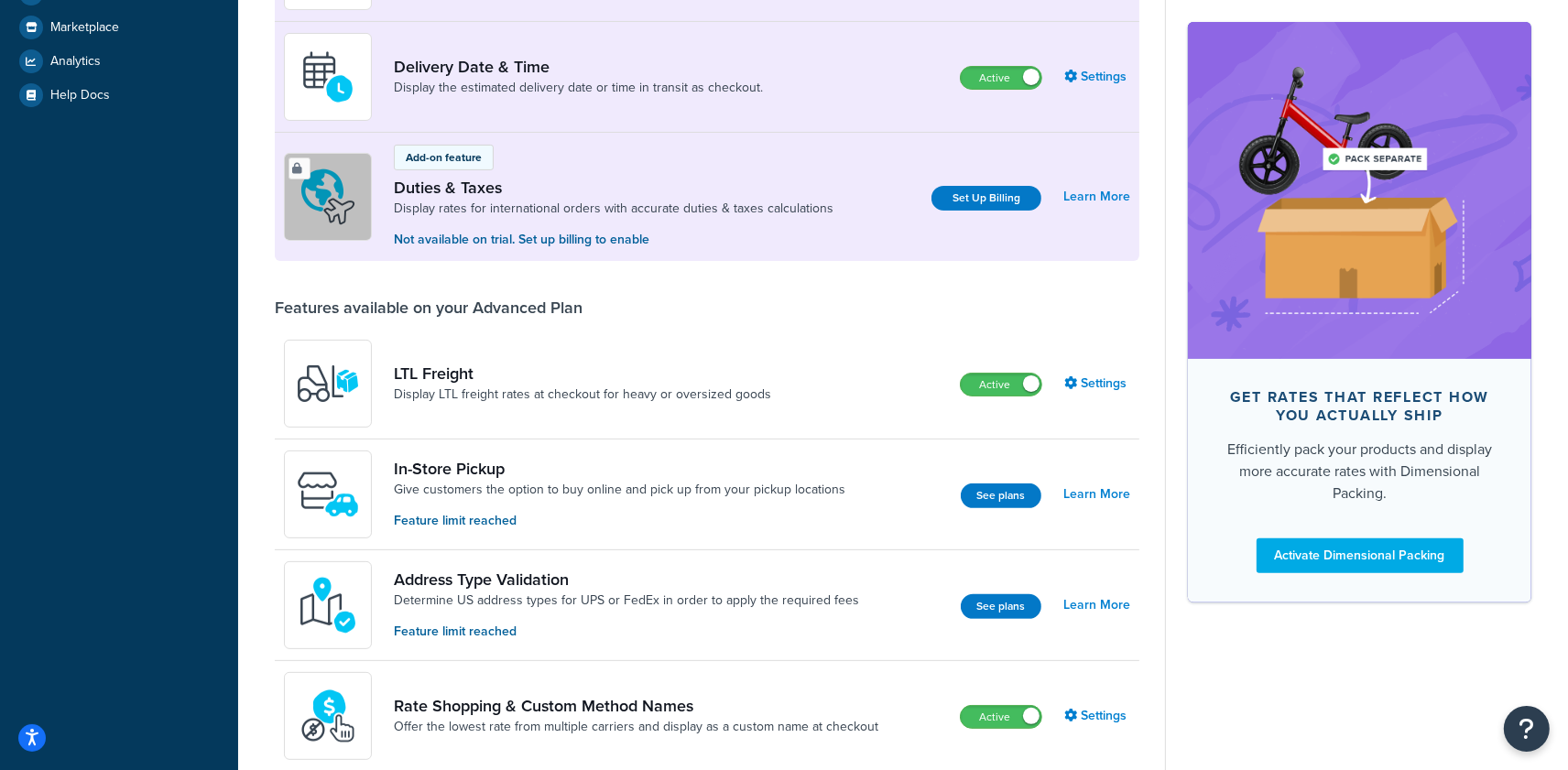
scroll to position [223, 0]
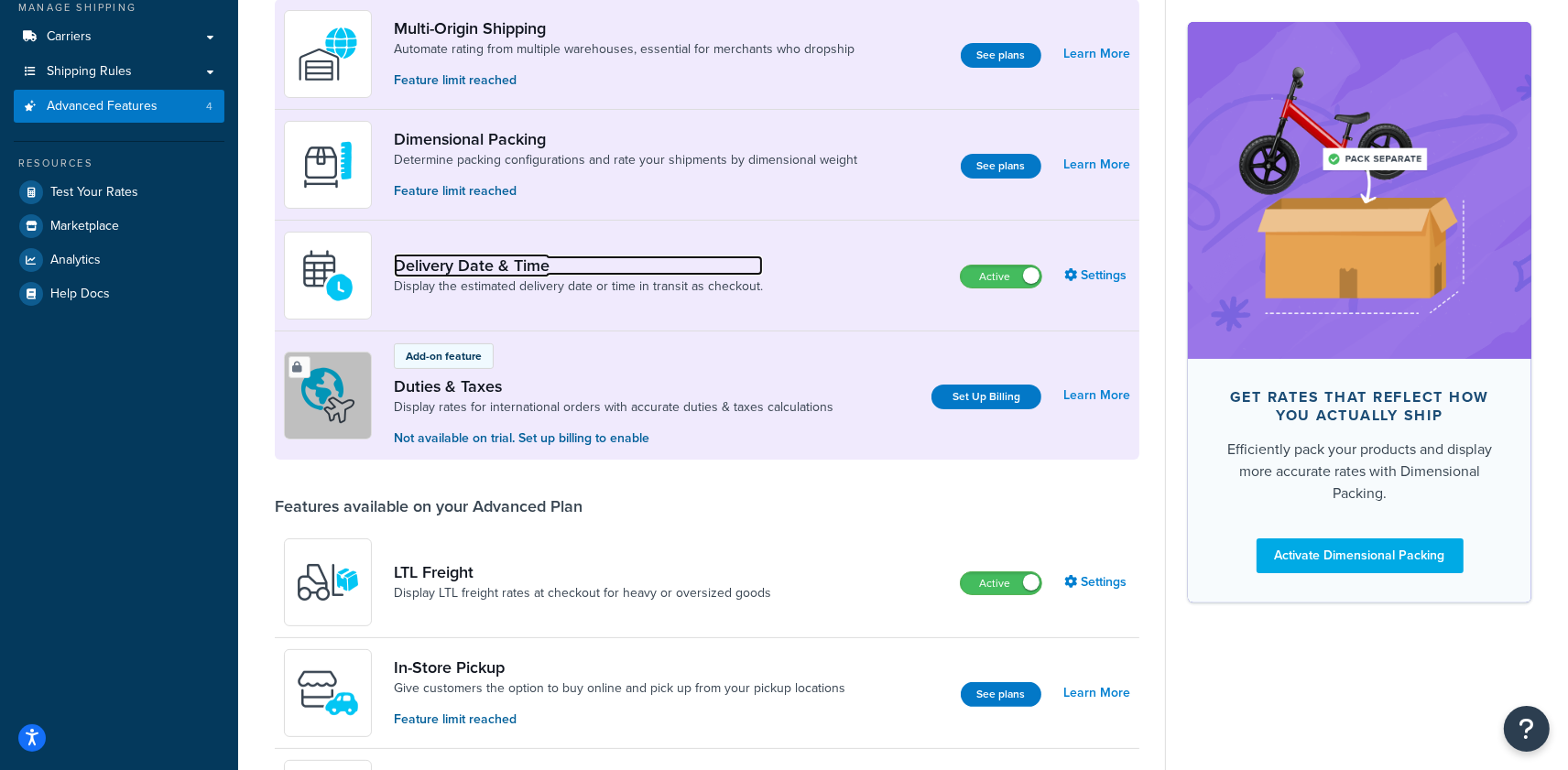
click at [522, 265] on link "Delivery Date & Time" at bounding box center [579, 266] width 370 height 20
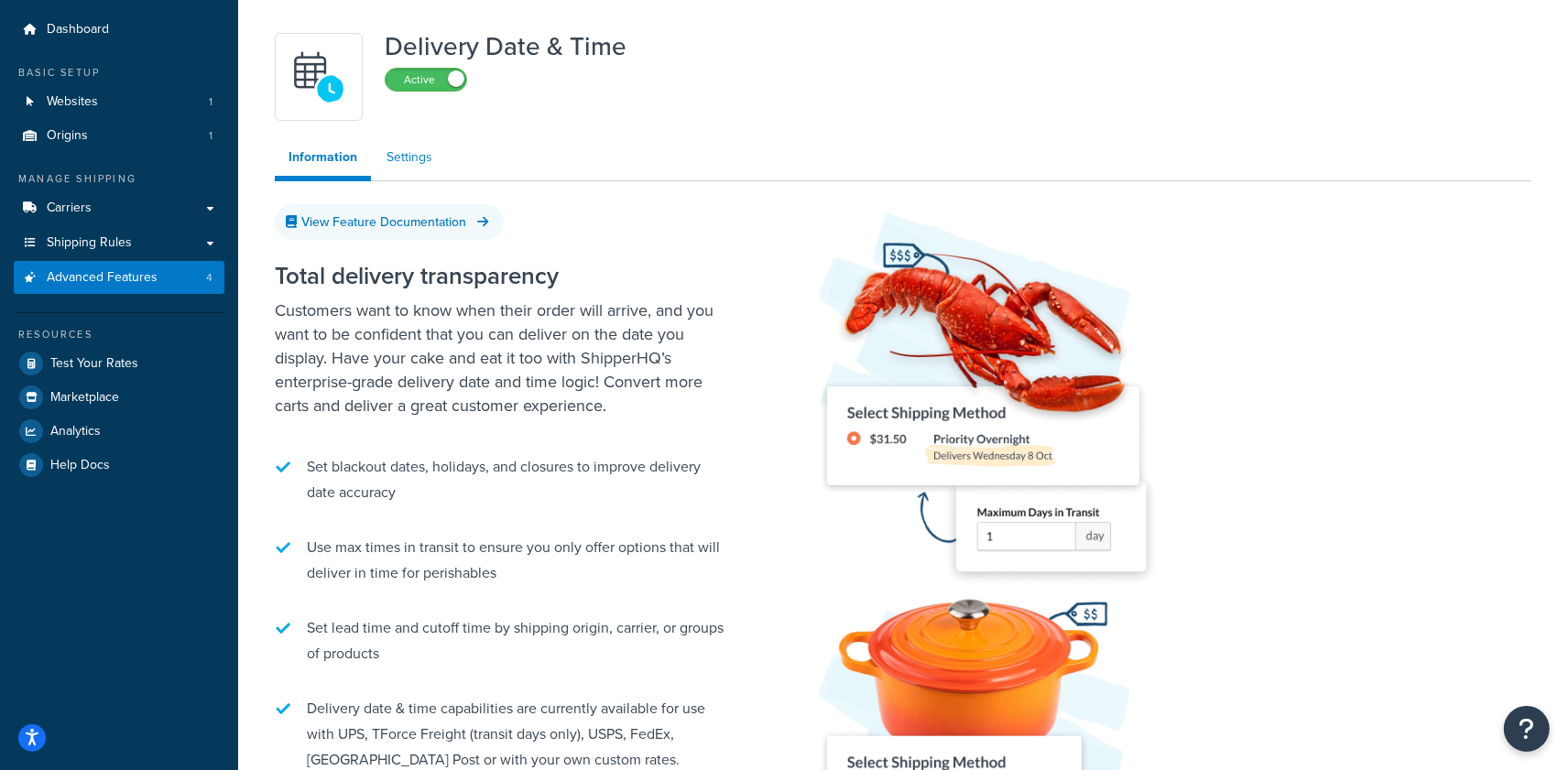
scroll to position [58, 0]
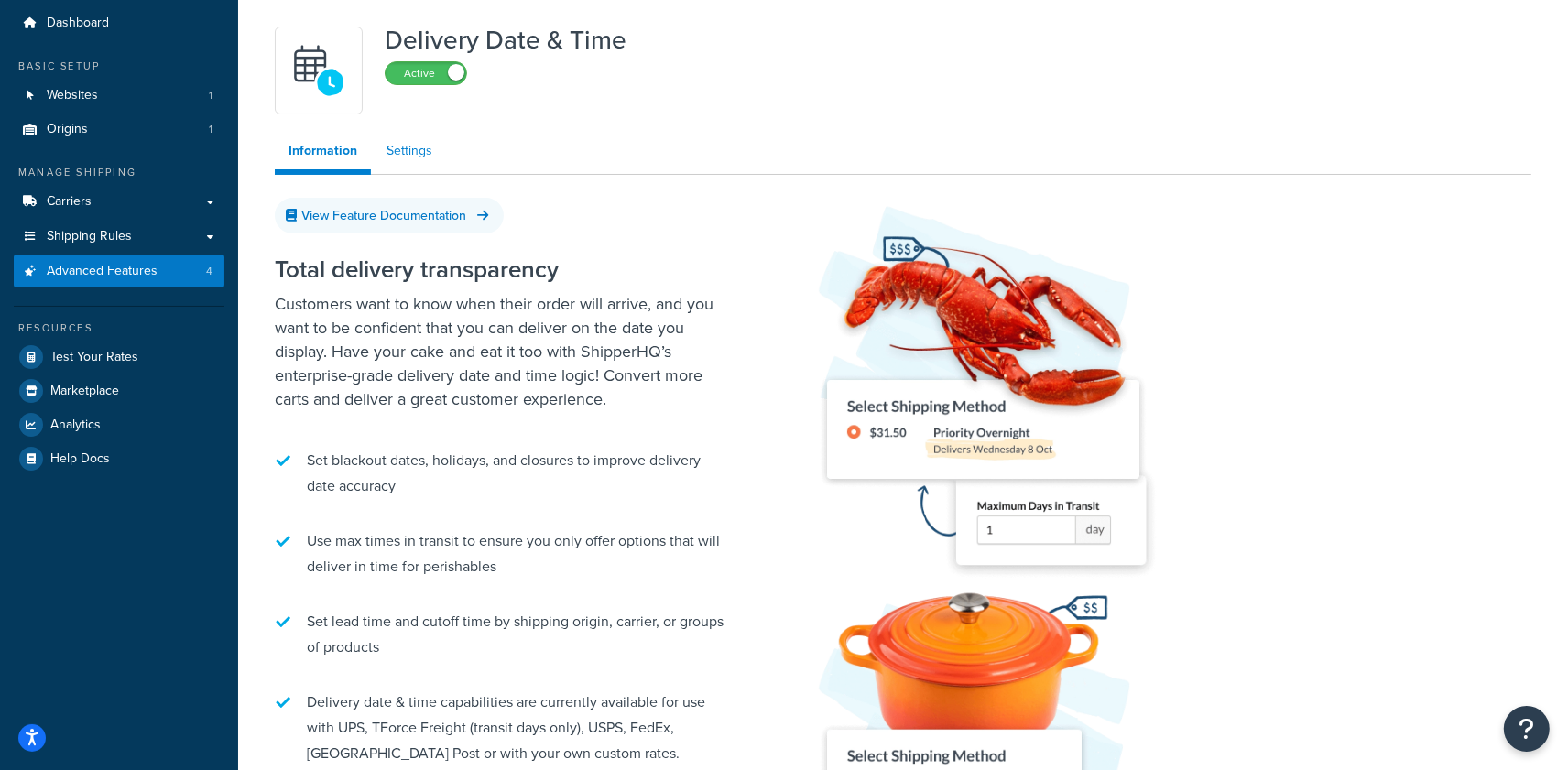
click at [407, 140] on link "Settings" at bounding box center [410, 151] width 73 height 37
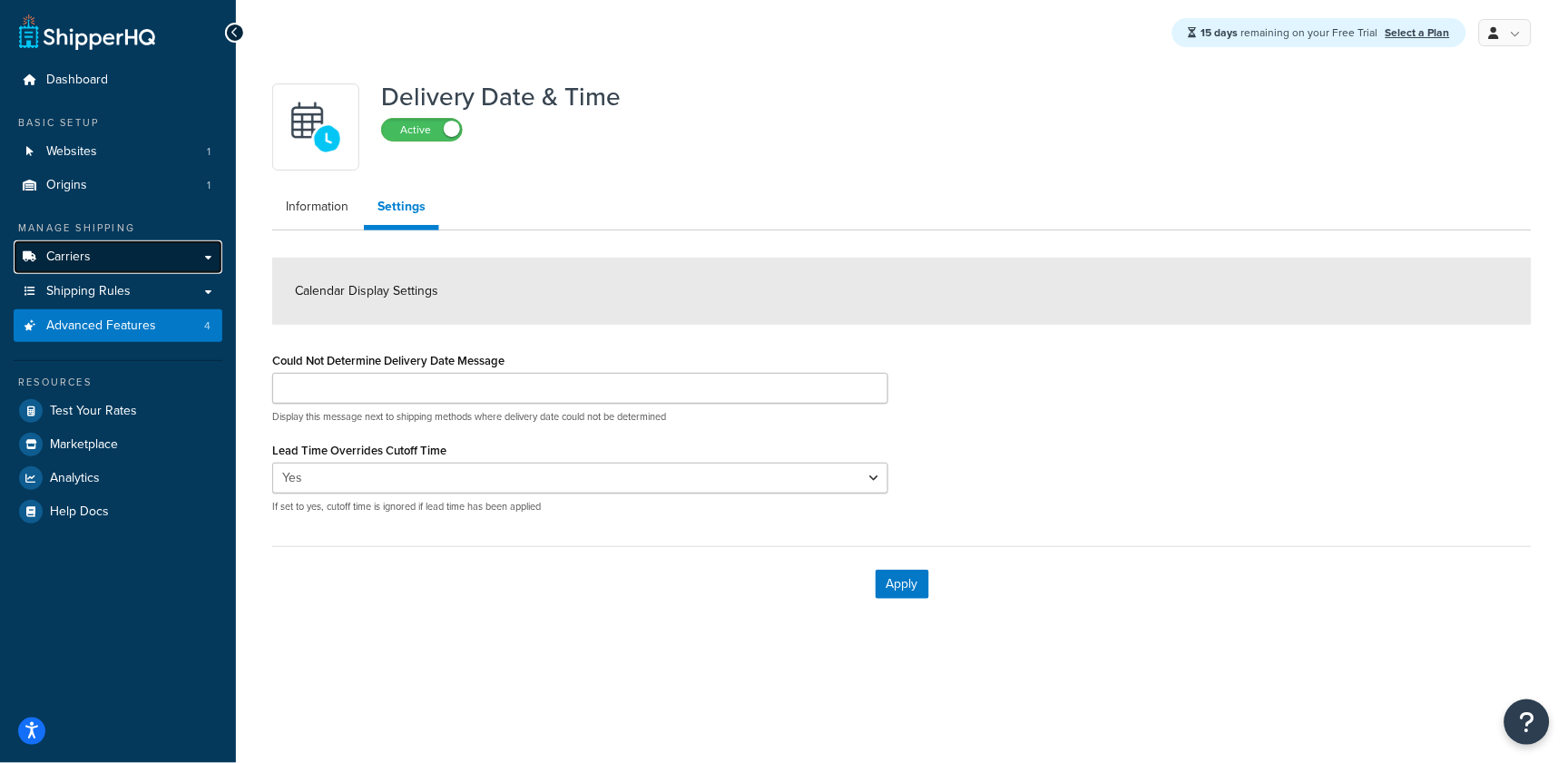
click at [117, 250] on link "Carriers" at bounding box center [118, 257] width 209 height 34
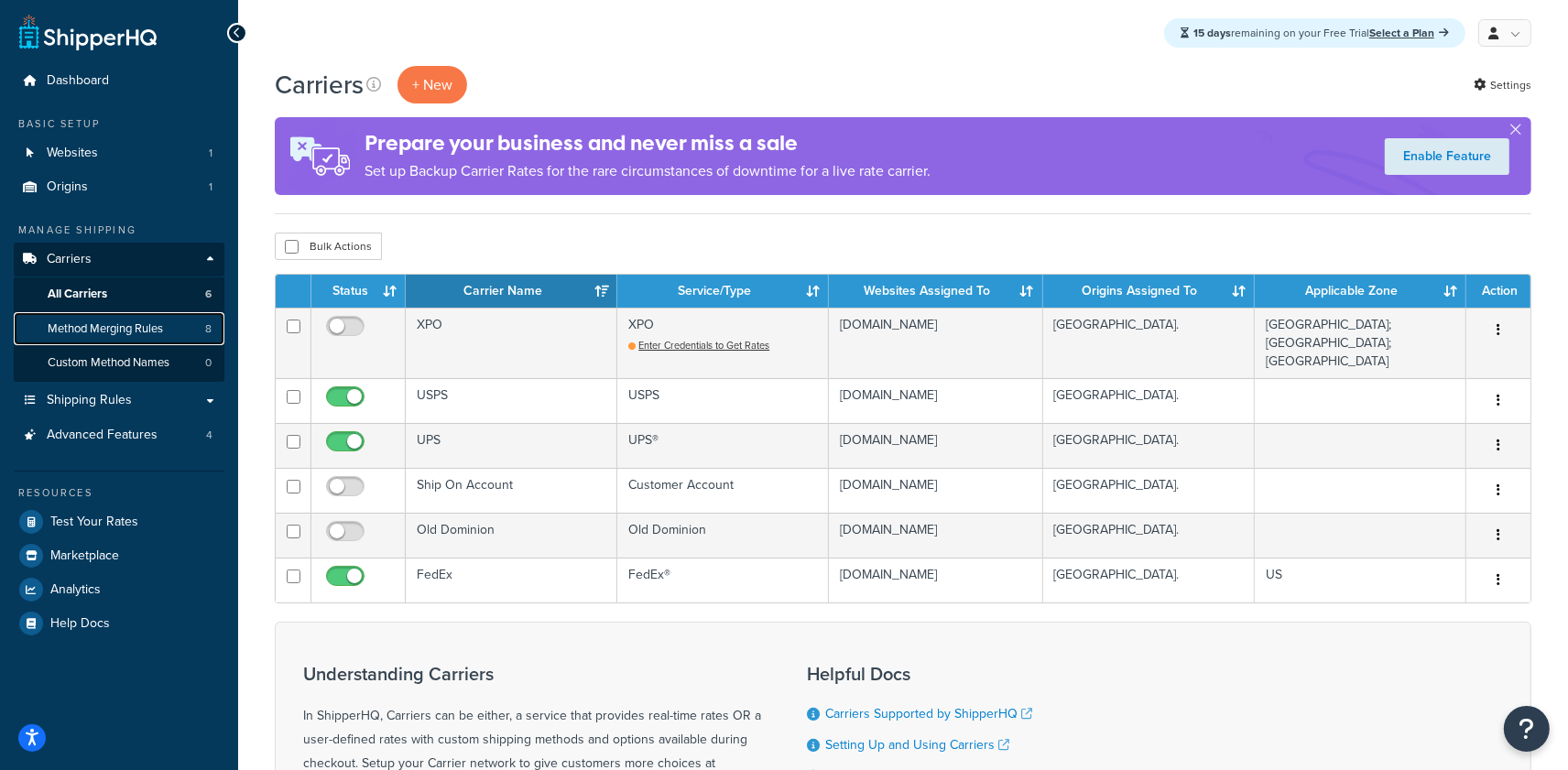
click at [99, 322] on span "Method Merging Rules" at bounding box center [105, 329] width 116 height 16
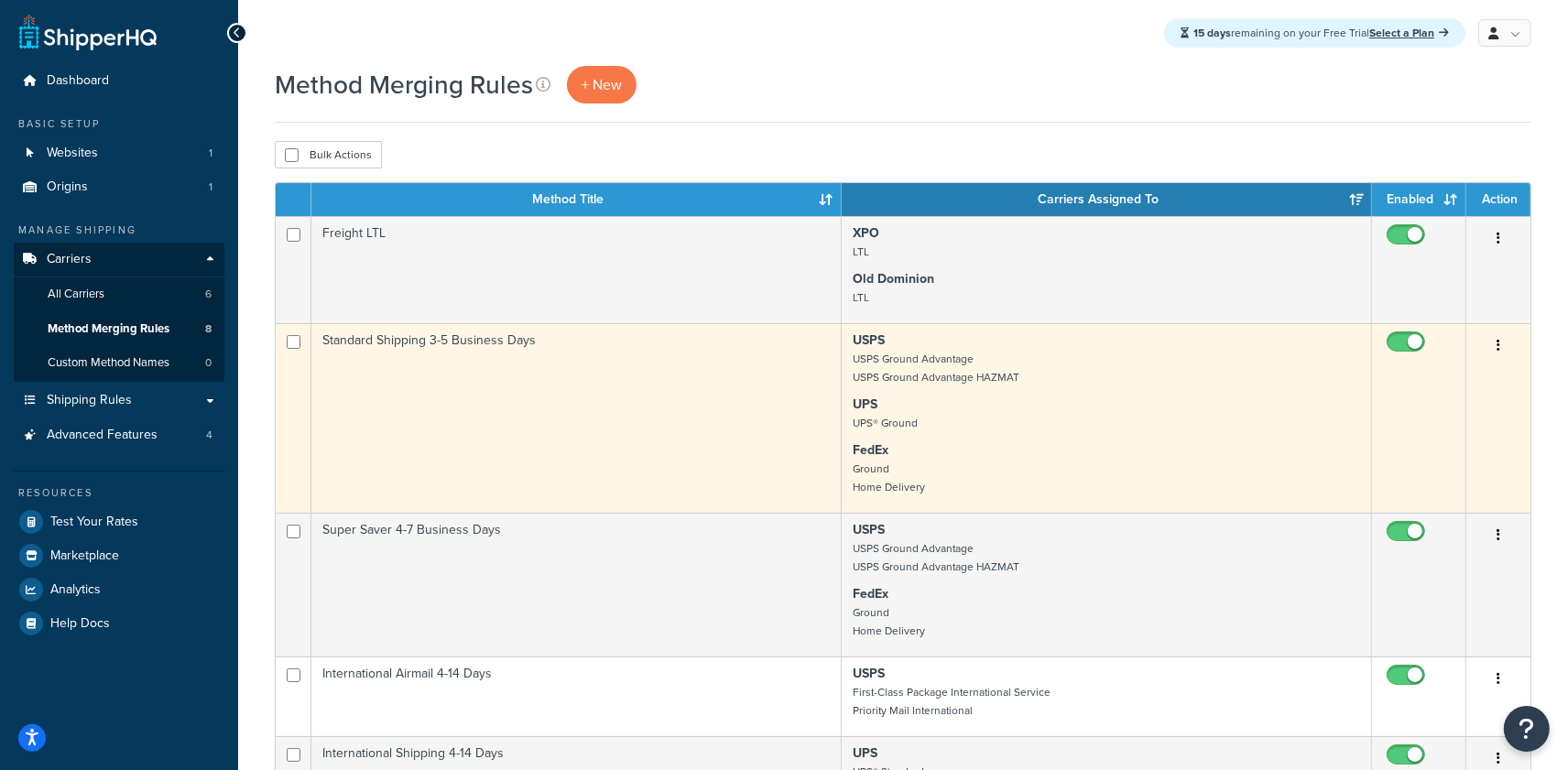
click at [687, 438] on td "Standard Shipping 3-5 Business Days" at bounding box center [577, 418] width 530 height 190
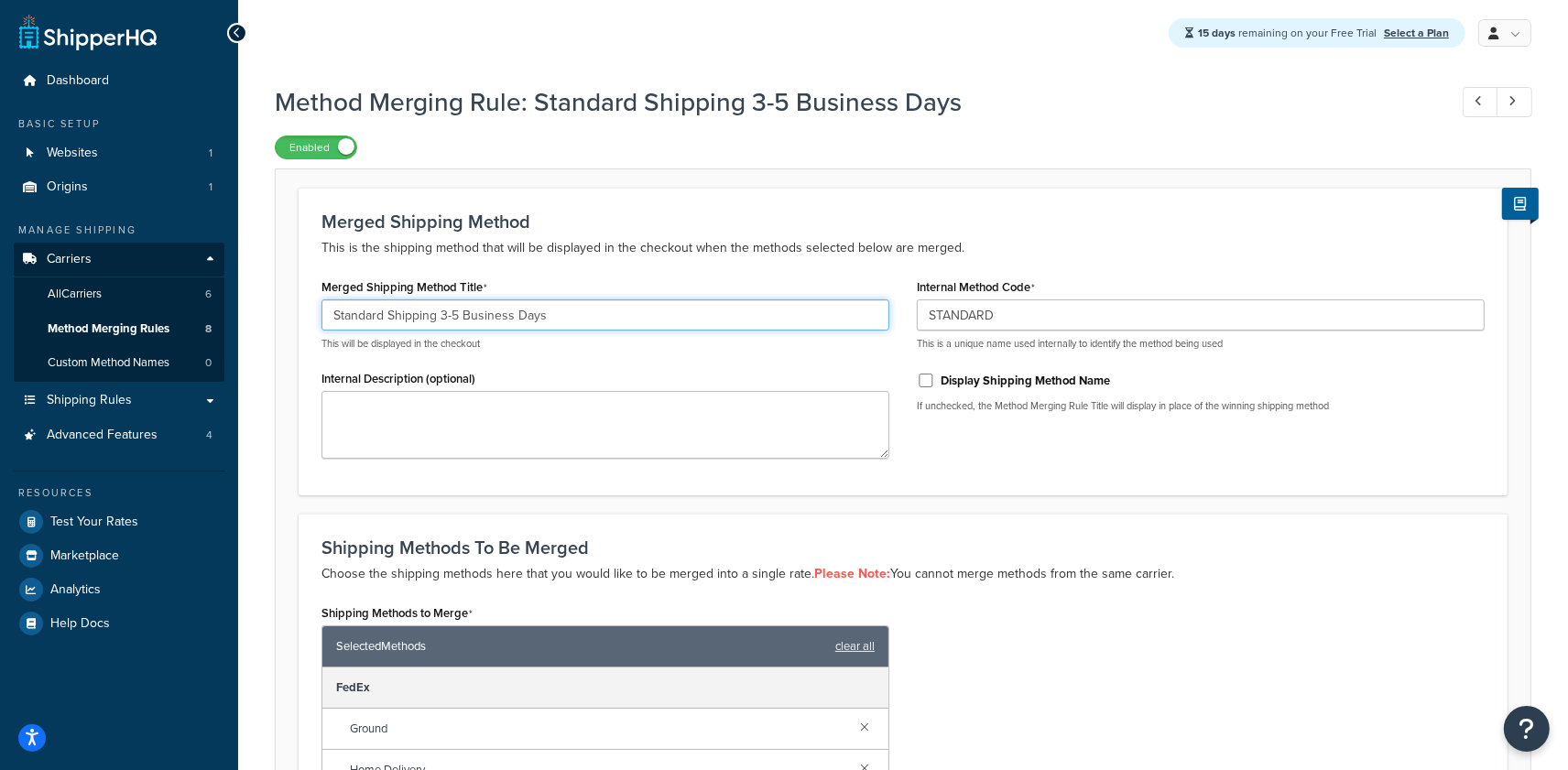
drag, startPoint x: 330, startPoint y: 314, endPoint x: 543, endPoint y: 324, distance: 213.2
click at [543, 324] on input "Standard Shipping 3-5 Business Days" at bounding box center [605, 315] width 568 height 31
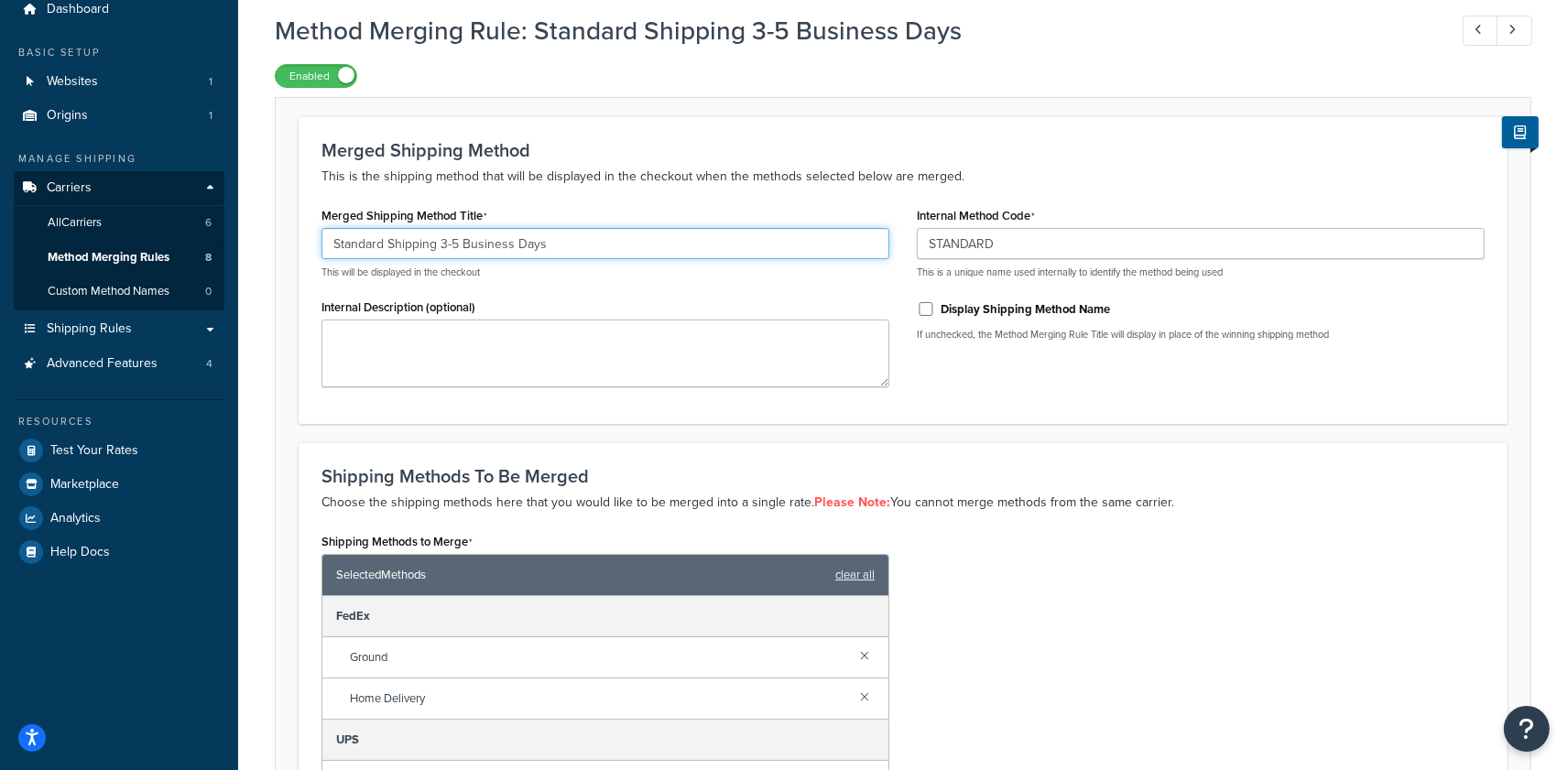
scroll to position [70, 0]
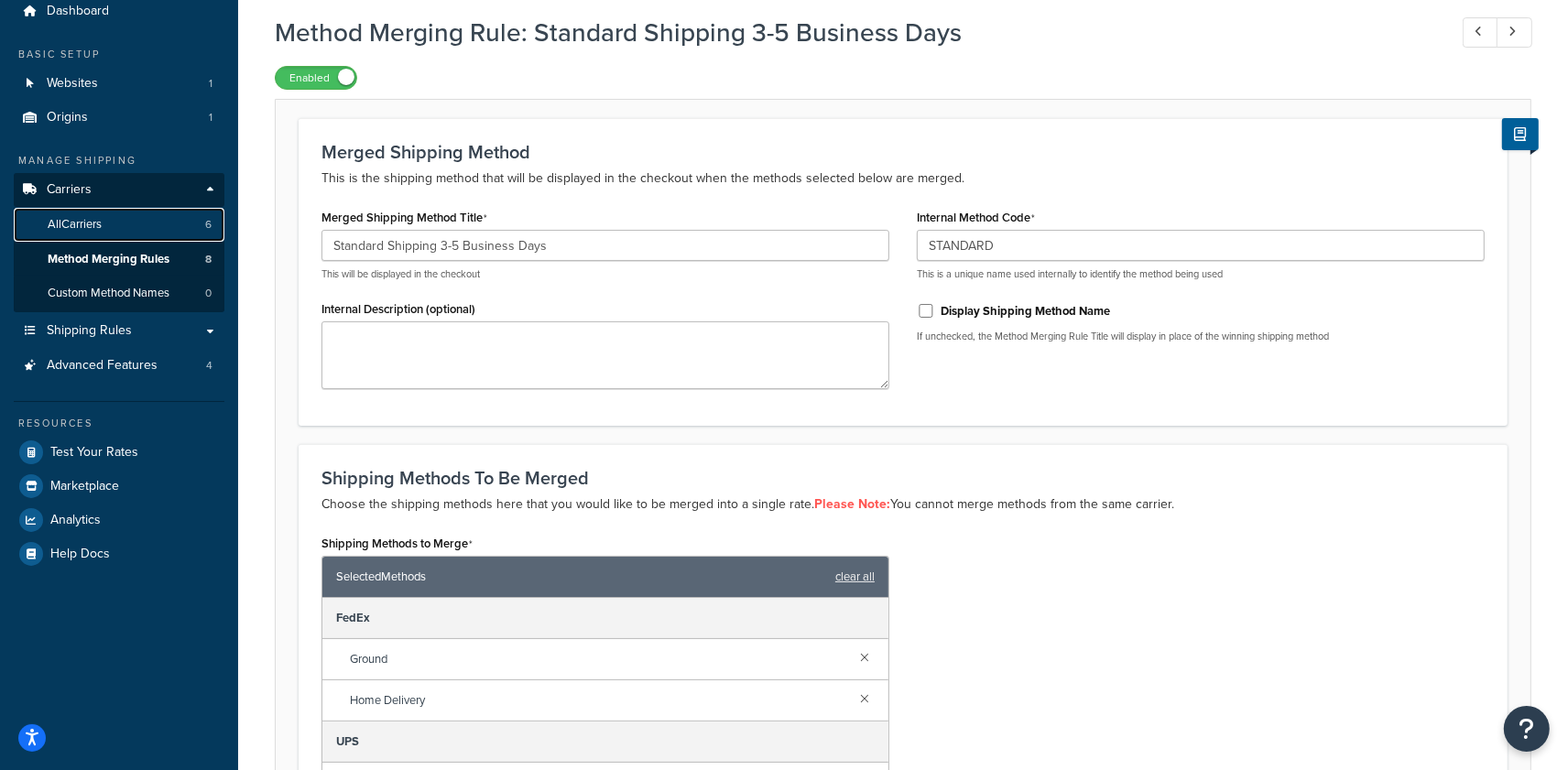
click at [86, 222] on span "All Carriers" at bounding box center [74, 225] width 54 height 16
click at [127, 226] on link "All Carriers 6" at bounding box center [119, 225] width 211 height 34
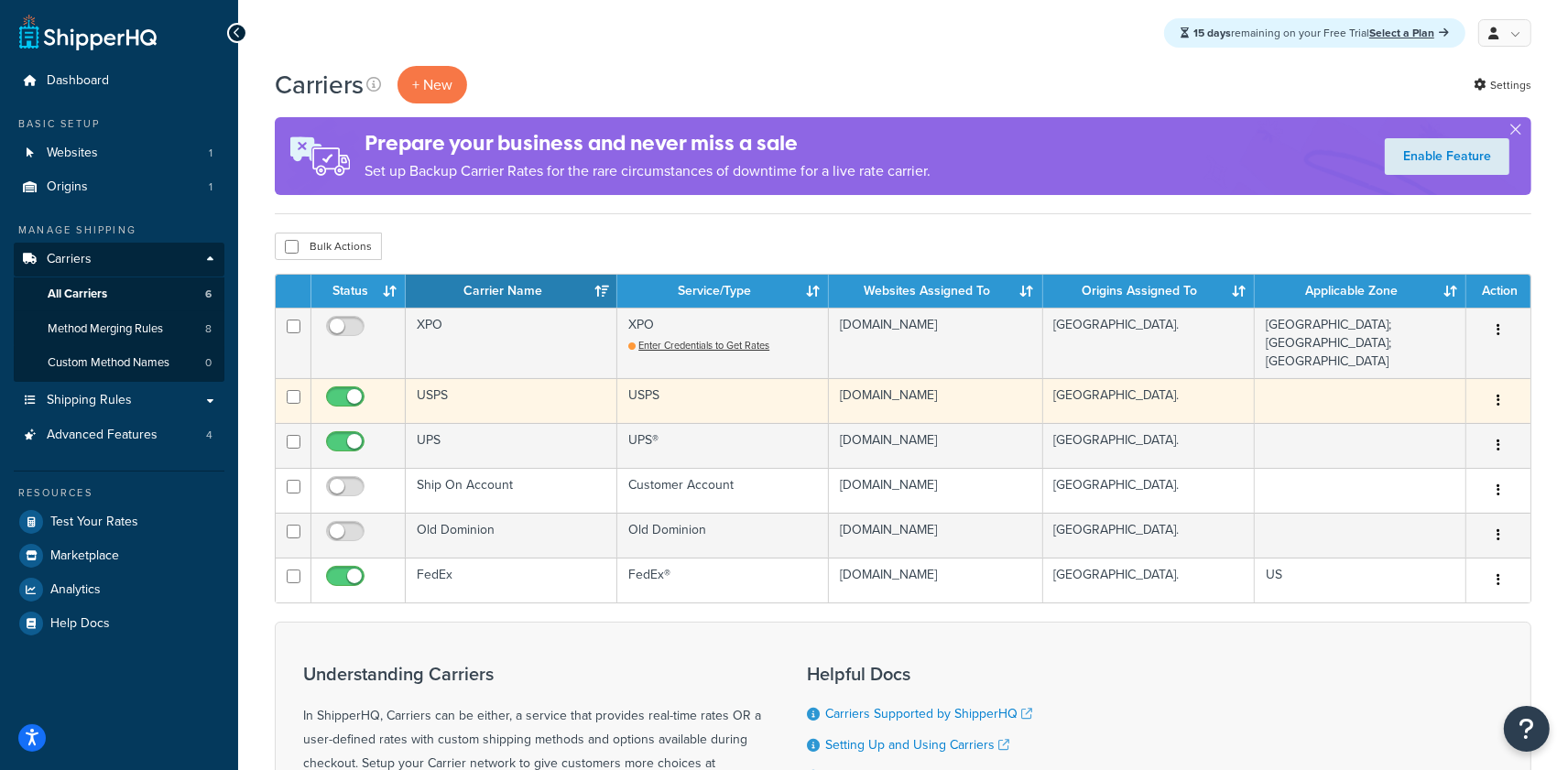
click at [494, 396] on td "USPS" at bounding box center [512, 401] width 212 height 45
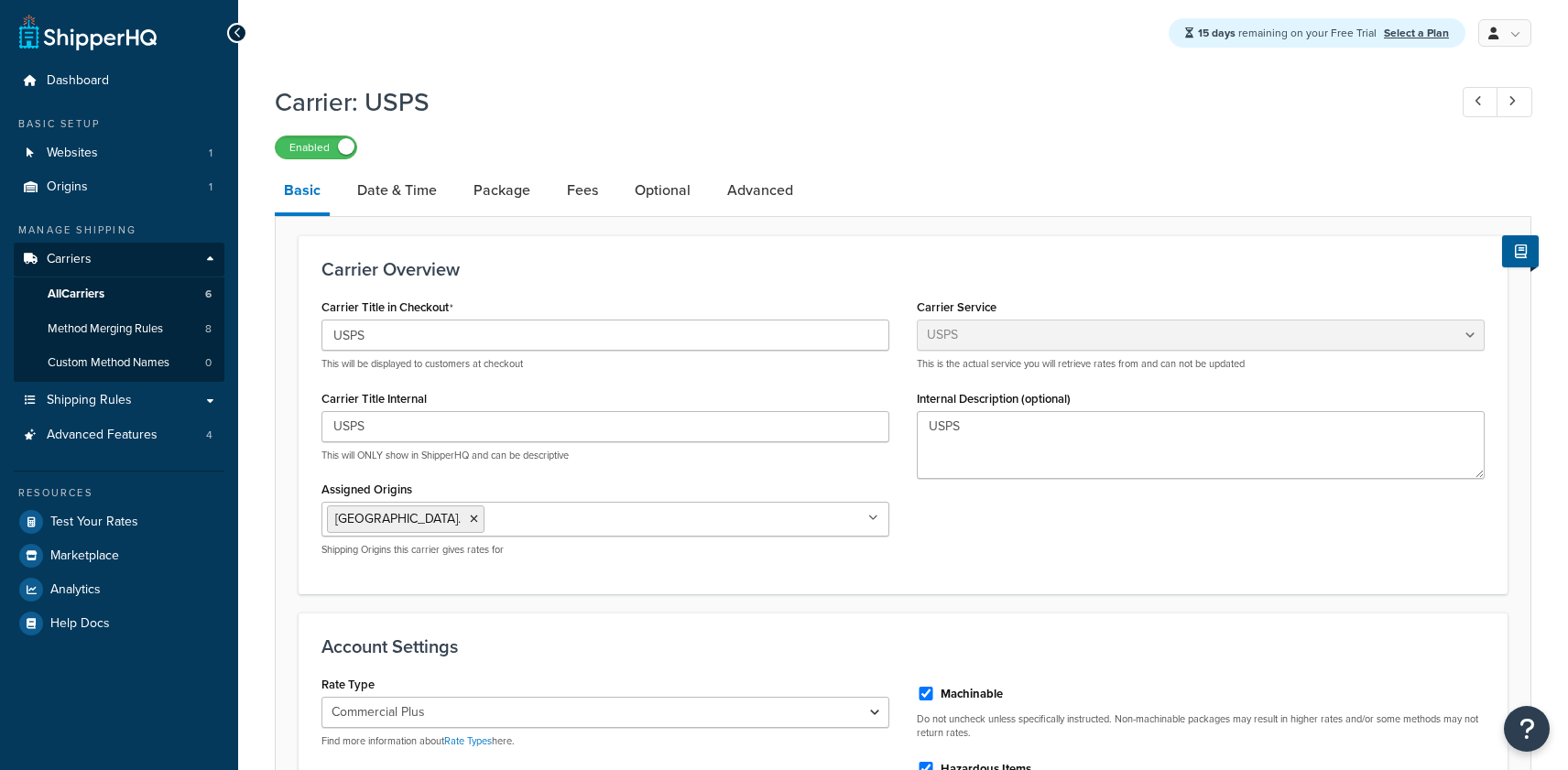
select select "usps"
select select "PLUS"
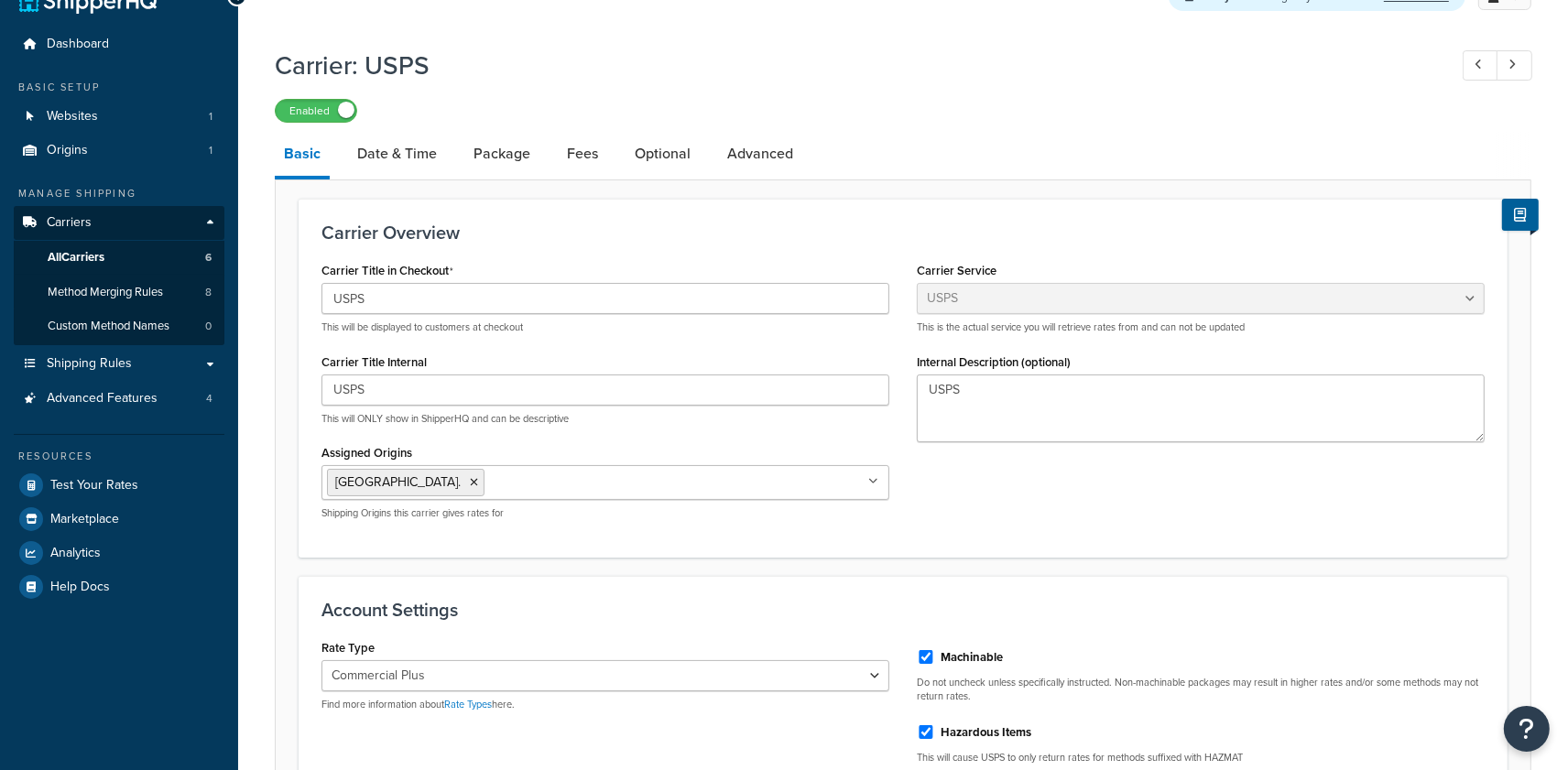
scroll to position [82, 0]
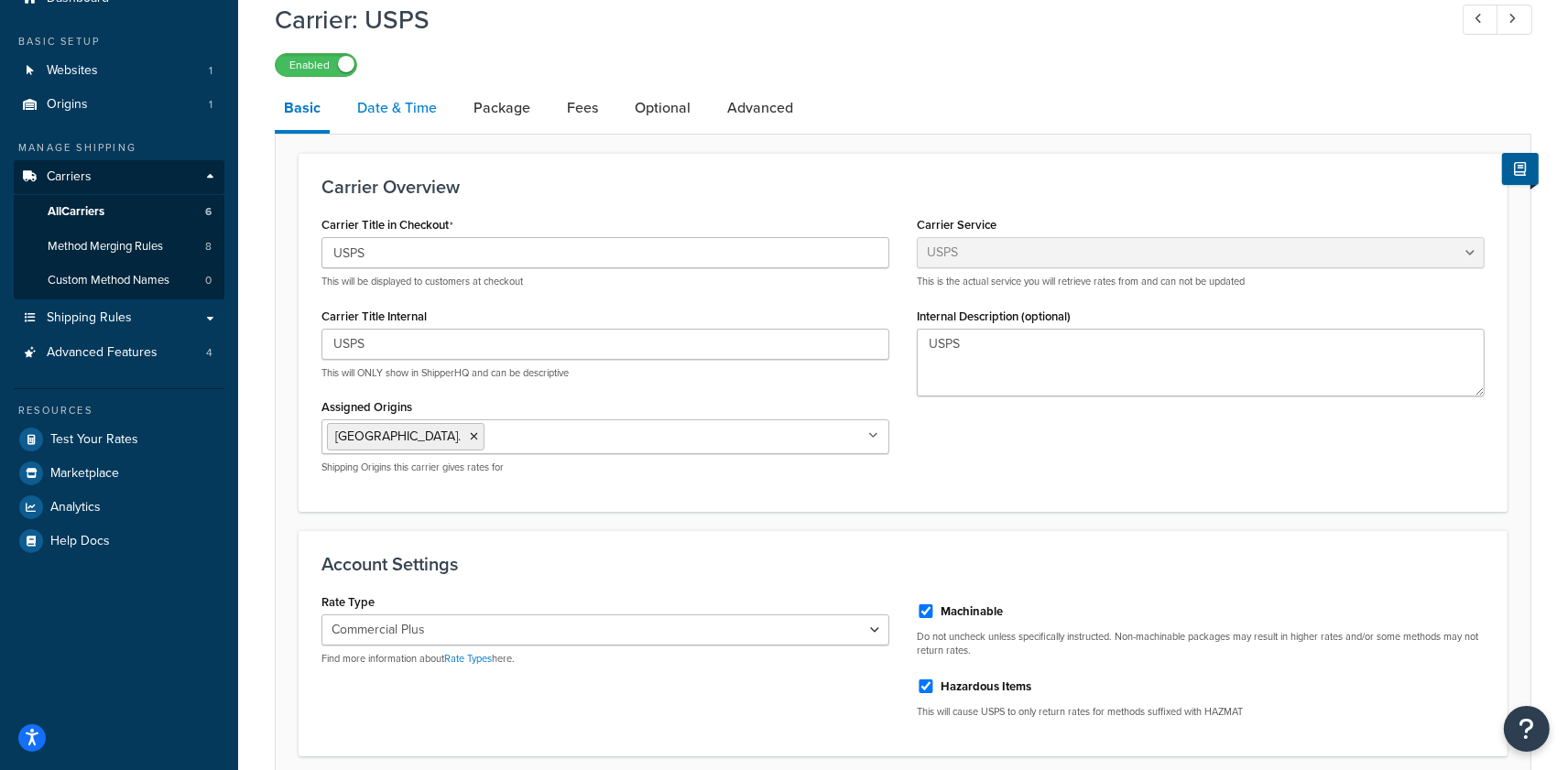
click at [405, 122] on link "Date & Time" at bounding box center [397, 108] width 98 height 44
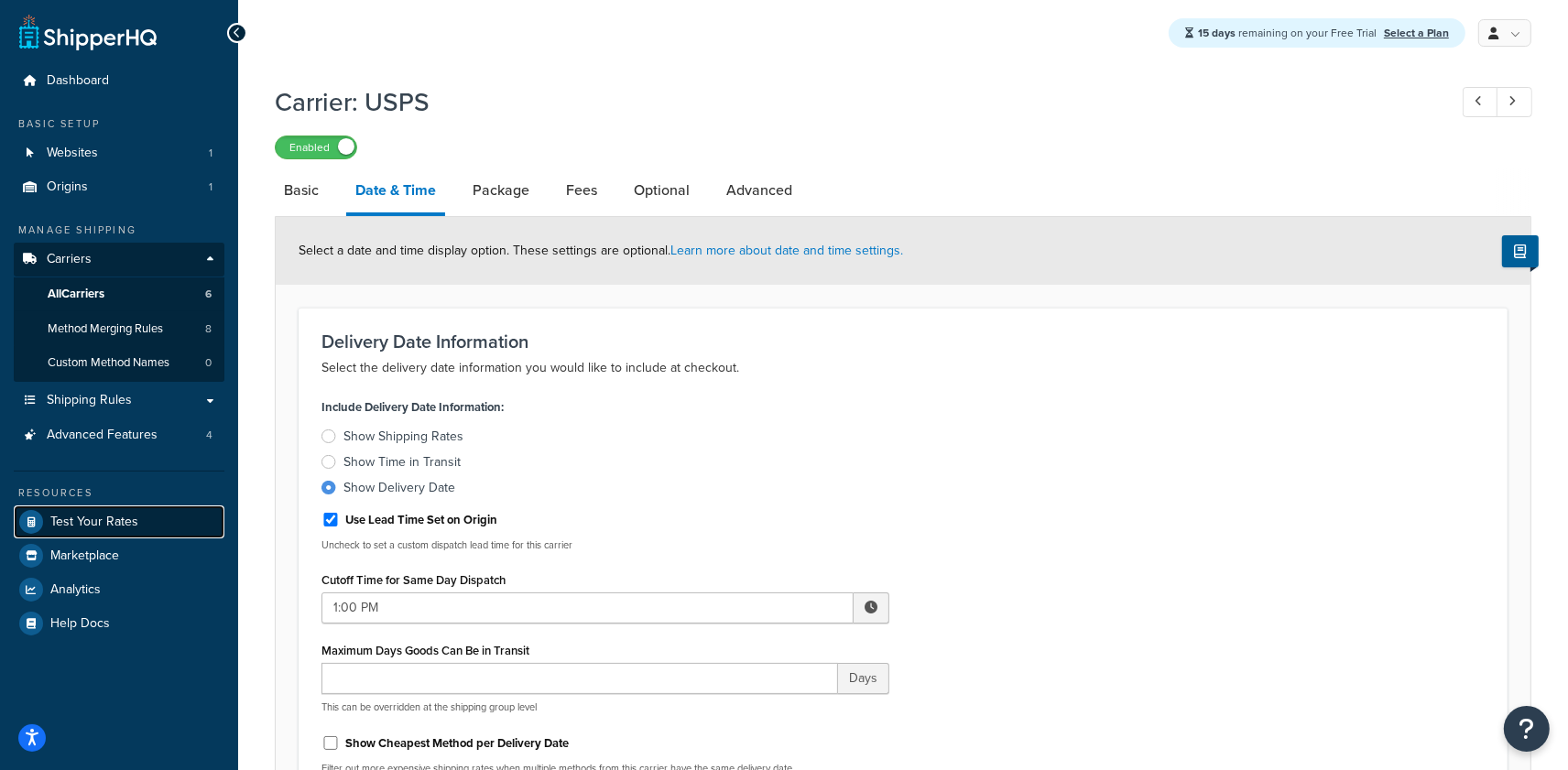
click at [106, 517] on span "Test Your Rates" at bounding box center [94, 522] width 88 height 16
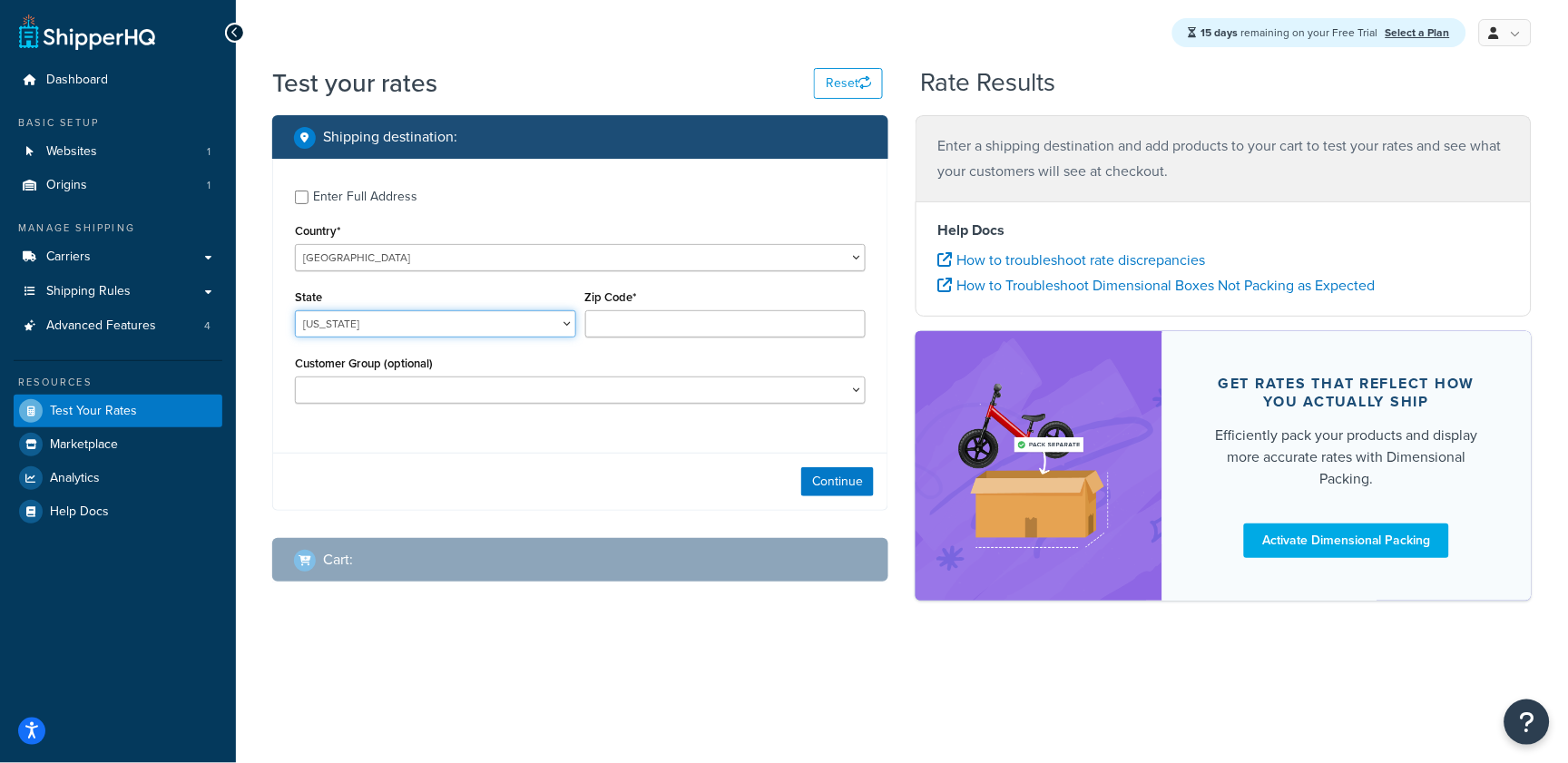
click at [382, 326] on select "Alabama Alaska American Samoa Arizona Arkansas Armed Forces Americas Armed Forc…" at bounding box center [436, 324] width 282 height 27
select select "TX"
click at [295, 312] on select "Alabama Alaska American Samoa Arizona Arkansas Armed Forces Americas Armed Forc…" at bounding box center [436, 324] width 282 height 27
click at [637, 327] on input "Zip Code*" at bounding box center [726, 324] width 282 height 27
type input "78739"
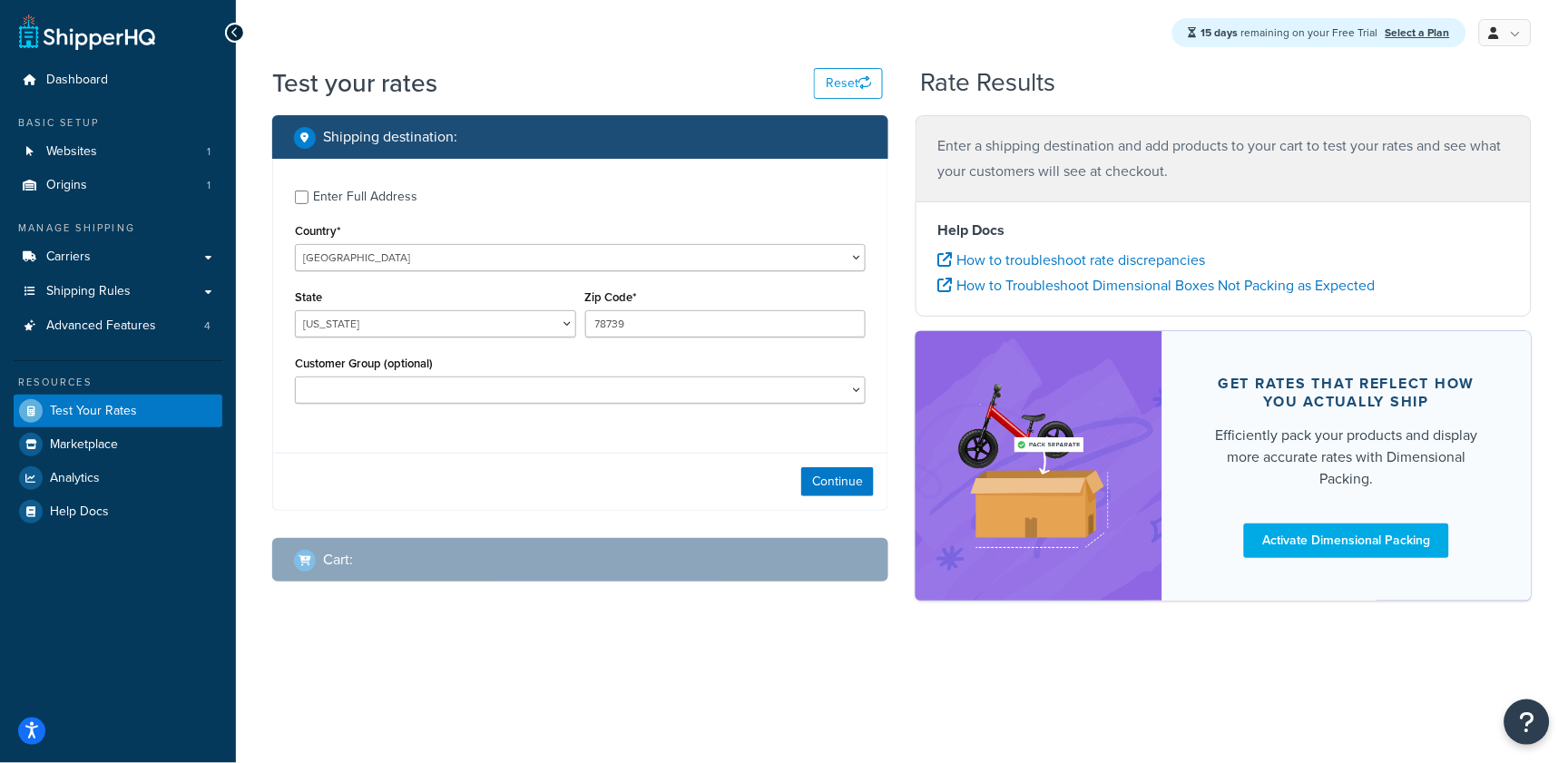
drag, startPoint x: 580, startPoint y: 479, endPoint x: 683, endPoint y: 471, distance: 103.3
click at [596, 476] on div "Continue" at bounding box center [581, 481] width 614 height 57
click at [832, 481] on button "Continue" at bounding box center [838, 481] width 73 height 29
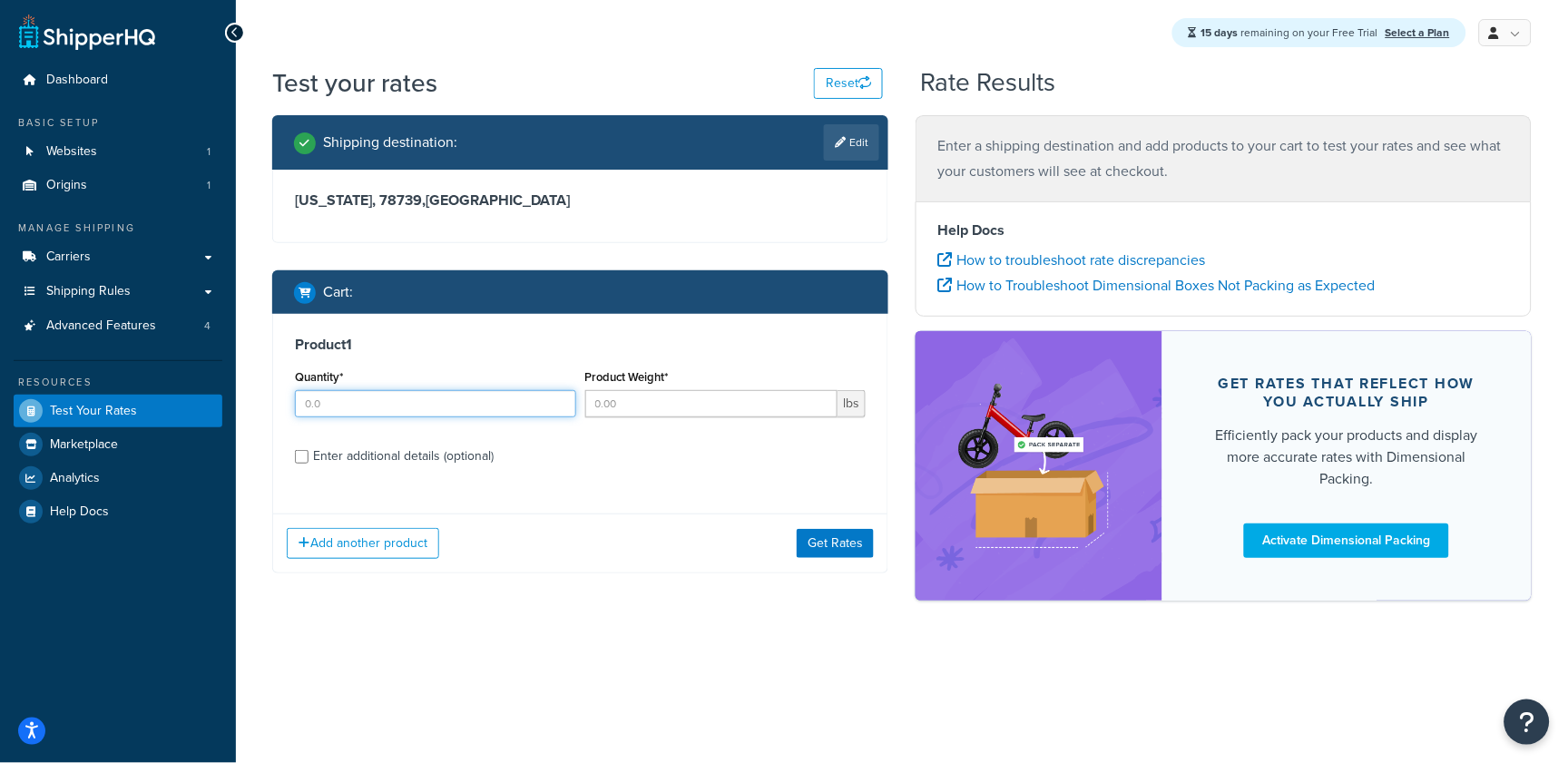
click at [393, 412] on input "Quantity*" at bounding box center [436, 404] width 282 height 27
type input "1"
click at [631, 396] on input "Product Weight*" at bounding box center [711, 404] width 253 height 27
type input "8"
click at [394, 462] on div "Enter additional details (optional)" at bounding box center [403, 456] width 181 height 25
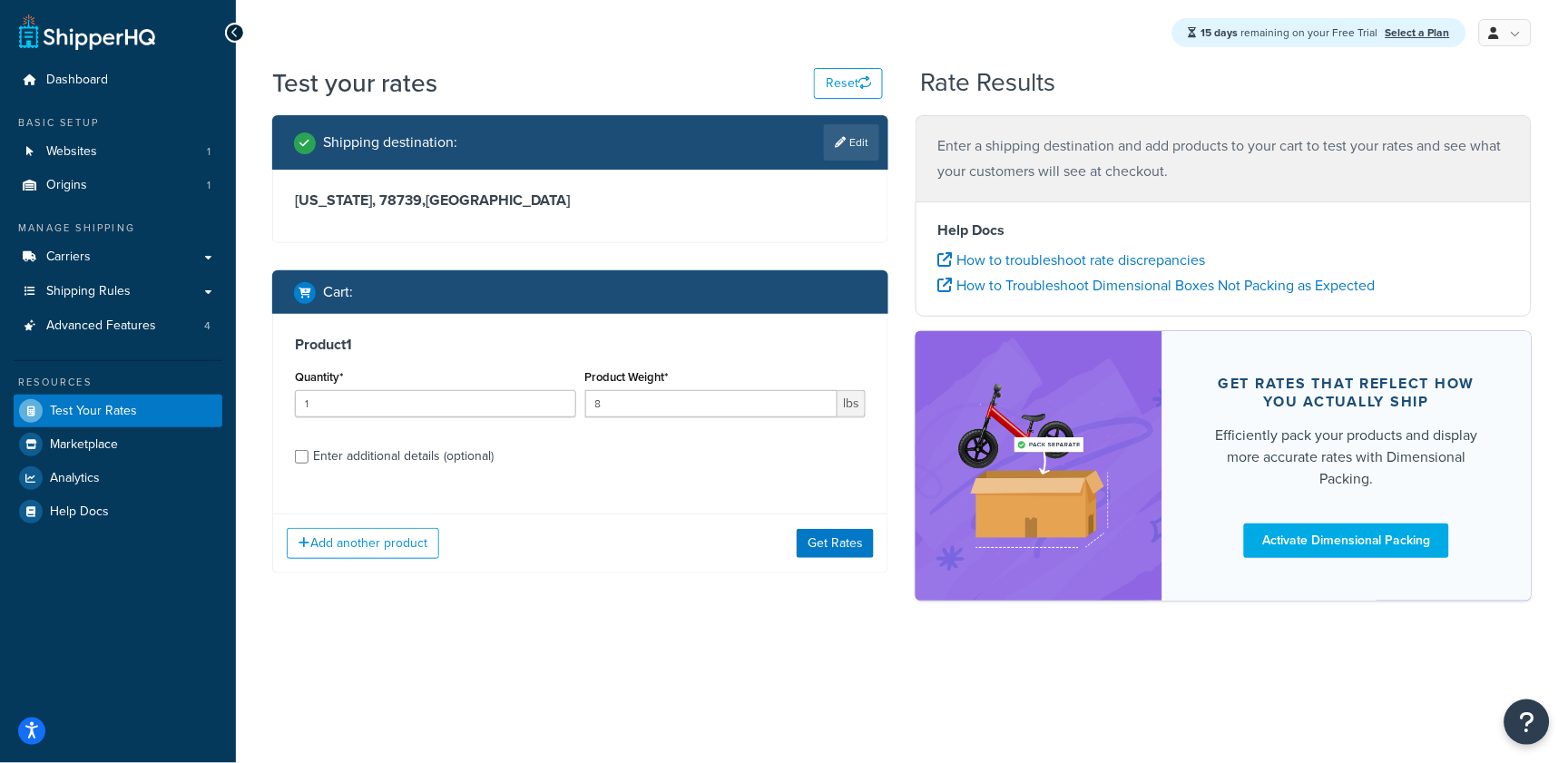
click at [366, 459] on div "Enter additional details (optional)" at bounding box center [403, 456] width 181 height 25
click at [309, 459] on input "Enter additional details (optional)" at bounding box center [302, 456] width 14 height 14
checkbox input "true"
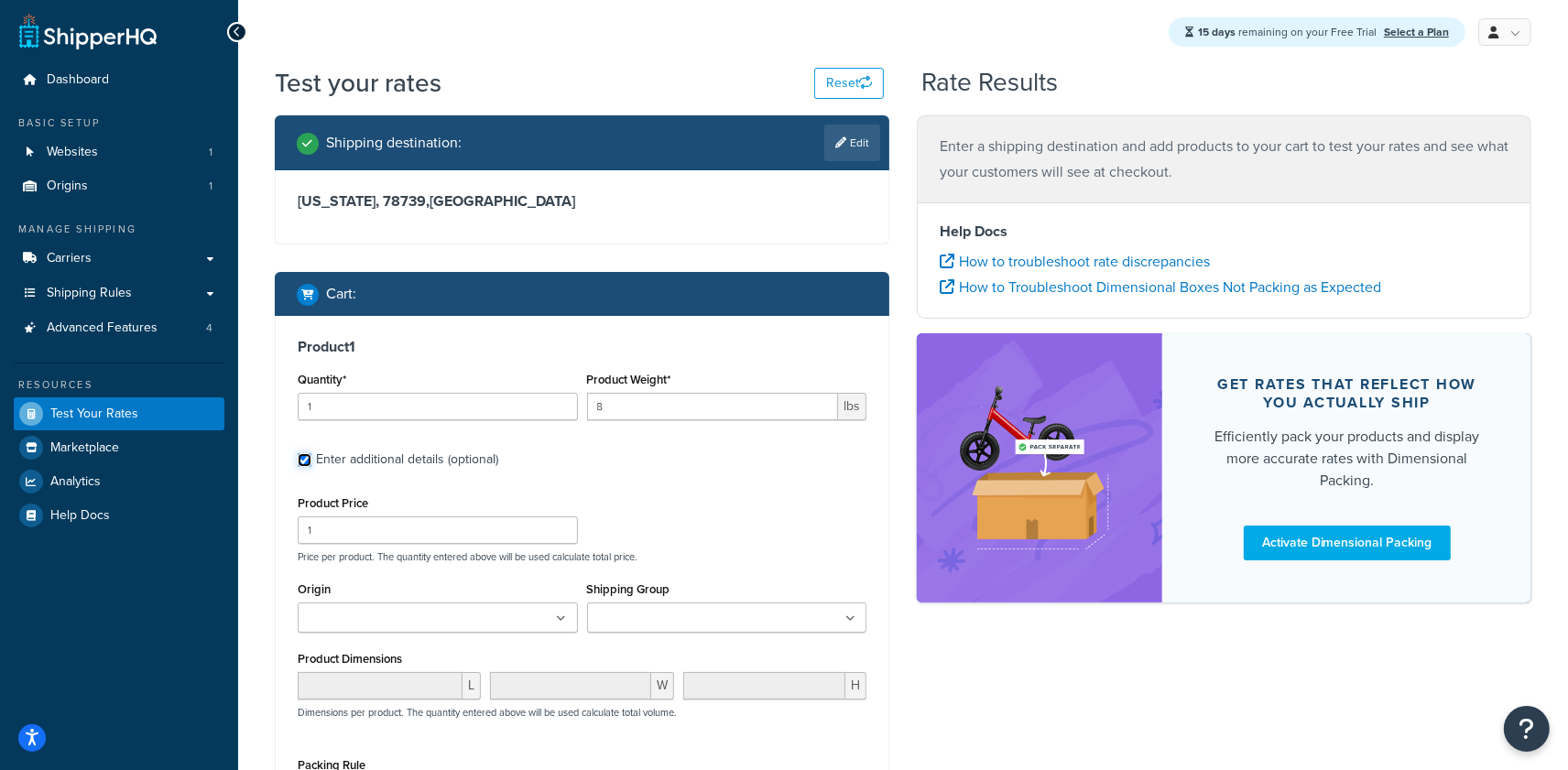
scroll to position [46, 0]
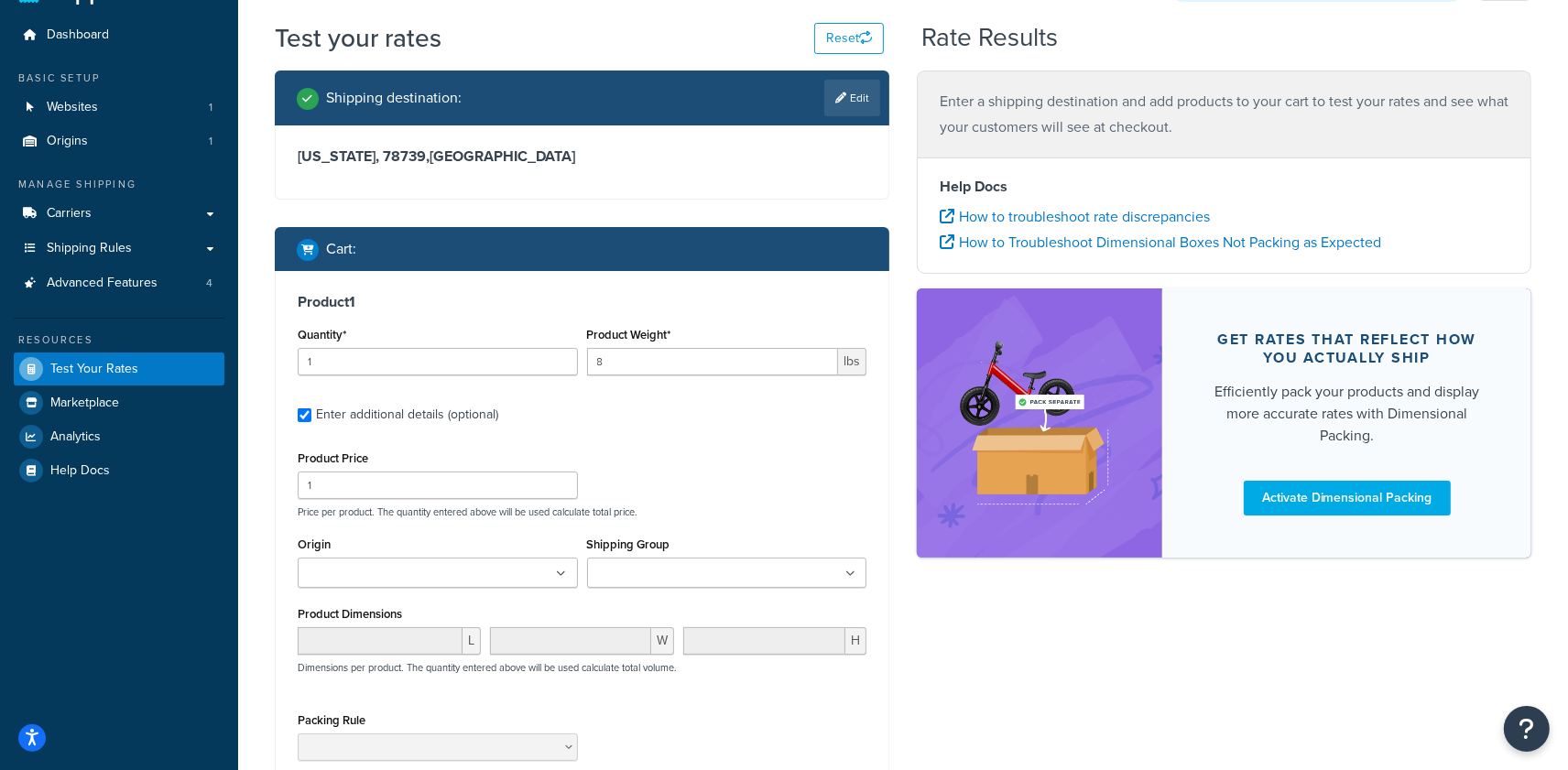
click at [632, 568] on input "Shipping Group" at bounding box center [673, 574] width 162 height 20
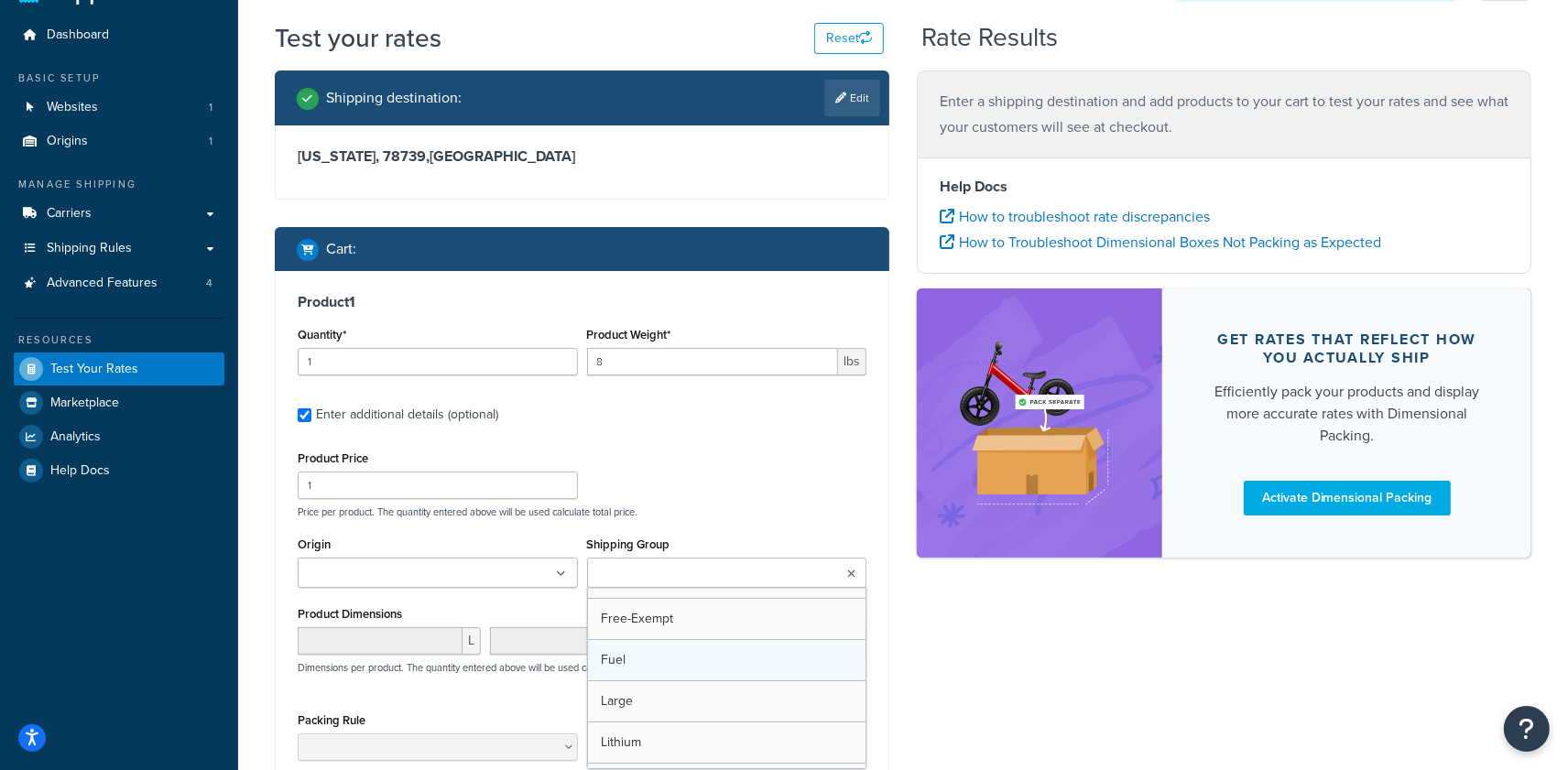
scroll to position [106, 0]
click at [753, 461] on div "Product Price 1 Price per product. The quantity entered above will be used calc…" at bounding box center [582, 481] width 578 height 72
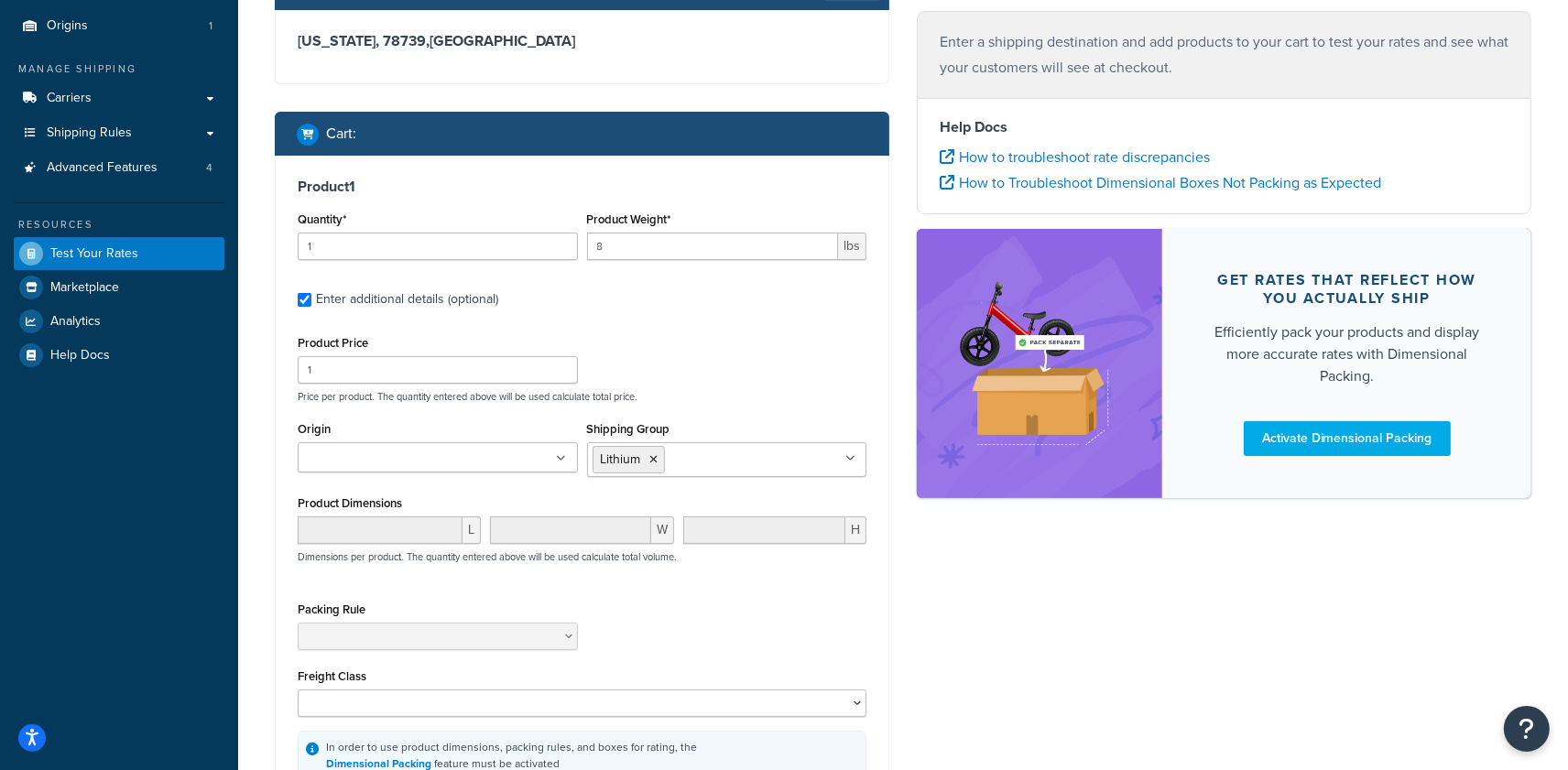
scroll to position [381, 0]
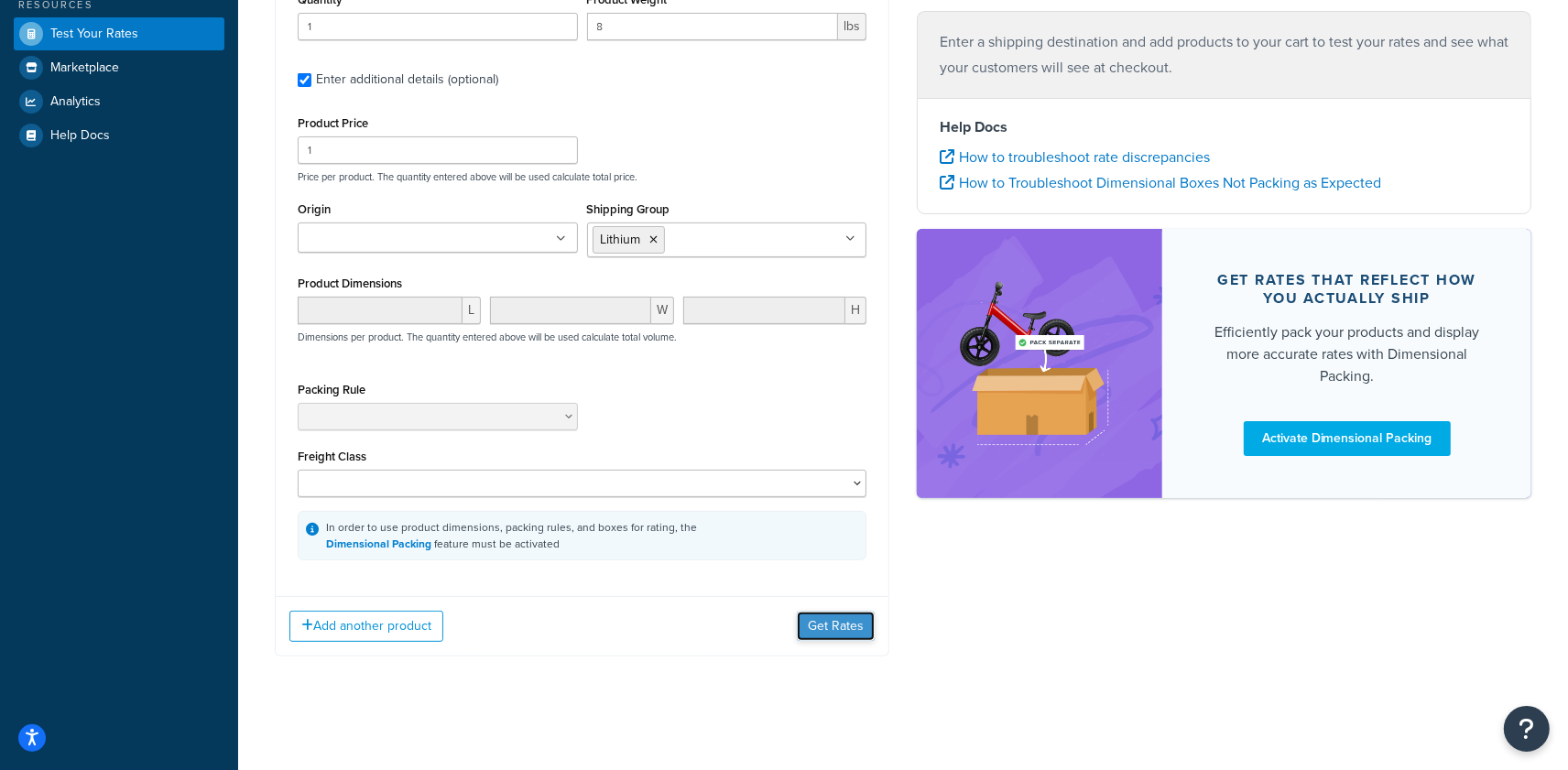
click at [824, 626] on button "Get Rates" at bounding box center [835, 626] width 78 height 29
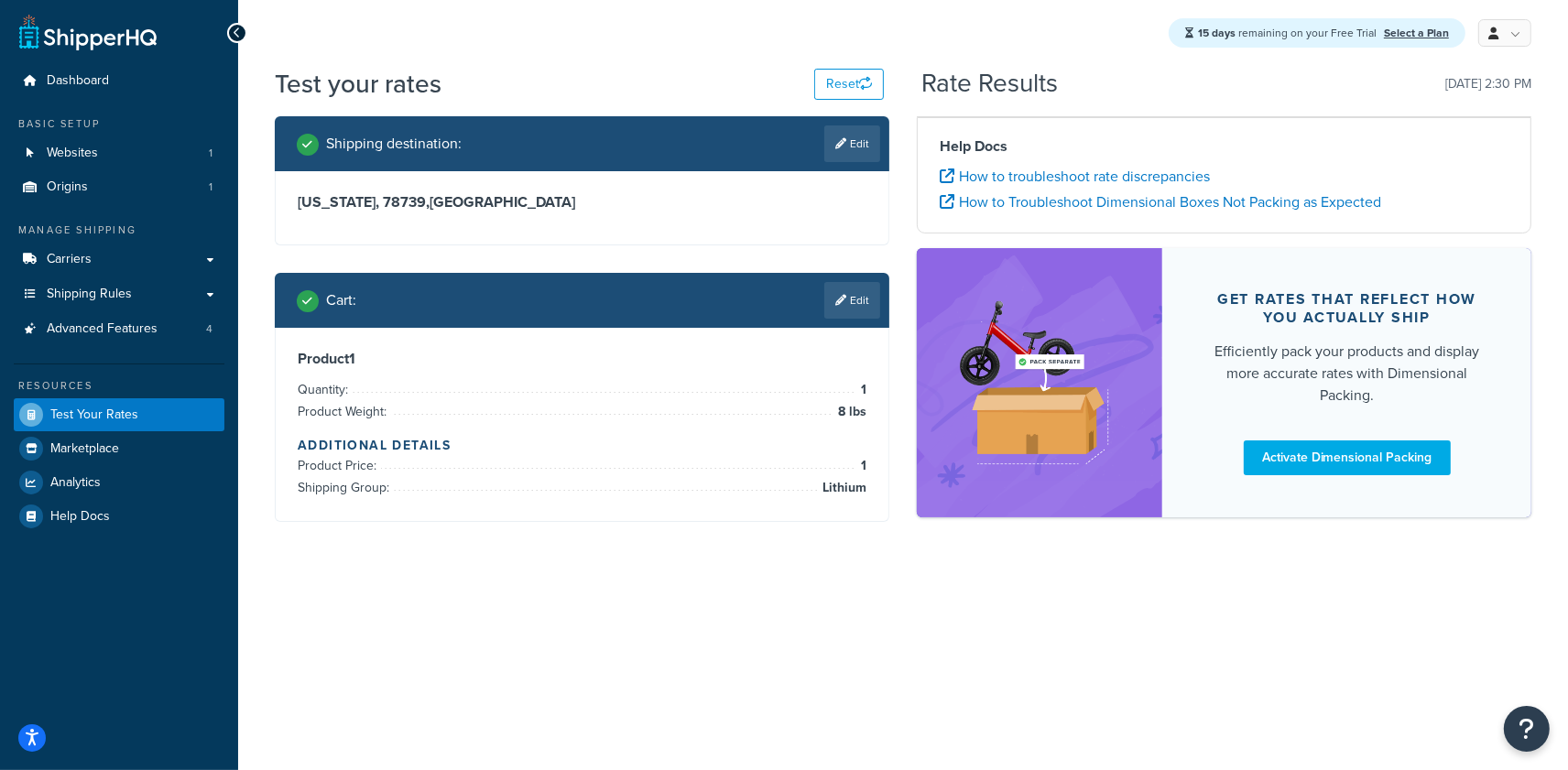
scroll to position [0, 0]
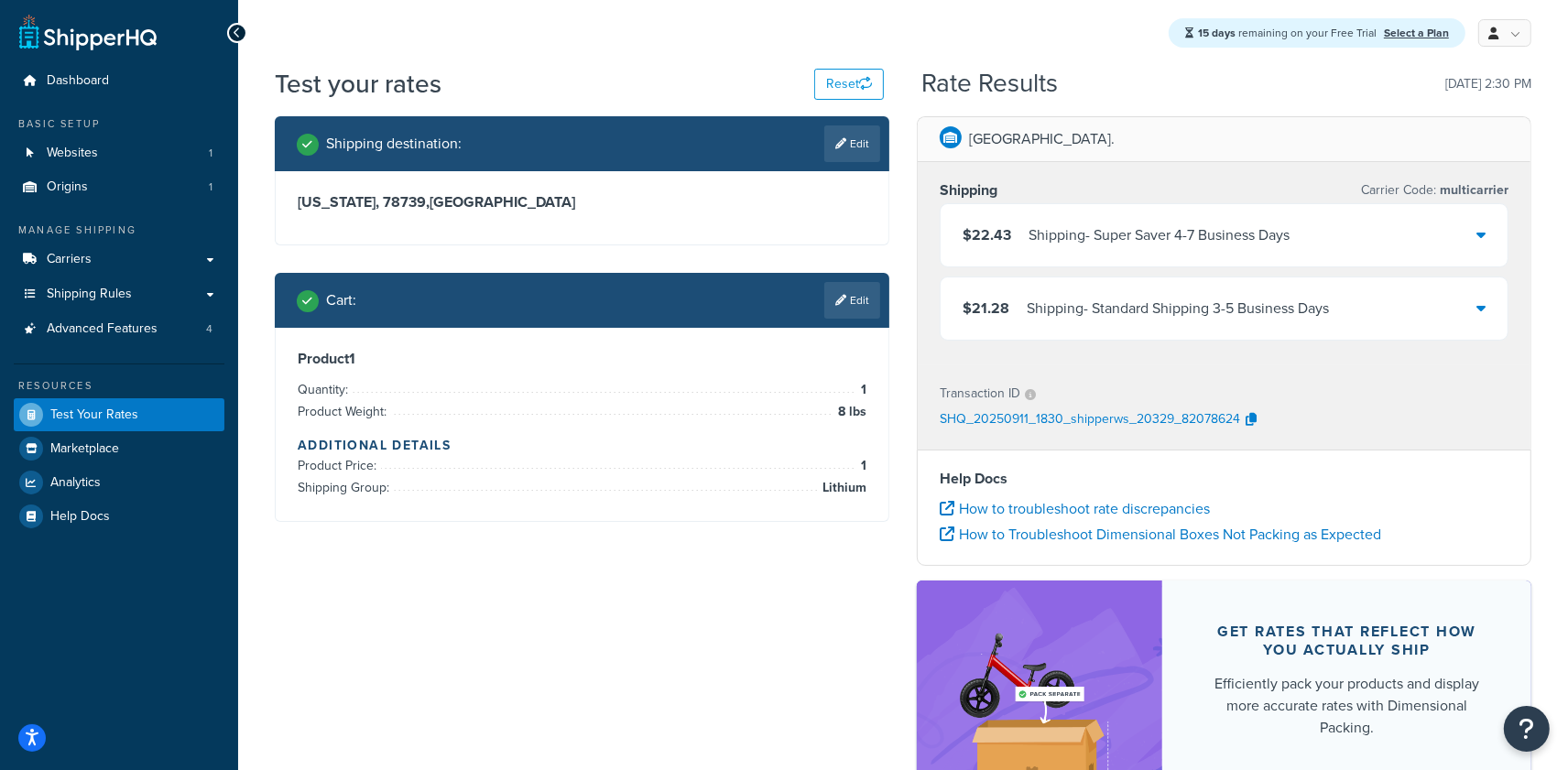
click at [1115, 235] on div "Shipping - Super Saver 4-7 Business Days" at bounding box center [1159, 236] width 261 height 26
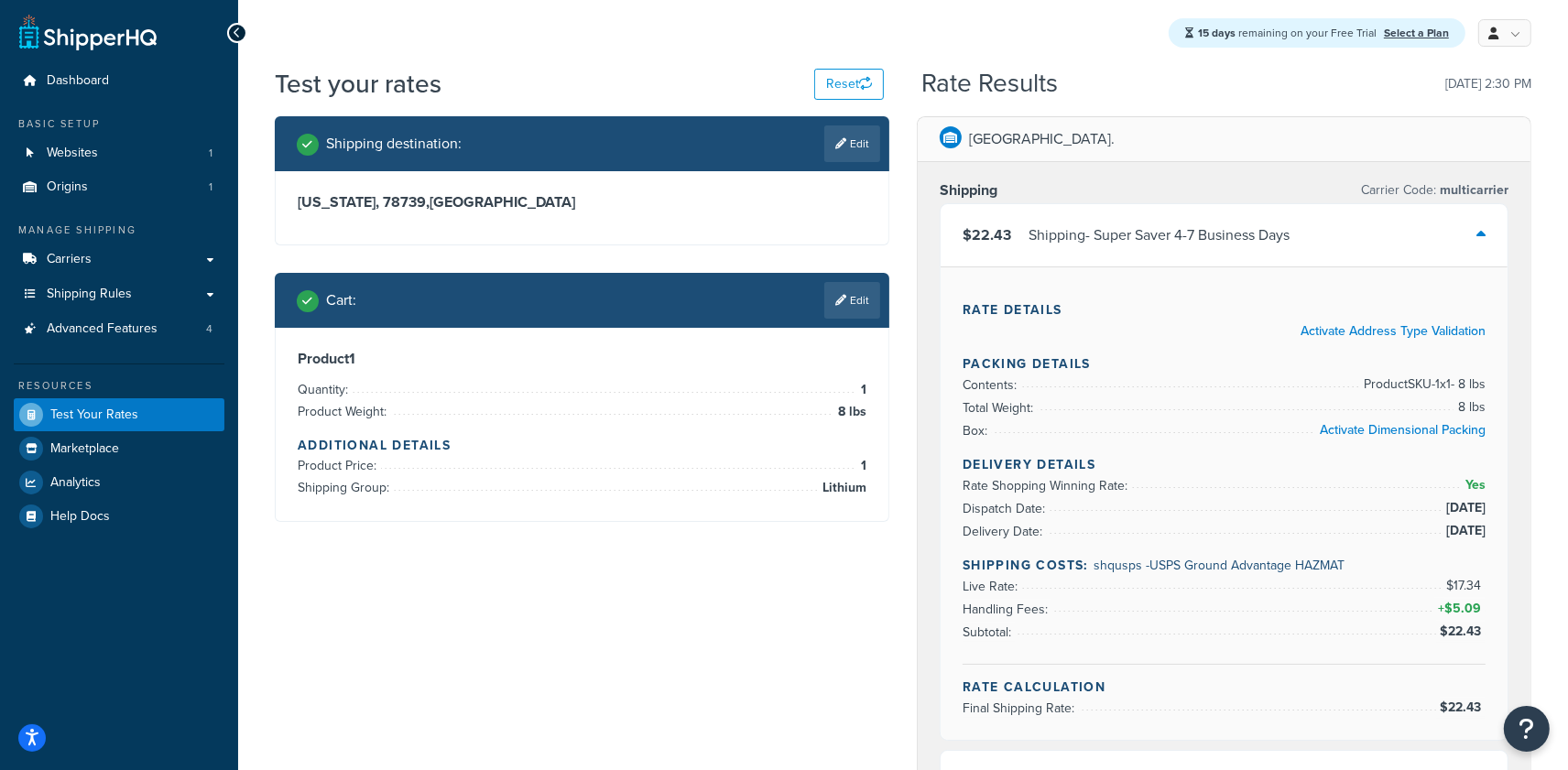
click at [1116, 234] on div "Shipping - Super Saver 4-7 Business Days" at bounding box center [1159, 236] width 261 height 26
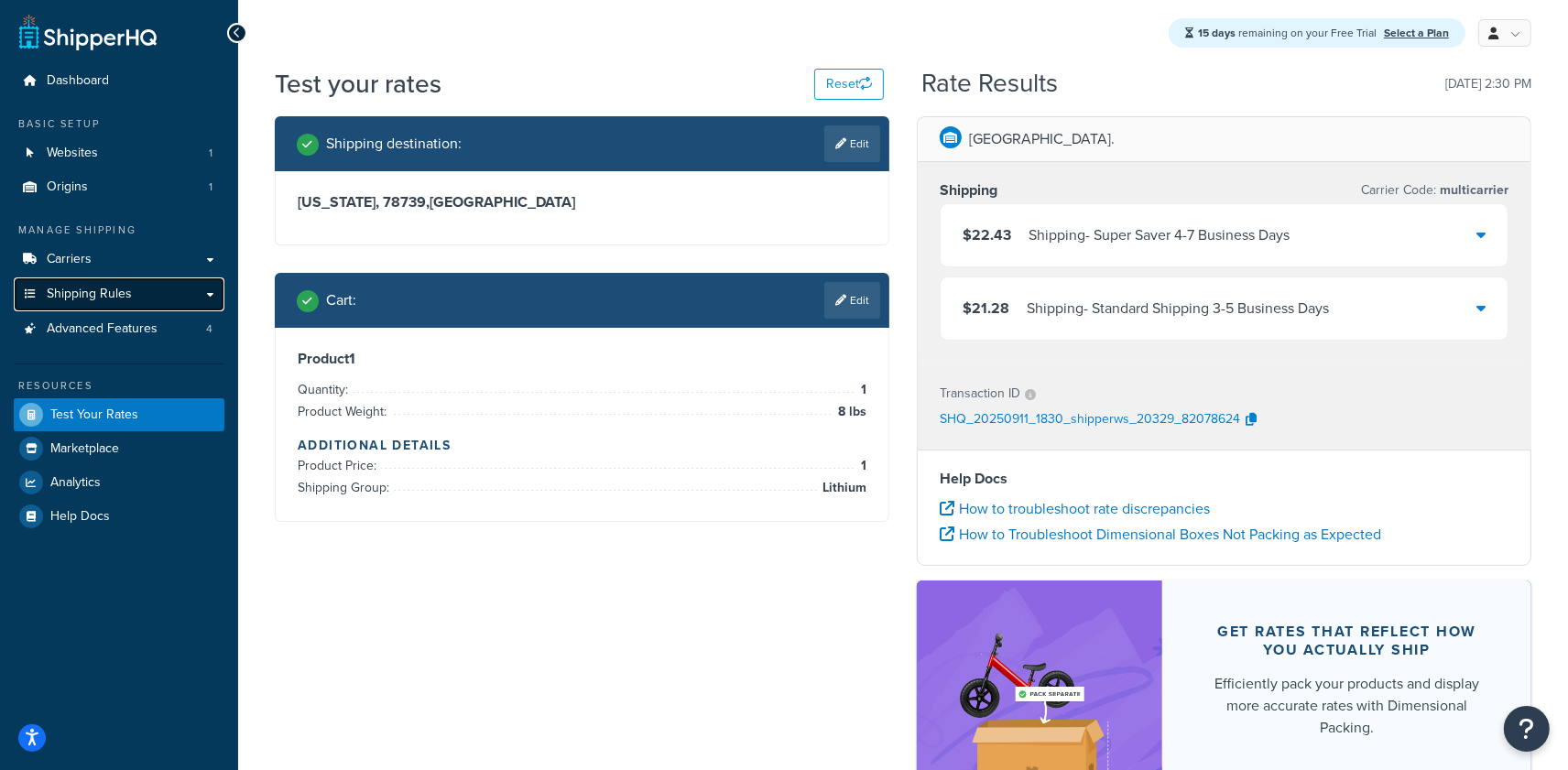
click at [110, 290] on span "Shipping Rules" at bounding box center [89, 294] width 85 height 16
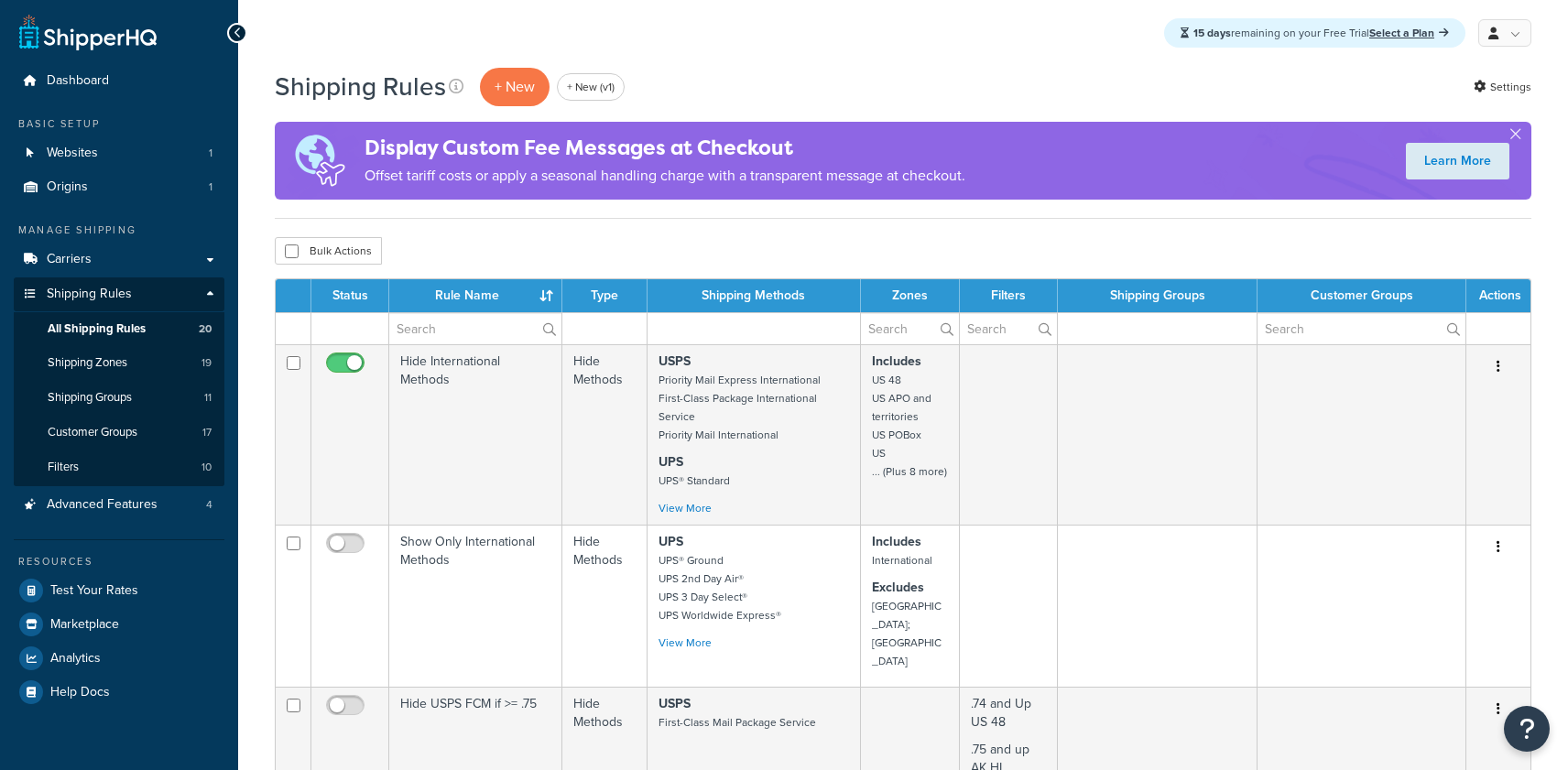
select select "25"
click at [112, 250] on link "Carriers" at bounding box center [119, 259] width 211 height 34
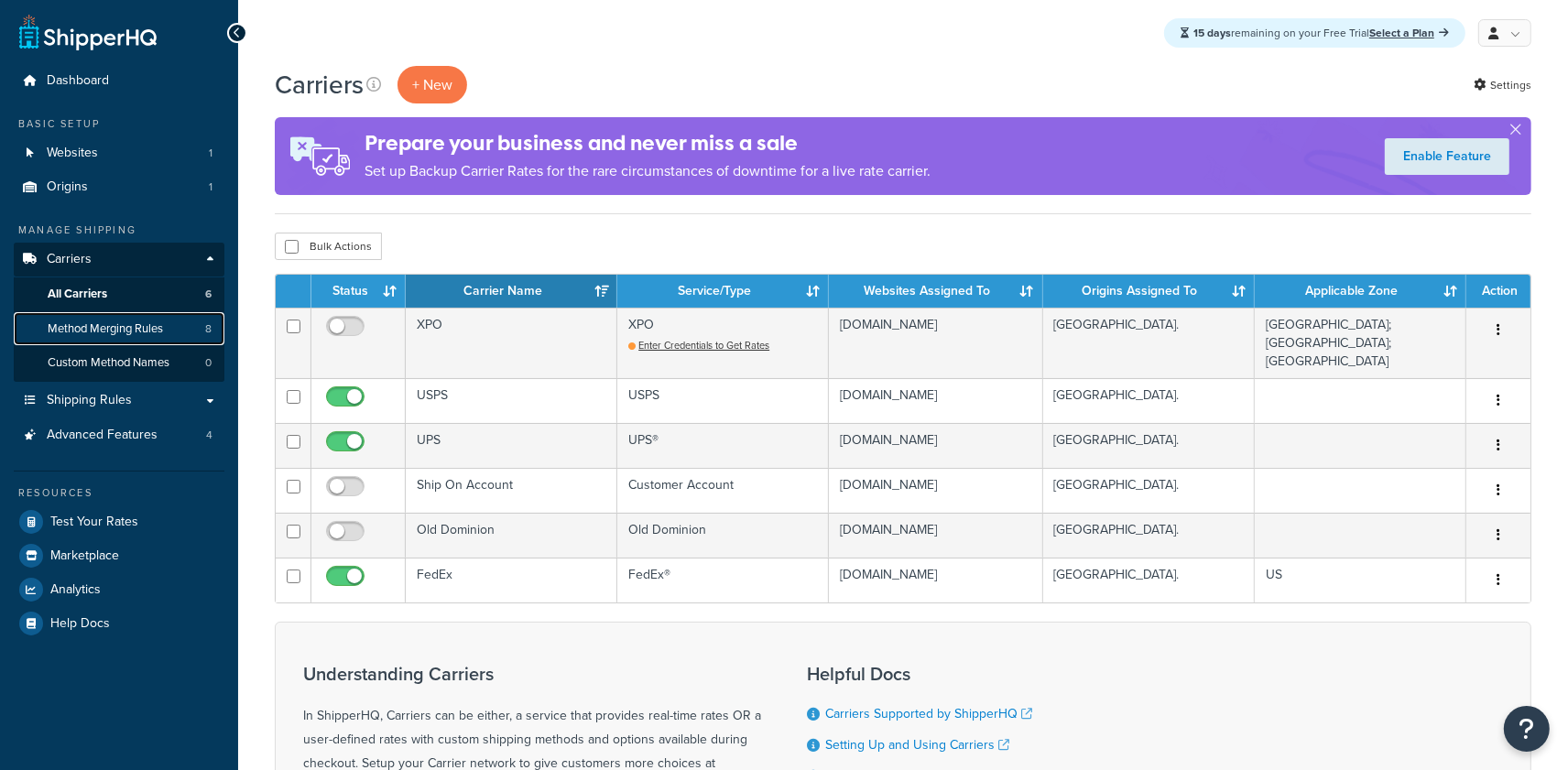
click at [163, 327] on span "Method Merging Rules" at bounding box center [105, 329] width 116 height 16
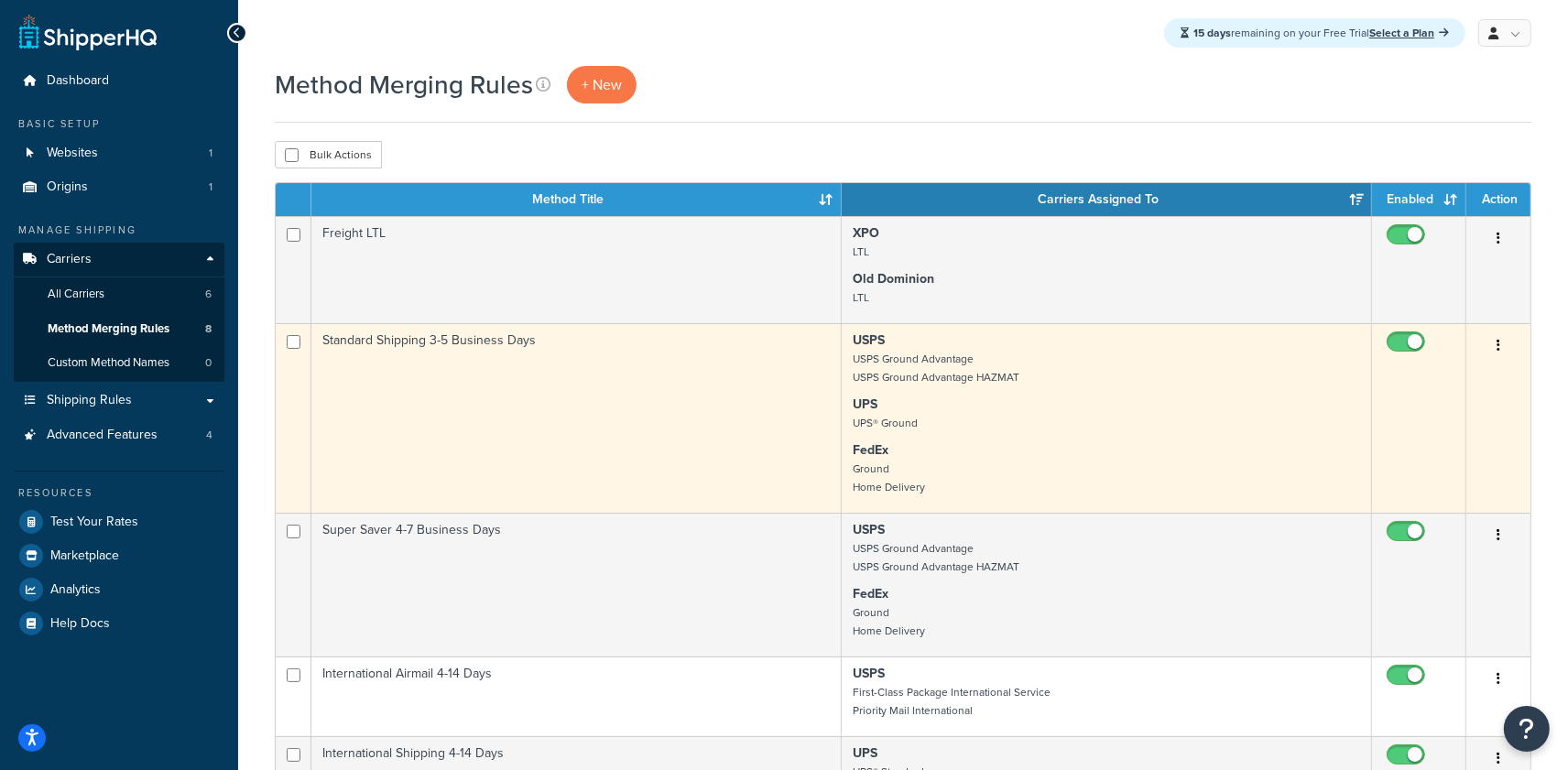
click at [1399, 348] on input "checkbox" at bounding box center [1408, 346] width 50 height 23
click at [1415, 343] on input "checkbox" at bounding box center [1408, 346] width 50 height 23
click at [1396, 344] on input "checkbox" at bounding box center [1408, 346] width 50 height 23
click at [1410, 350] on input "checkbox" at bounding box center [1408, 346] width 50 height 23
checkbox input "true"
